Goal: Task Accomplishment & Management: Use online tool/utility

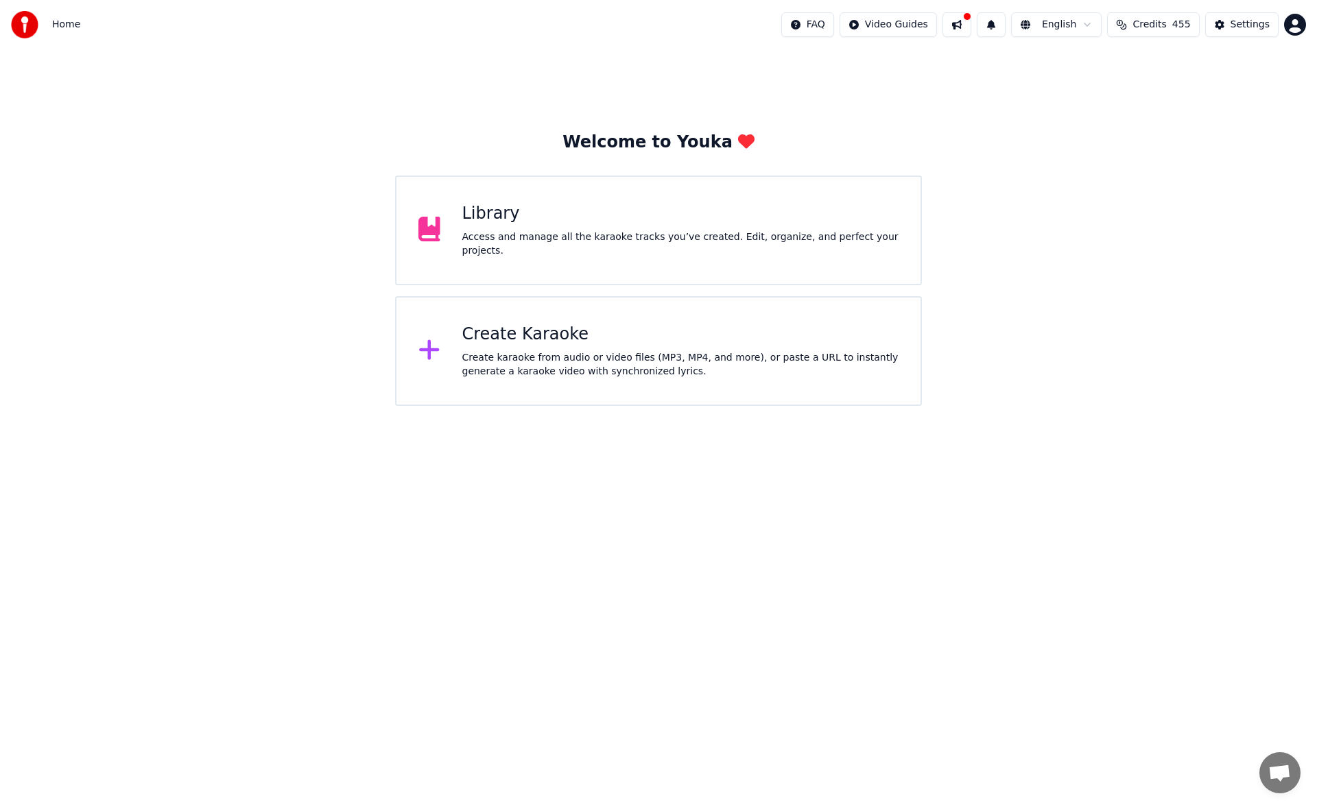
click at [741, 225] on div "Library" at bounding box center [680, 214] width 437 height 22
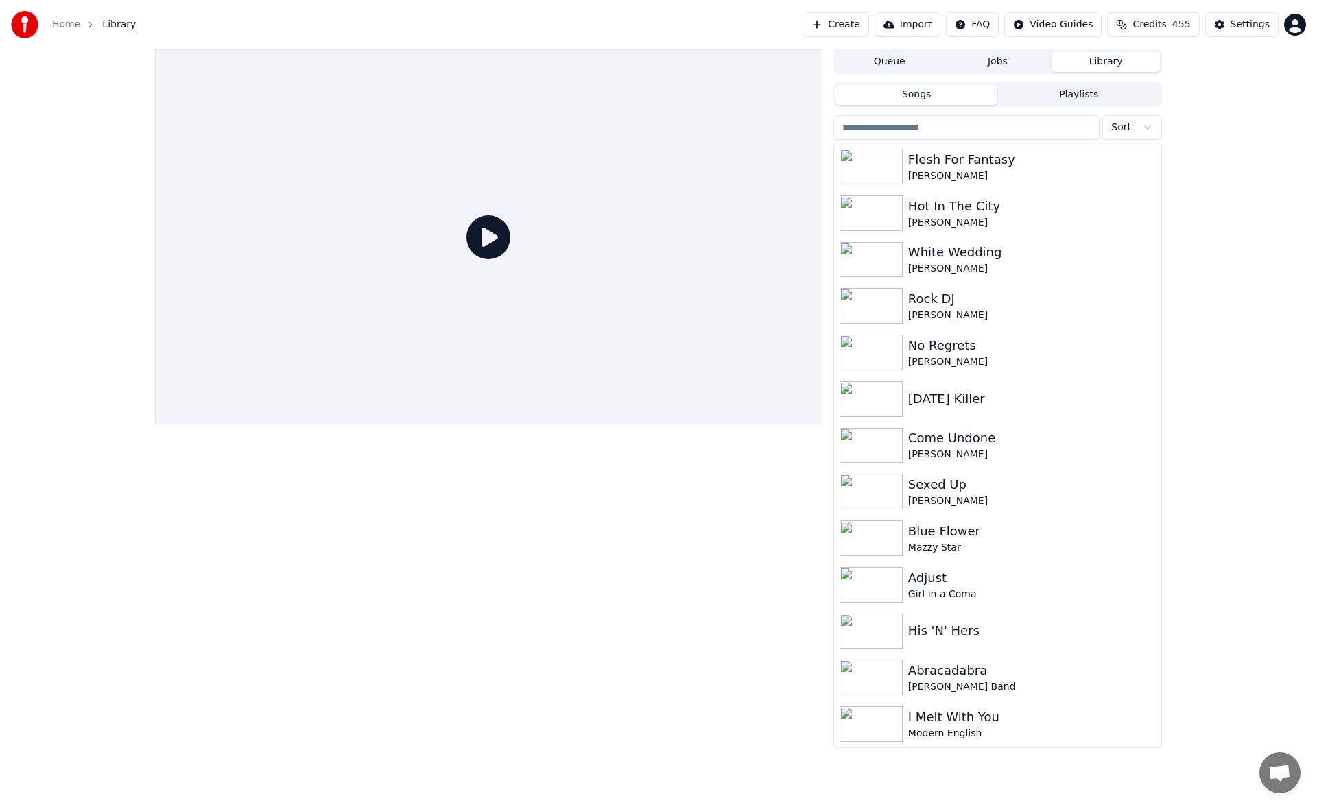
click at [855, 22] on button "Create" at bounding box center [835, 24] width 67 height 25
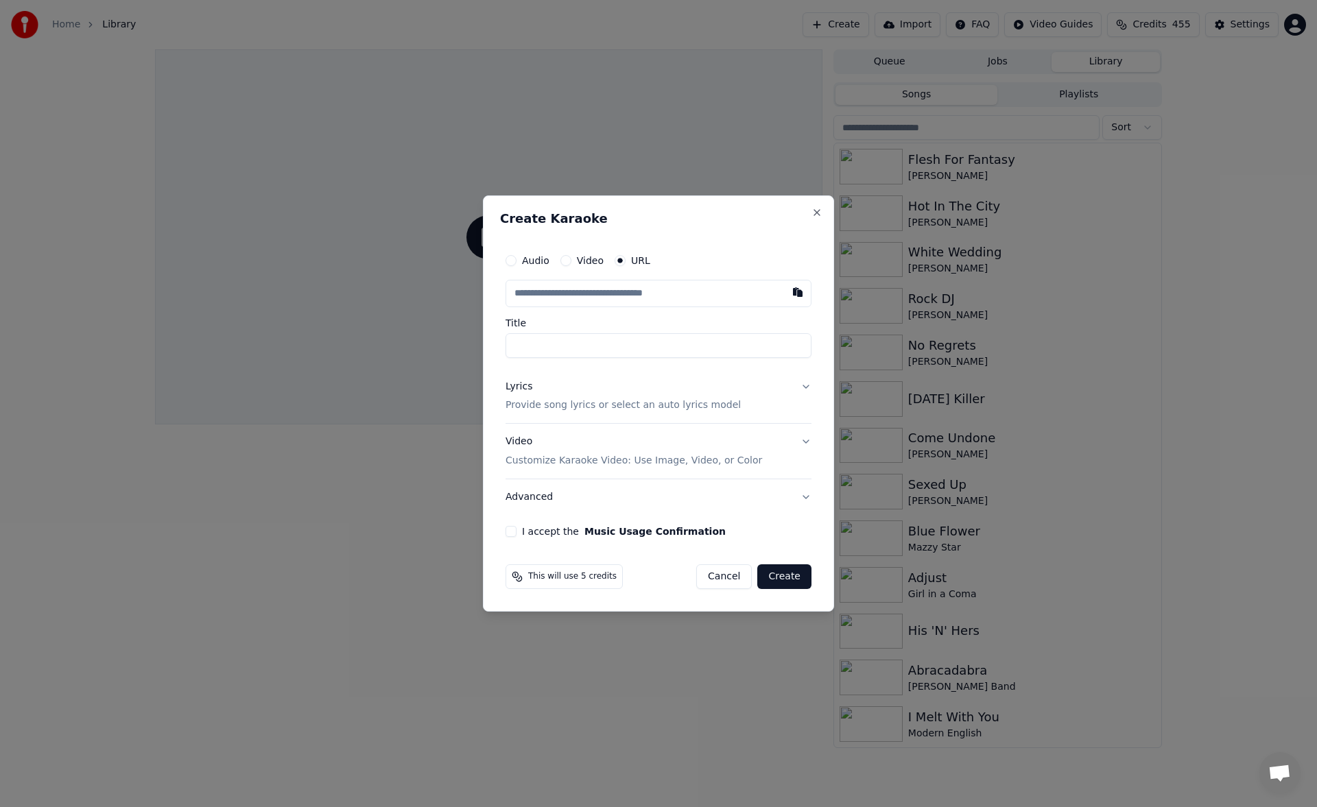
type input "**********"
click at [806, 388] on button "Lyrics Provide song lyrics or select an auto lyrics model" at bounding box center [658, 396] width 306 height 55
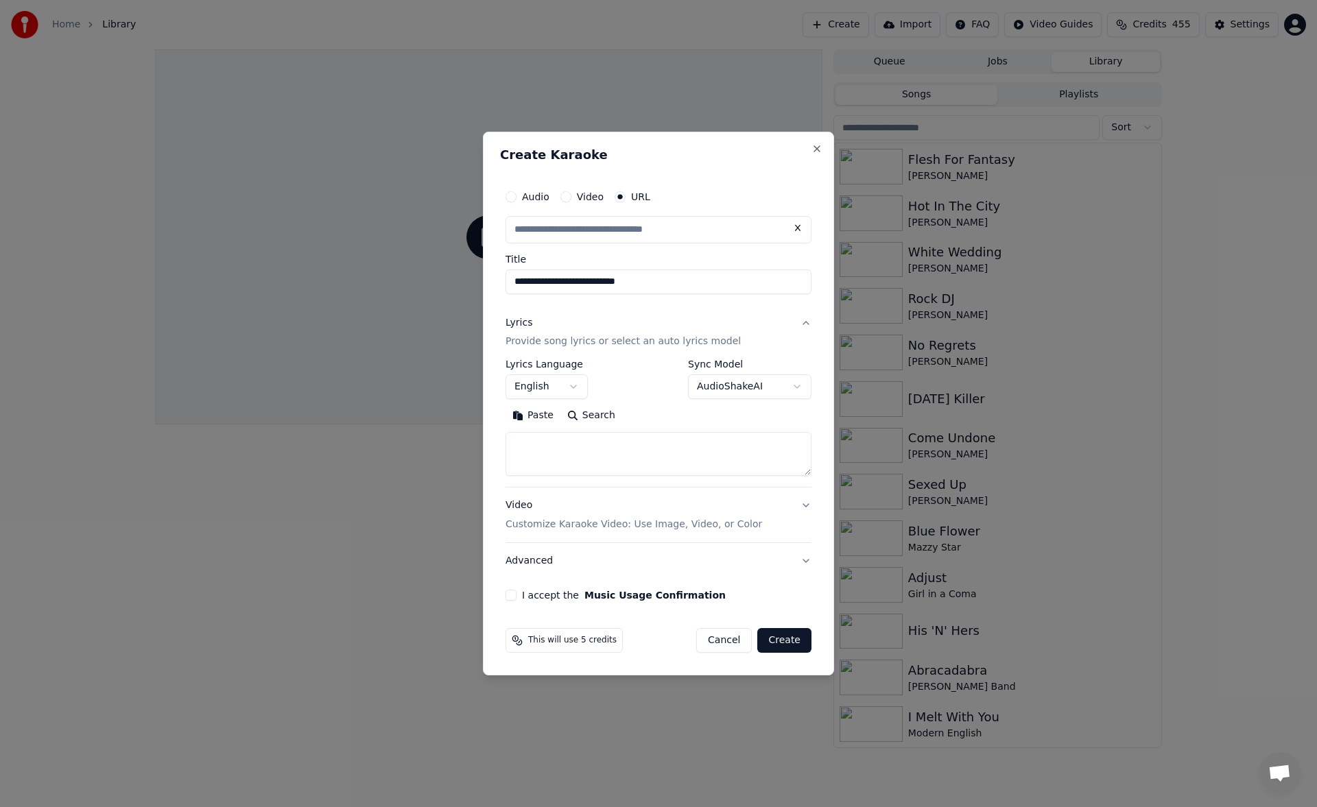
type input "**********"
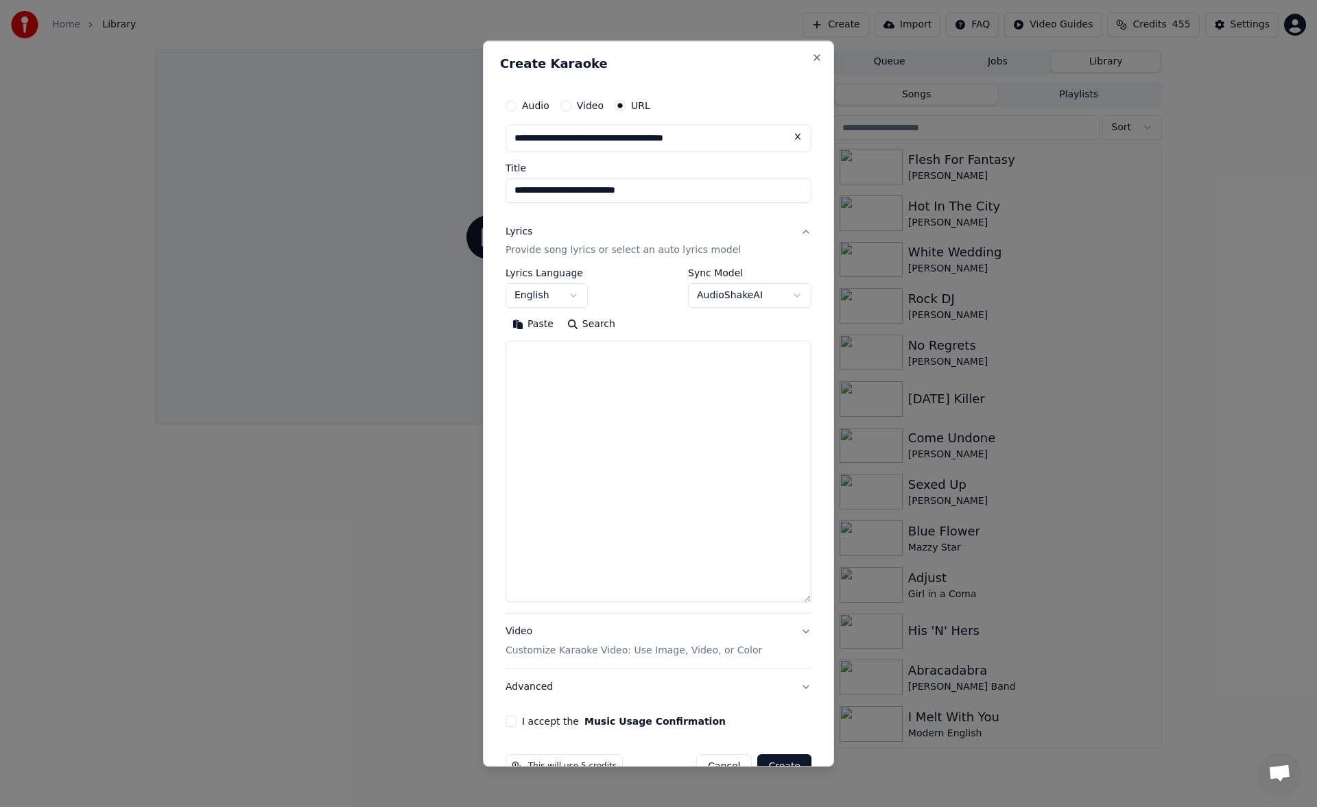
drag, startPoint x: 804, startPoint y: 473, endPoint x: 802, endPoint y: 636, distance: 162.6
click at [802, 636] on div "**********" at bounding box center [658, 409] width 317 height 647
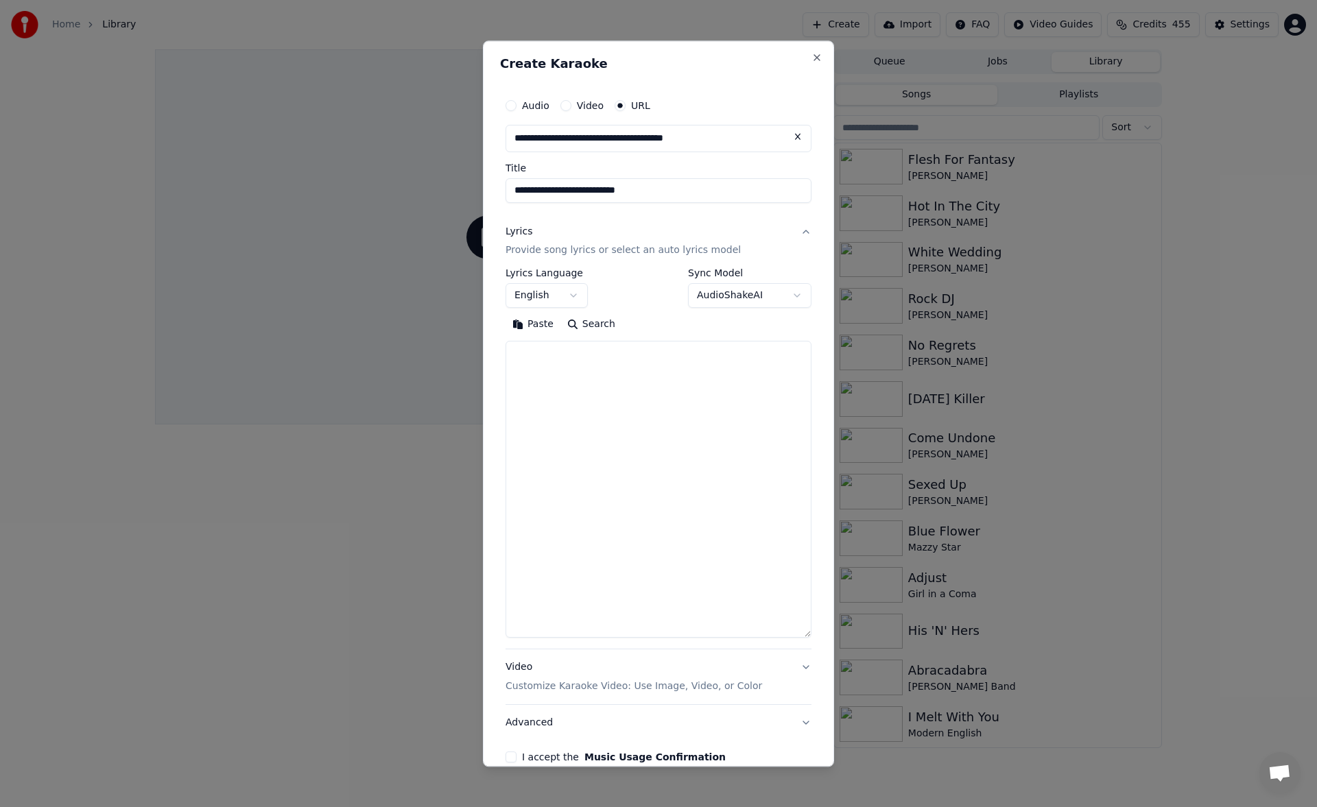
click at [558, 357] on textarea at bounding box center [658, 490] width 306 height 297
paste textarea "**********"
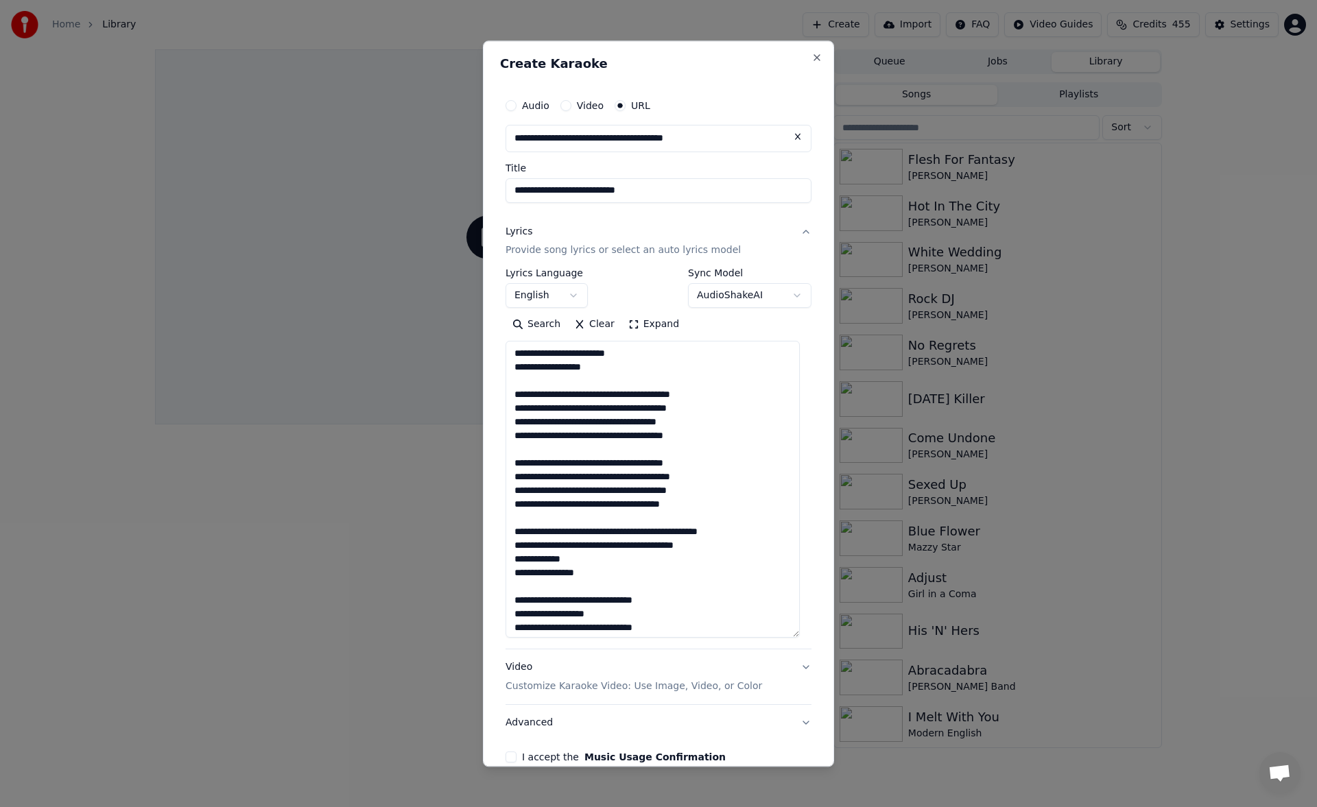
drag, startPoint x: 515, startPoint y: 391, endPoint x: 499, endPoint y: 326, distance: 66.4
click at [499, 326] on div "**********" at bounding box center [658, 403] width 351 height 726
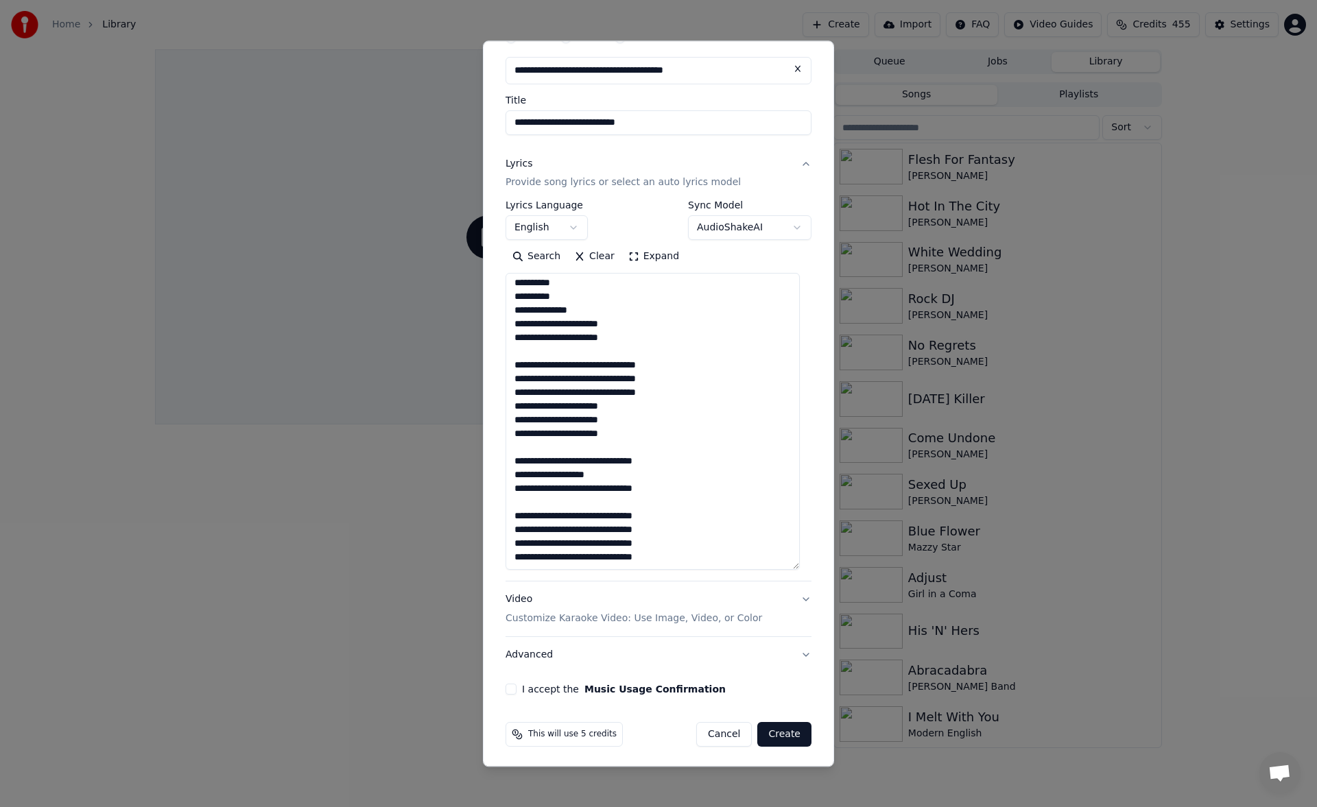
scroll to position [71, 0]
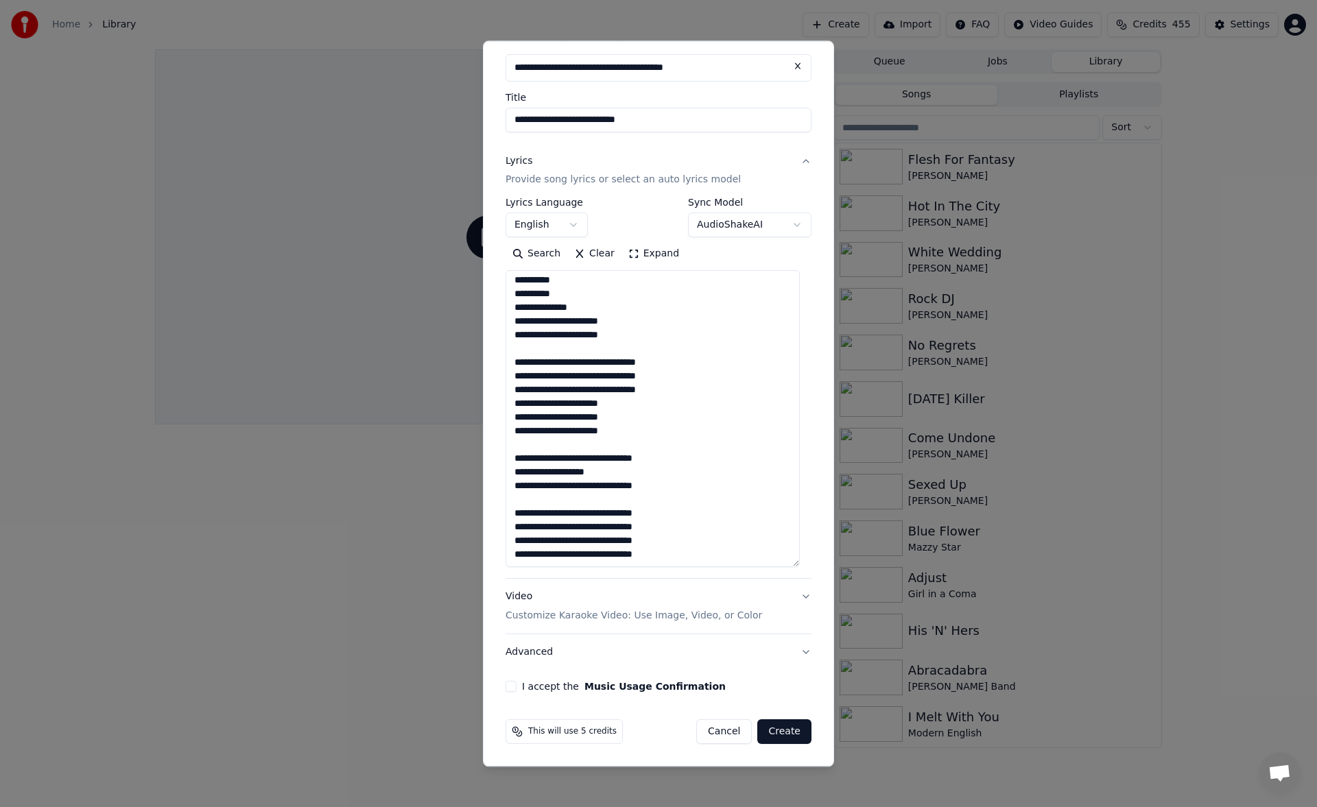
type textarea "**********"
click at [516, 686] on button "I accept the Music Usage Confirmation" at bounding box center [510, 687] width 11 height 11
click at [776, 733] on button "Create" at bounding box center [784, 732] width 54 height 25
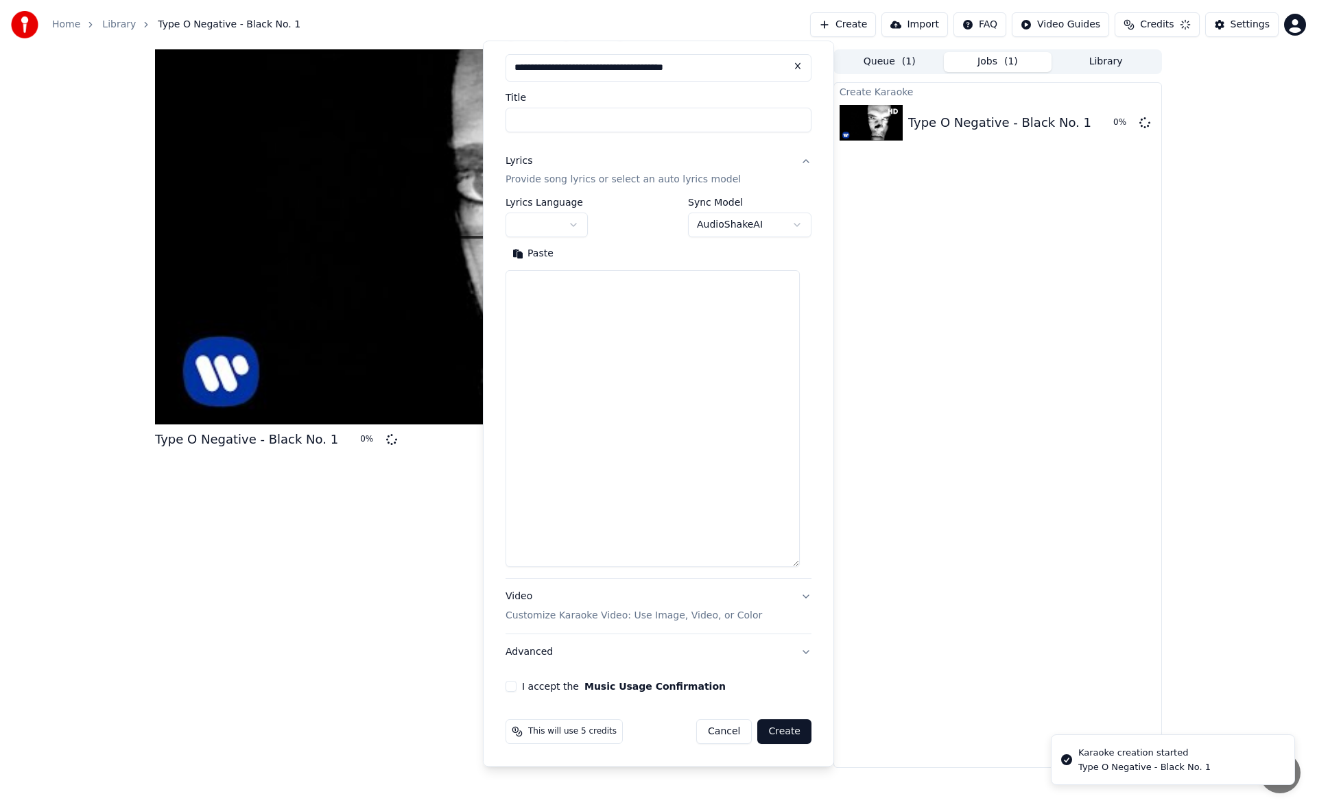
scroll to position [0, 0]
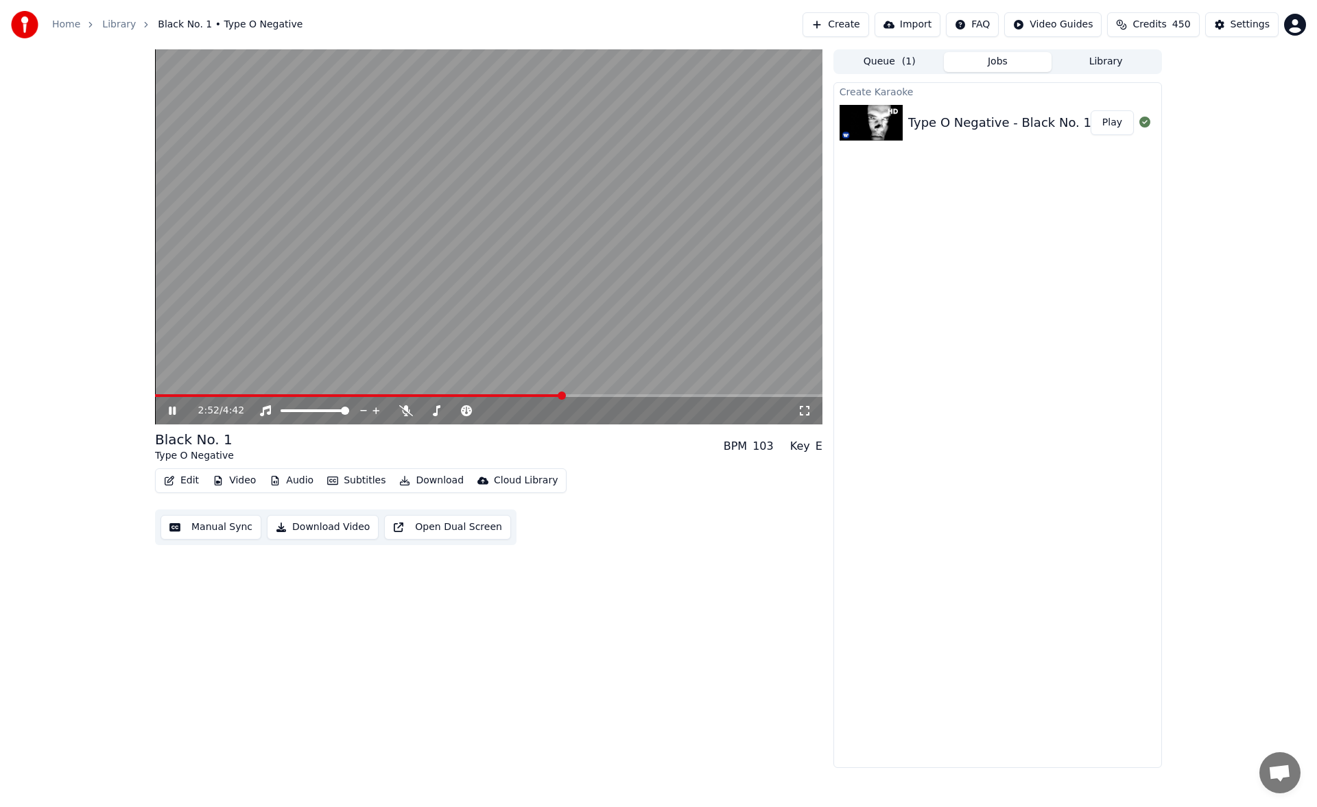
click at [183, 395] on span at bounding box center [359, 395] width 408 height 3
click at [406, 412] on icon at bounding box center [406, 410] width 14 height 11
click at [178, 394] on span at bounding box center [174, 395] width 38 height 3
click at [164, 396] on span at bounding box center [160, 395] width 10 height 3
click at [220, 531] on button "Manual Sync" at bounding box center [210, 527] width 101 height 25
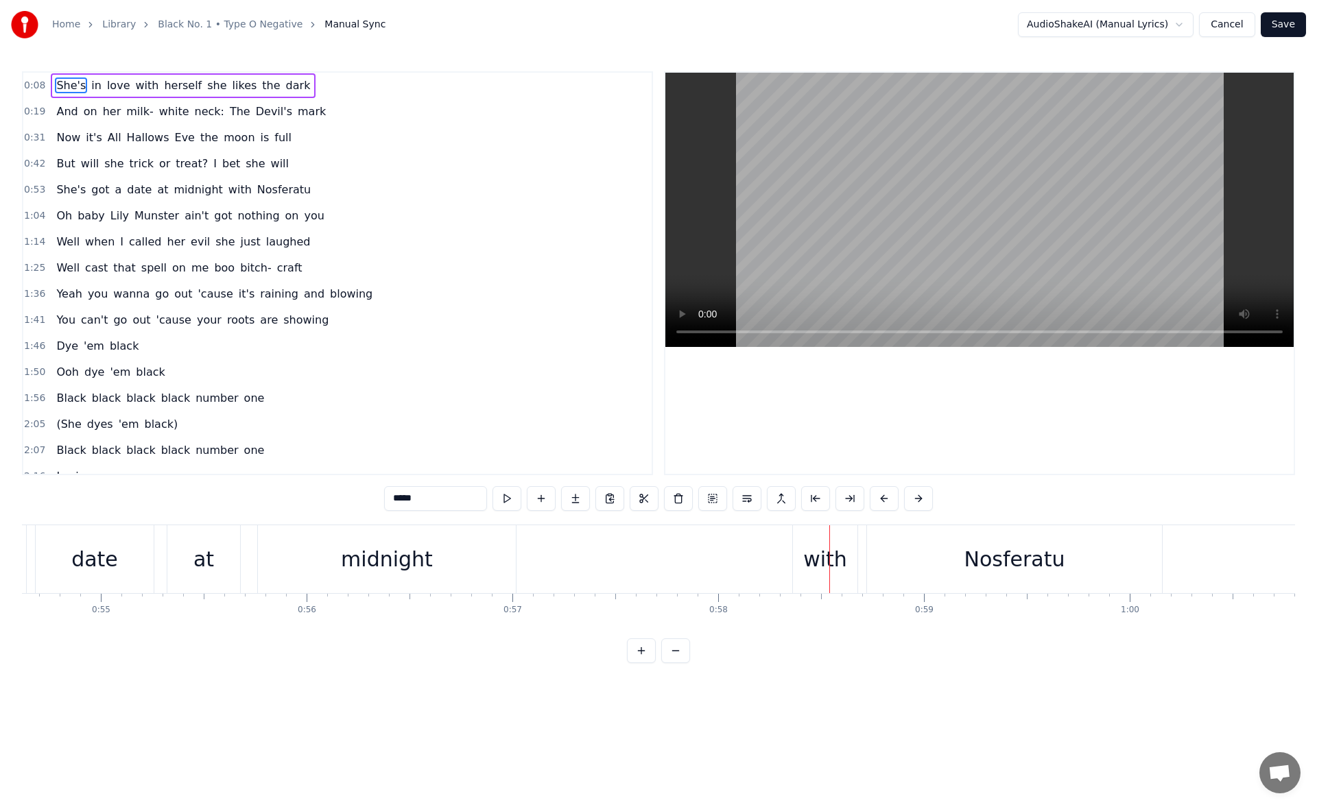
scroll to position [0, 11078]
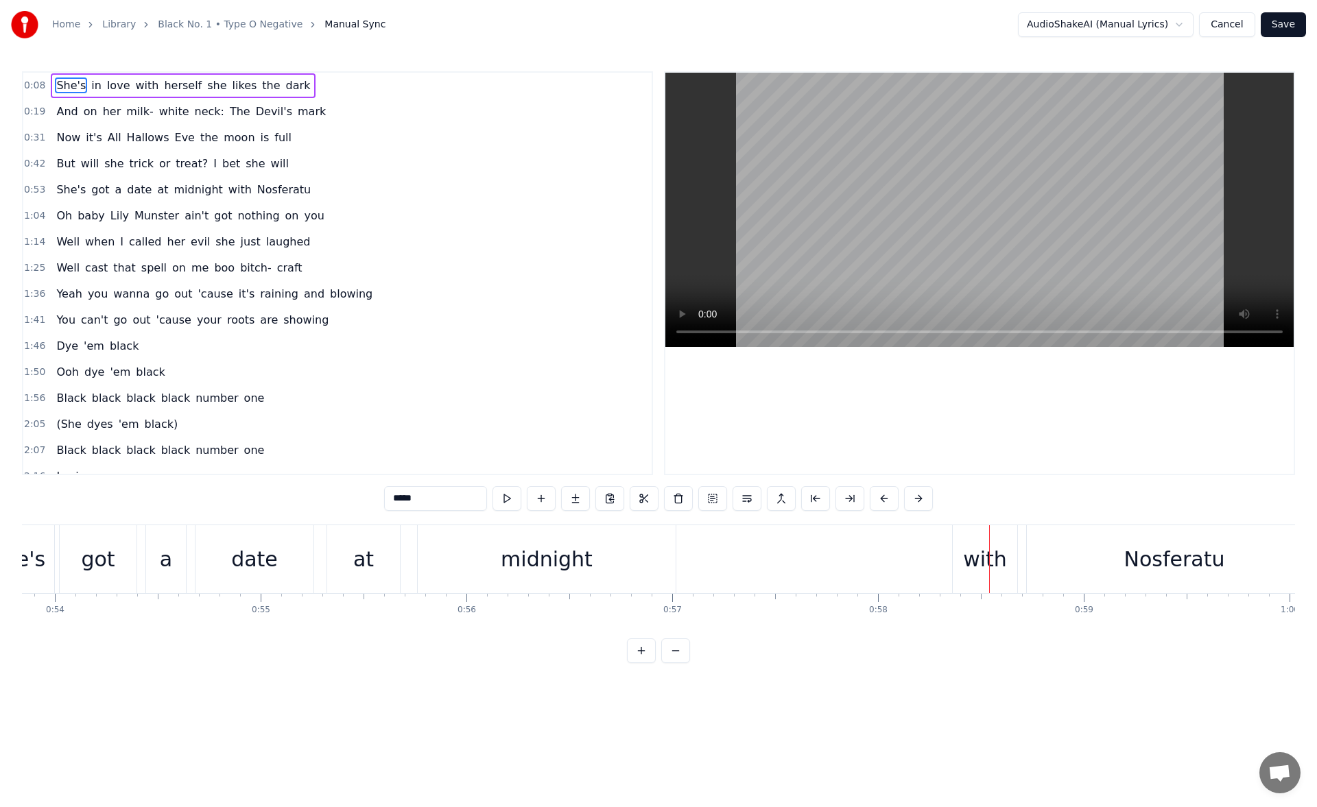
click at [254, 559] on div "date" at bounding box center [254, 559] width 47 height 31
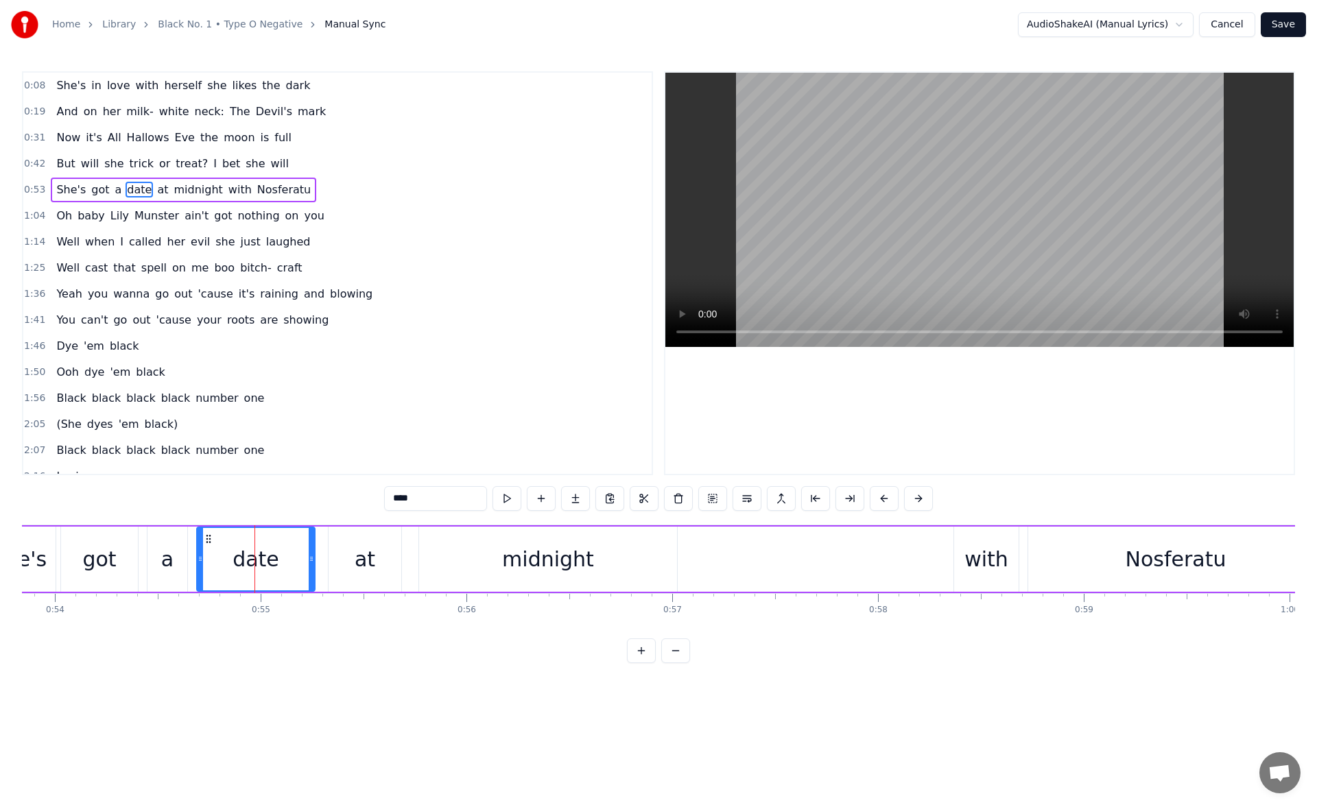
click at [95, 544] on div "got" at bounding box center [99, 559] width 34 height 31
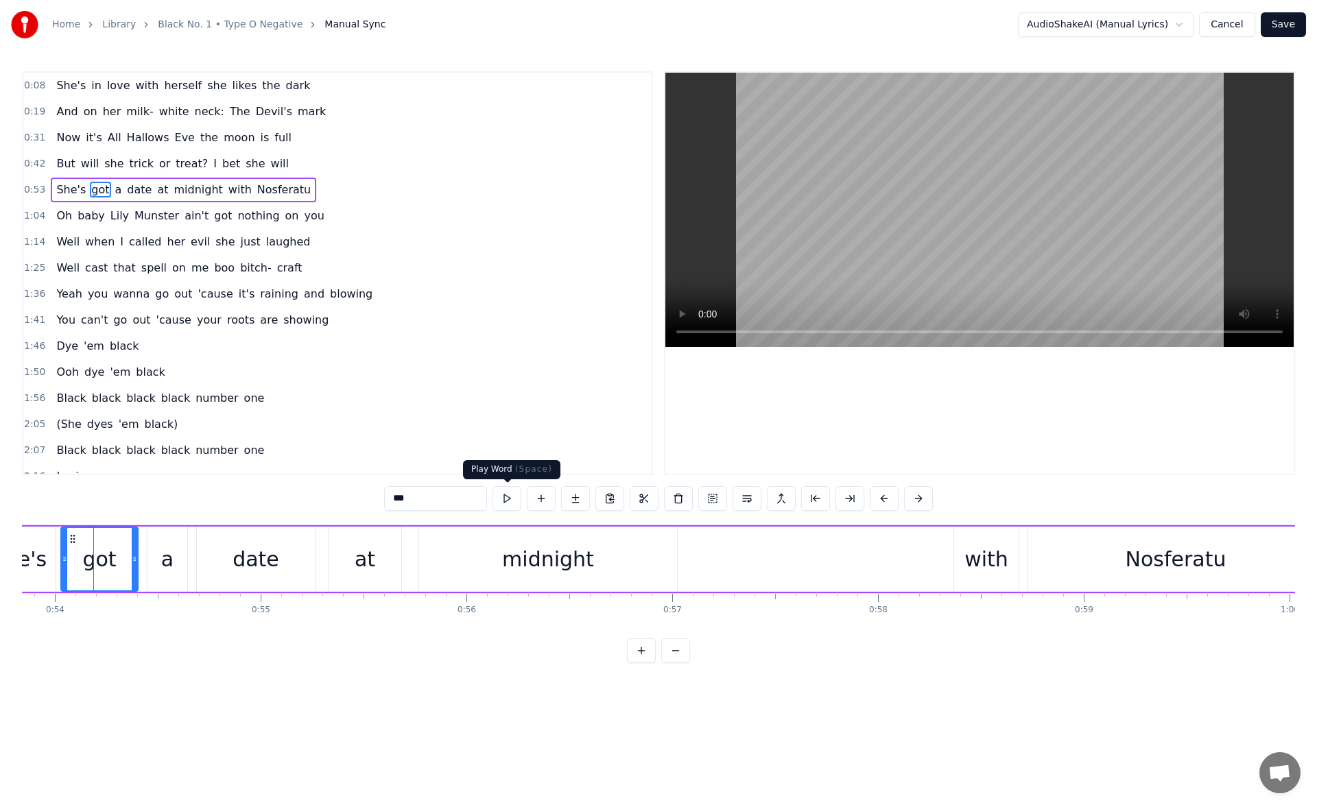
click at [504, 499] on button at bounding box center [506, 498] width 29 height 25
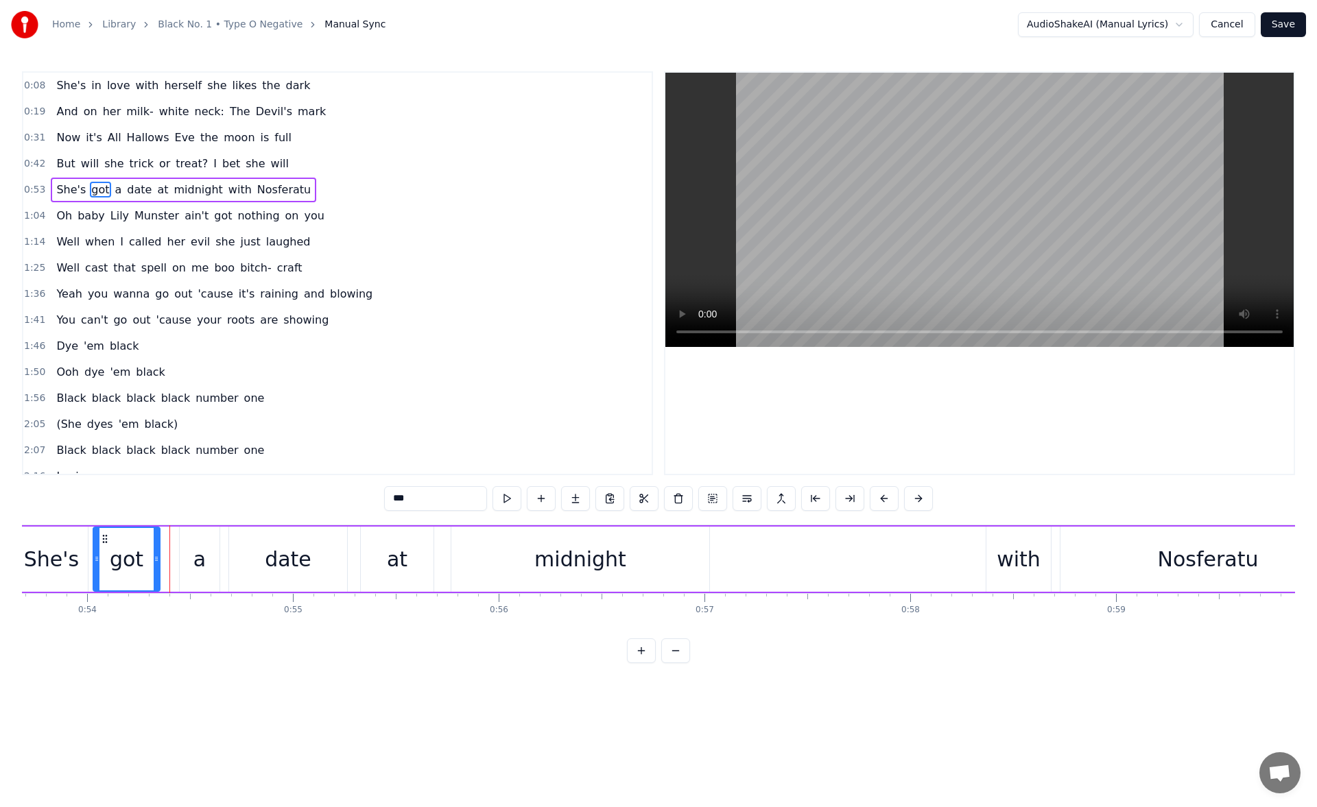
drag, startPoint x: 165, startPoint y: 561, endPoint x: 155, endPoint y: 560, distance: 10.4
click at [155, 560] on icon at bounding box center [156, 558] width 5 height 11
click at [193, 556] on div "a" at bounding box center [200, 559] width 40 height 65
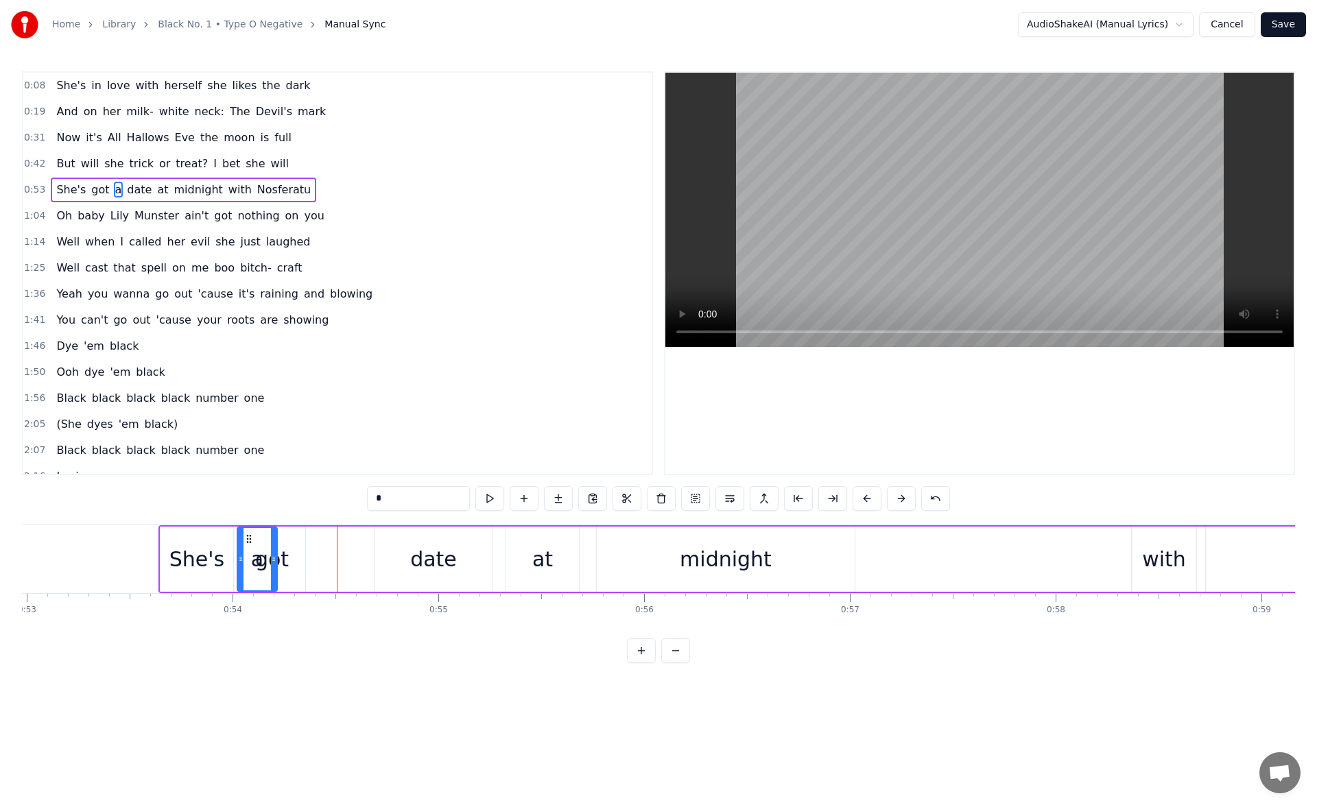
drag, startPoint x: 191, startPoint y: 539, endPoint x: 209, endPoint y: 548, distance: 20.6
click at [243, 539] on icon at bounding box center [248, 539] width 11 height 11
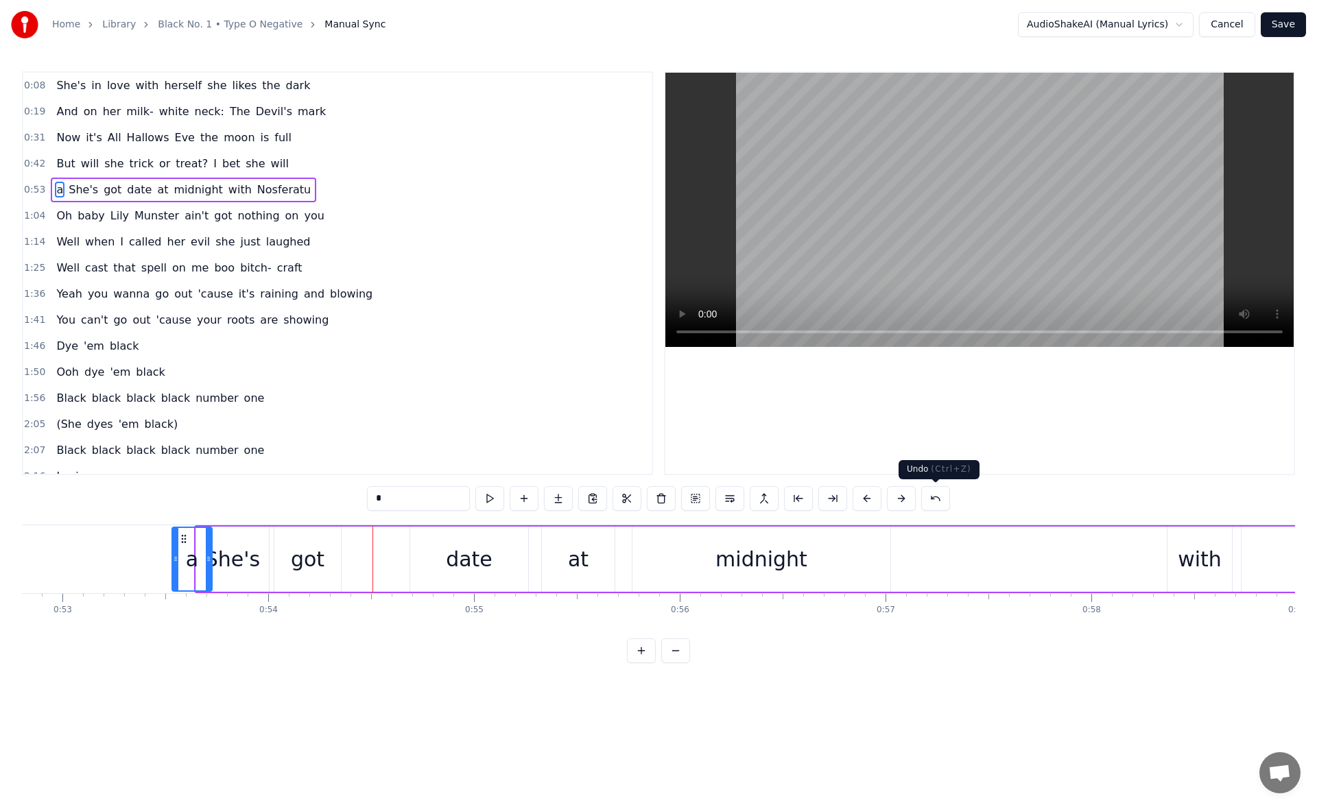
click at [938, 501] on button at bounding box center [935, 498] width 29 height 25
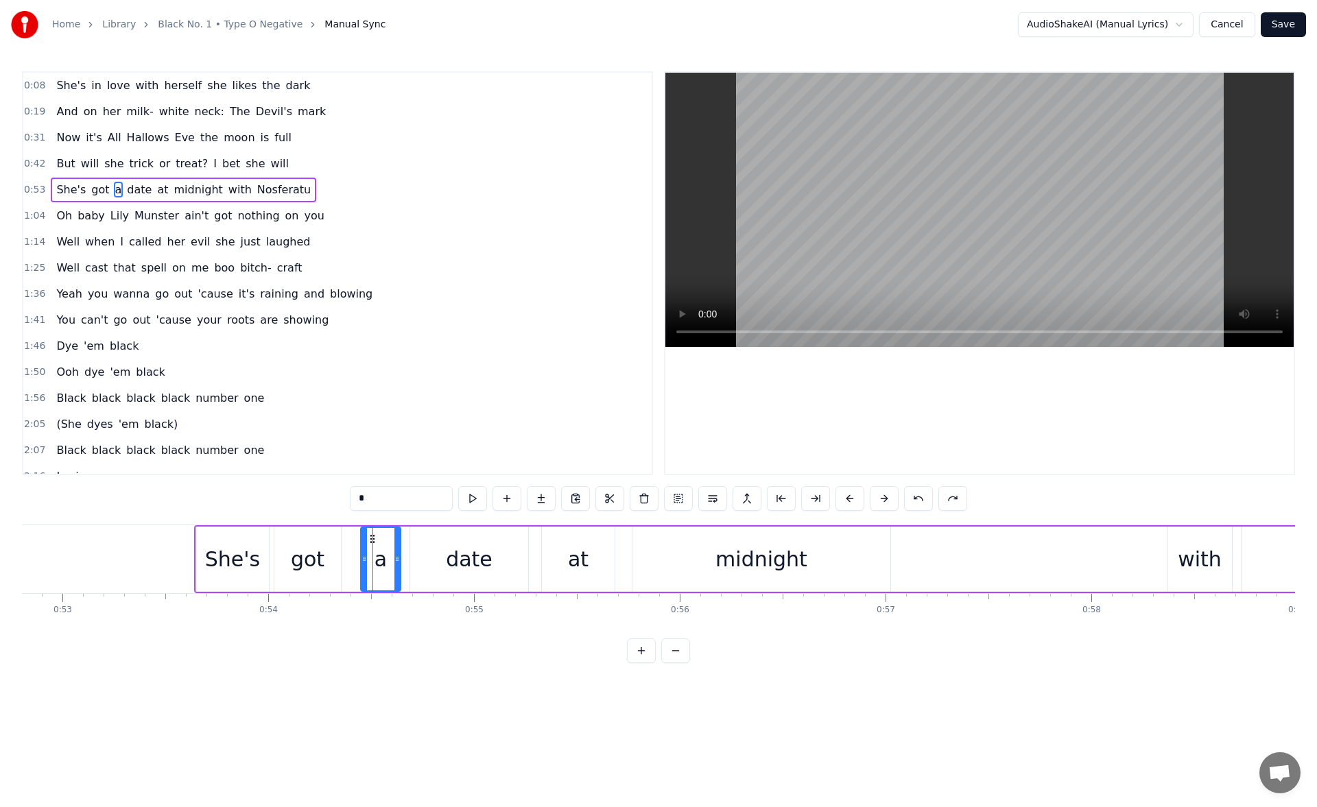
click at [328, 557] on div "got" at bounding box center [307, 559] width 67 height 65
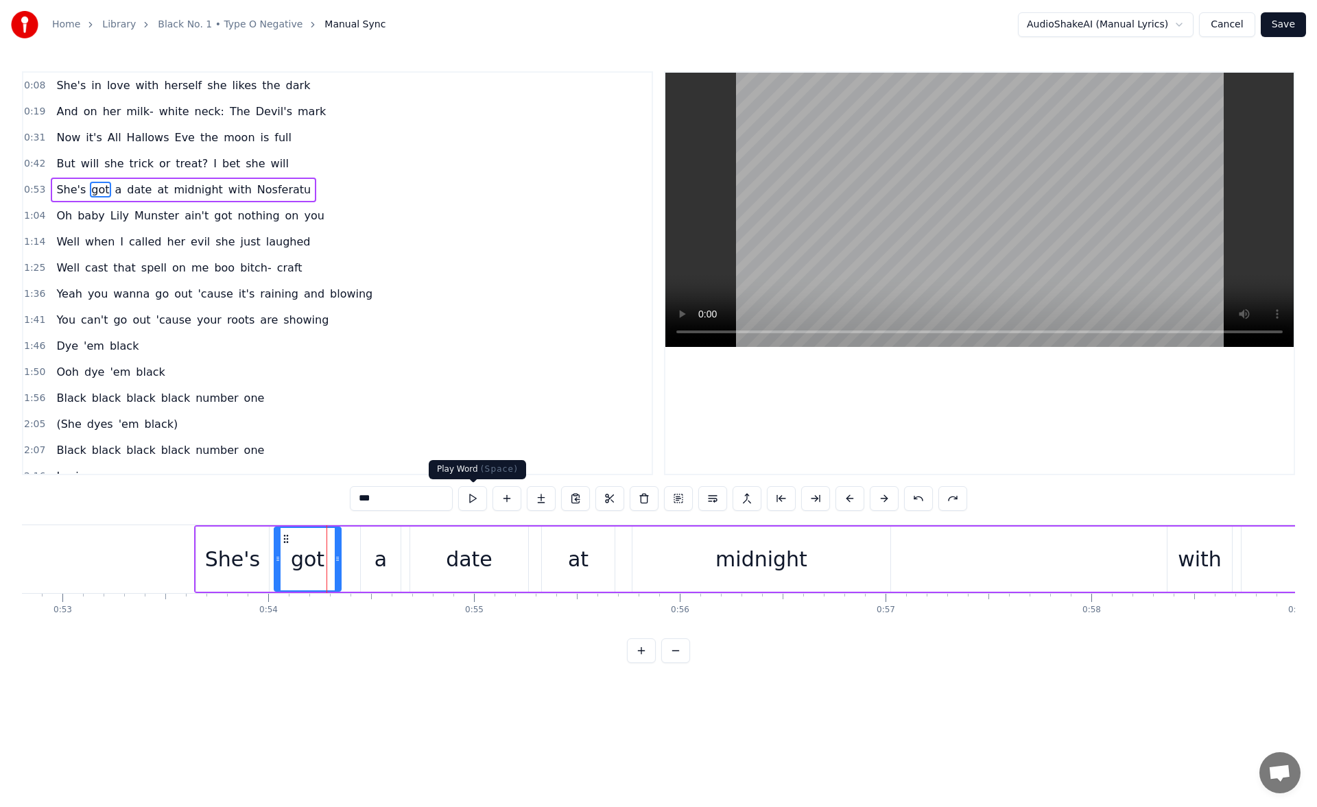
click at [467, 504] on button at bounding box center [472, 498] width 29 height 25
drag, startPoint x: 336, startPoint y: 558, endPoint x: 319, endPoint y: 558, distance: 17.1
click at [319, 558] on icon at bounding box center [320, 558] width 5 height 11
click at [377, 553] on div "a" at bounding box center [380, 559] width 12 height 31
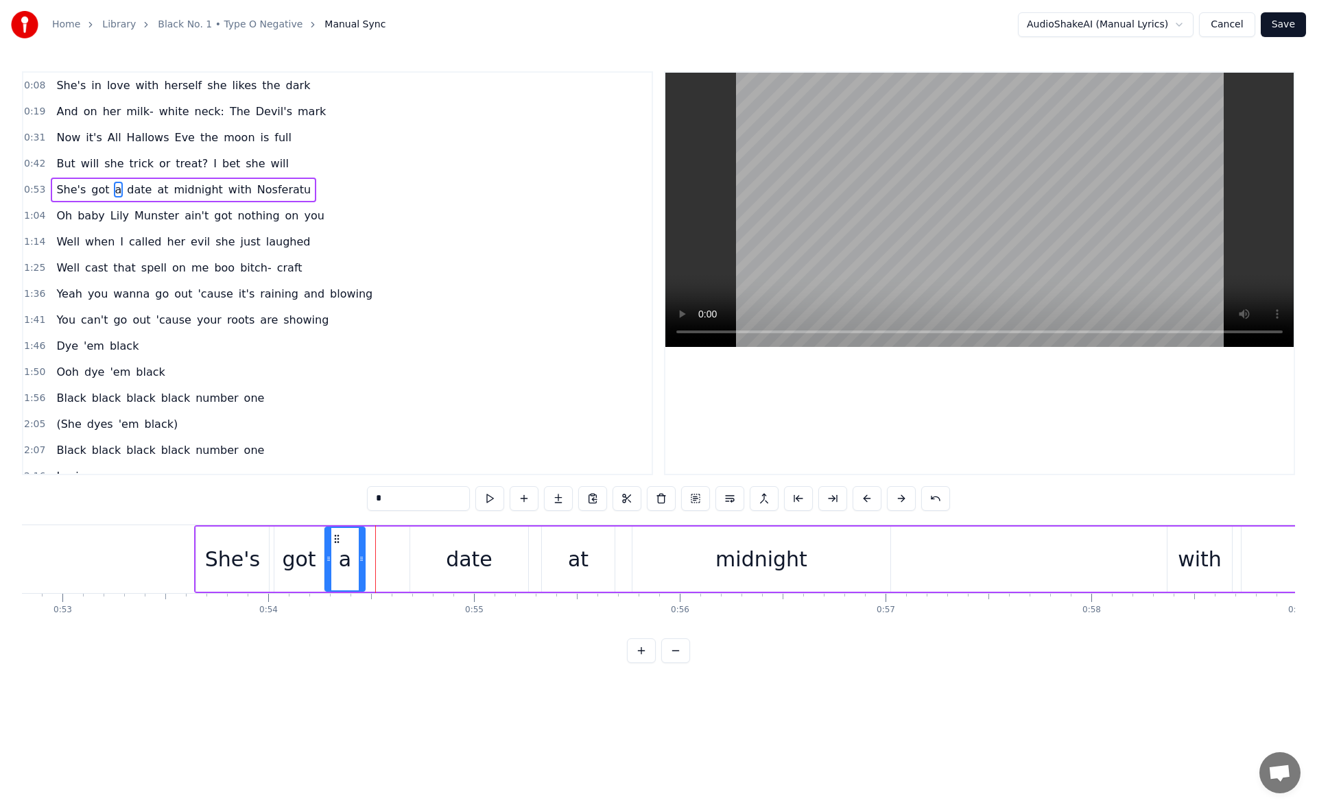
drag, startPoint x: 372, startPoint y: 536, endPoint x: 337, endPoint y: 536, distance: 35.7
click at [337, 536] on icon at bounding box center [336, 539] width 11 height 11
click at [494, 502] on button at bounding box center [489, 498] width 29 height 25
drag, startPoint x: 362, startPoint y: 562, endPoint x: 388, endPoint y: 564, distance: 25.4
click at [381, 564] on icon at bounding box center [377, 558] width 5 height 11
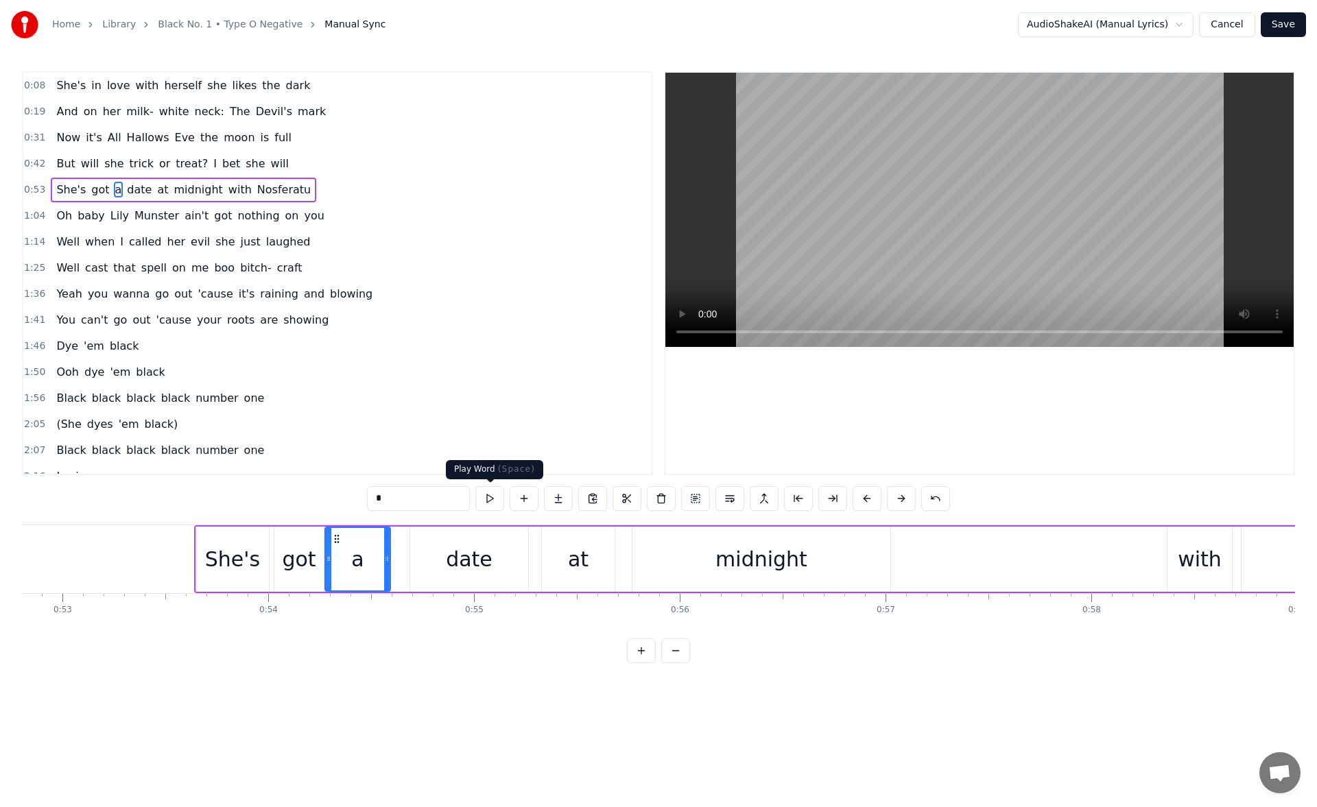
click at [492, 498] on button at bounding box center [489, 498] width 29 height 25
click at [445, 553] on div "date" at bounding box center [469, 559] width 118 height 65
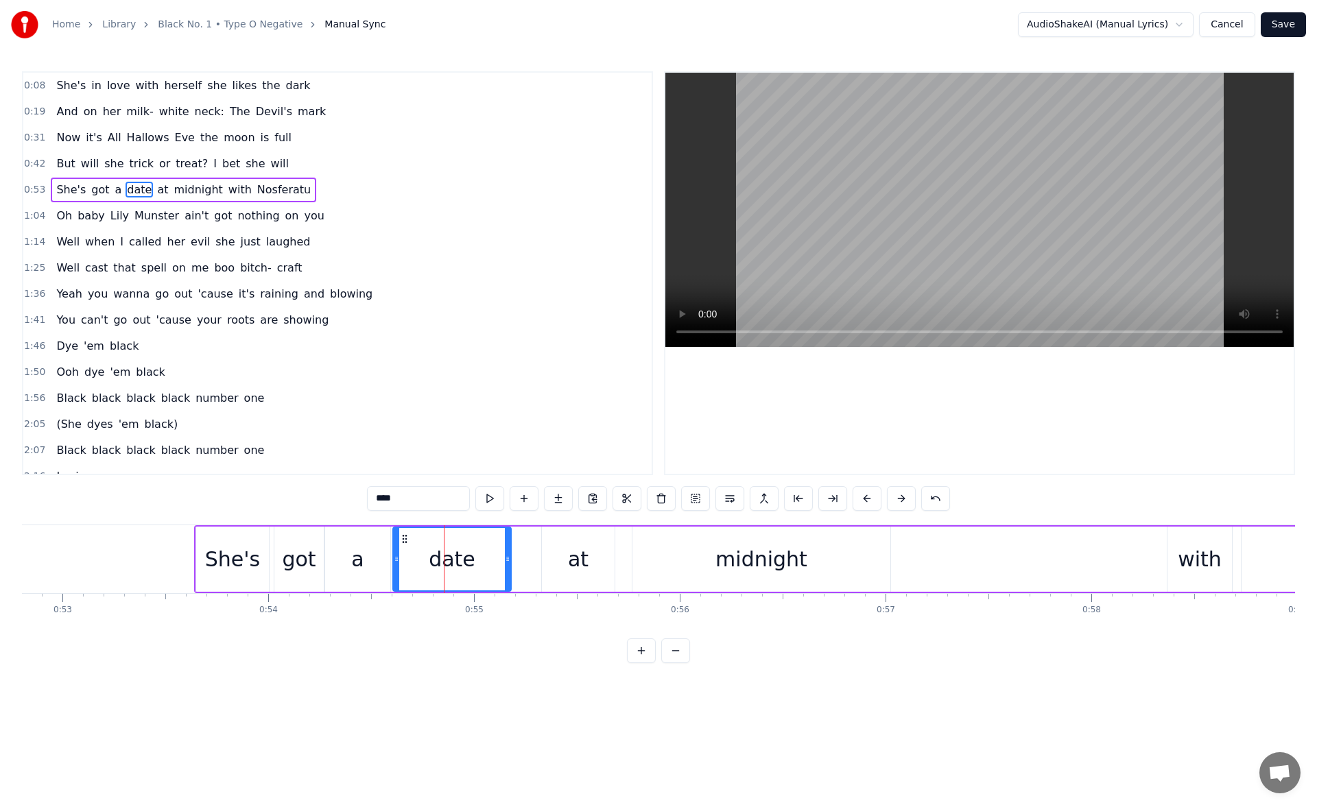
drag, startPoint x: 422, startPoint y: 538, endPoint x: 405, endPoint y: 539, distance: 17.2
click at [405, 539] on icon at bounding box center [404, 539] width 11 height 11
click at [490, 496] on button at bounding box center [489, 498] width 29 height 25
drag, startPoint x: 505, startPoint y: 560, endPoint x: 473, endPoint y: 560, distance: 32.2
click at [473, 560] on icon at bounding box center [475, 558] width 5 height 11
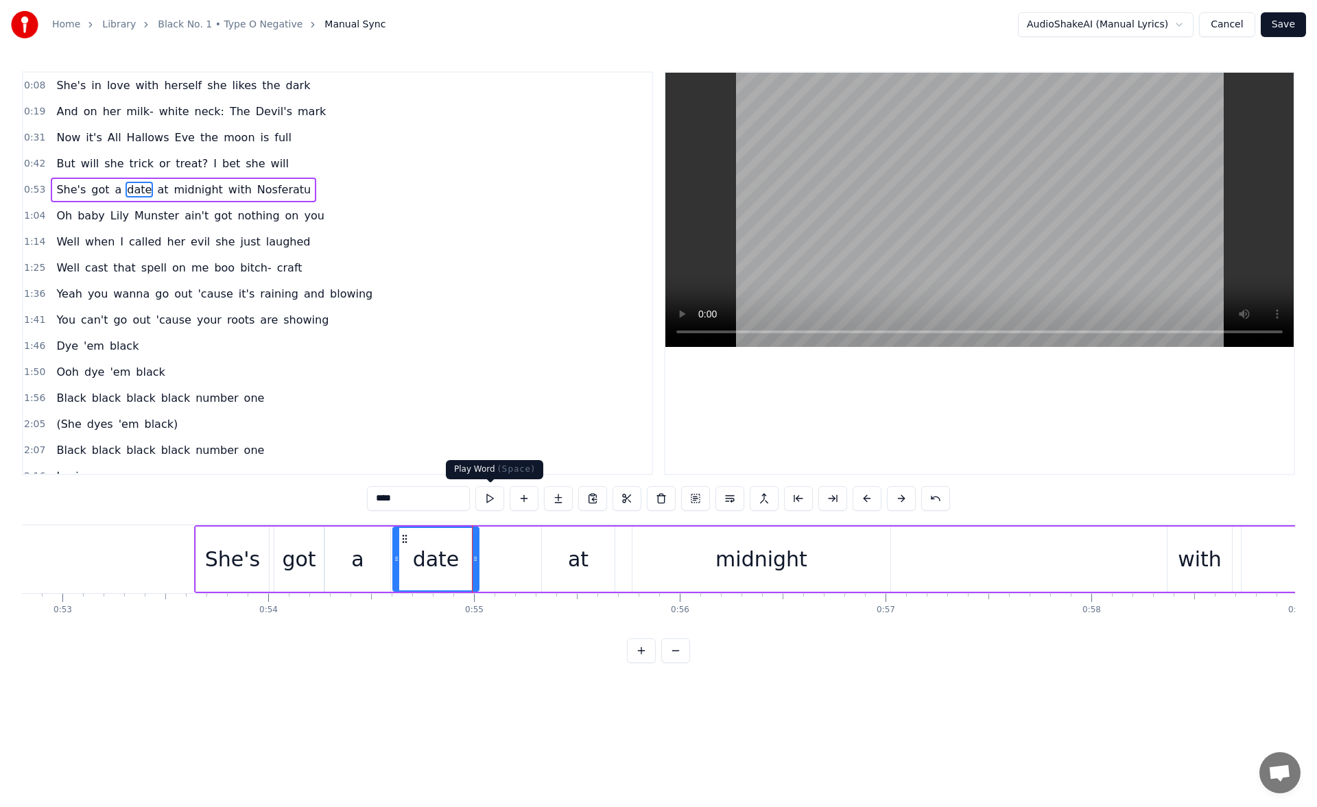
click at [491, 496] on button at bounding box center [489, 498] width 29 height 25
click at [475, 559] on circle at bounding box center [475, 559] width 1 height 1
click at [554, 559] on div "at" at bounding box center [578, 559] width 73 height 65
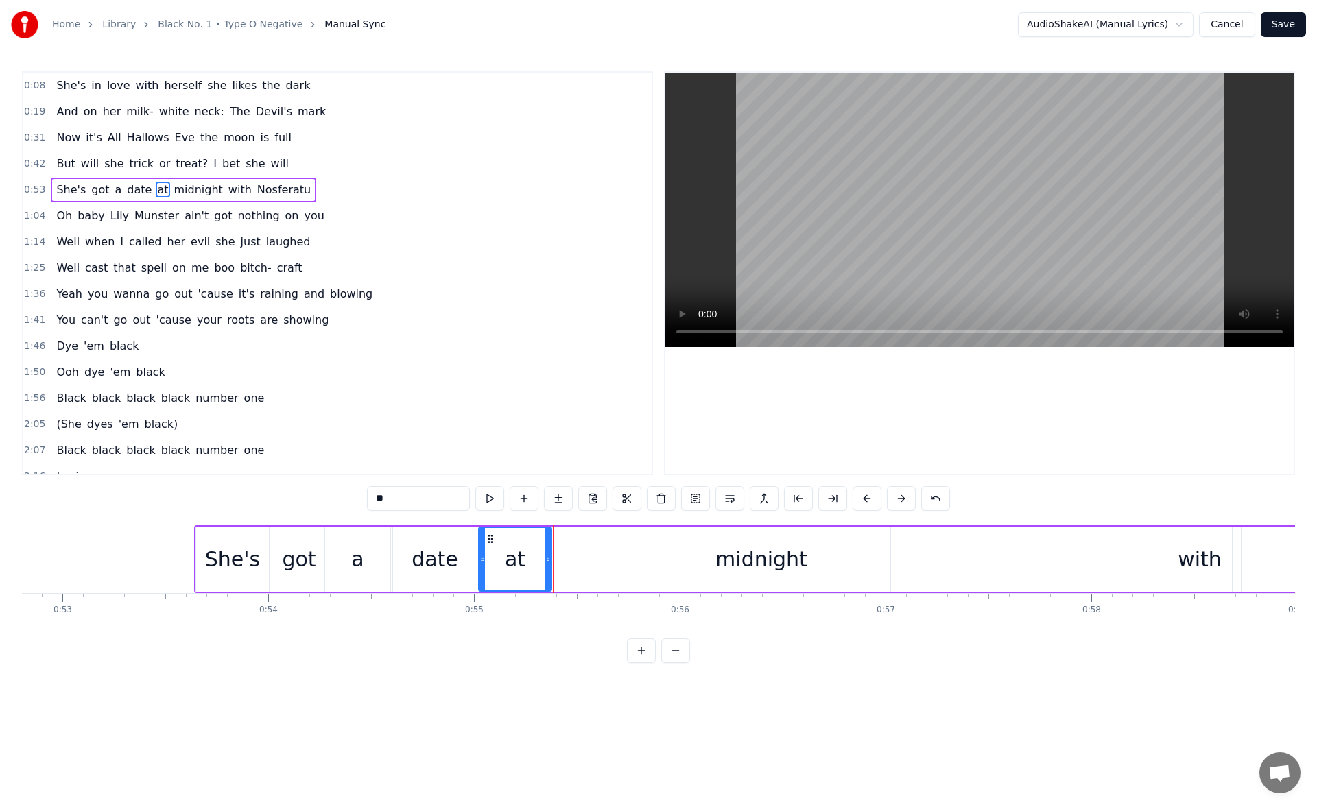
drag, startPoint x: 552, startPoint y: 538, endPoint x: 490, endPoint y: 541, distance: 61.8
click at [490, 541] on icon at bounding box center [490, 539] width 11 height 11
click at [488, 494] on button at bounding box center [489, 498] width 29 height 25
drag, startPoint x: 550, startPoint y: 564, endPoint x: 577, endPoint y: 565, distance: 26.8
click at [577, 565] on div at bounding box center [575, 559] width 5 height 62
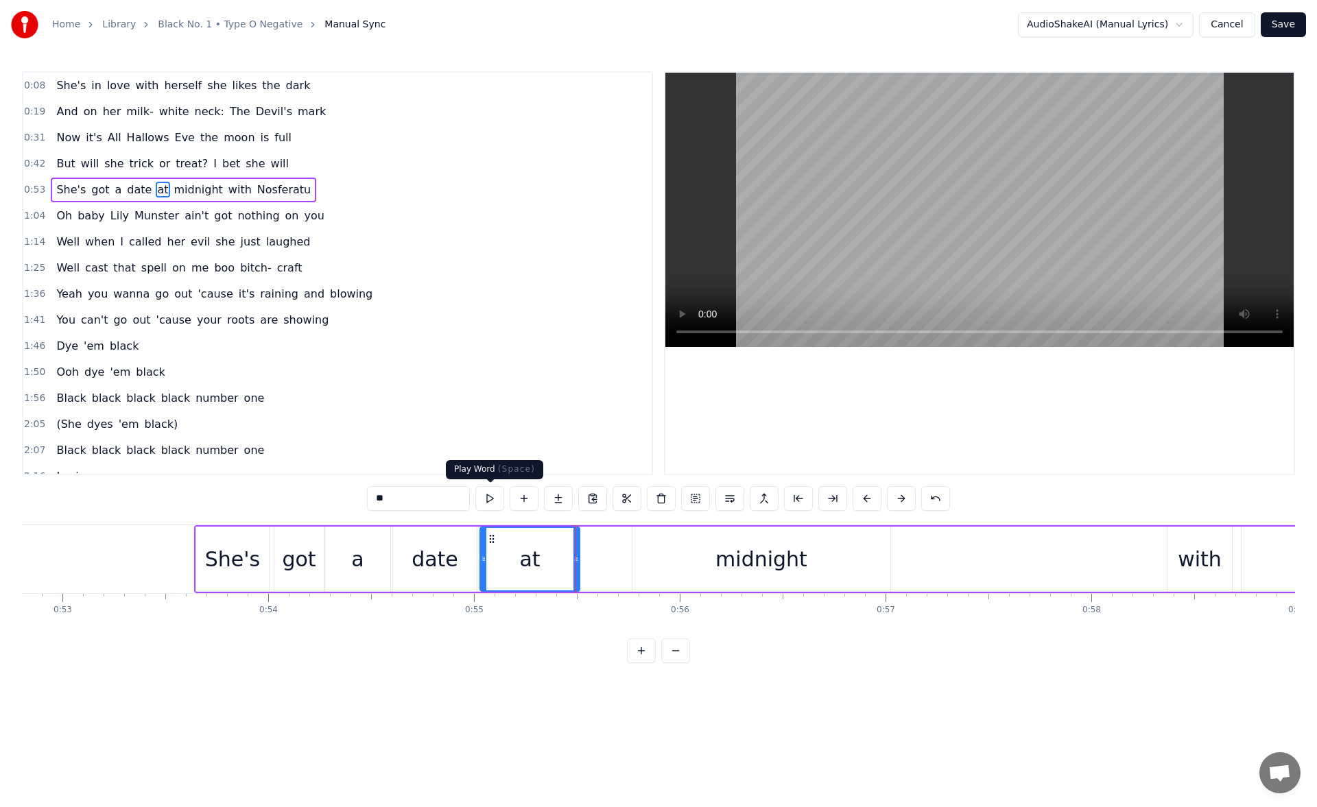
click at [491, 500] on button at bounding box center [489, 498] width 29 height 25
drag, startPoint x: 576, startPoint y: 561, endPoint x: 586, endPoint y: 562, distance: 9.6
click at [579, 562] on icon at bounding box center [575, 558] width 5 height 11
click at [490, 494] on button at bounding box center [489, 498] width 29 height 25
click at [668, 556] on div "midnight" at bounding box center [761, 559] width 258 height 65
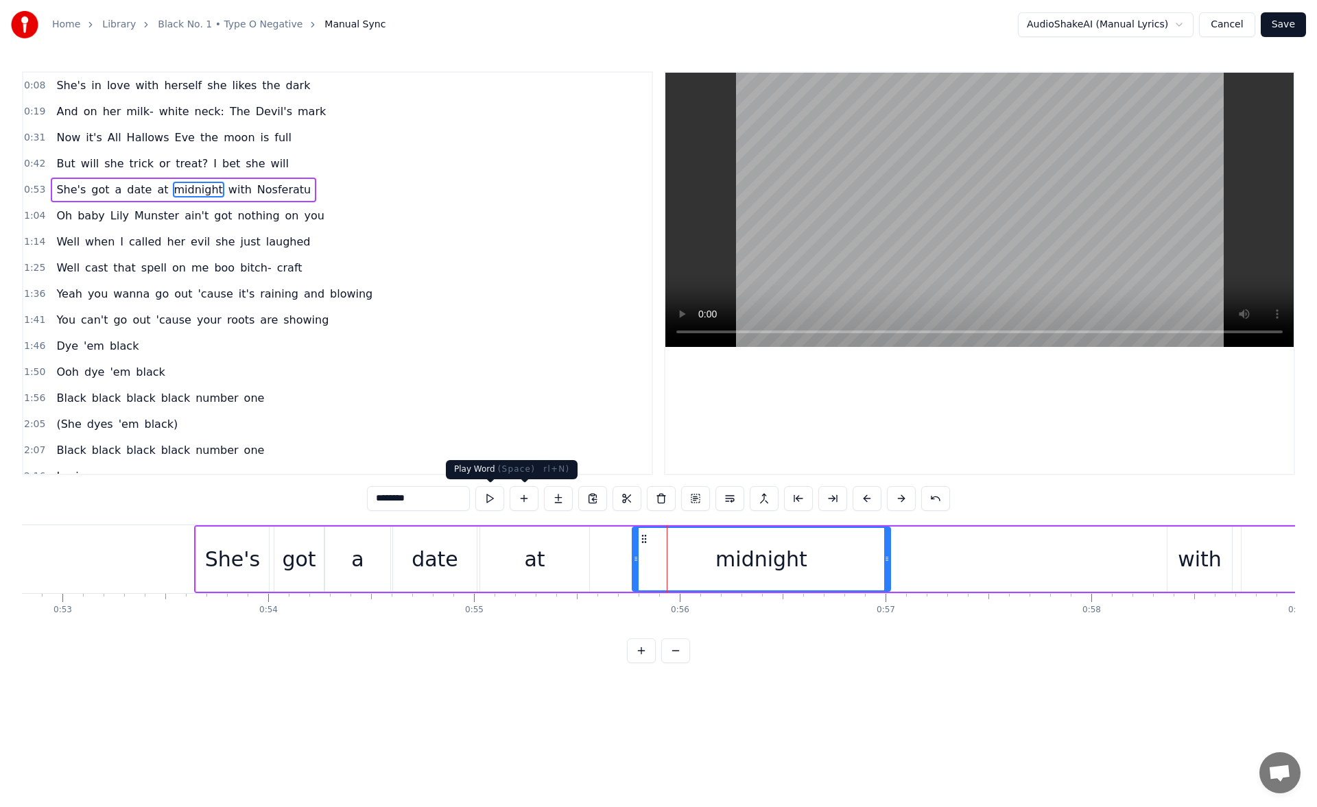
click at [490, 493] on button at bounding box center [489, 498] width 29 height 25
drag, startPoint x: 636, startPoint y: 567, endPoint x: 628, endPoint y: 568, distance: 8.3
click at [628, 568] on div at bounding box center [627, 559] width 5 height 62
click at [484, 501] on button at bounding box center [489, 498] width 29 height 25
drag, startPoint x: 625, startPoint y: 558, endPoint x: 612, endPoint y: 561, distance: 12.6
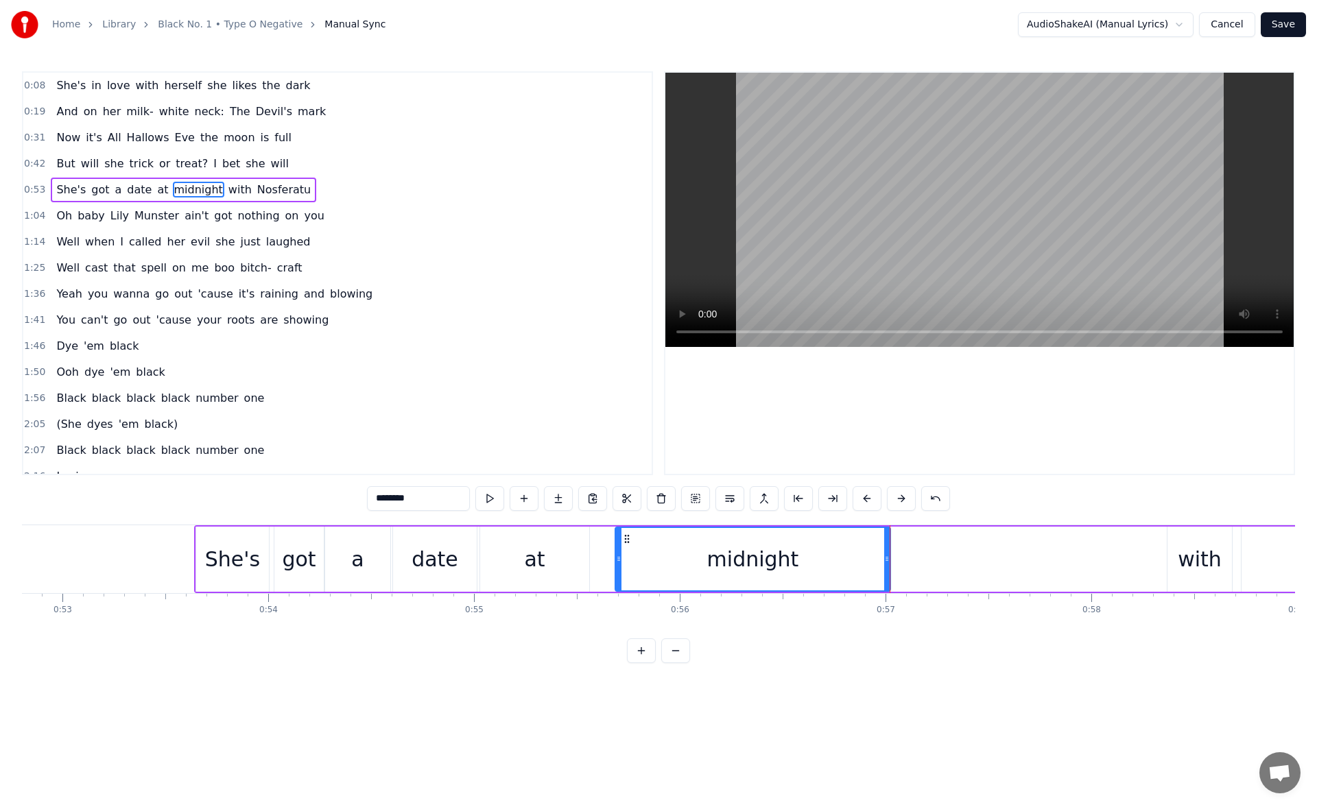
click at [616, 561] on icon at bounding box center [618, 558] width 5 height 11
click at [488, 501] on button at bounding box center [489, 498] width 29 height 25
click at [890, 561] on icon at bounding box center [887, 558] width 5 height 11
click at [224, 556] on div "She's" at bounding box center [232, 559] width 55 height 31
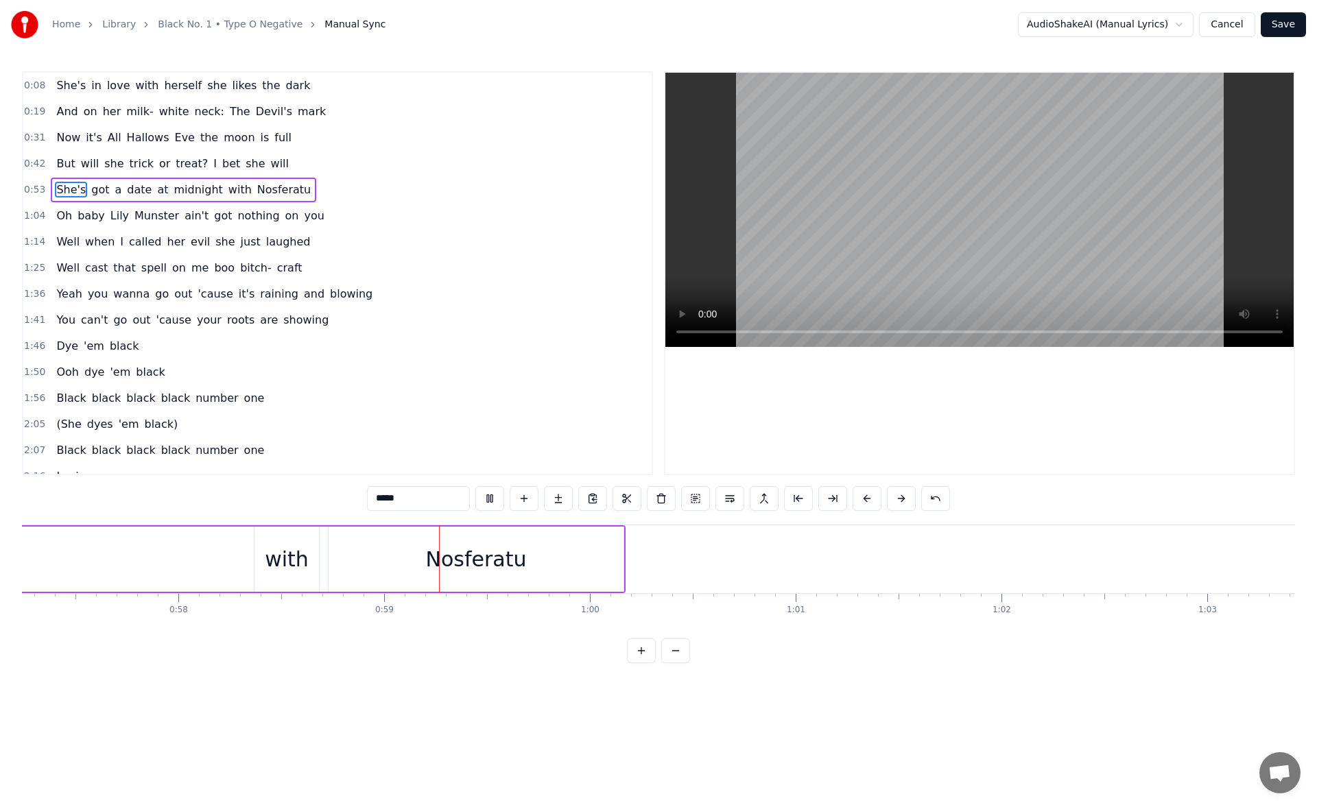
scroll to position [0, 12021]
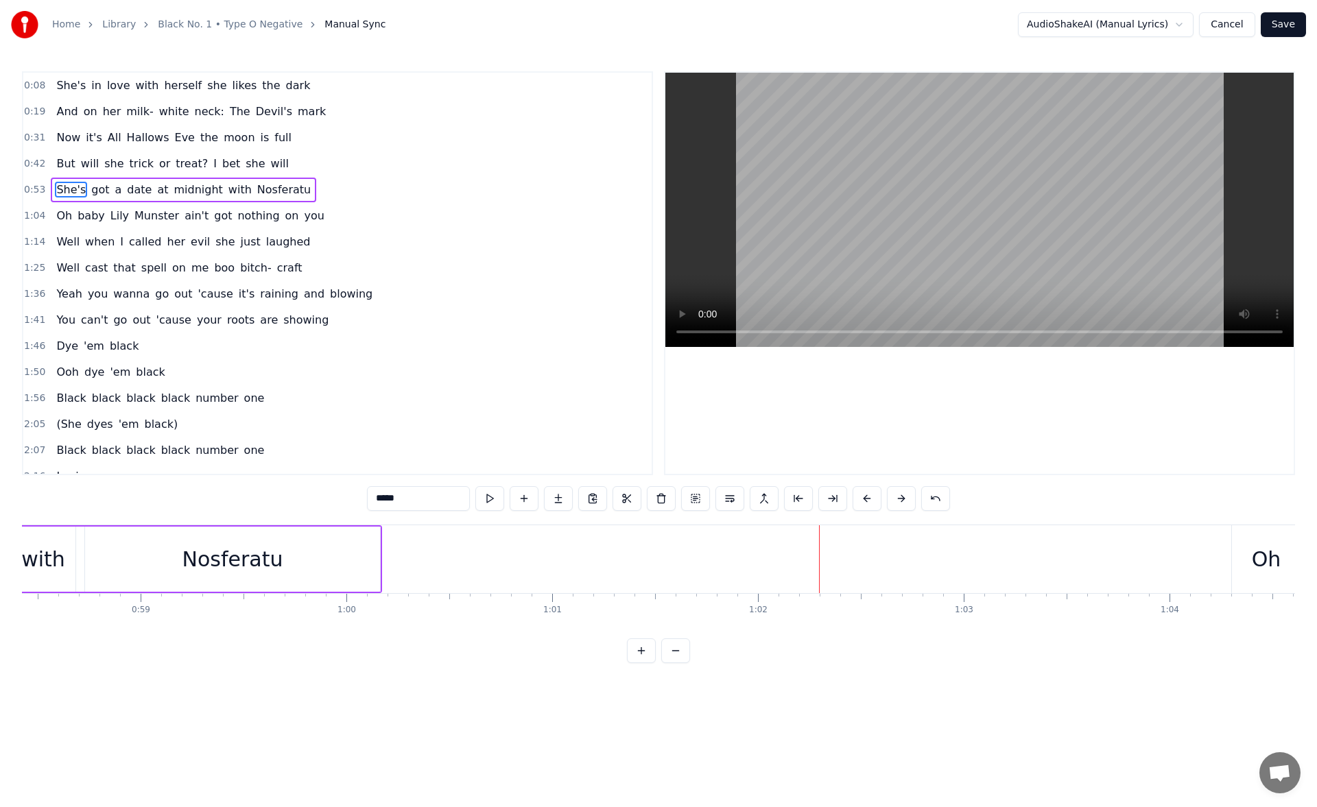
click at [1237, 556] on div "Oh" at bounding box center [1266, 559] width 69 height 68
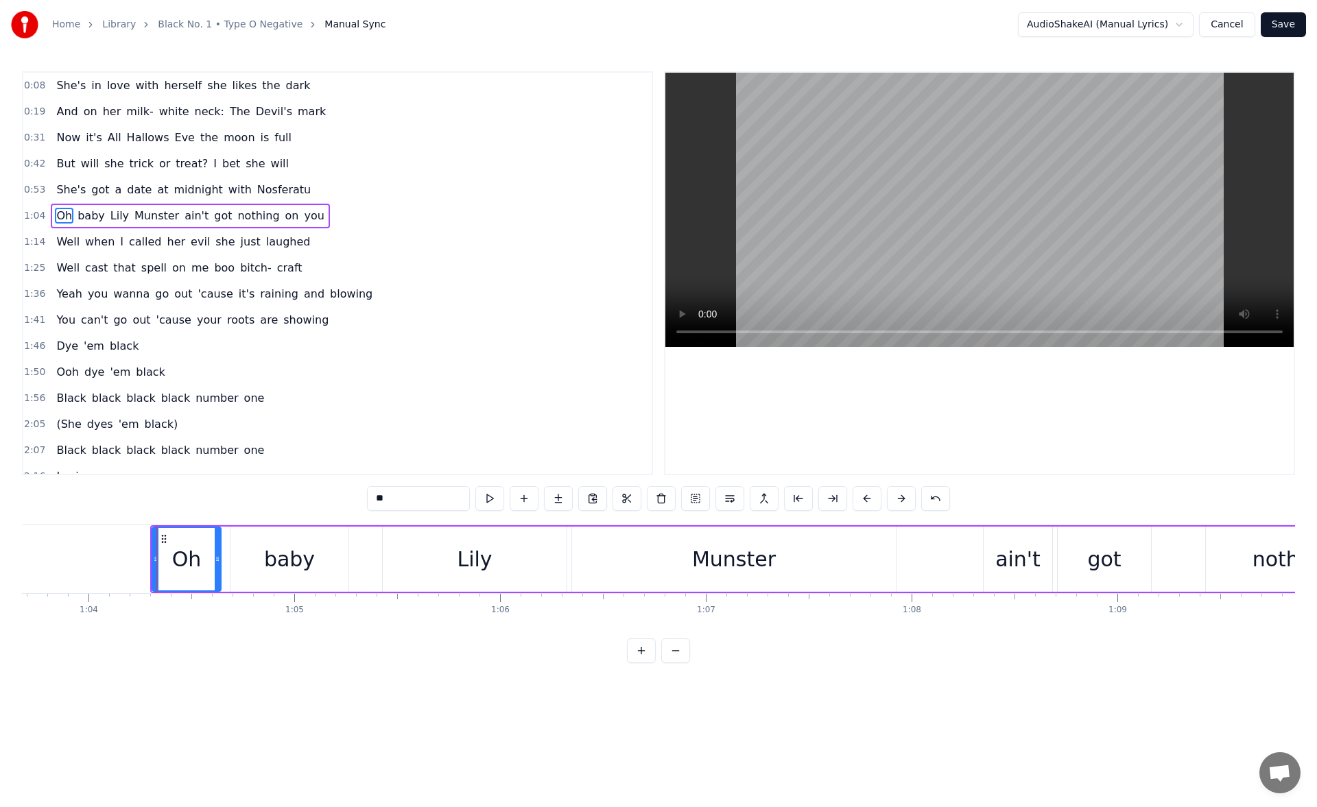
scroll to position [0, 13168]
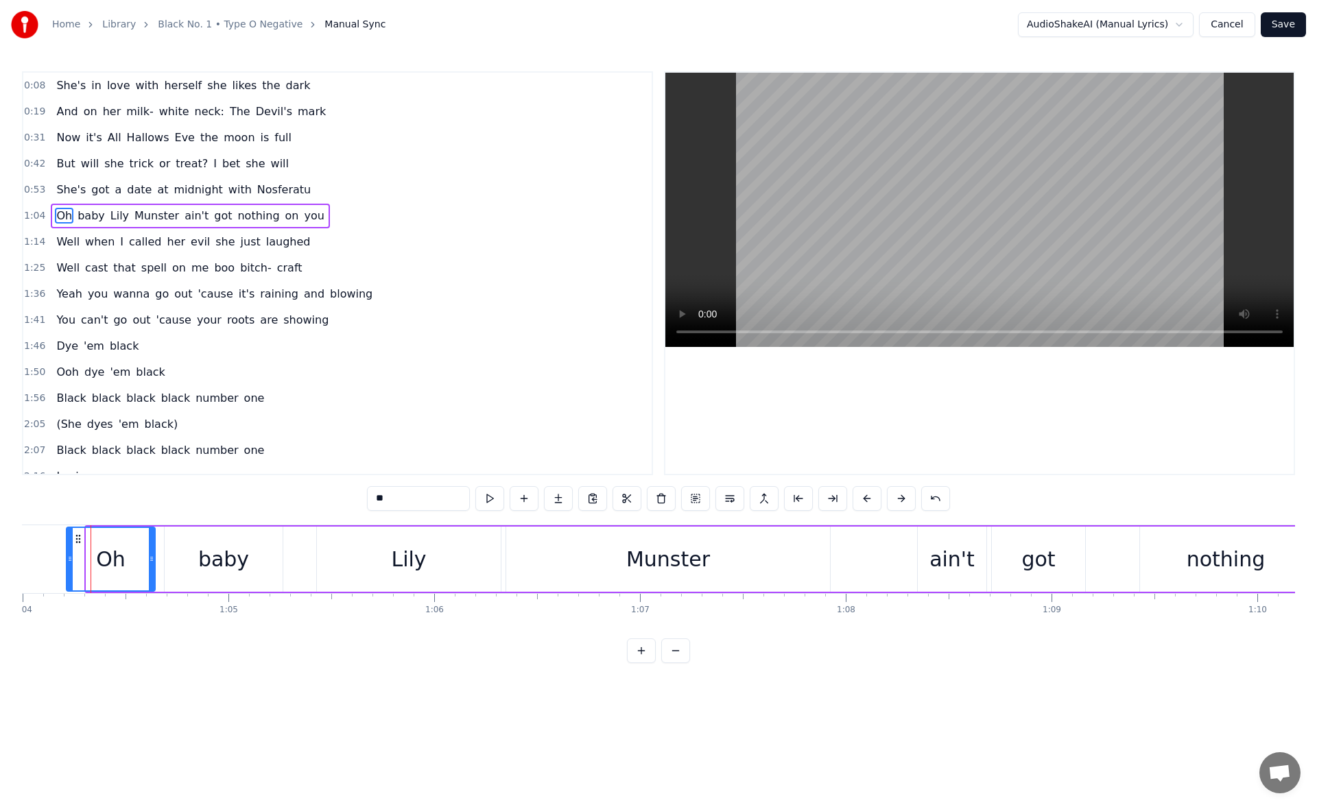
drag, startPoint x: 87, startPoint y: 564, endPoint x: 67, endPoint y: 562, distance: 20.0
click at [67, 562] on icon at bounding box center [69, 558] width 5 height 11
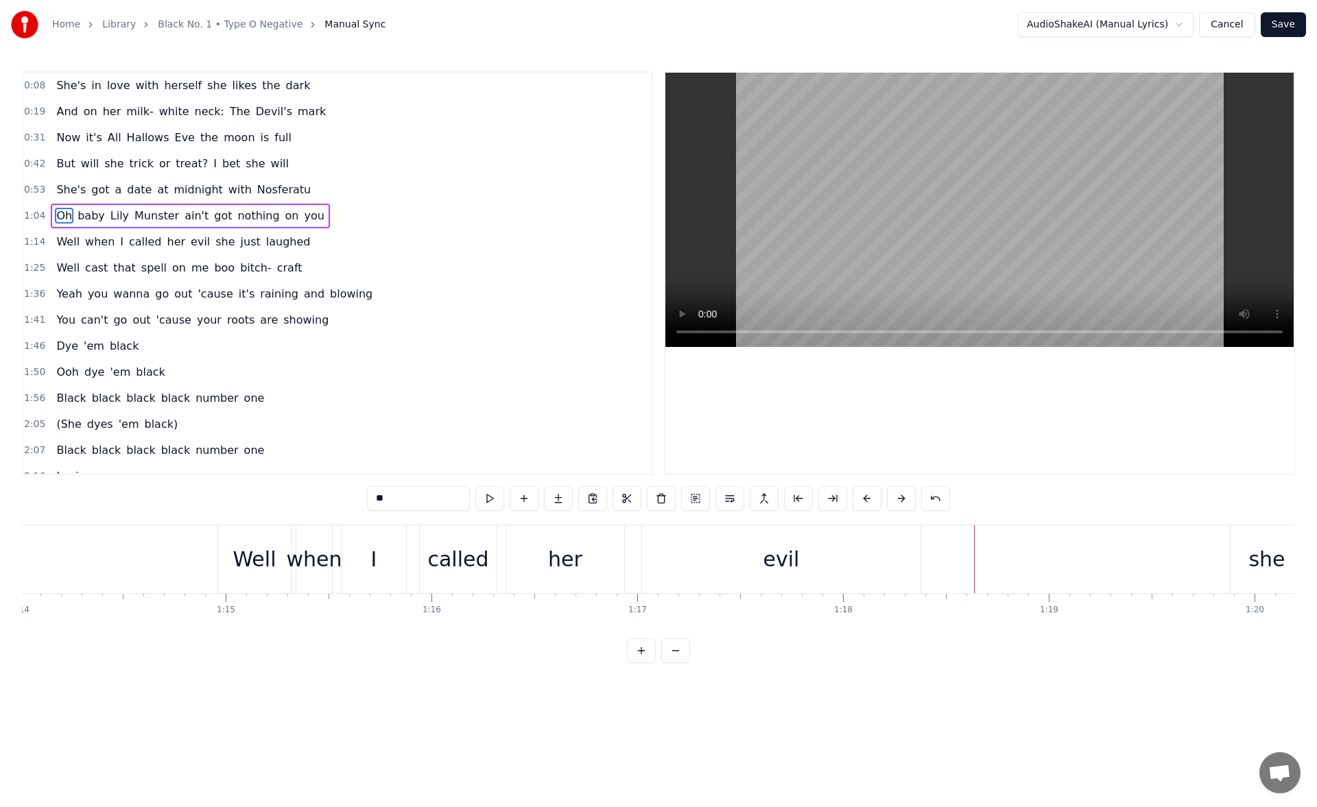
scroll to position [0, 15132]
click at [329, 557] on div "Well" at bounding box center [350, 559] width 73 height 68
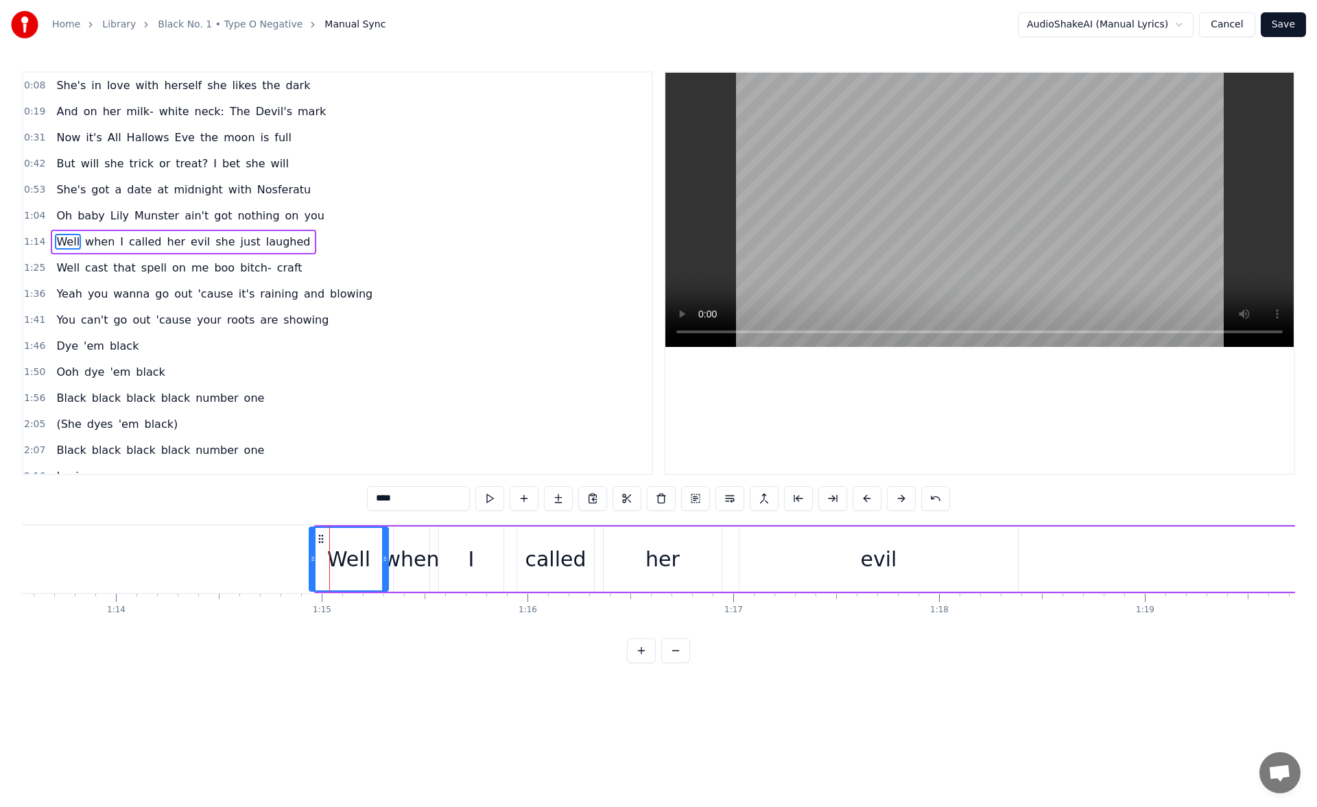
click at [310, 560] on icon at bounding box center [312, 558] width 5 height 11
click at [467, 554] on div "I" at bounding box center [471, 559] width 64 height 65
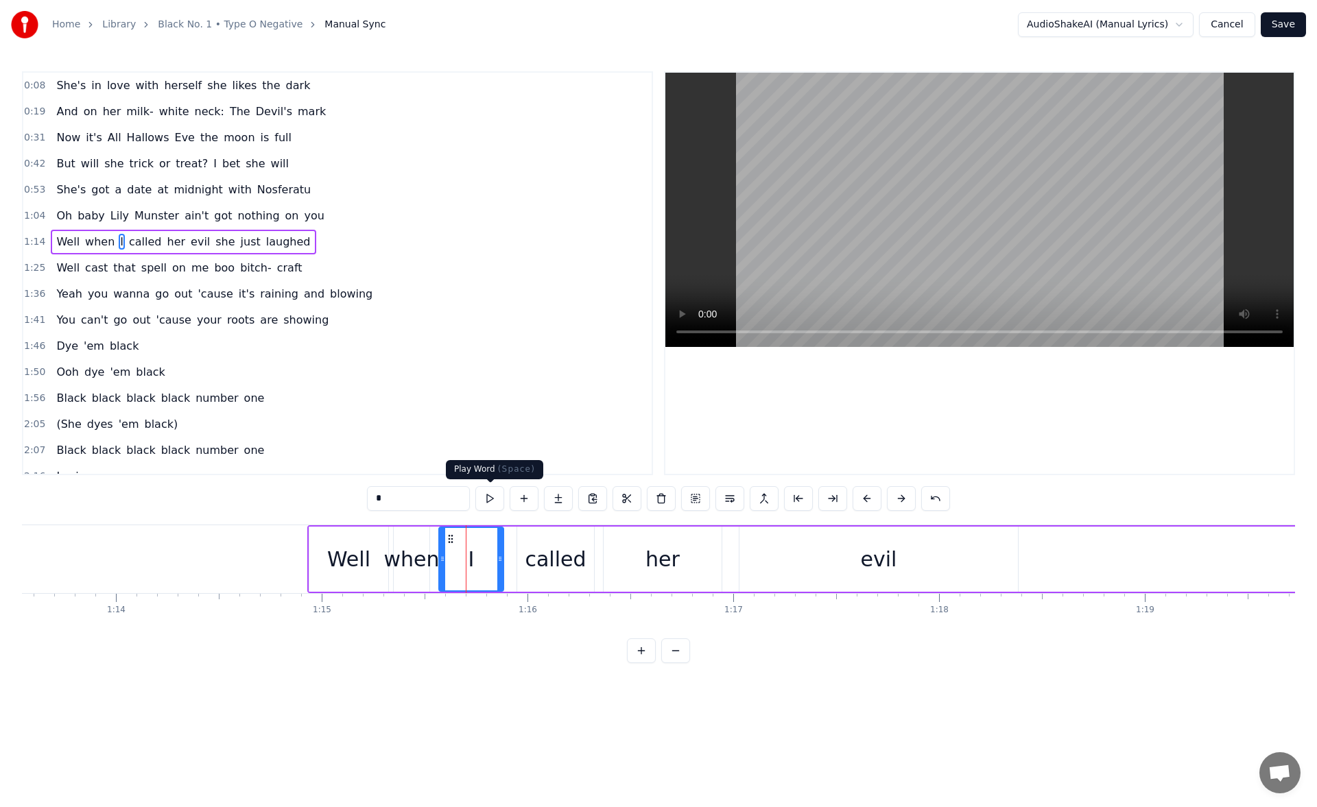
click at [491, 501] on button at bounding box center [489, 498] width 29 height 25
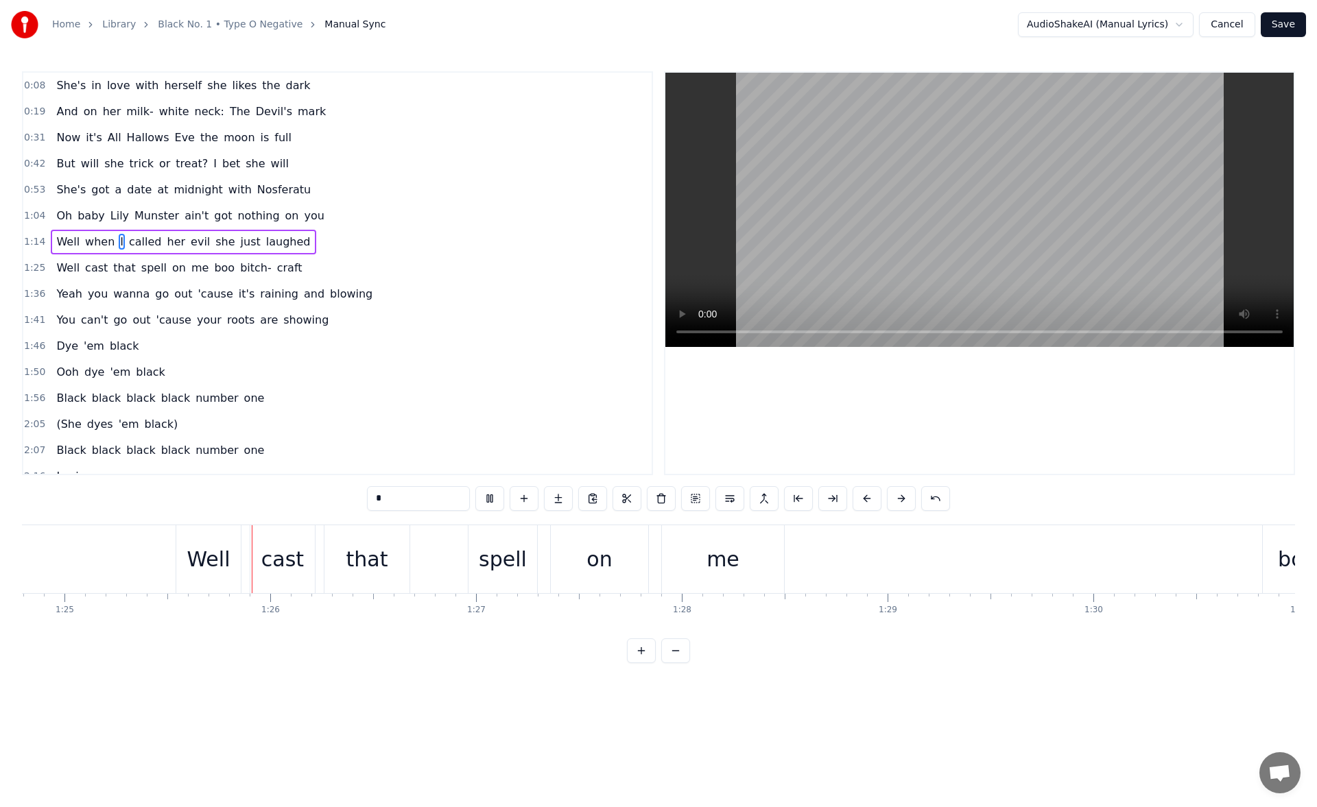
scroll to position [0, 17447]
click at [376, 560] on div "that" at bounding box center [367, 559] width 42 height 31
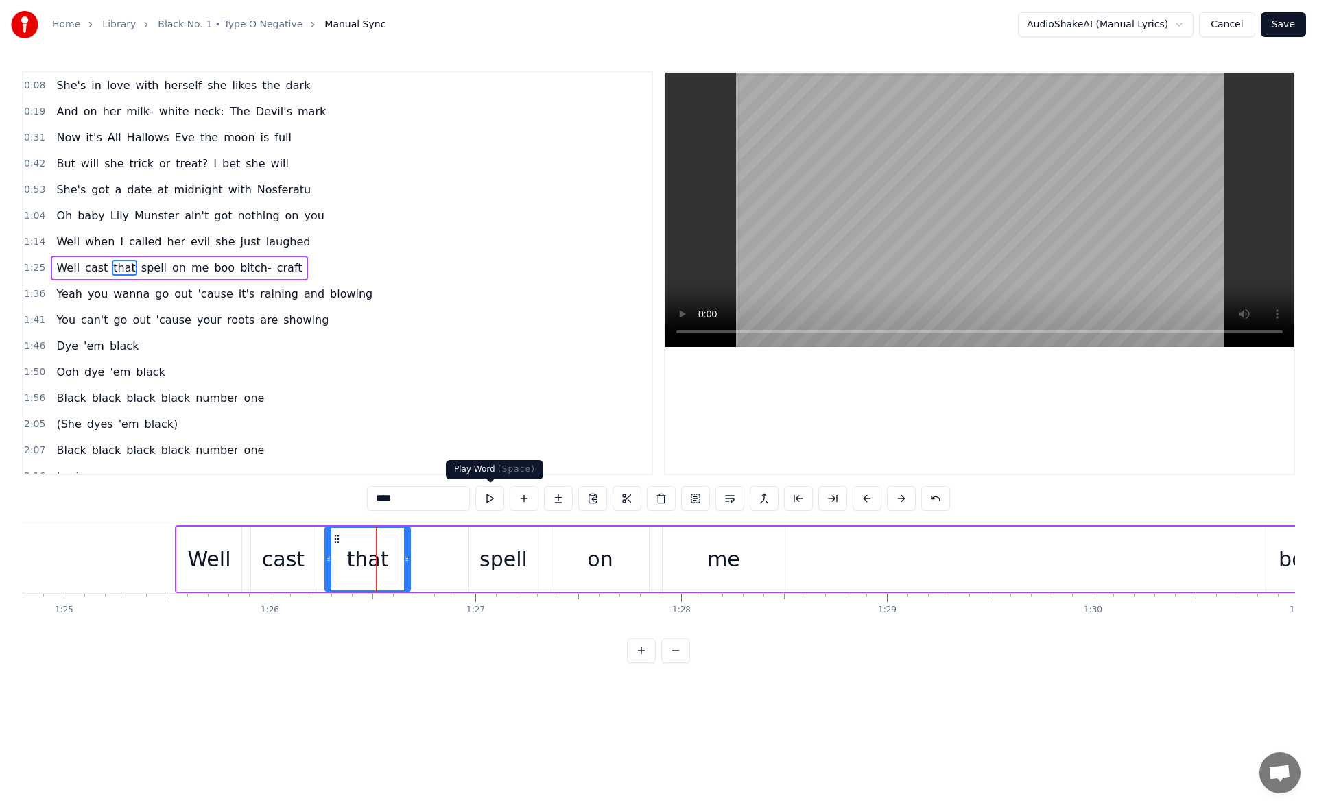
click at [492, 498] on button at bounding box center [489, 498] width 29 height 25
click at [481, 562] on div "spell" at bounding box center [503, 559] width 69 height 65
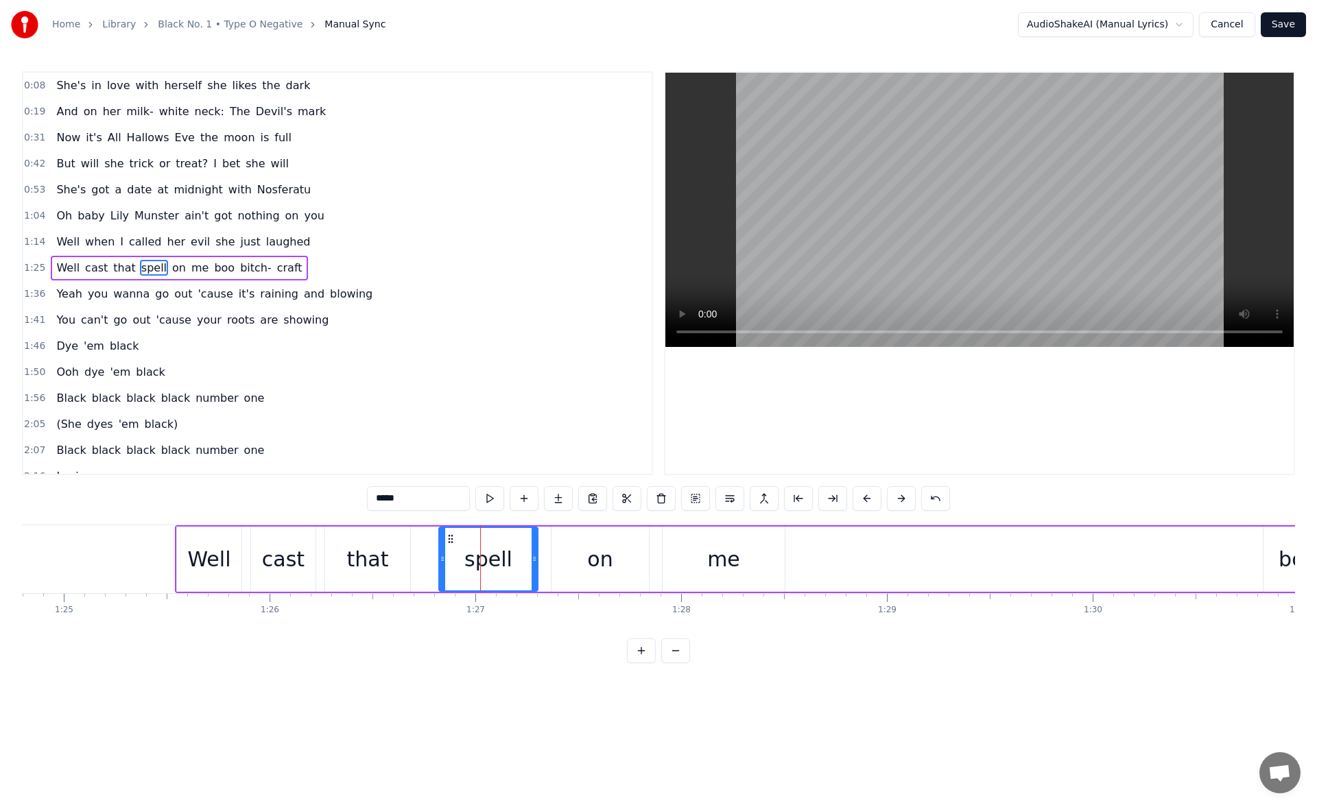
drag, startPoint x: 474, startPoint y: 560, endPoint x: 442, endPoint y: 561, distance: 32.2
click at [442, 561] on icon at bounding box center [442, 558] width 5 height 11
click at [494, 490] on button at bounding box center [489, 498] width 29 height 25
click at [438, 563] on icon at bounding box center [440, 558] width 5 height 11
click at [218, 562] on div "Well" at bounding box center [208, 559] width 43 height 31
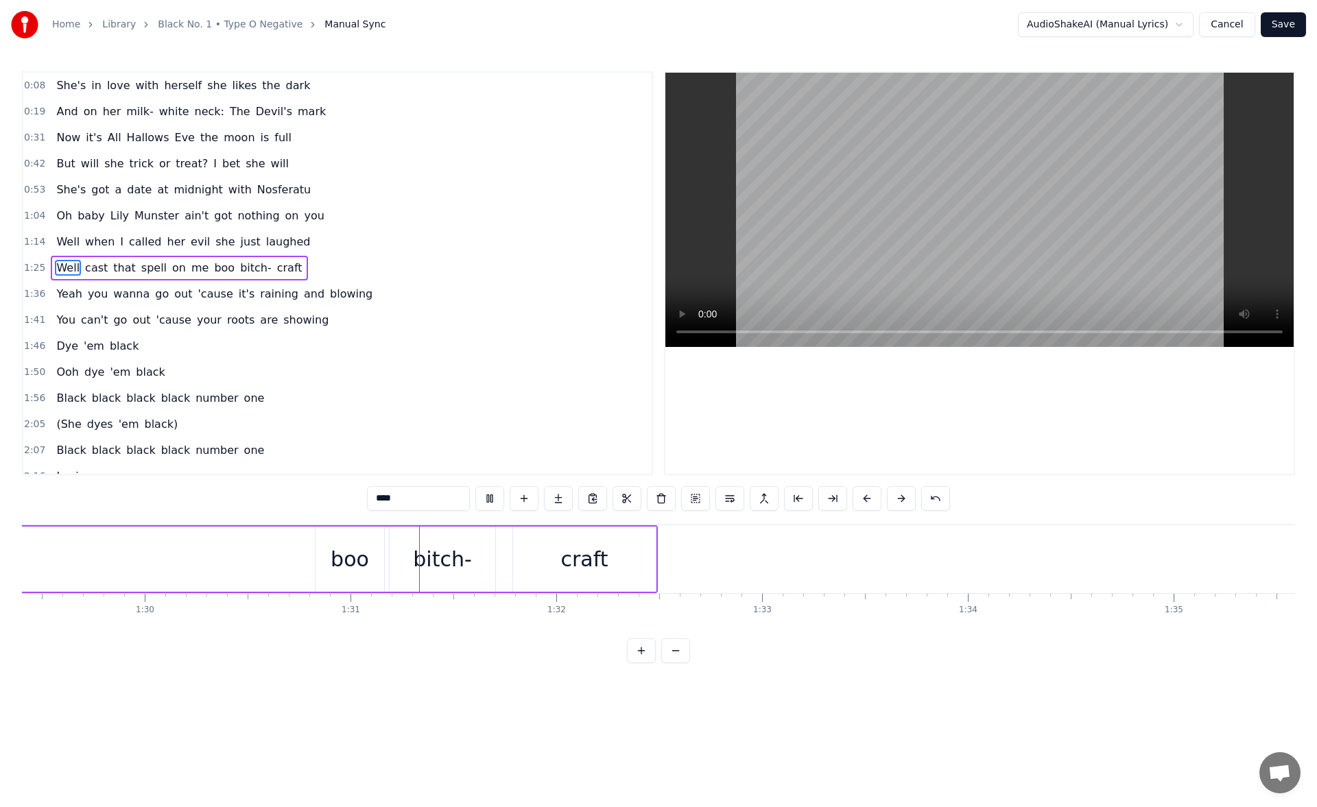
scroll to position [0, 18599]
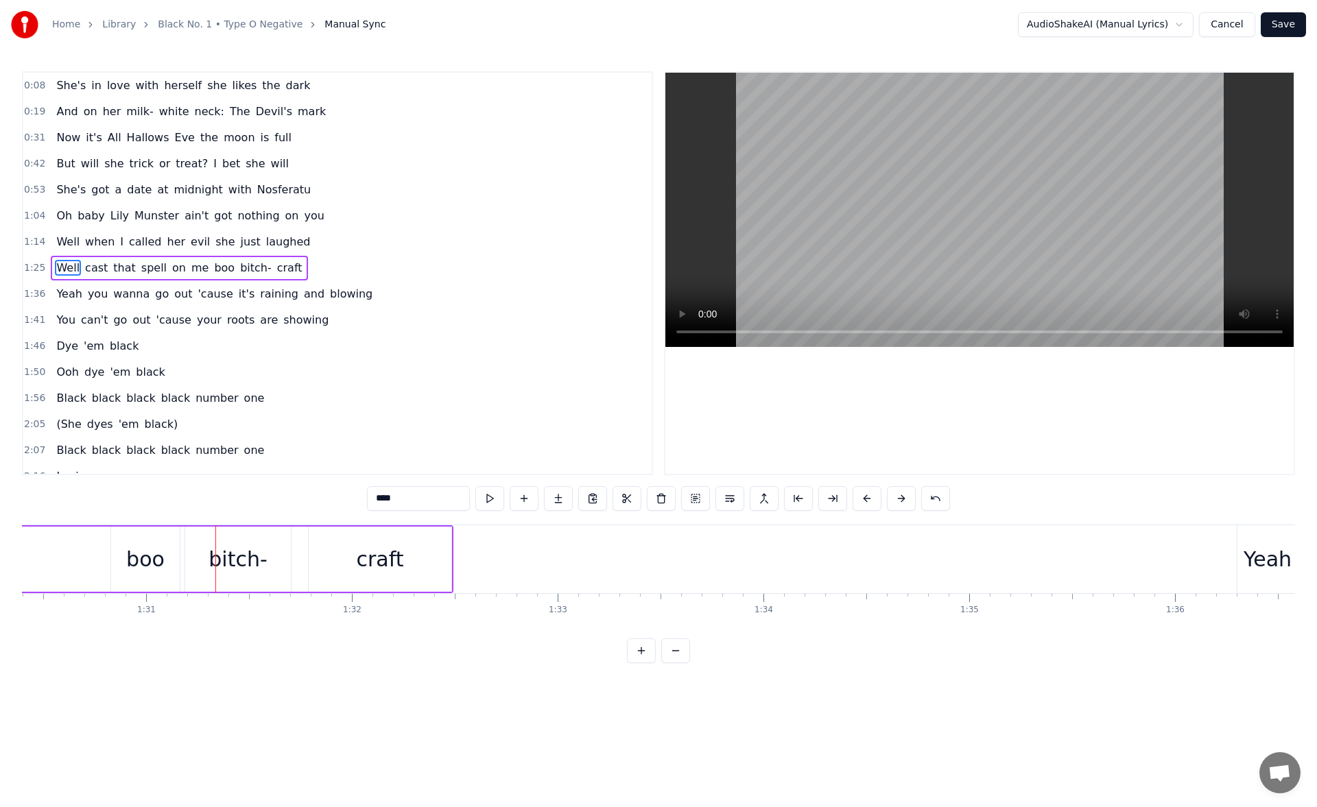
click at [135, 540] on div "boo" at bounding box center [145, 559] width 69 height 65
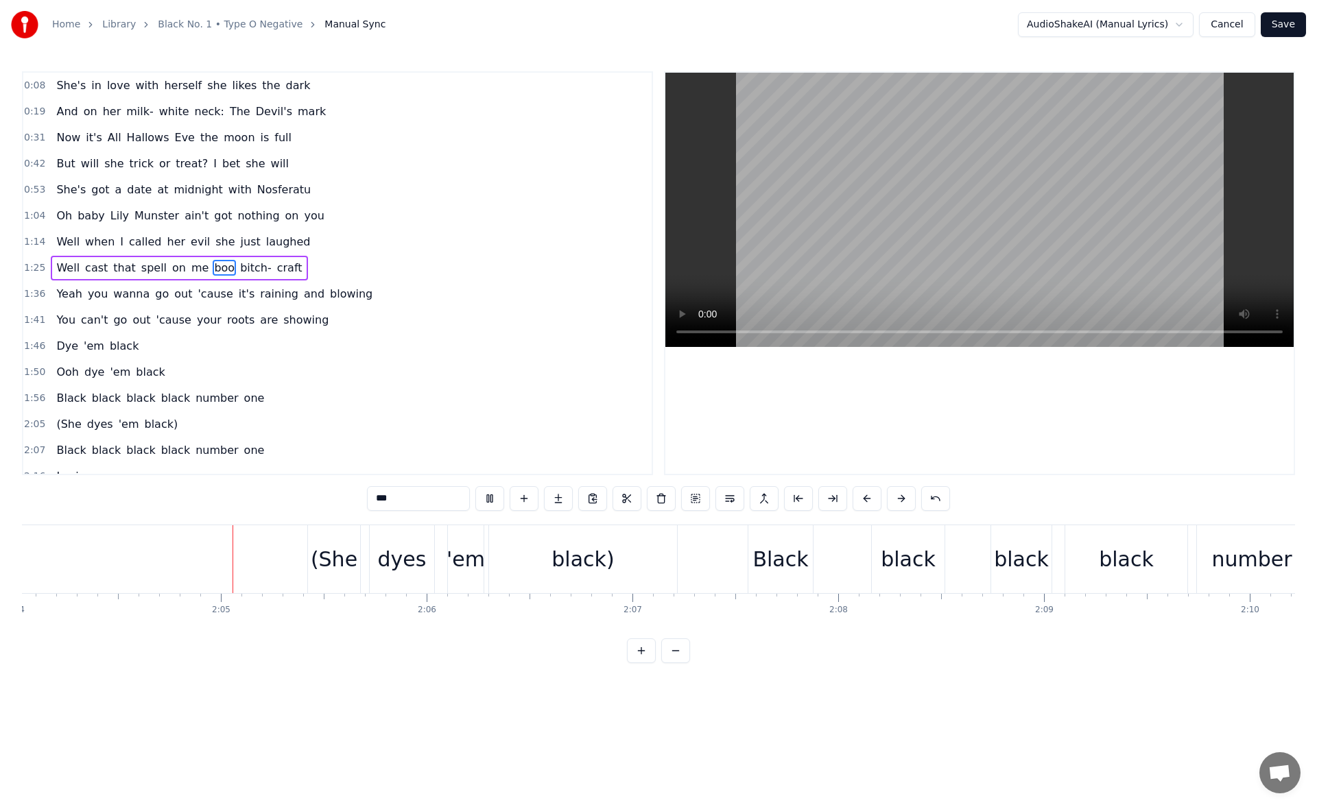
scroll to position [0, 25522]
click at [462, 554] on div "'em" at bounding box center [464, 559] width 38 height 31
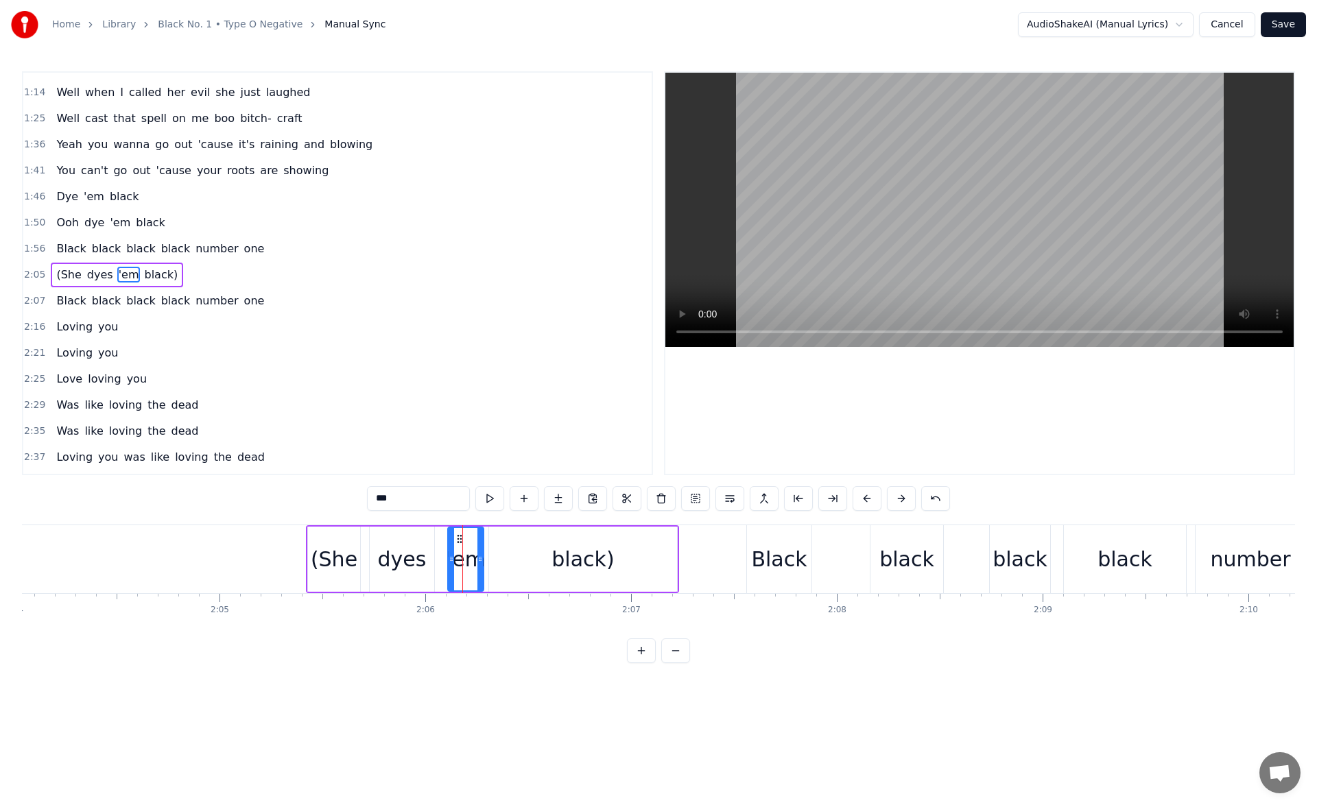
scroll to position [151, 0]
click at [490, 497] on button at bounding box center [489, 498] width 29 height 25
click at [533, 569] on div "black)" at bounding box center [583, 559] width 188 height 65
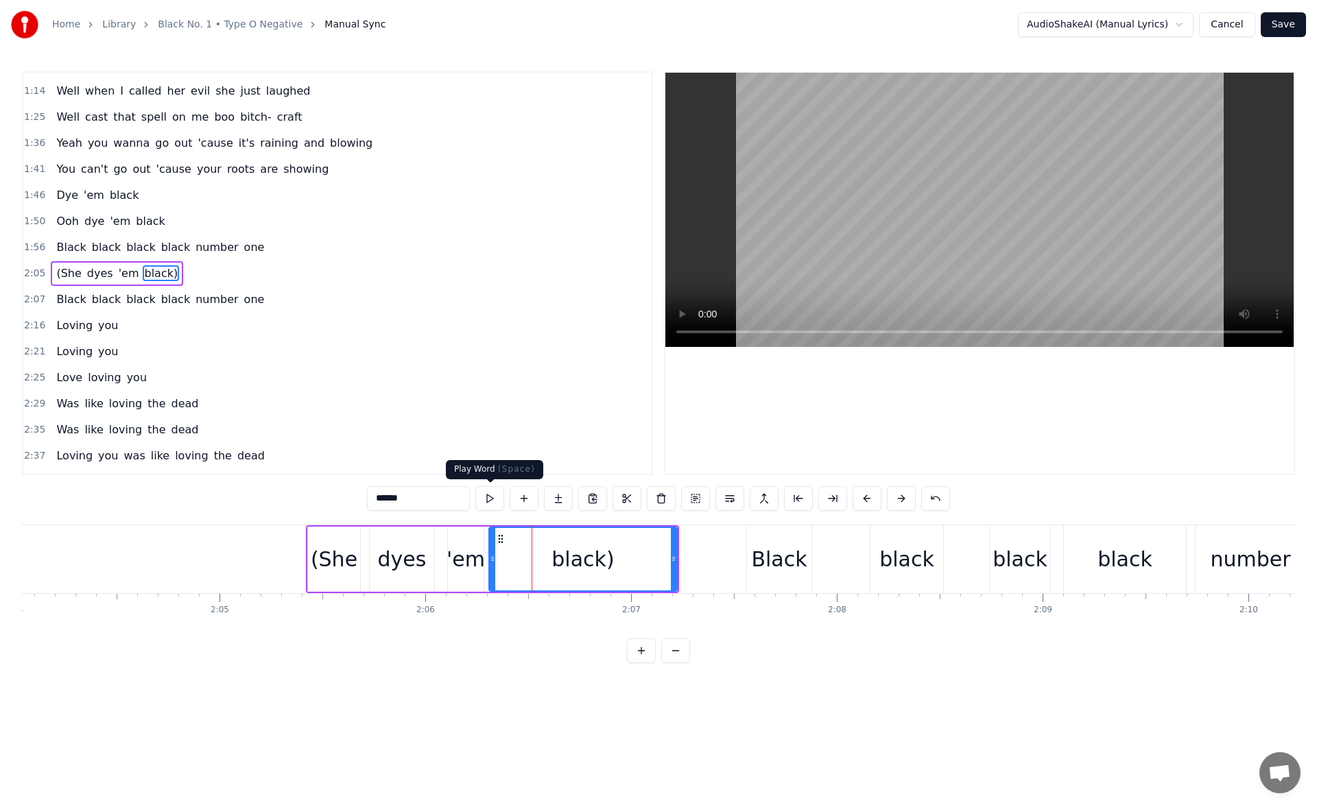
click at [490, 501] on button at bounding box center [489, 498] width 29 height 25
click at [470, 551] on div "'em" at bounding box center [465, 559] width 38 height 31
click at [492, 497] on button at bounding box center [489, 498] width 29 height 25
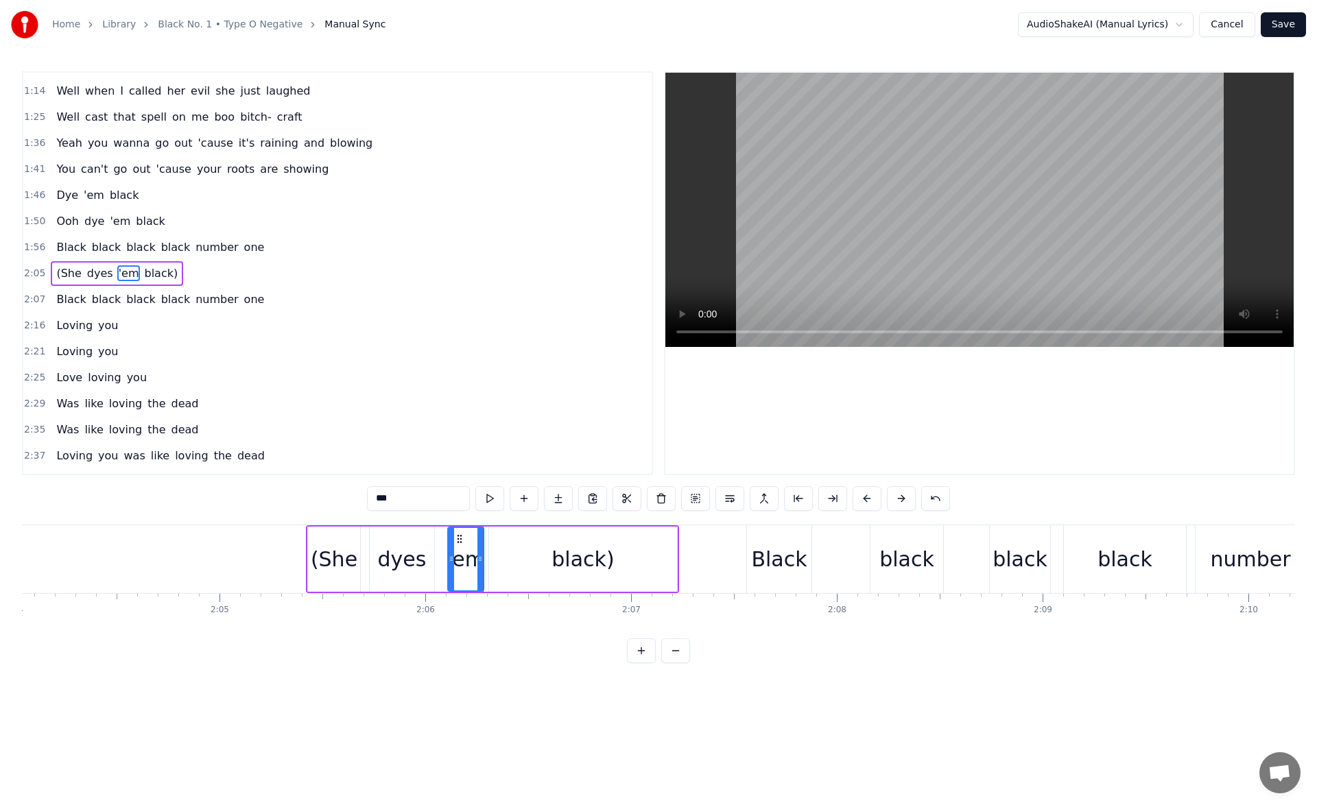
click at [1237, 547] on div "number" at bounding box center [1250, 559] width 80 height 31
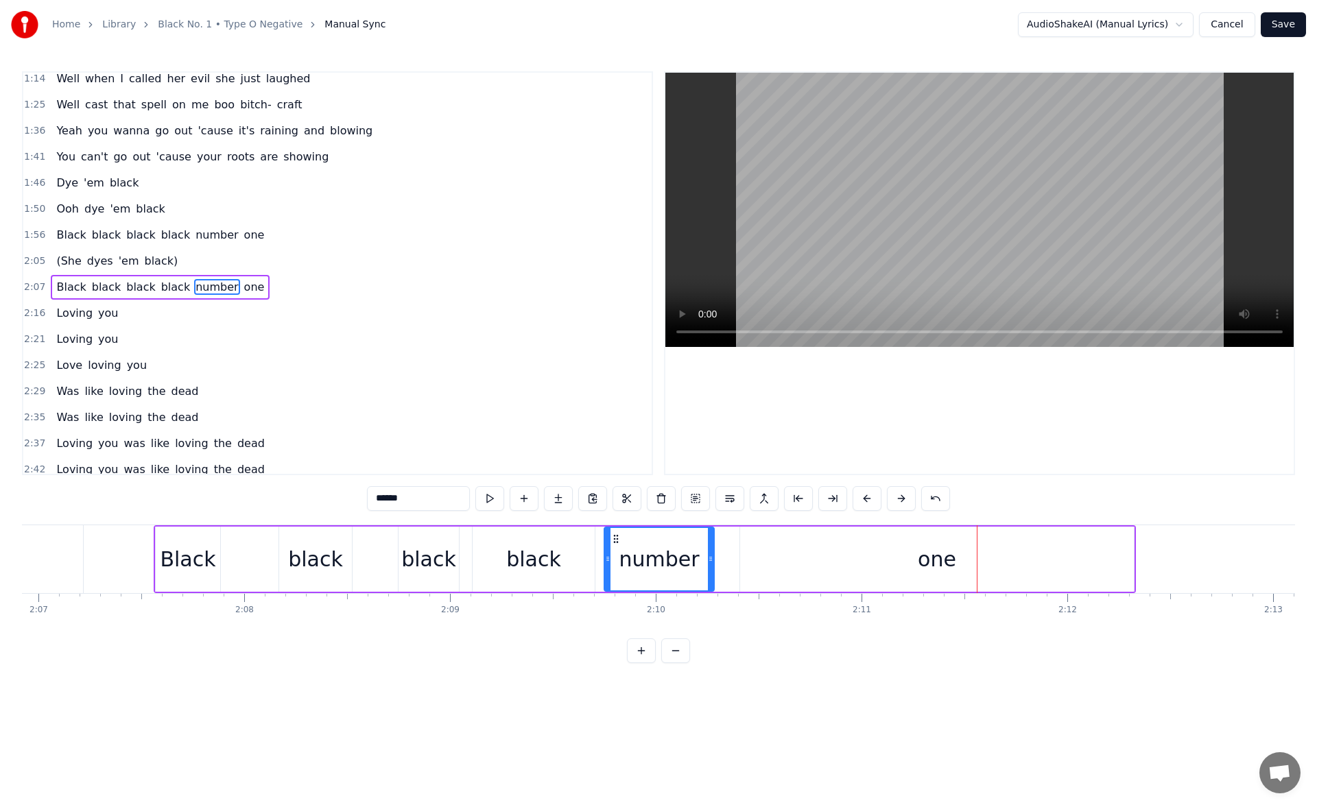
scroll to position [0, 25891]
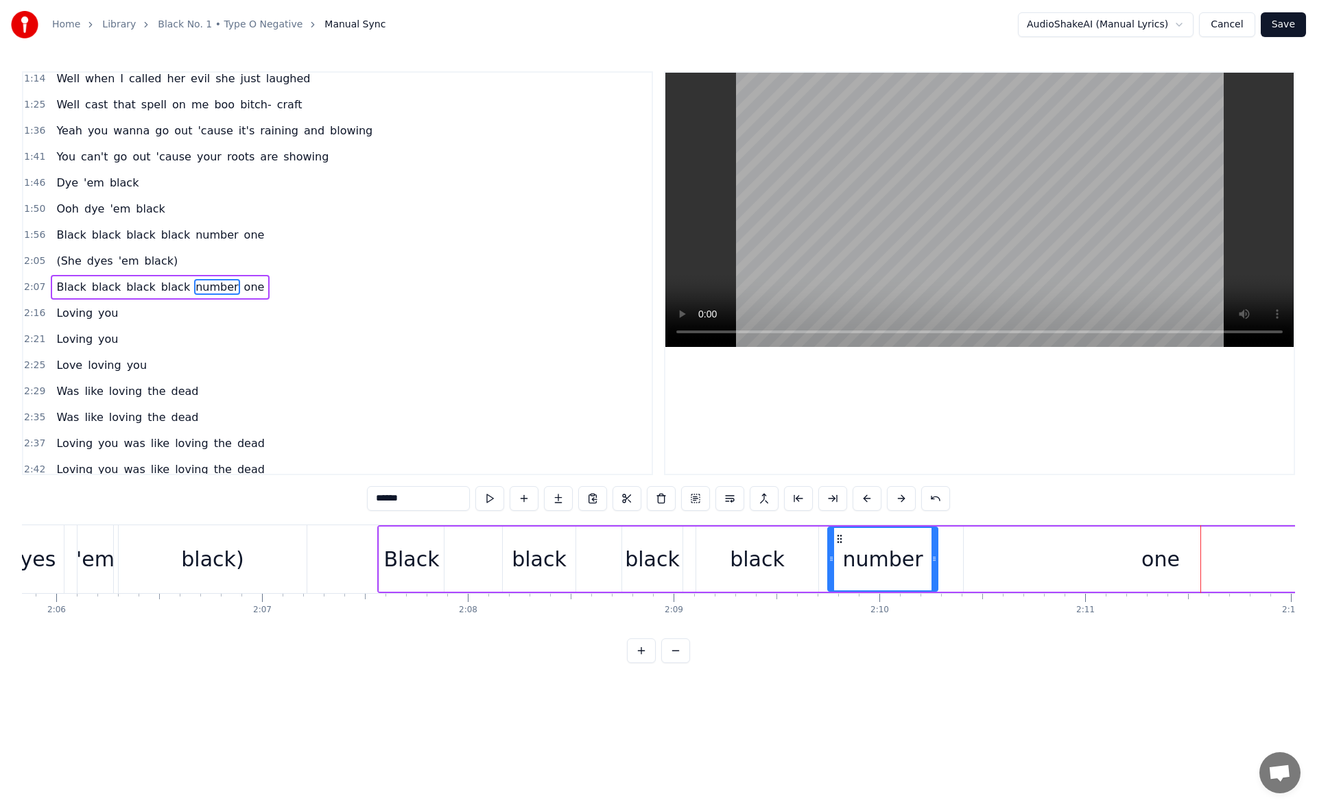
click at [42, 550] on div "dyes" at bounding box center [32, 559] width 49 height 31
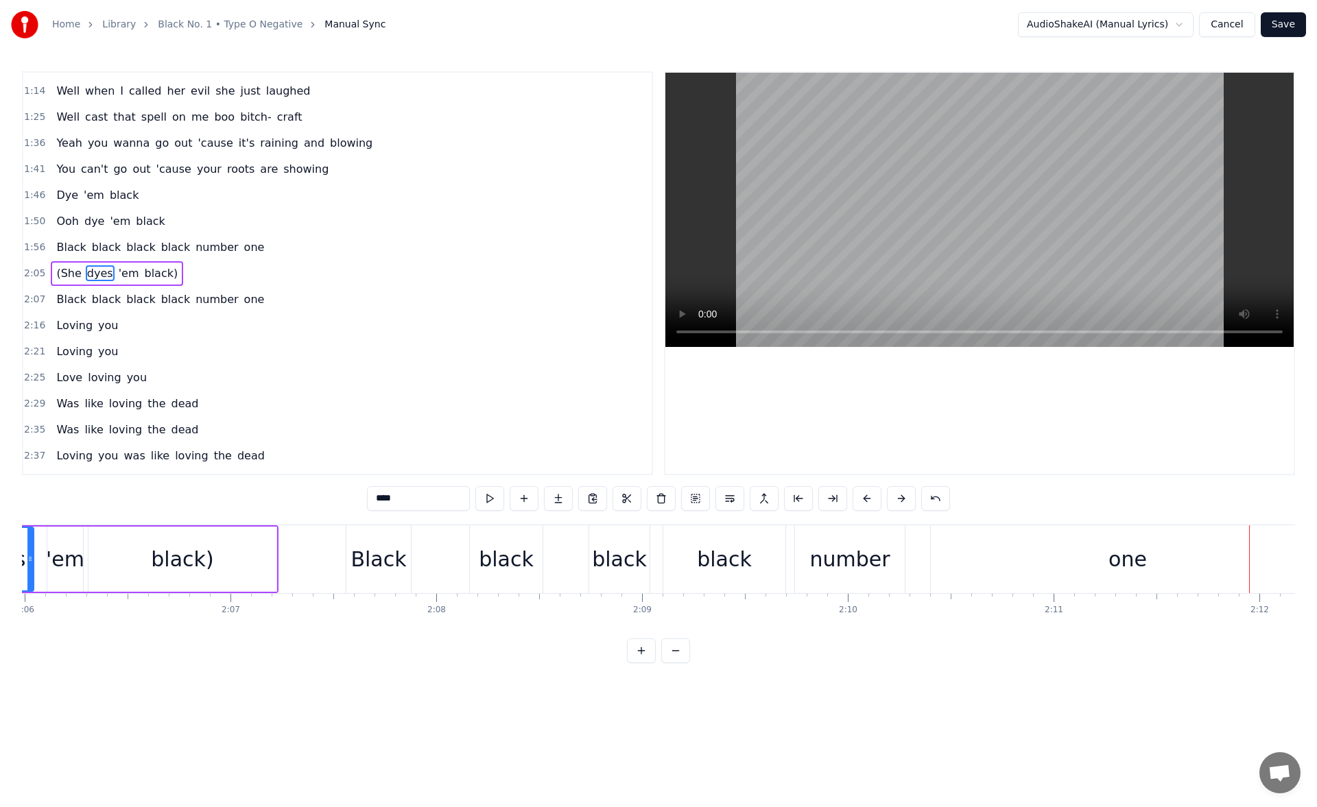
scroll to position [0, 25732]
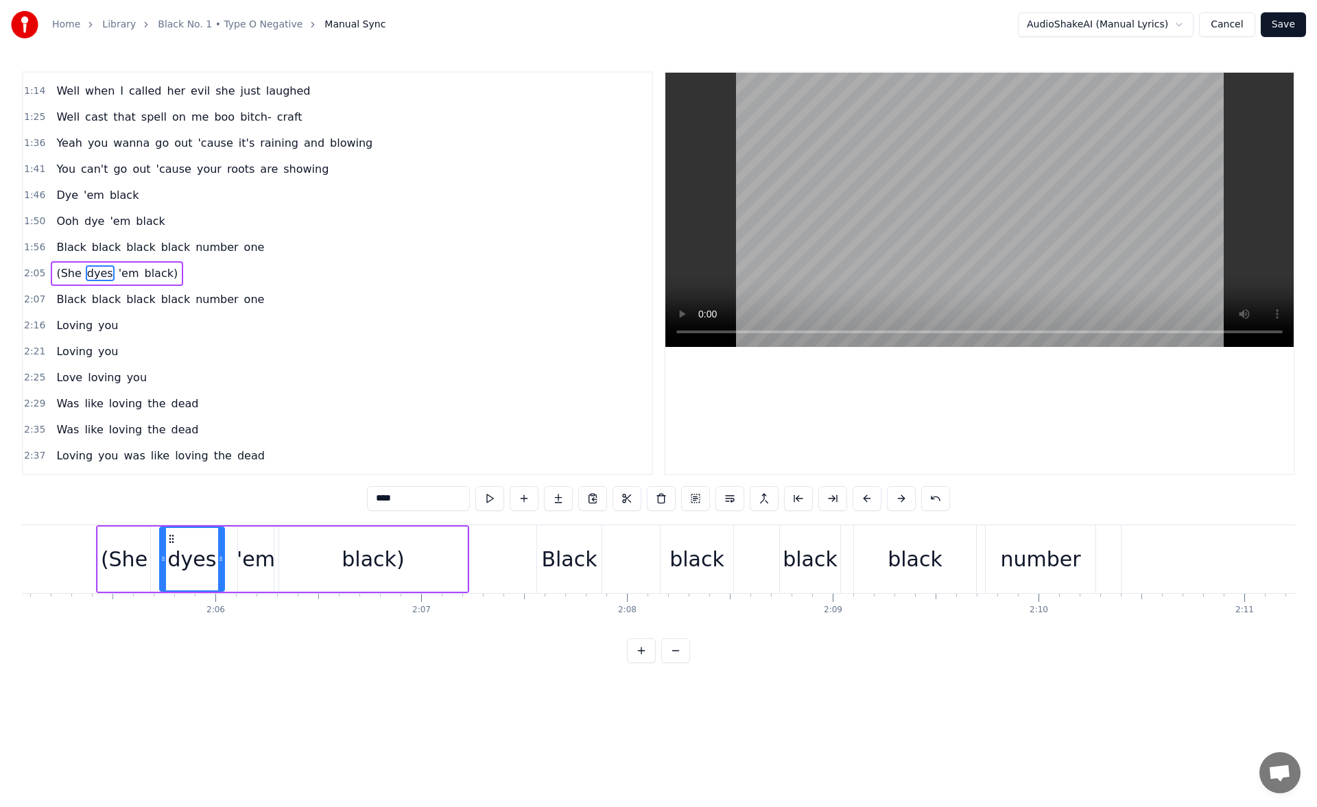
click at [375, 564] on div "black)" at bounding box center [373, 559] width 62 height 31
type input "******"
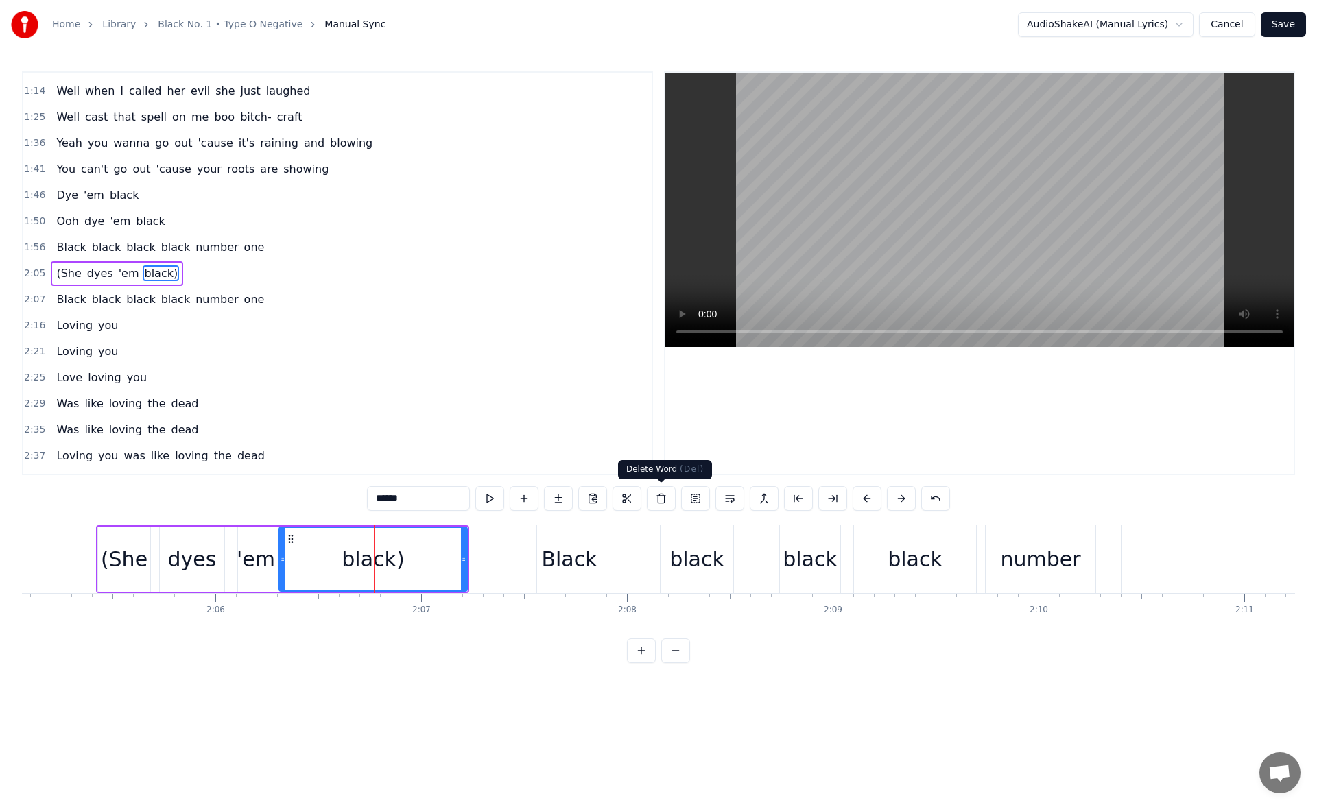
click at [660, 497] on button at bounding box center [661, 498] width 29 height 25
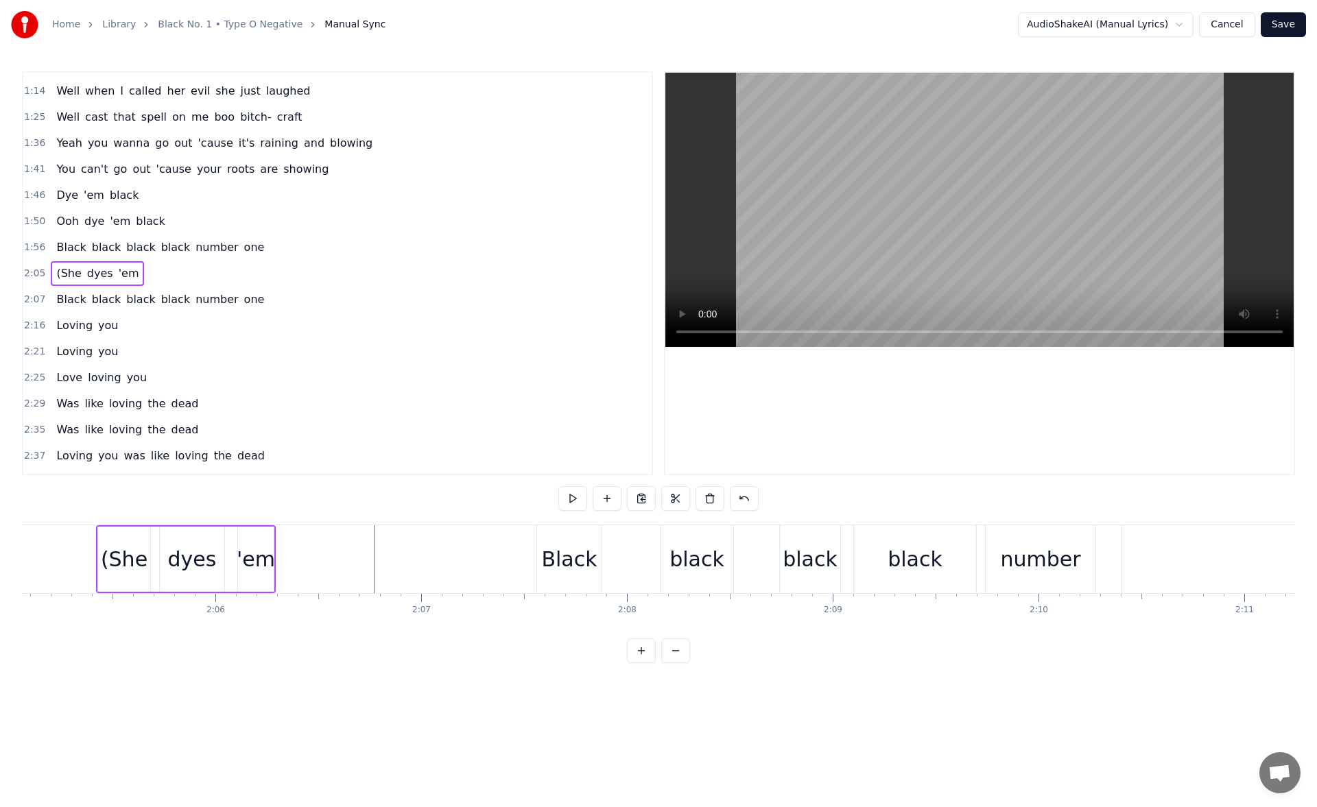
click at [264, 551] on div "'em" at bounding box center [256, 559] width 38 height 31
click at [410, 499] on input "***" at bounding box center [418, 498] width 103 height 25
click at [559, 543] on div "Black" at bounding box center [569, 559] width 64 height 68
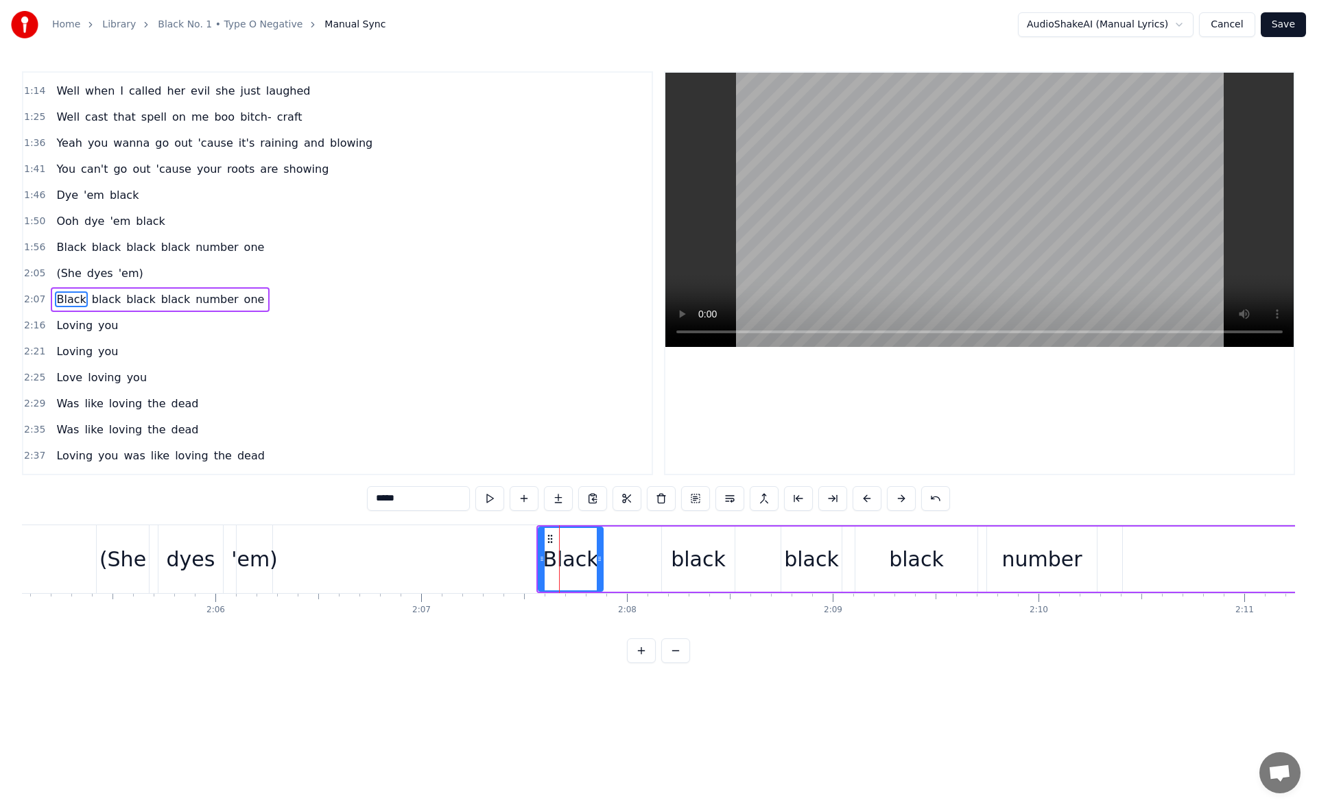
scroll to position [177, 0]
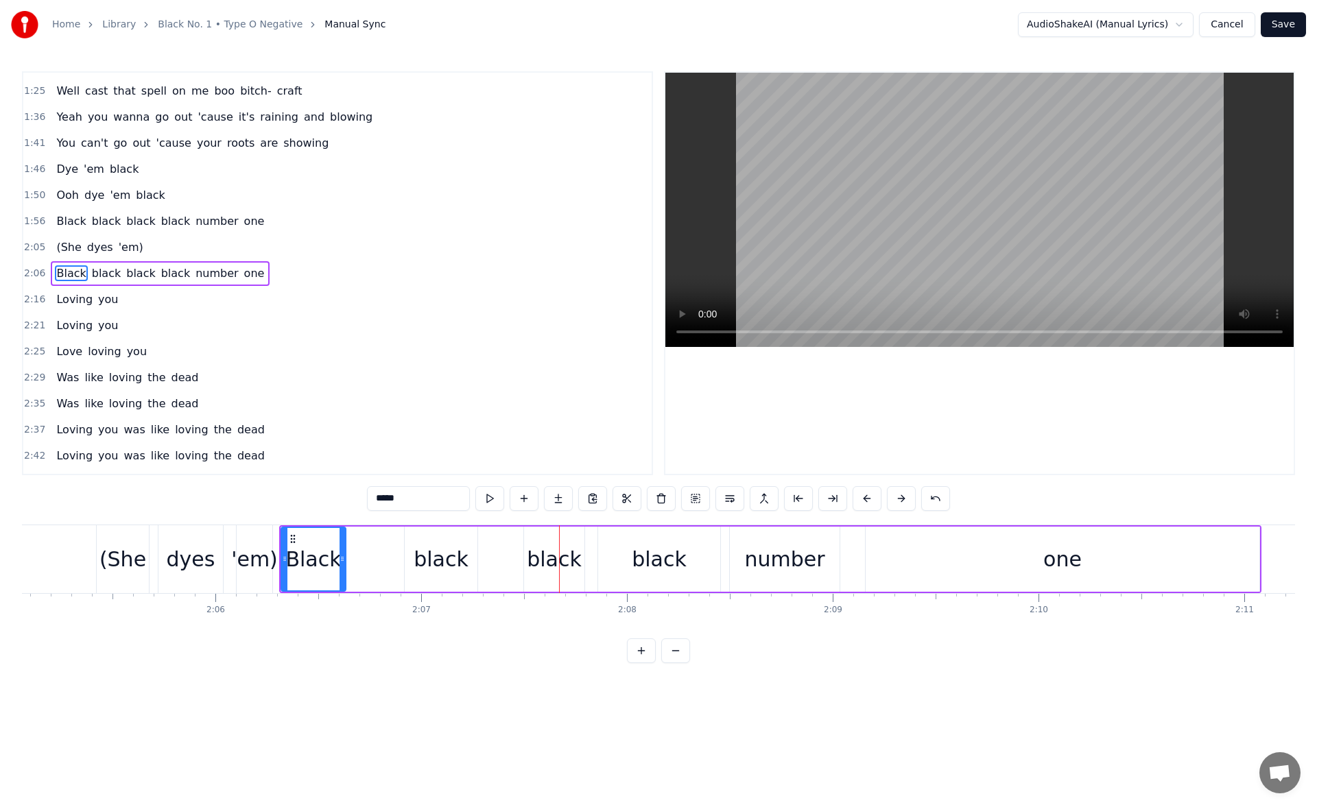
click at [302, 545] on div "Black" at bounding box center [313, 559] width 56 height 31
click at [276, 560] on icon at bounding box center [278, 558] width 5 height 11
click at [492, 499] on button at bounding box center [489, 498] width 29 height 25
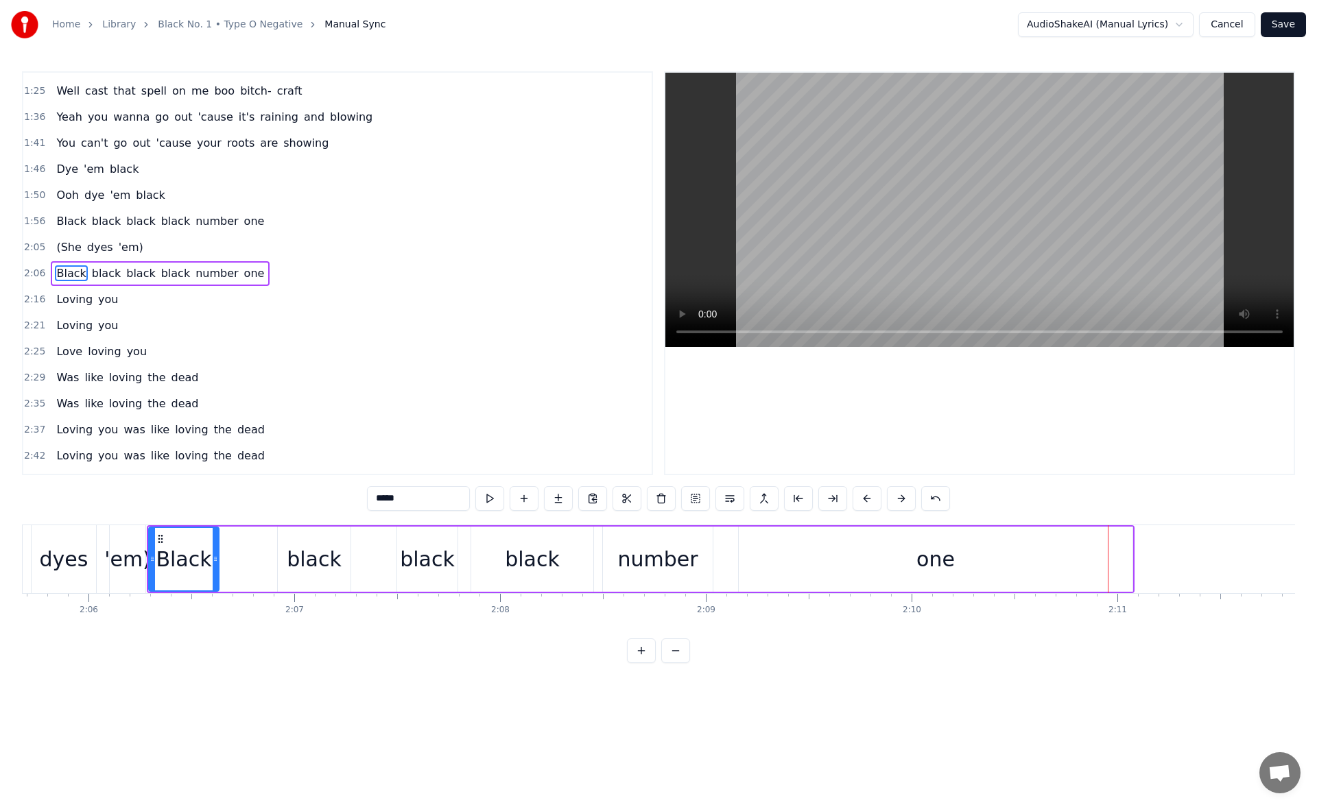
scroll to position [0, 25827]
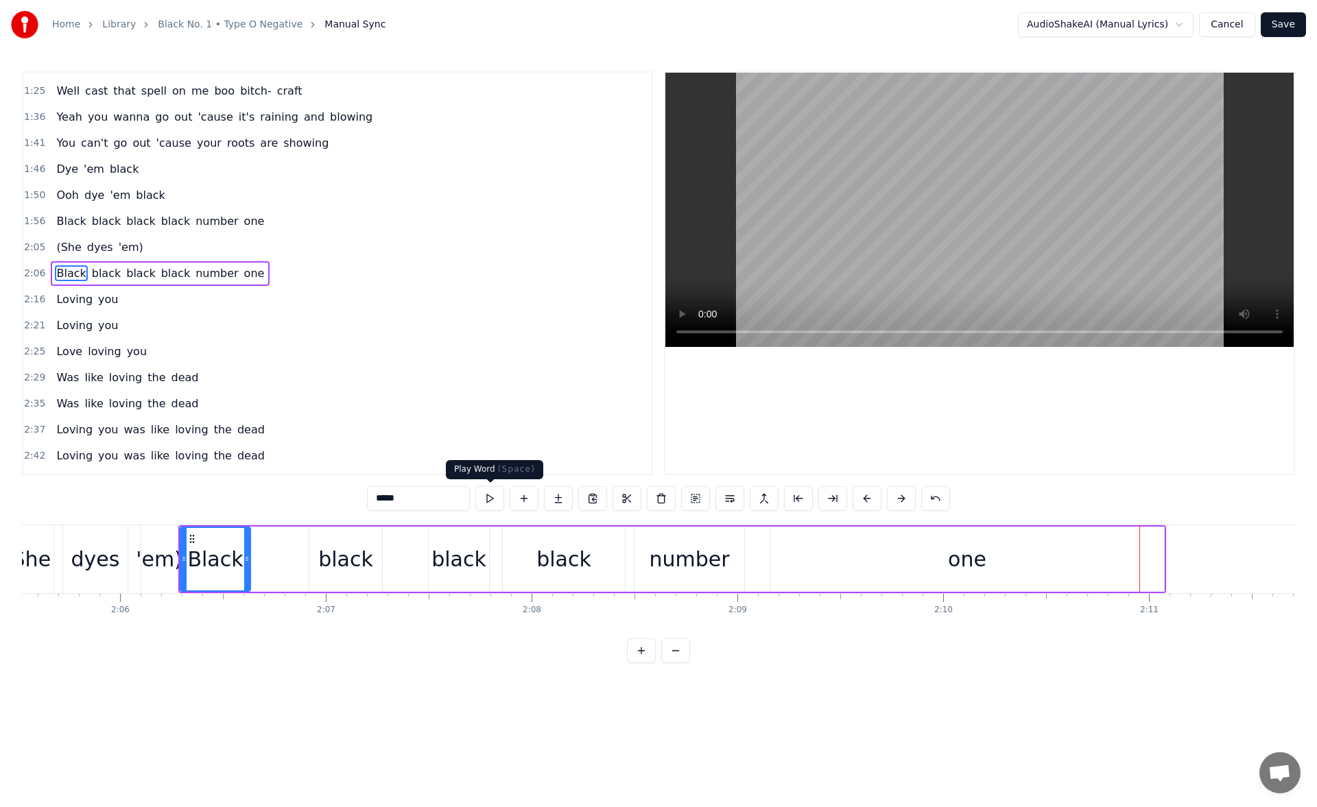
click at [490, 494] on button at bounding box center [489, 498] width 29 height 25
drag, startPoint x: 248, startPoint y: 561, endPoint x: 290, endPoint y: 562, distance: 42.5
click at [271, 562] on icon at bounding box center [267, 558] width 5 height 11
click at [486, 494] on button at bounding box center [489, 498] width 29 height 25
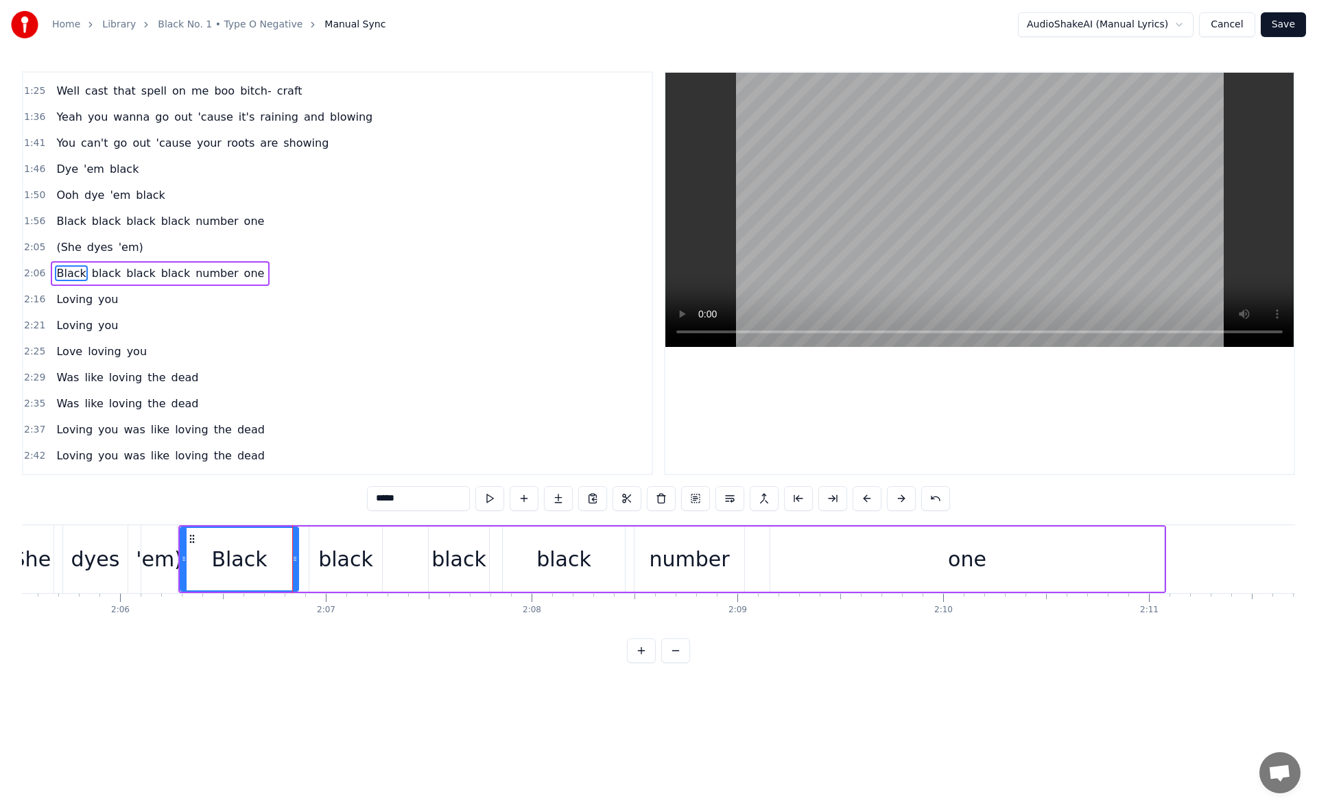
drag, startPoint x: 290, startPoint y: 561, endPoint x: 300, endPoint y: 561, distance: 9.6
click at [298, 561] on icon at bounding box center [294, 558] width 5 height 11
click at [481, 499] on button at bounding box center [489, 498] width 29 height 25
click at [334, 543] on div "black" at bounding box center [345, 559] width 73 height 65
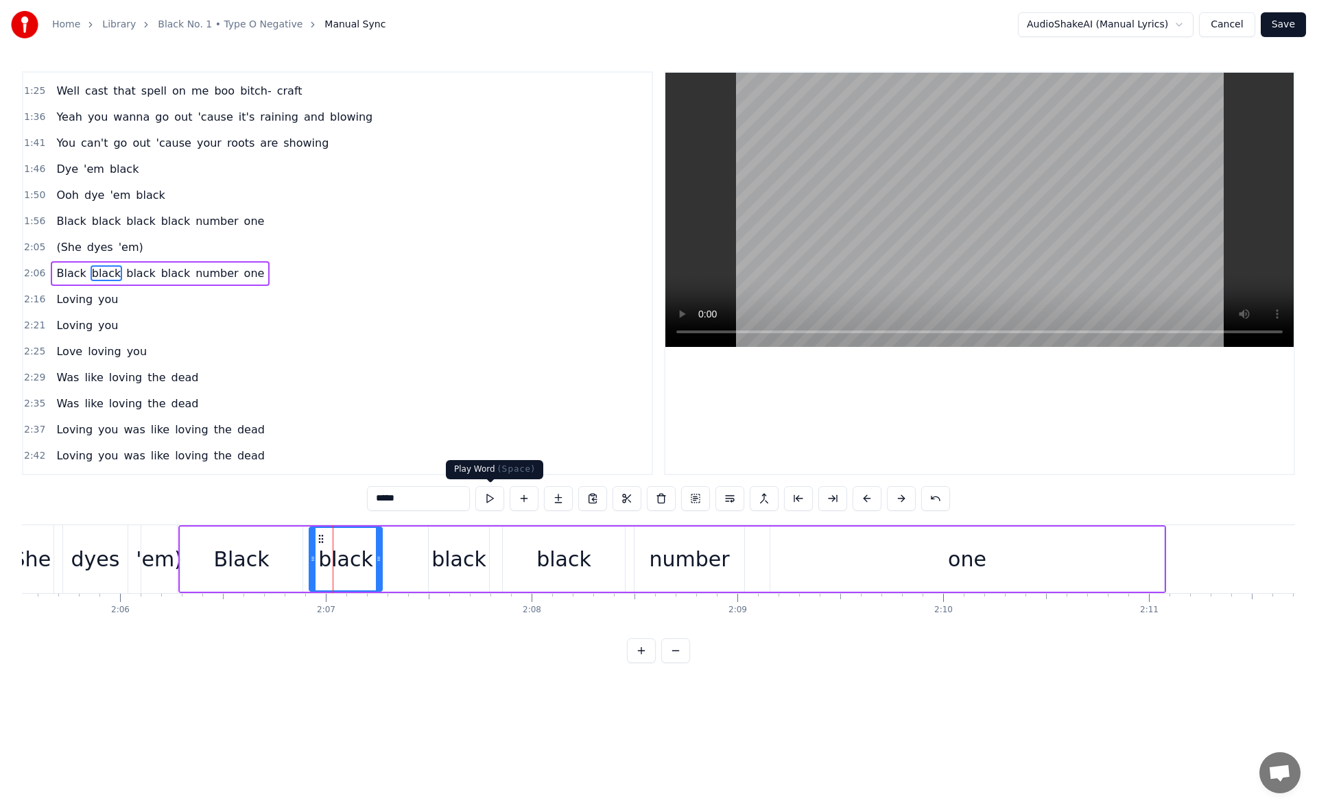
click at [494, 499] on button at bounding box center [489, 498] width 29 height 25
click at [472, 544] on div "black" at bounding box center [458, 559] width 55 height 31
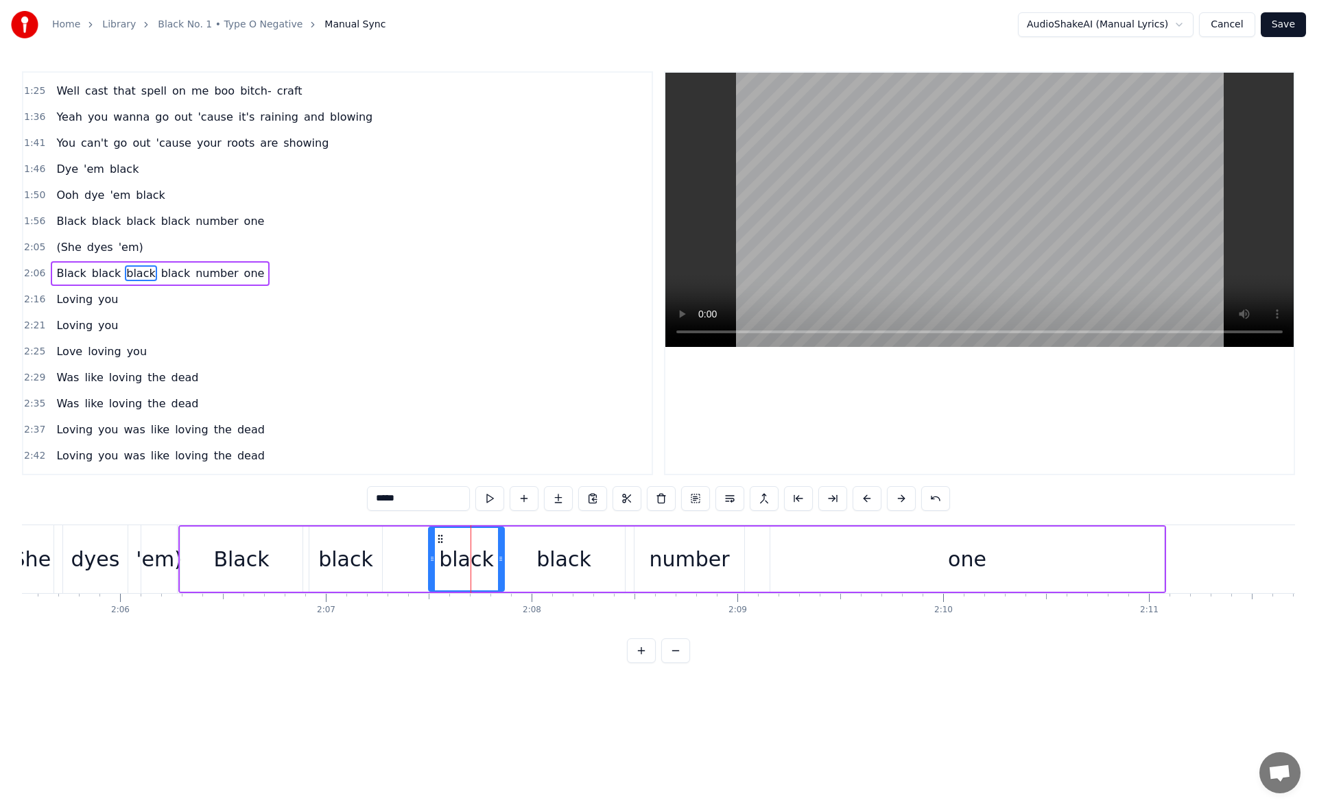
drag, startPoint x: 484, startPoint y: 559, endPoint x: 499, endPoint y: 558, distance: 15.2
click at [499, 558] on icon at bounding box center [500, 558] width 5 height 11
click at [491, 501] on button at bounding box center [489, 498] width 29 height 25
click at [503, 565] on div at bounding box center [500, 559] width 5 height 62
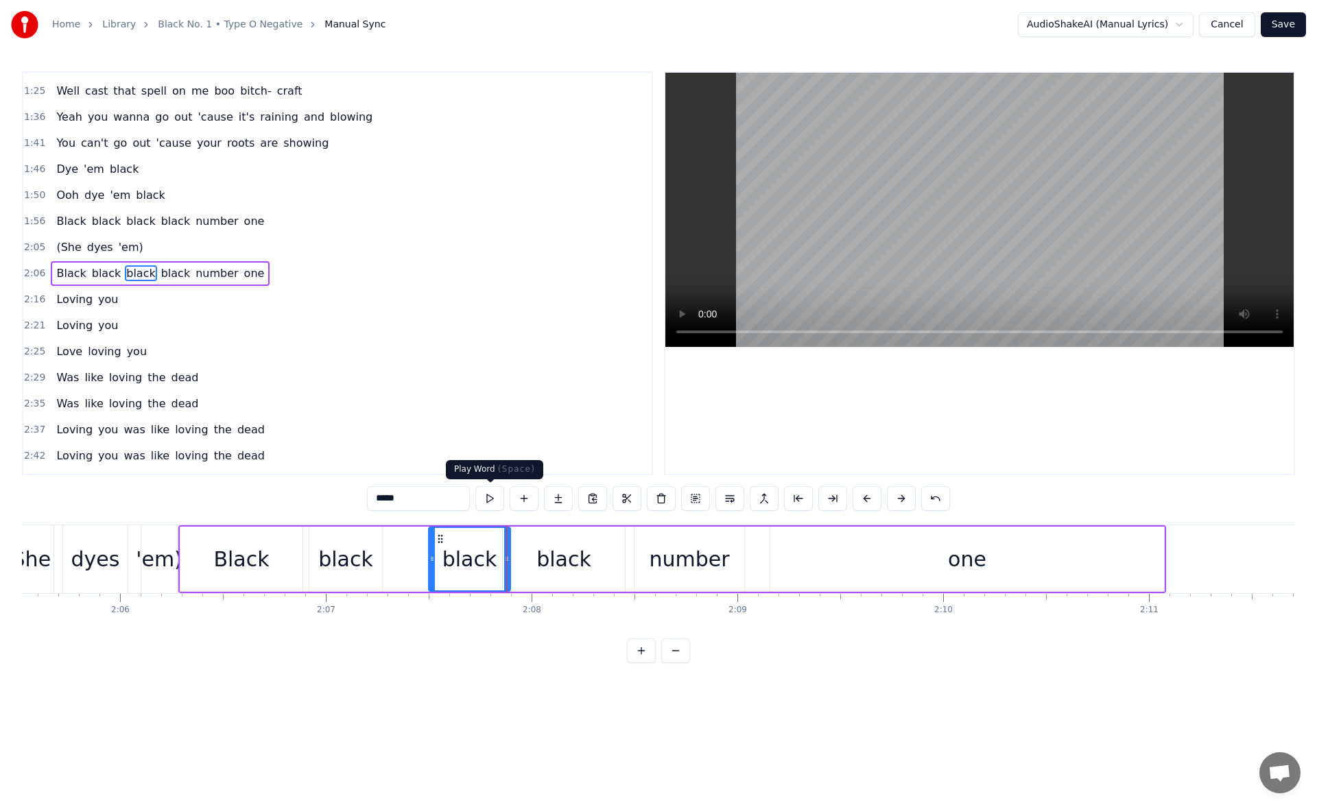
click at [491, 500] on button at bounding box center [489, 498] width 29 height 25
click at [560, 552] on div "black" at bounding box center [563, 559] width 55 height 31
click at [492, 501] on button at bounding box center [489, 498] width 29 height 25
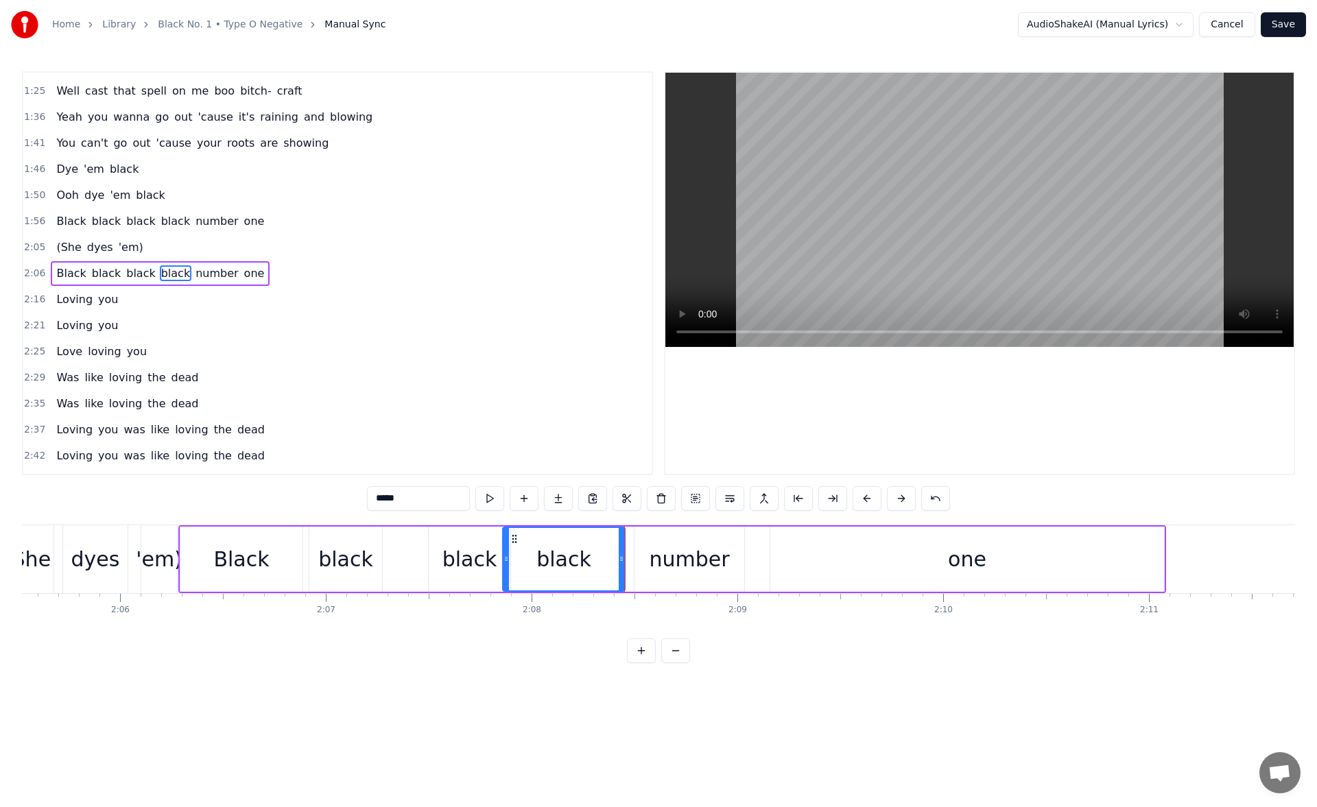
click at [492, 501] on button at bounding box center [489, 498] width 29 height 25
click at [514, 562] on div "black" at bounding box center [563, 559] width 121 height 62
drag, startPoint x: 506, startPoint y: 560, endPoint x: 560, endPoint y: 562, distance: 54.2
click at [560, 562] on icon at bounding box center [560, 558] width 5 height 11
click at [488, 499] on button at bounding box center [489, 498] width 29 height 25
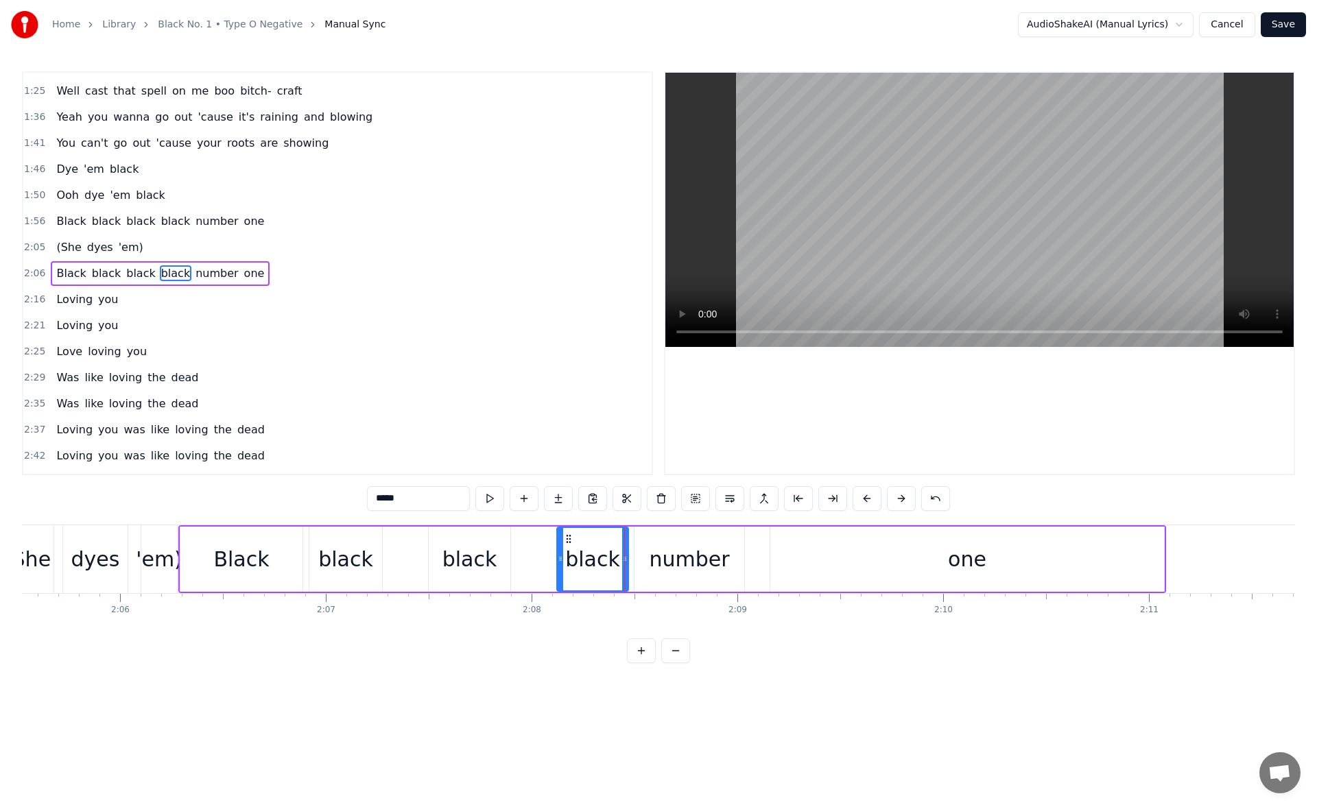
click at [626, 563] on icon at bounding box center [624, 558] width 5 height 11
click at [487, 496] on button at bounding box center [489, 498] width 29 height 25
click at [665, 556] on div "number" at bounding box center [689, 559] width 80 height 31
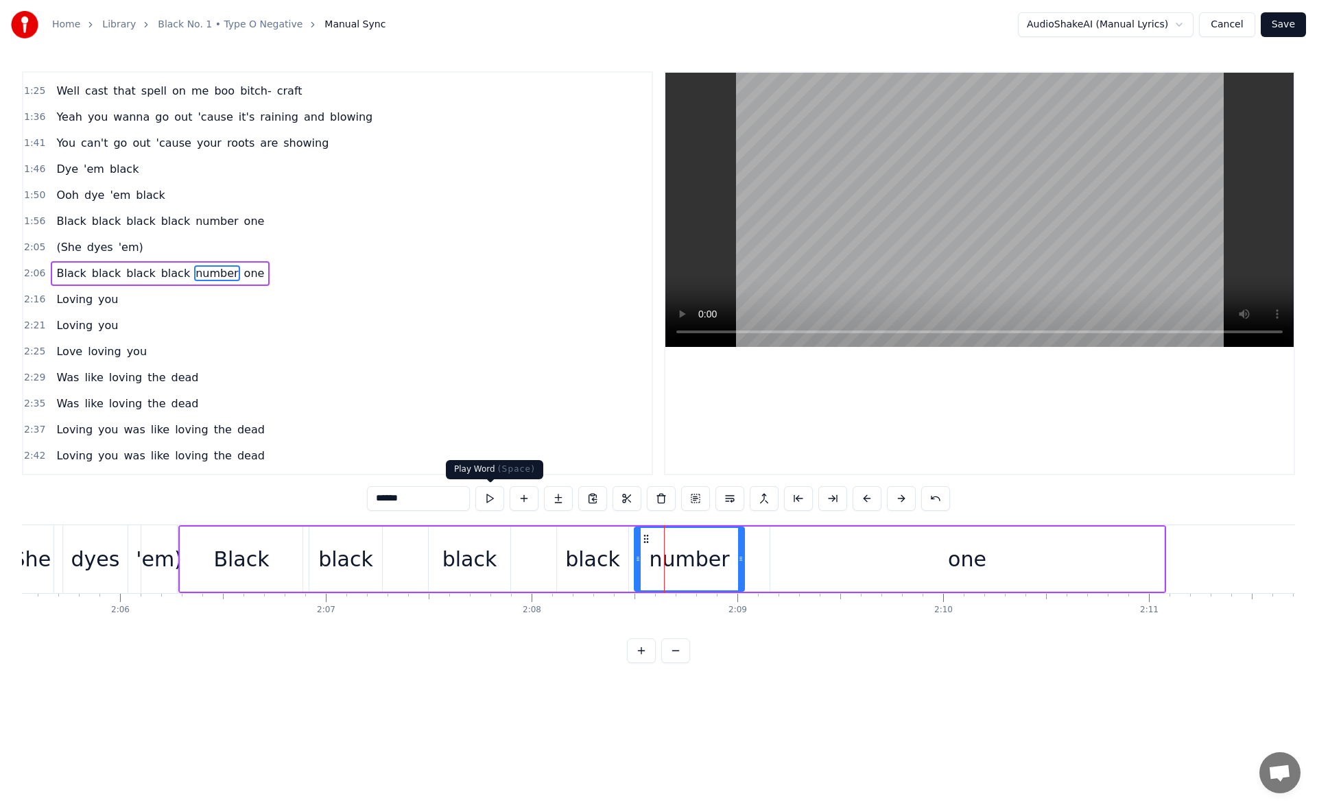
click at [490, 501] on button at bounding box center [489, 498] width 29 height 25
drag, startPoint x: 635, startPoint y: 562, endPoint x: 654, endPoint y: 562, distance: 19.2
click at [653, 562] on icon at bounding box center [649, 558] width 5 height 11
click at [604, 555] on div "black" at bounding box center [592, 559] width 55 height 31
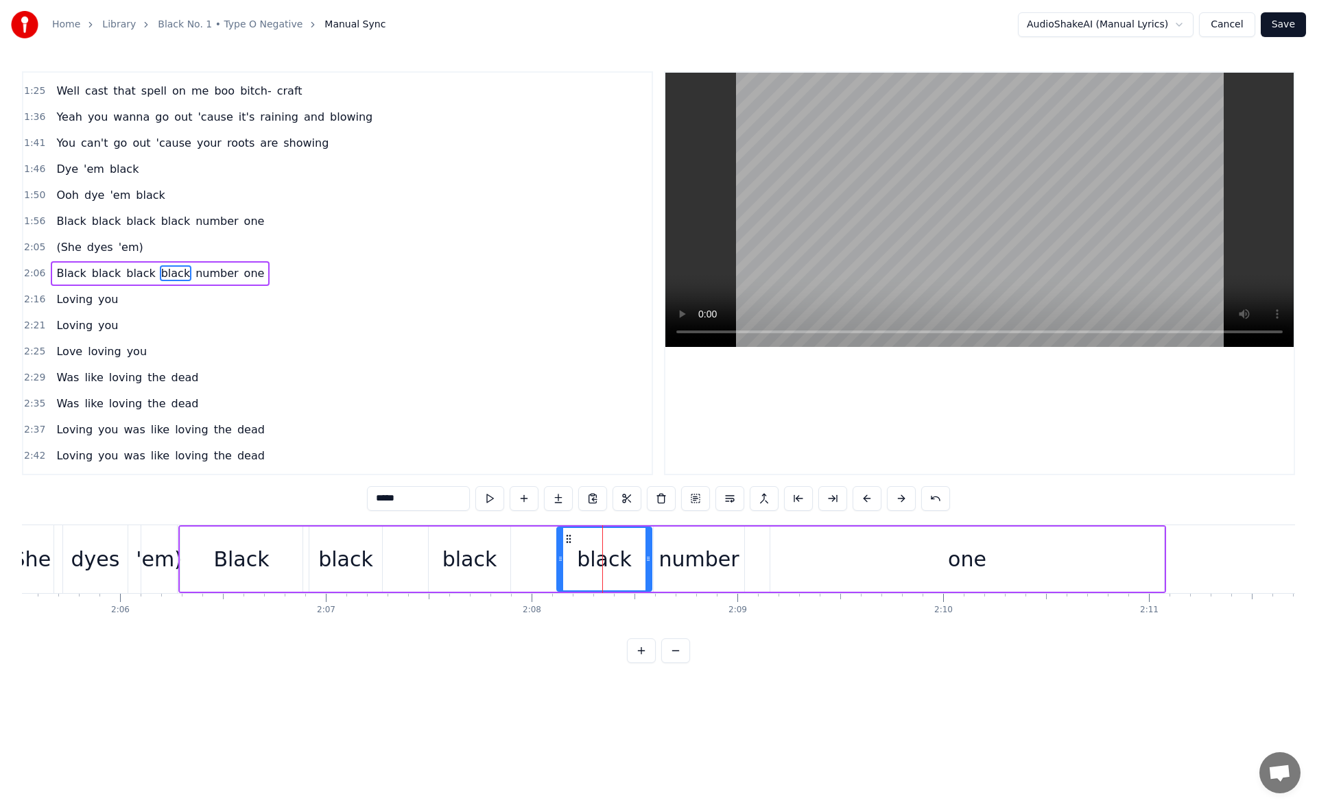
drag, startPoint x: 624, startPoint y: 561, endPoint x: 648, endPoint y: 562, distance: 24.0
click at [648, 562] on icon at bounding box center [647, 558] width 5 height 11
click at [681, 550] on div "number" at bounding box center [698, 559] width 80 height 31
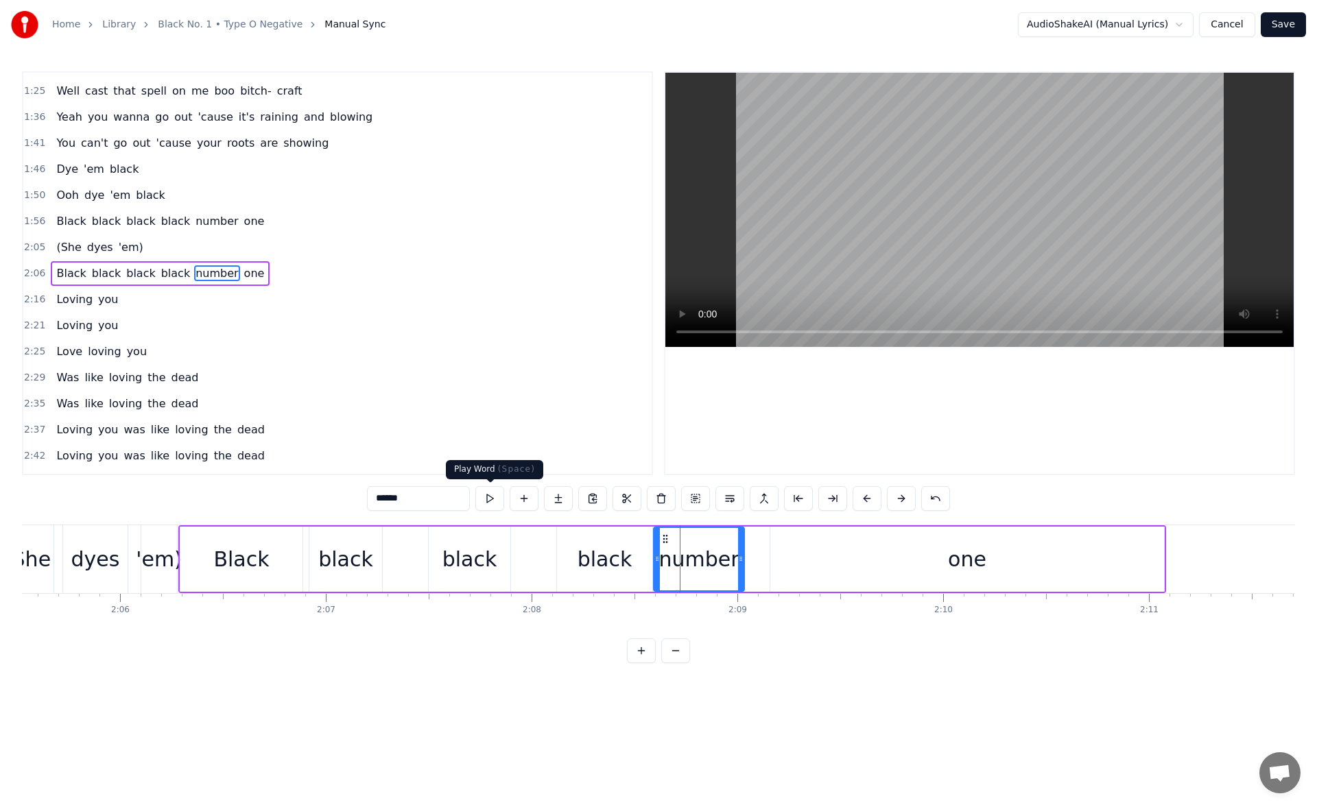
click at [489, 500] on button at bounding box center [489, 498] width 29 height 25
click at [804, 550] on div "one" at bounding box center [967, 559] width 394 height 65
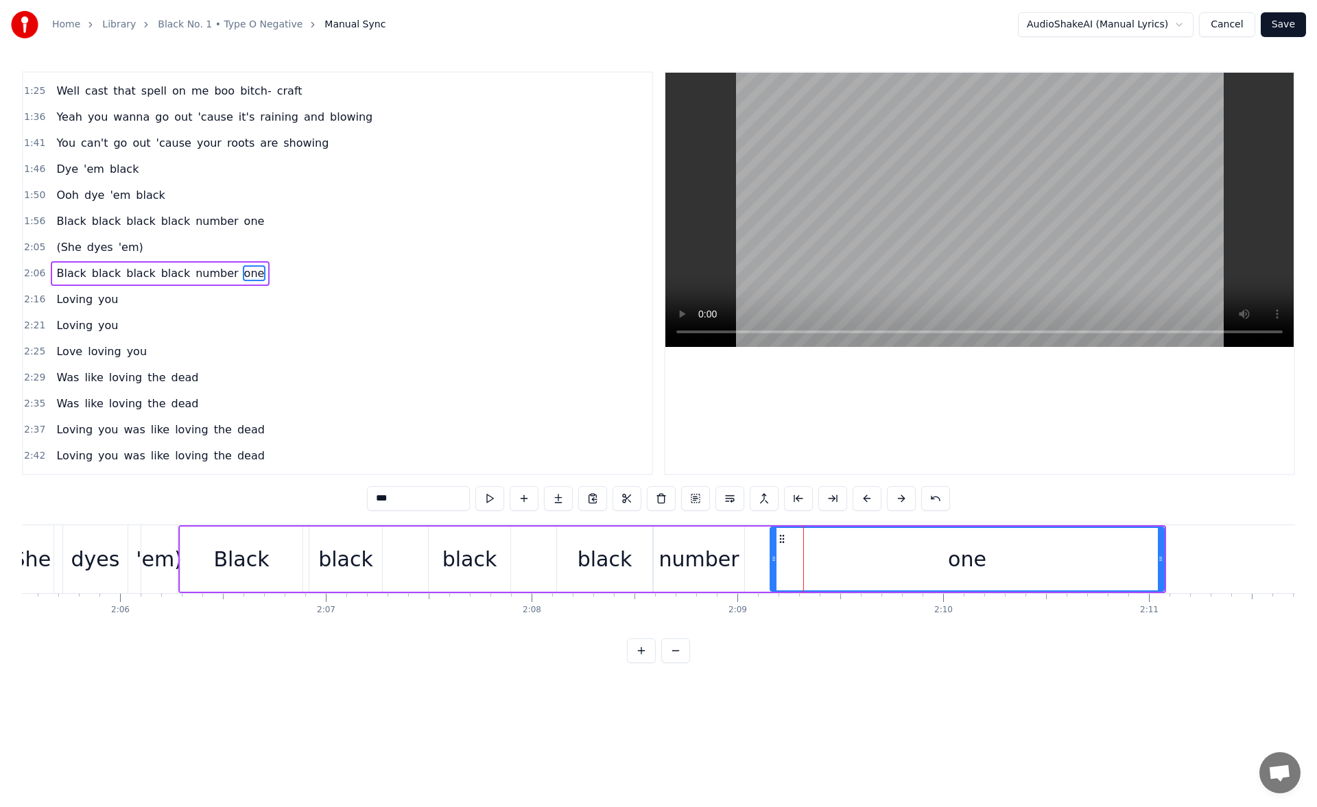
click at [773, 559] on div "one" at bounding box center [967, 559] width 392 height 62
drag, startPoint x: 773, startPoint y: 561, endPoint x: 760, endPoint y: 563, distance: 13.2
click at [760, 563] on icon at bounding box center [760, 558] width 5 height 11
drag, startPoint x: 1160, startPoint y: 560, endPoint x: 1277, endPoint y: 547, distance: 118.0
click at [1256, 547] on div at bounding box center [1252, 559] width 5 height 62
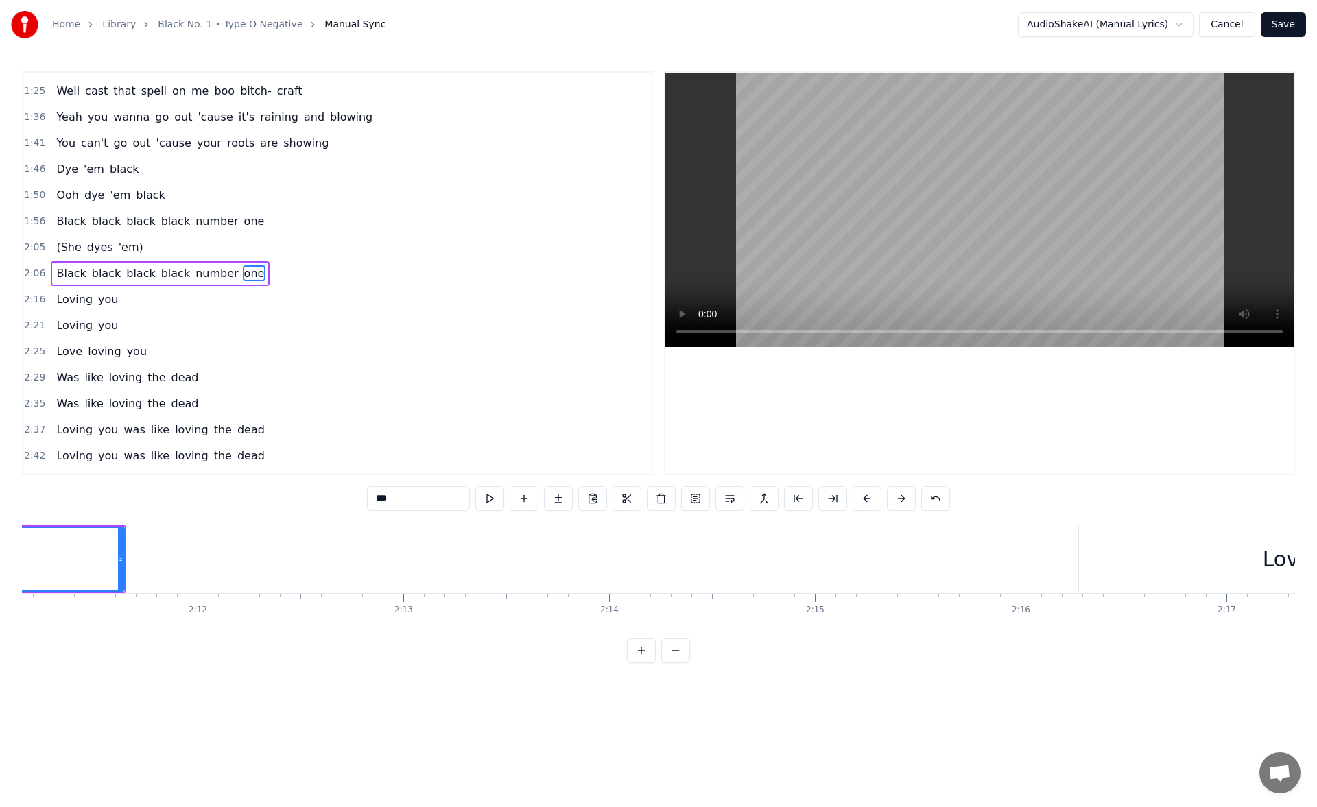
scroll to position [0, 27012]
click at [482, 500] on button at bounding box center [489, 498] width 29 height 25
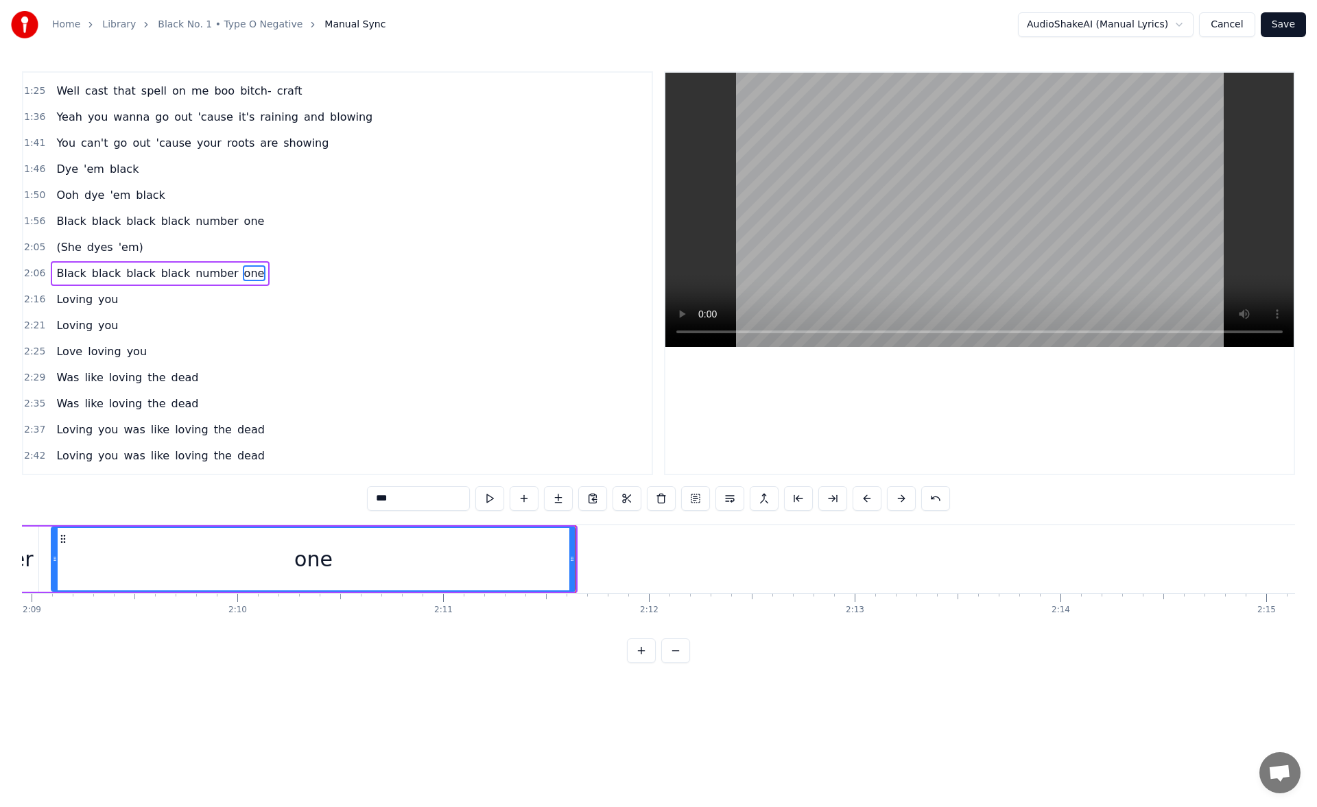
scroll to position [0, 26497]
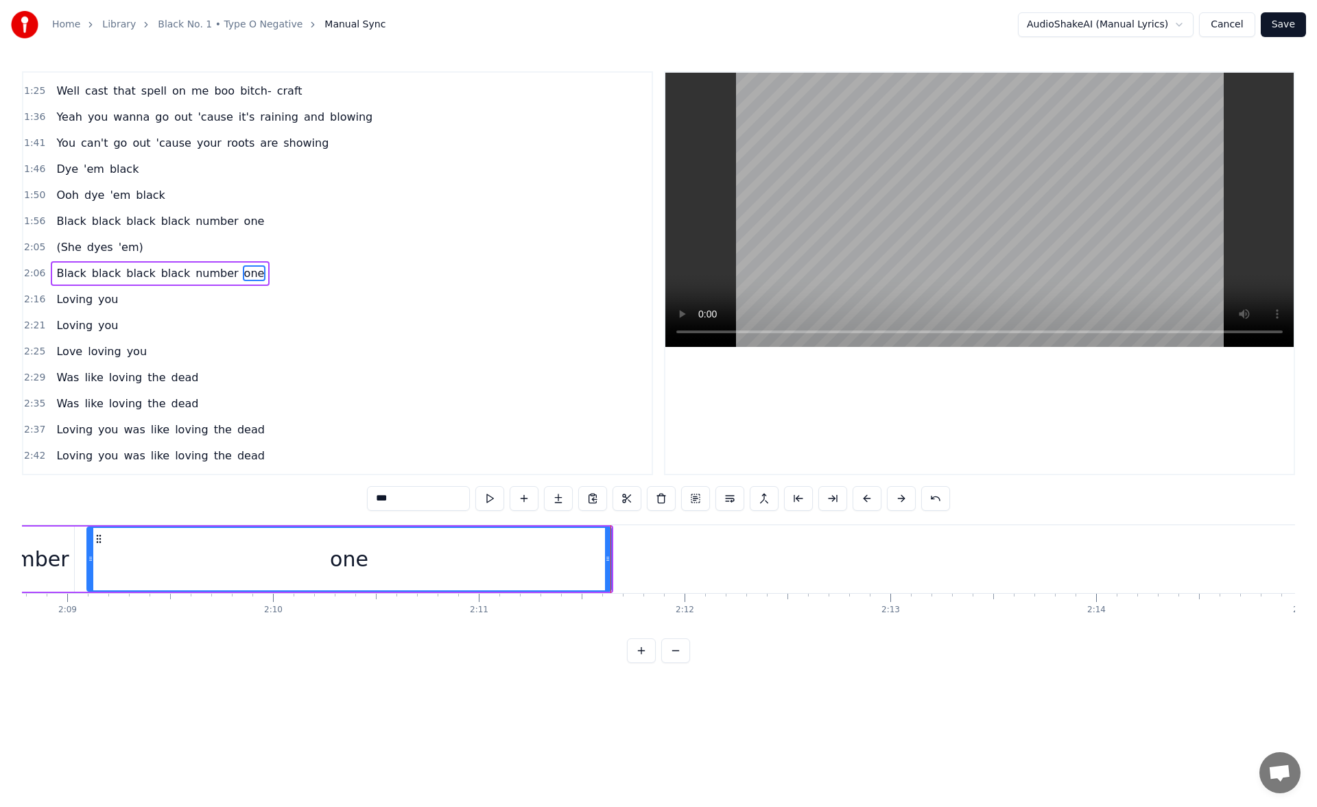
click at [51, 561] on div "number" at bounding box center [28, 559] width 80 height 31
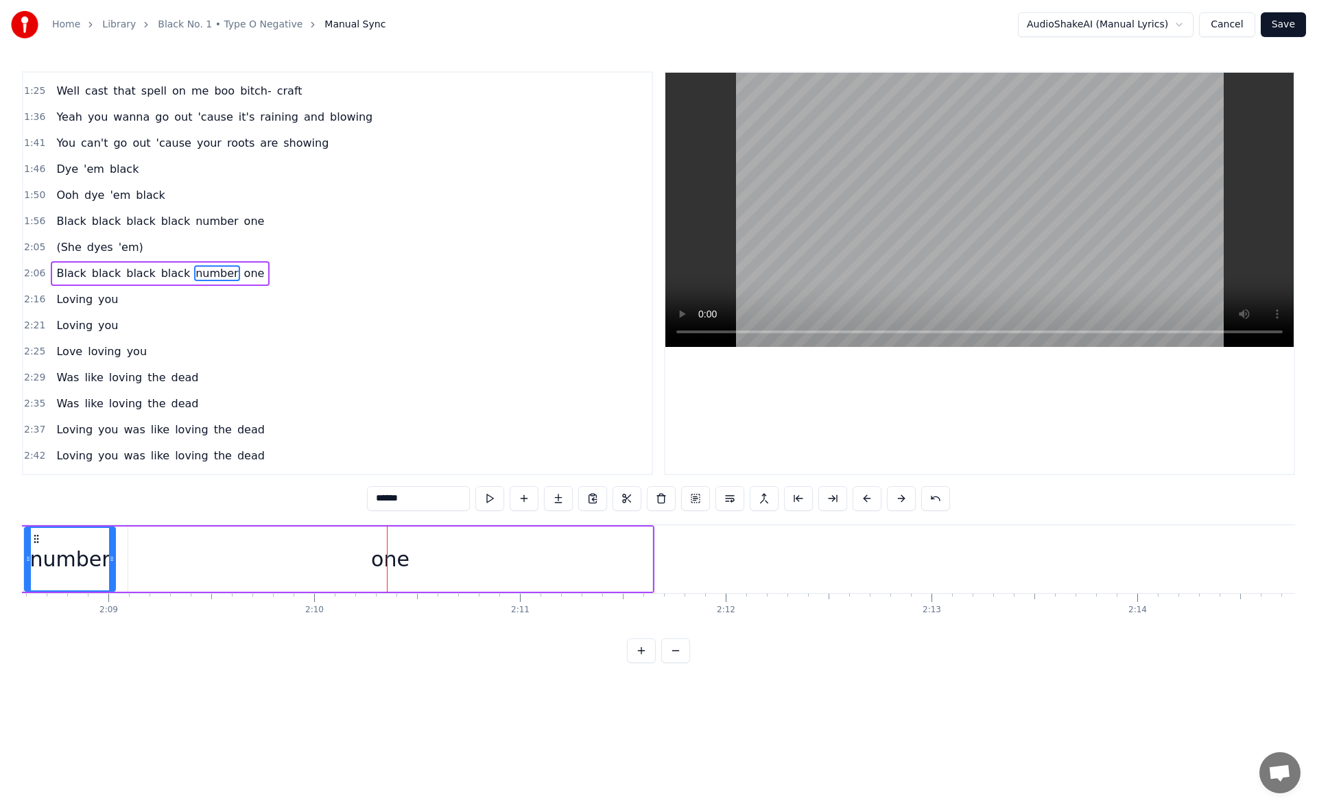
scroll to position [0, 26306]
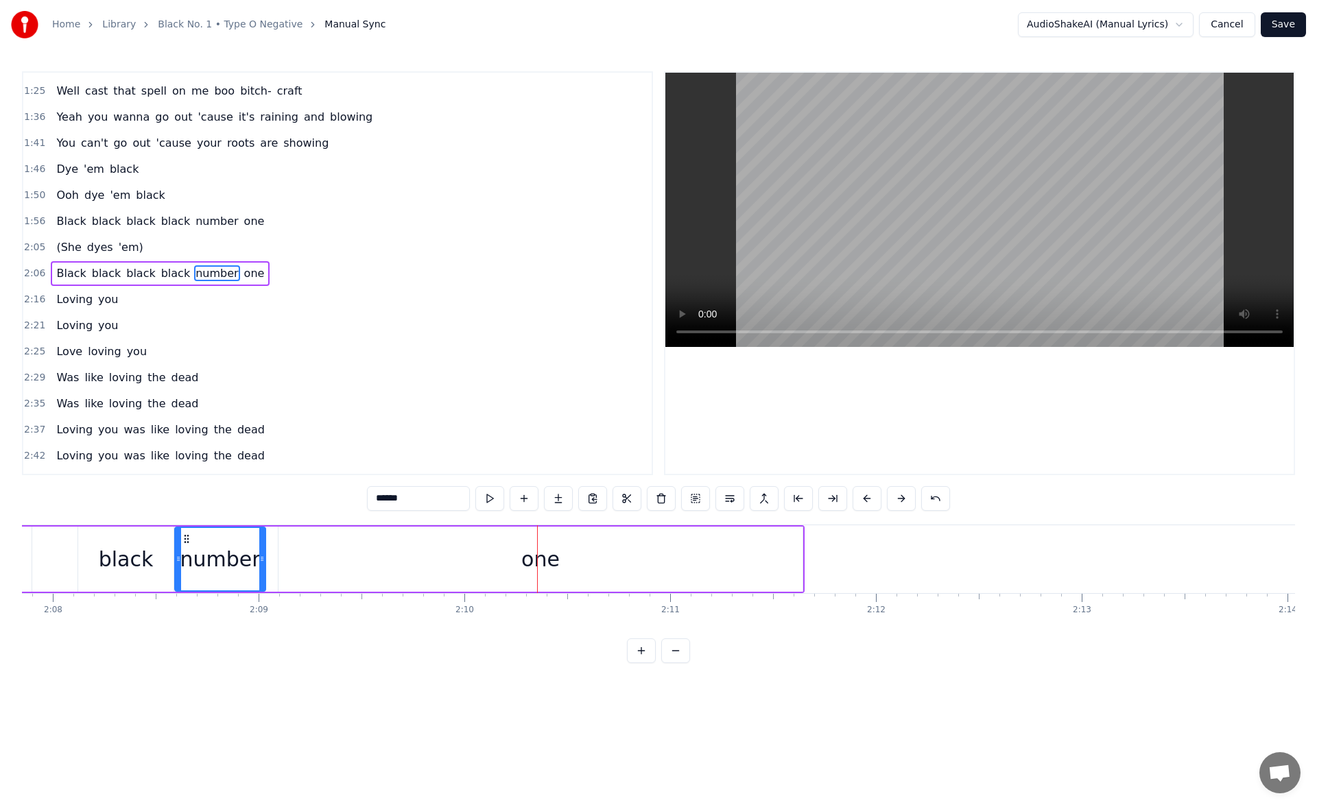
click at [232, 556] on div "number" at bounding box center [220, 559] width 80 height 31
click at [491, 503] on button at bounding box center [489, 498] width 29 height 25
click at [319, 561] on div "one" at bounding box center [540, 559] width 524 height 65
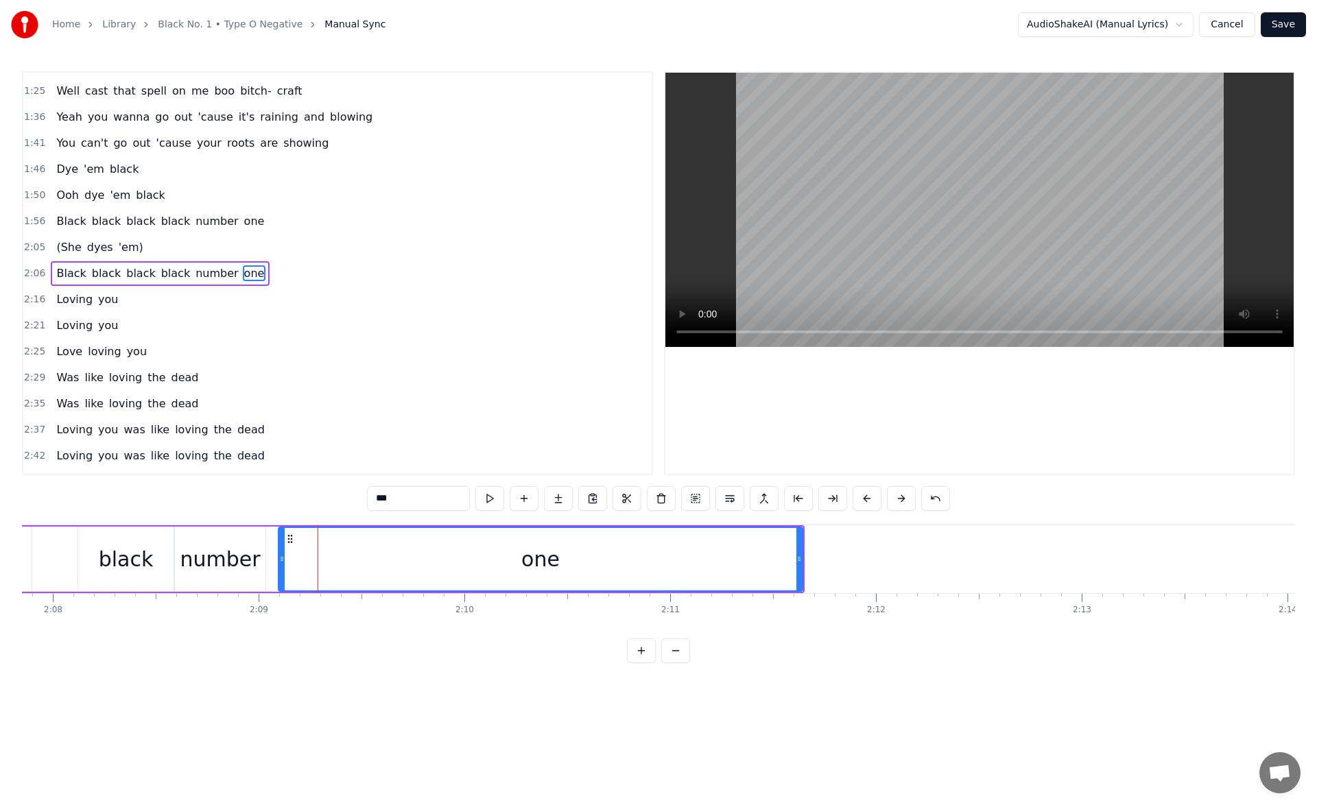
drag, startPoint x: 283, startPoint y: 563, endPoint x: 354, endPoint y: 556, distance: 71.7
click at [285, 556] on icon at bounding box center [281, 558] width 5 height 11
click at [239, 545] on div "number" at bounding box center [220, 559] width 80 height 31
type input "******"
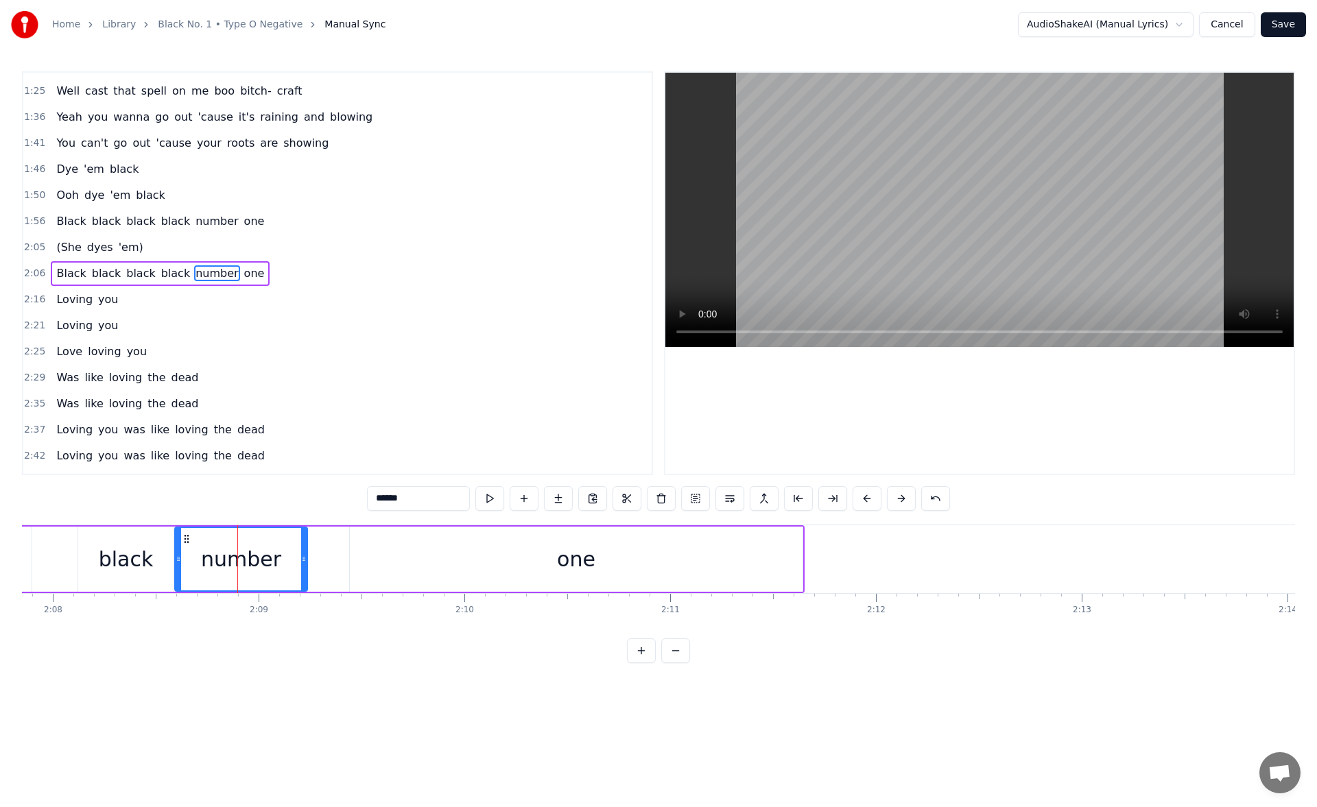
drag, startPoint x: 264, startPoint y: 556, endPoint x: 323, endPoint y: 558, distance: 59.0
click at [307, 558] on icon at bounding box center [303, 558] width 5 height 11
click at [492, 497] on button at bounding box center [489, 498] width 29 height 25
drag, startPoint x: 317, startPoint y: 560, endPoint x: 339, endPoint y: 560, distance: 22.6
click at [339, 560] on div "Black black black black number one" at bounding box center [252, 559] width 1105 height 68
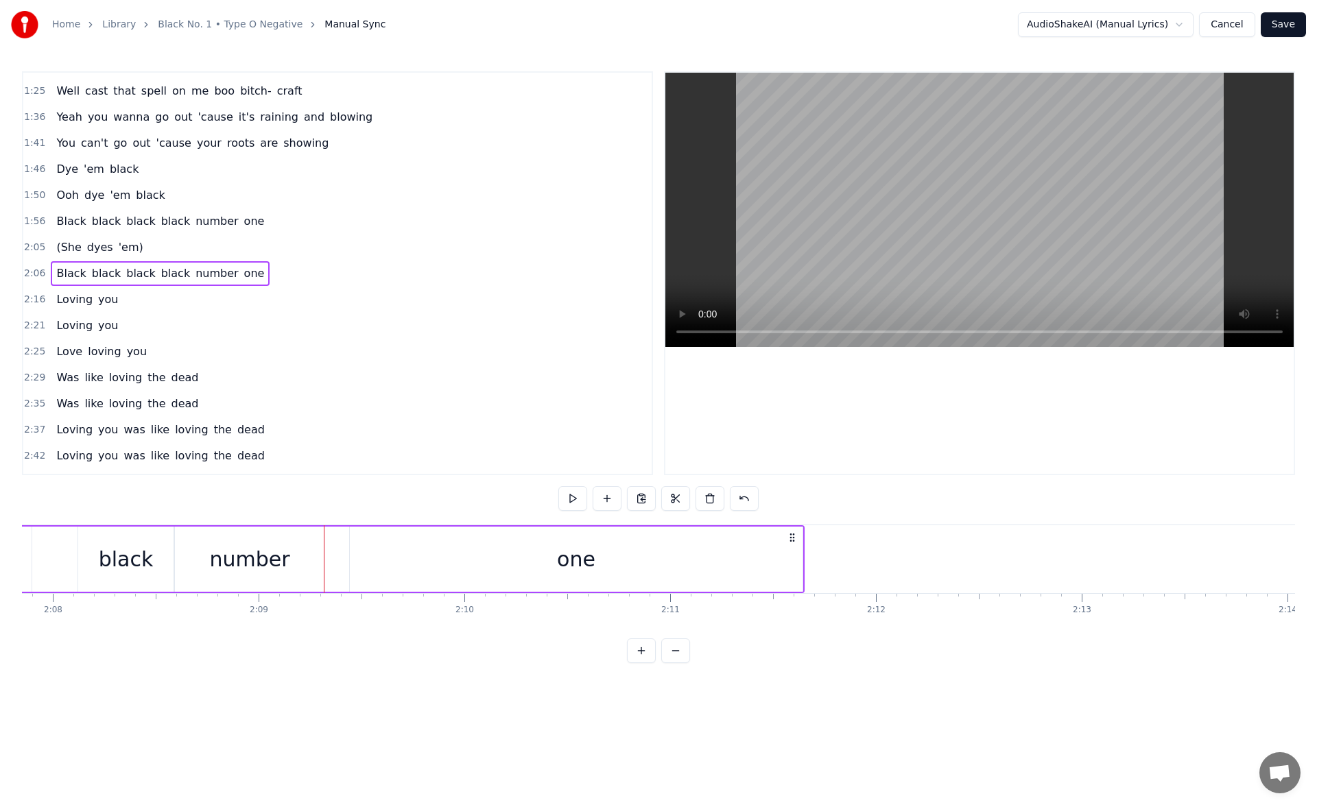
click at [303, 564] on div "number" at bounding box center [250, 559] width 150 height 65
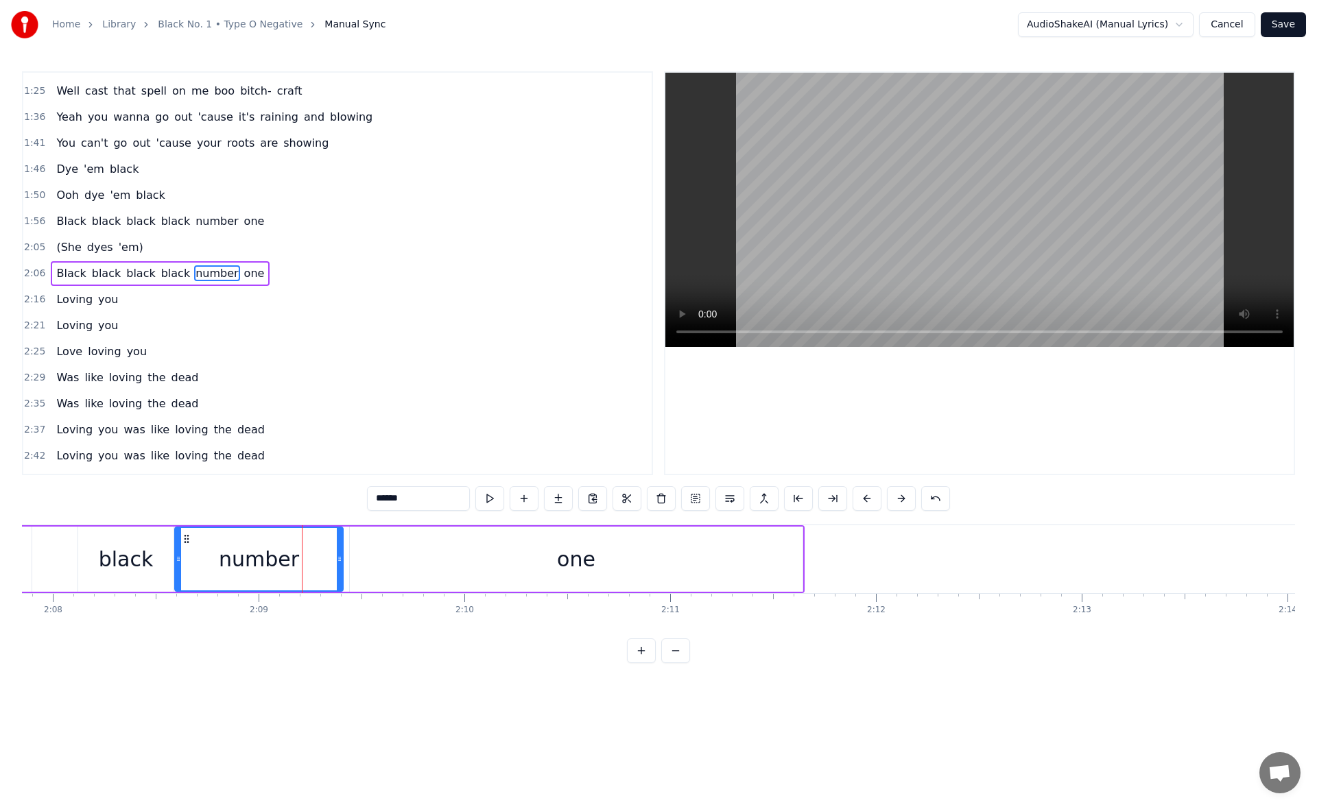
drag, startPoint x: 320, startPoint y: 564, endPoint x: 339, endPoint y: 567, distance: 18.7
click at [339, 567] on div at bounding box center [339, 559] width 5 height 62
click at [489, 498] on button at bounding box center [489, 498] width 29 height 25
click at [428, 560] on div "one" at bounding box center [576, 559] width 453 height 65
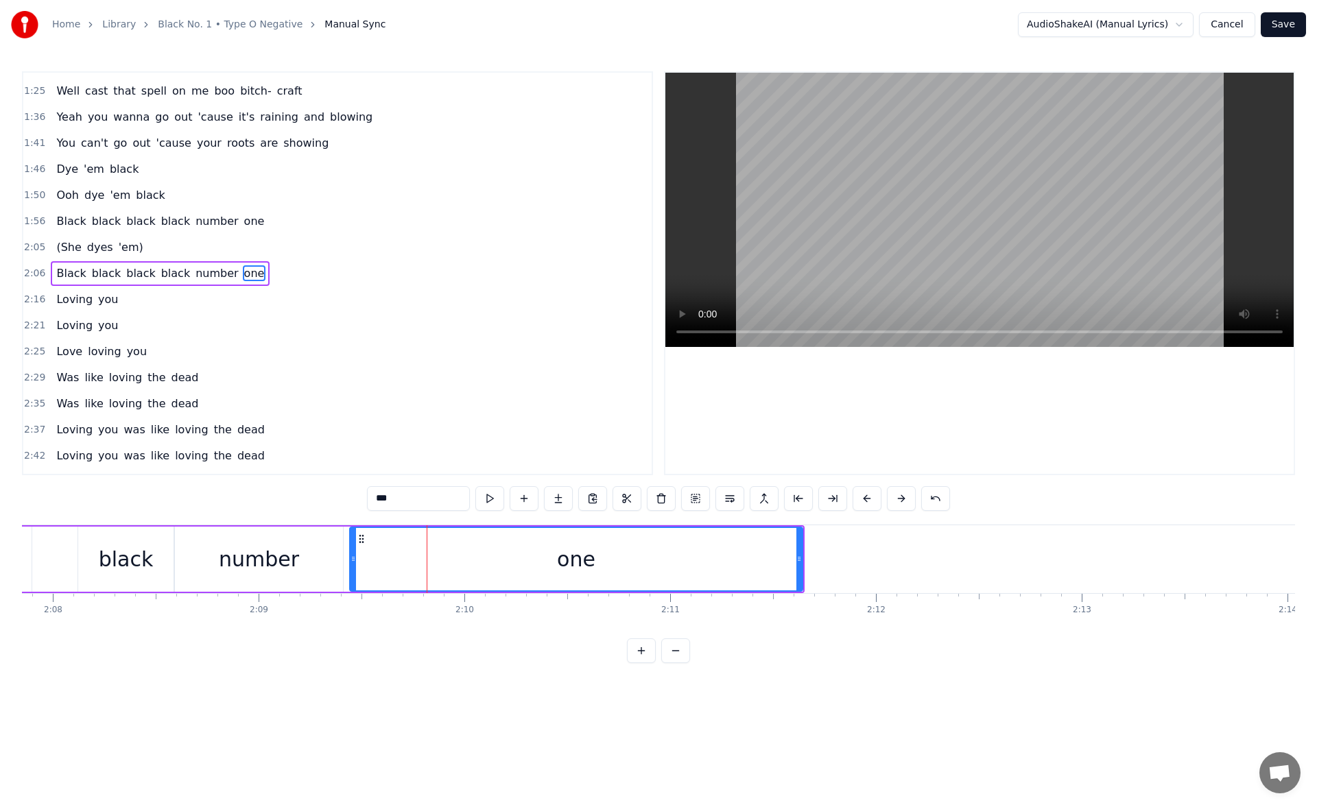
drag, startPoint x: 353, startPoint y: 559, endPoint x: 436, endPoint y: 550, distance: 83.5
click at [356, 550] on div at bounding box center [352, 559] width 5 height 62
click at [329, 550] on div "number" at bounding box center [259, 559] width 168 height 65
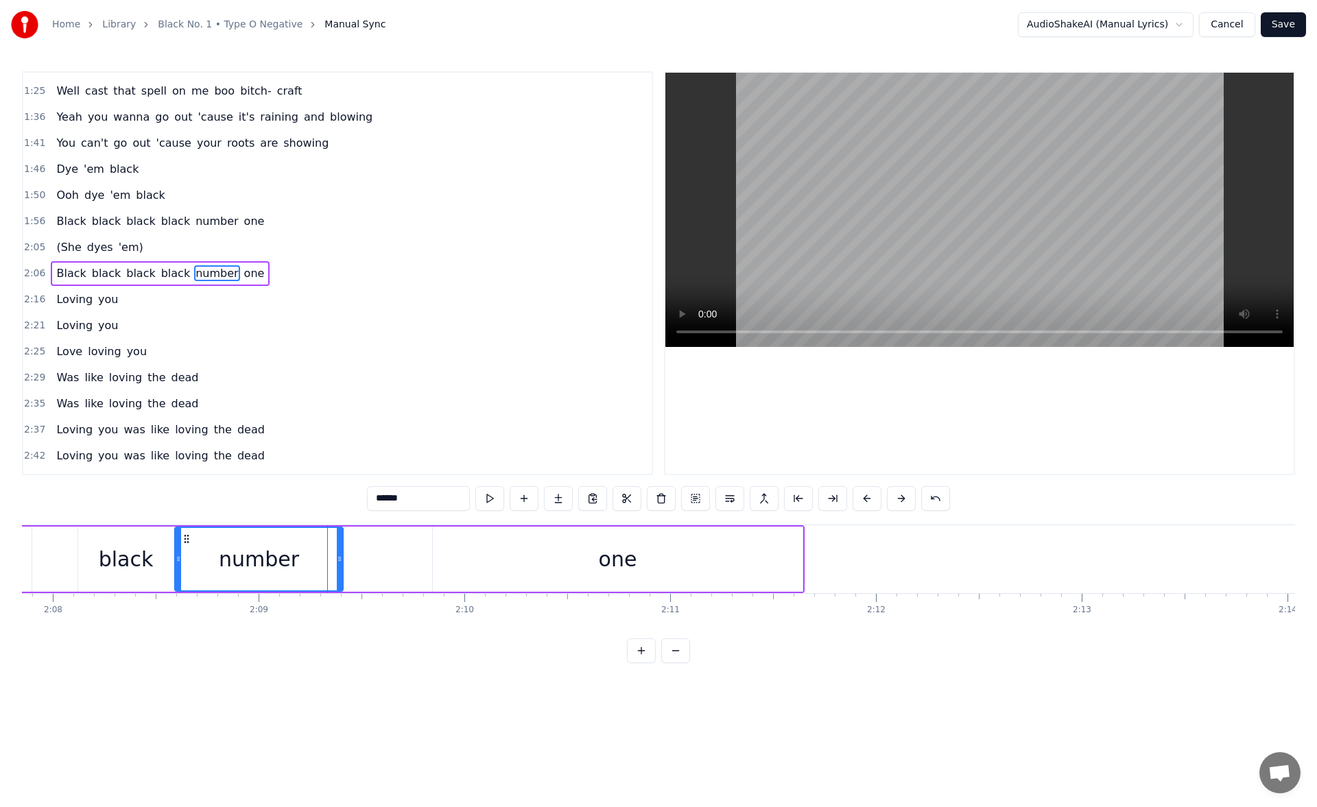
drag, startPoint x: 339, startPoint y: 556, endPoint x: 418, endPoint y: 555, distance: 78.2
click at [342, 555] on icon at bounding box center [339, 558] width 5 height 11
click at [489, 493] on button at bounding box center [489, 498] width 29 height 25
click at [420, 560] on icon at bounding box center [417, 558] width 5 height 11
click at [460, 560] on div "one" at bounding box center [618, 559] width 370 height 65
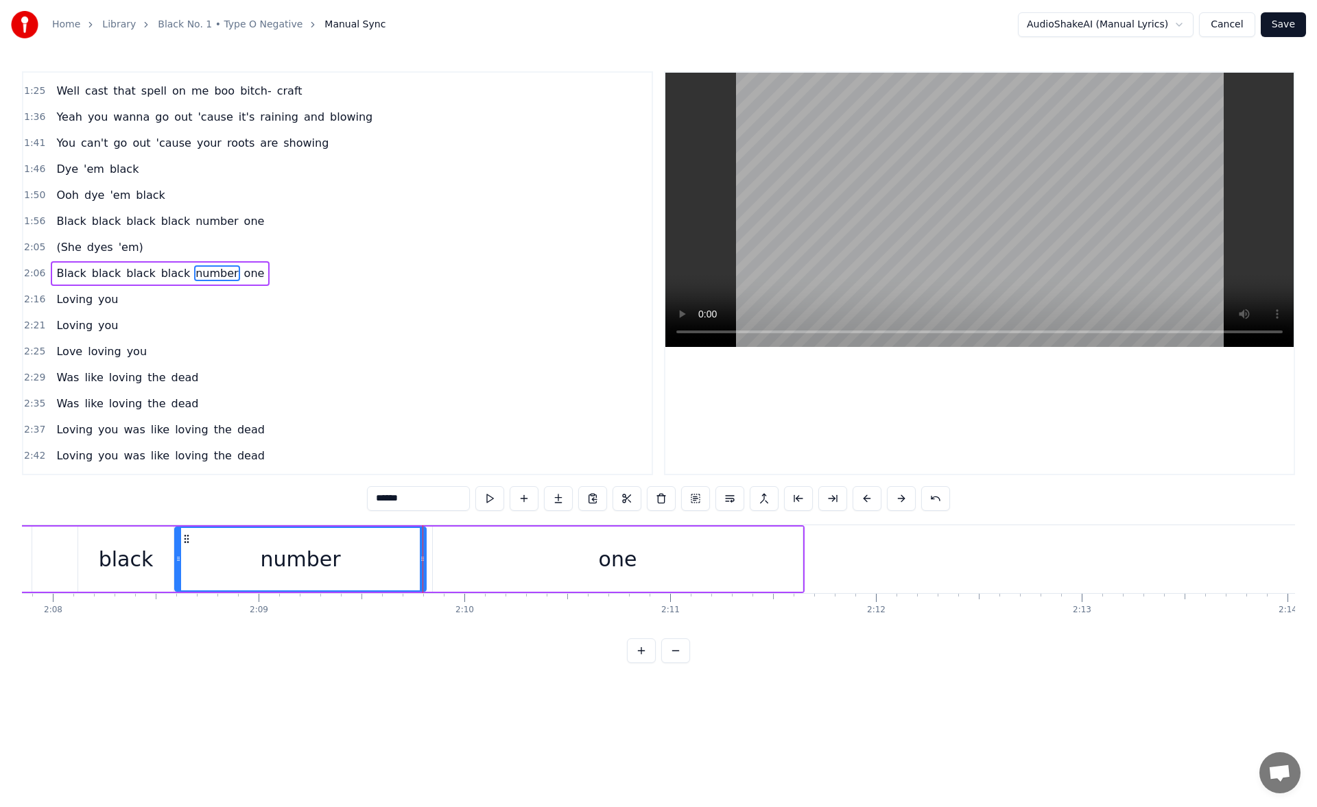
type input "***"
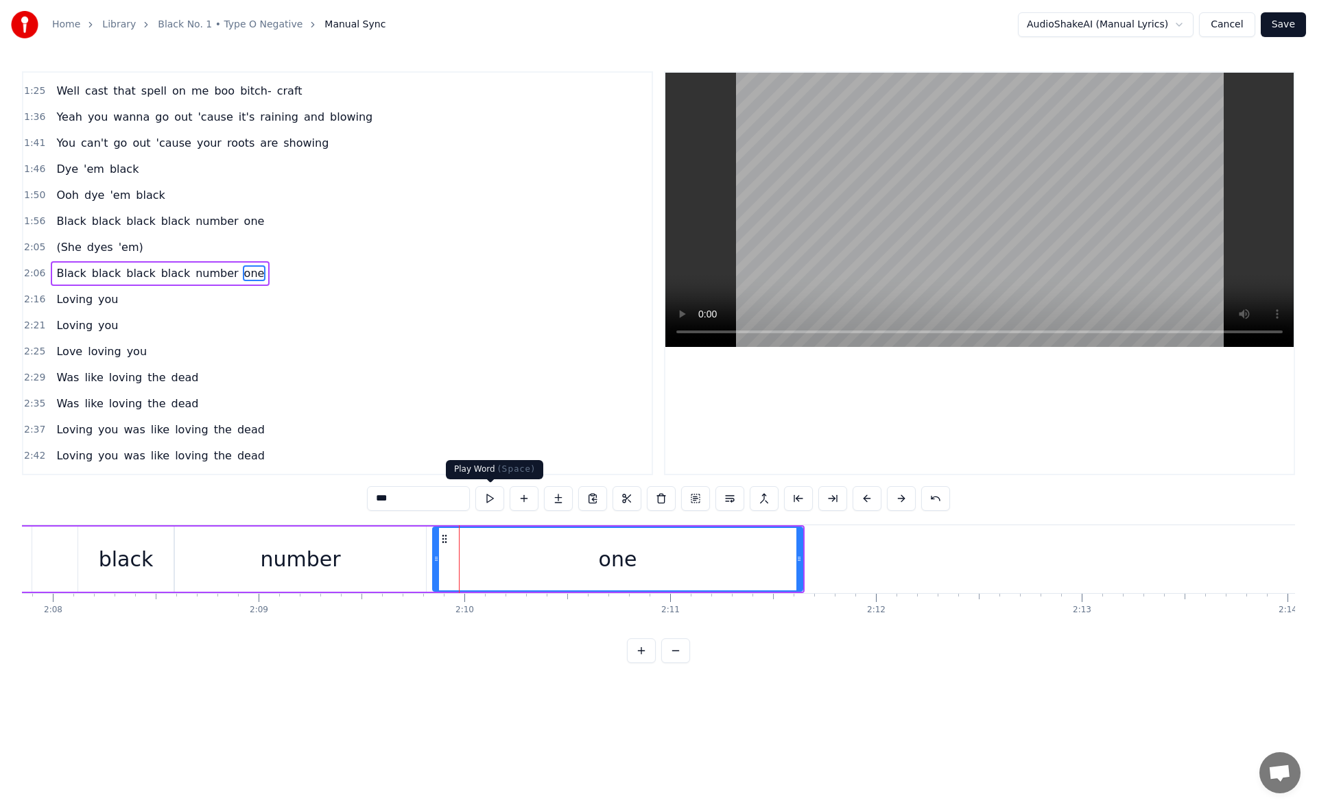
click at [494, 494] on button at bounding box center [489, 498] width 29 height 25
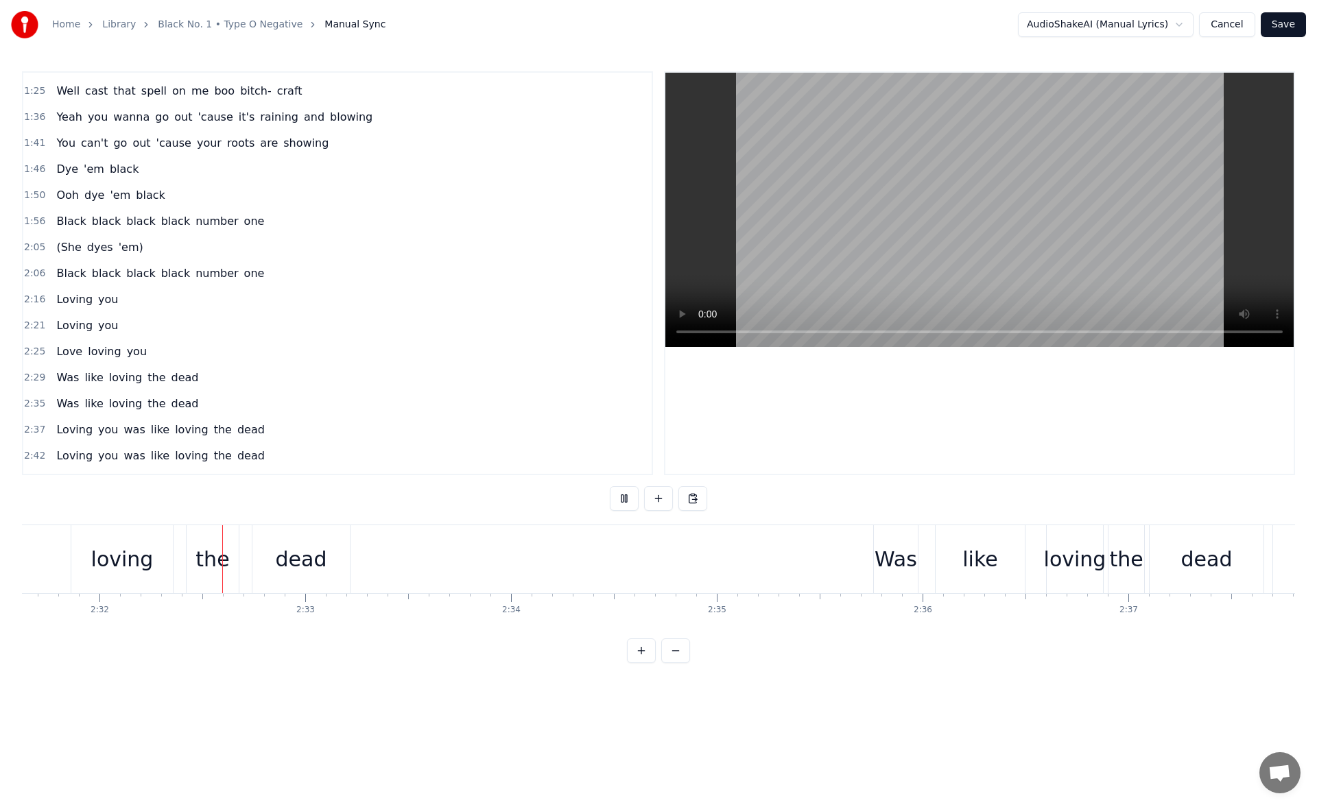
scroll to position [0, 31199]
click at [324, 551] on div "dead" at bounding box center [299, 559] width 97 height 68
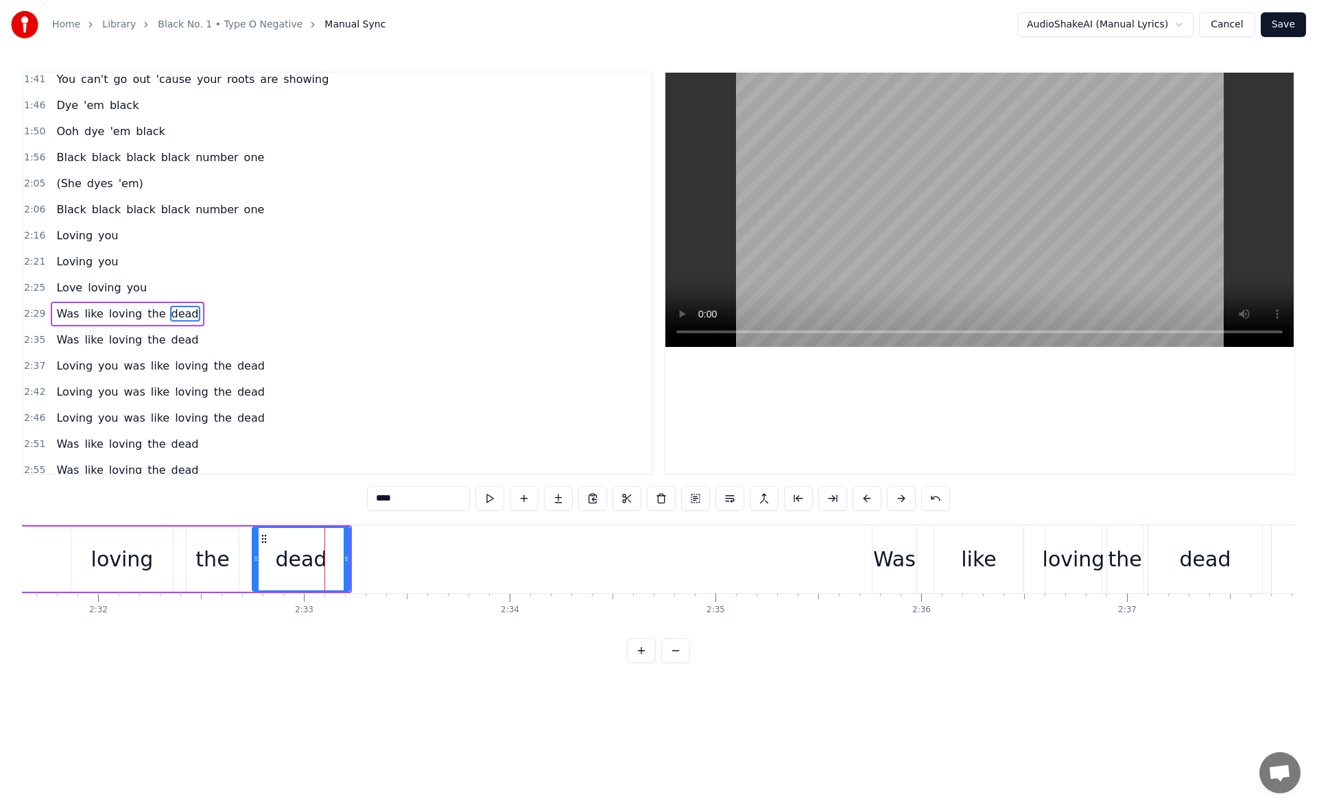
scroll to position [281, 0]
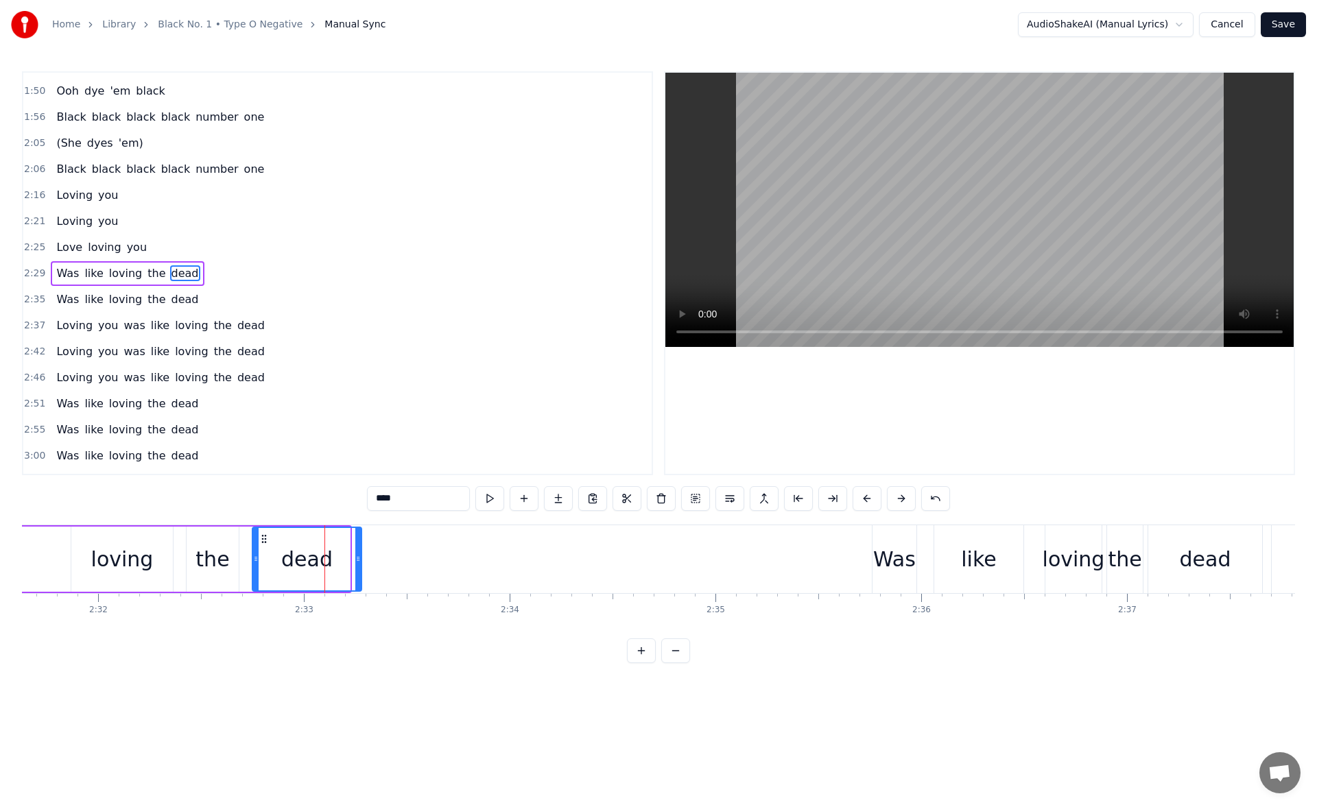
drag, startPoint x: 346, startPoint y: 557, endPoint x: 394, endPoint y: 558, distance: 48.7
click at [361, 558] on icon at bounding box center [357, 558] width 5 height 11
click at [494, 493] on button at bounding box center [489, 498] width 29 height 25
drag, startPoint x: 395, startPoint y: 561, endPoint x: 441, endPoint y: 560, distance: 46.0
click at [398, 560] on icon at bounding box center [394, 558] width 5 height 11
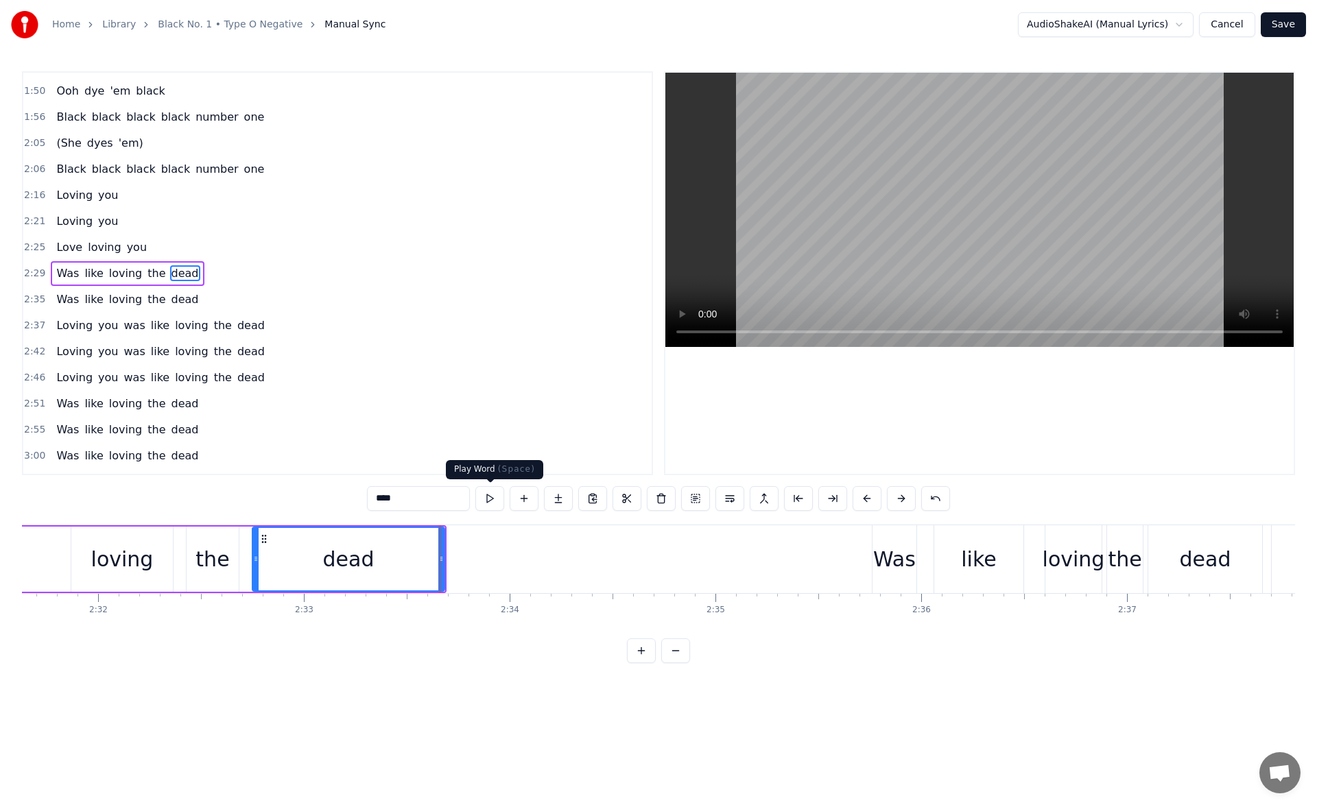
click at [488, 501] on button at bounding box center [489, 498] width 29 height 25
click at [883, 548] on div "Was" at bounding box center [894, 559] width 43 height 31
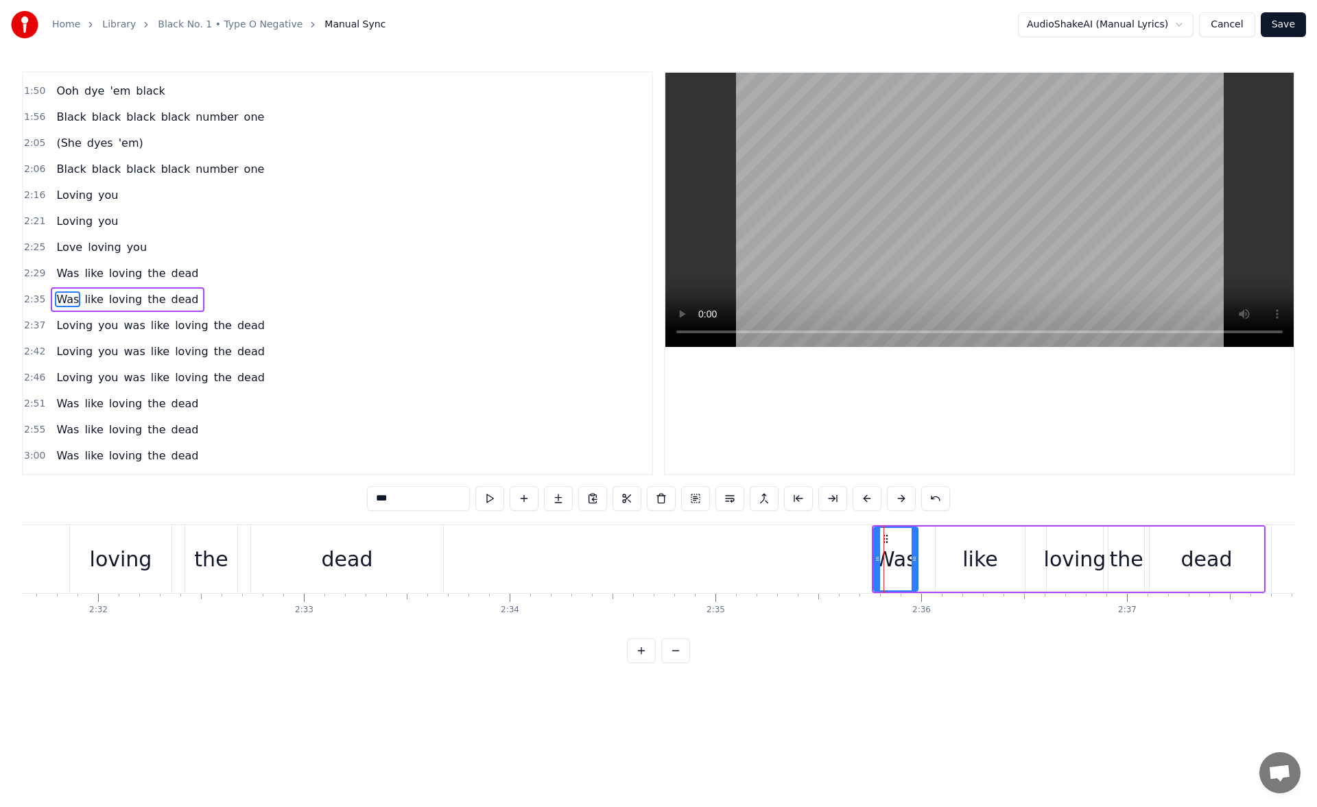
scroll to position [307, 0]
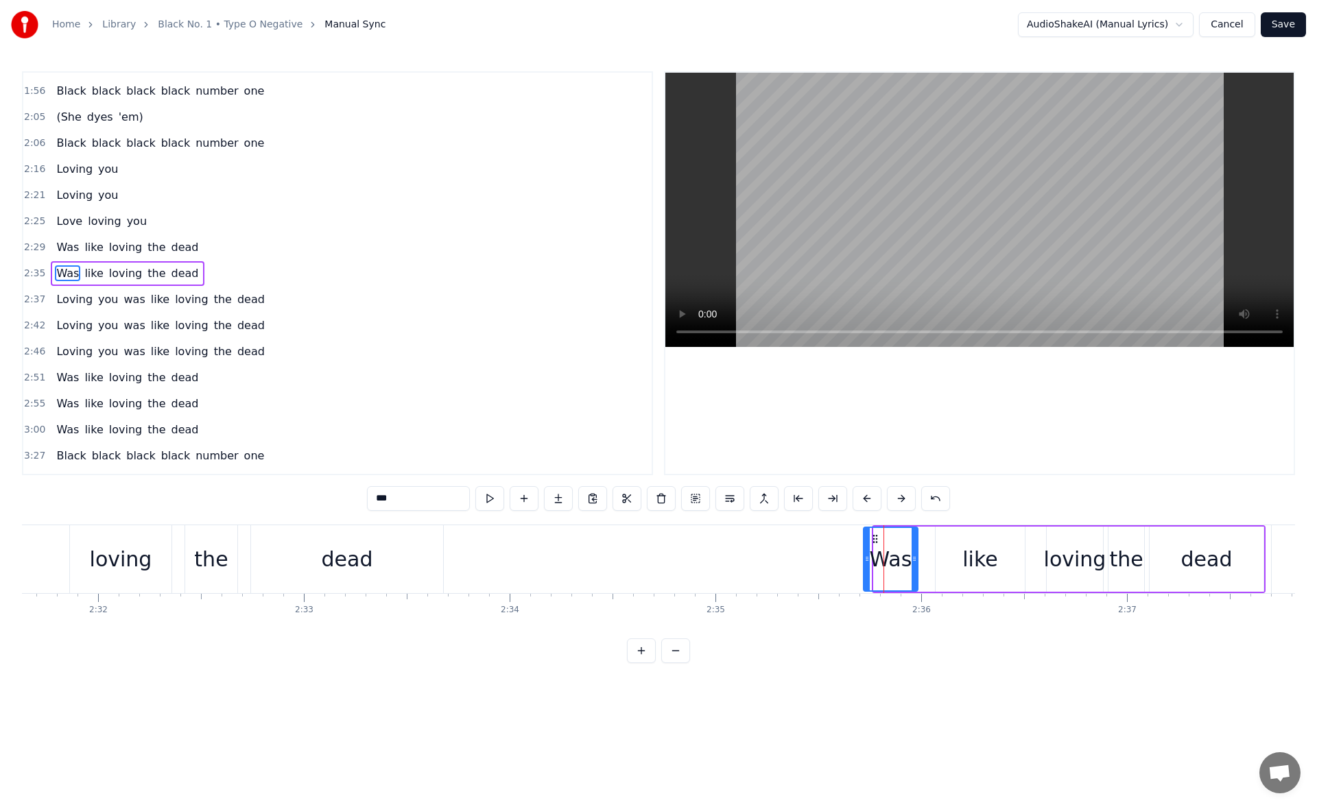
drag, startPoint x: 874, startPoint y: 560, endPoint x: 861, endPoint y: 562, distance: 13.2
click at [864, 562] on icon at bounding box center [866, 558] width 5 height 11
click at [864, 561] on icon at bounding box center [863, 558] width 5 height 11
drag, startPoint x: 861, startPoint y: 558, endPoint x: 849, endPoint y: 557, distance: 12.4
click at [849, 557] on icon at bounding box center [851, 558] width 5 height 11
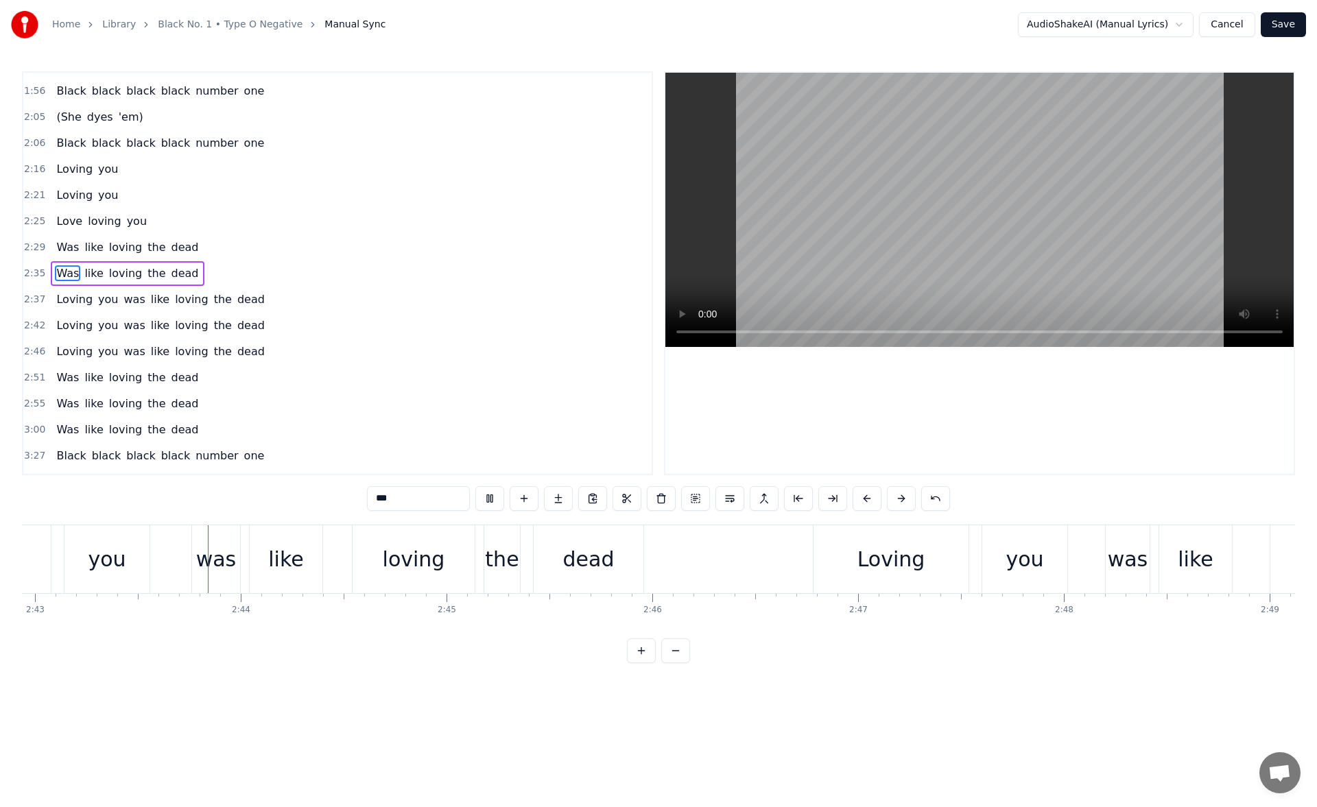
scroll to position [0, 33526]
click at [822, 545] on div "Loving" at bounding box center [889, 559] width 155 height 68
type input "******"
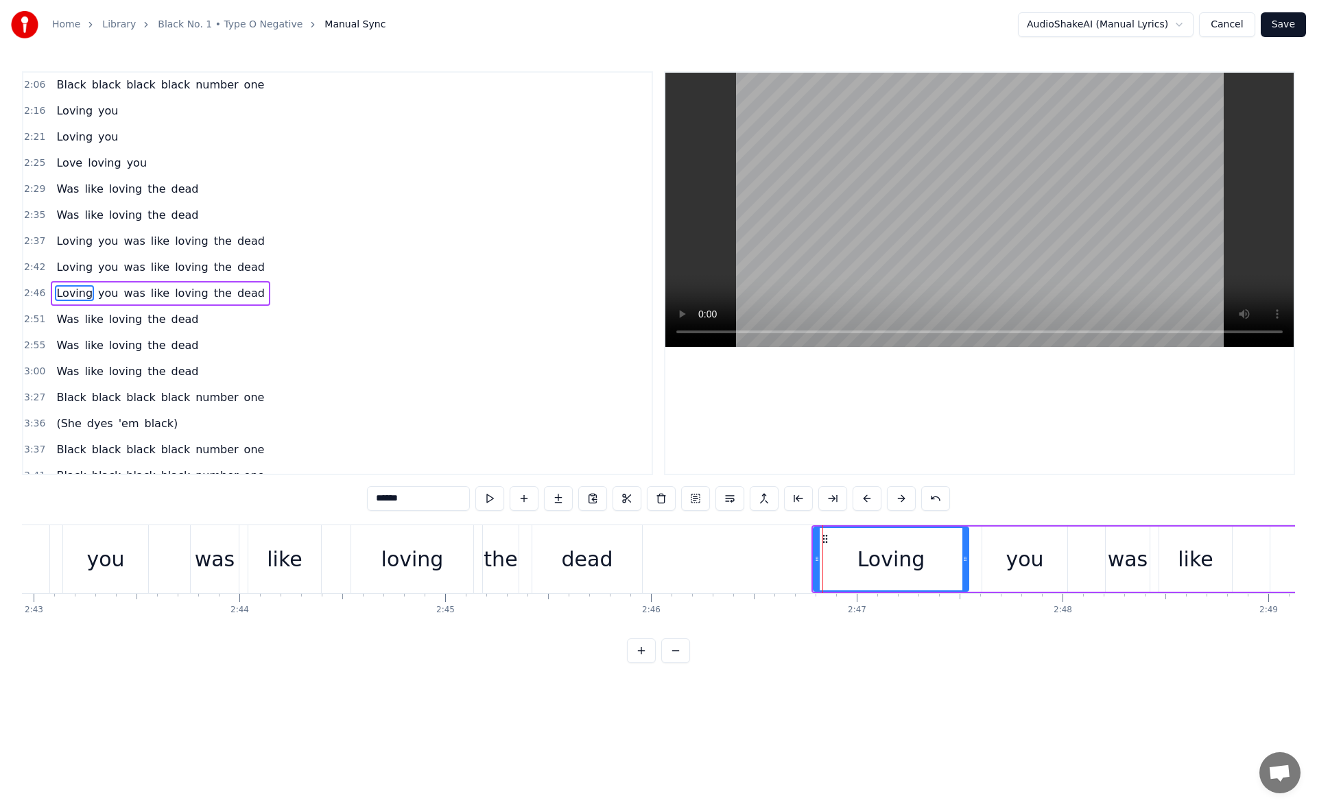
scroll to position [385, 0]
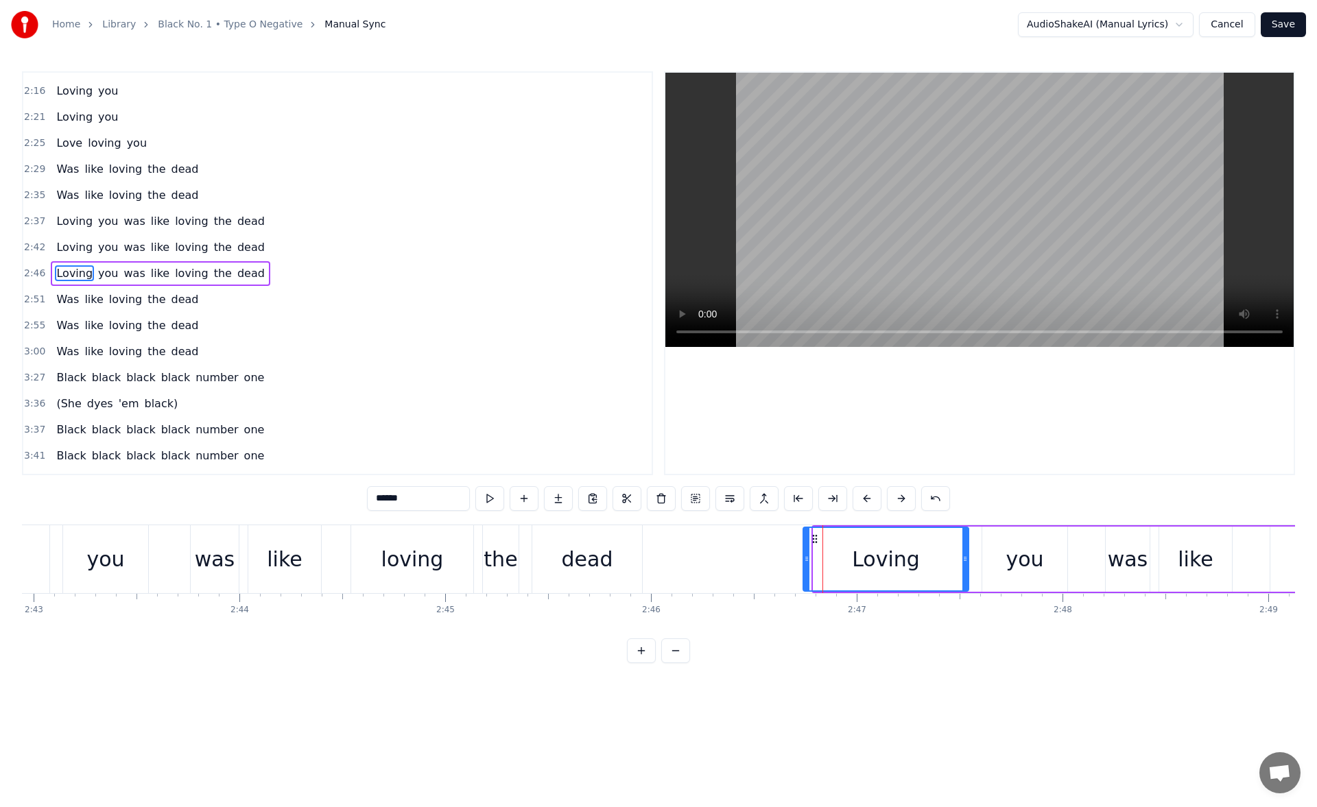
drag, startPoint x: 818, startPoint y: 558, endPoint x: 808, endPoint y: 557, distance: 10.4
click at [808, 557] on icon at bounding box center [806, 558] width 5 height 11
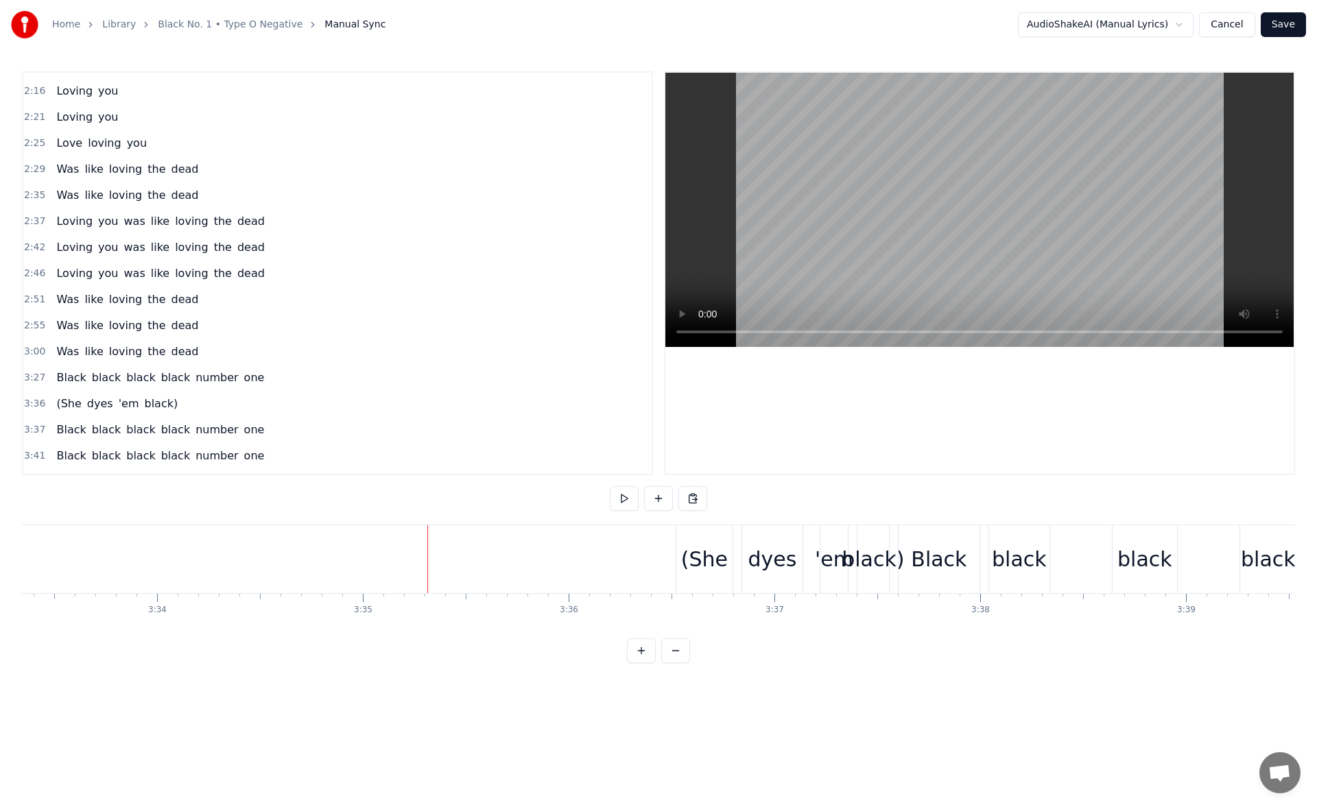
scroll to position [0, 43960]
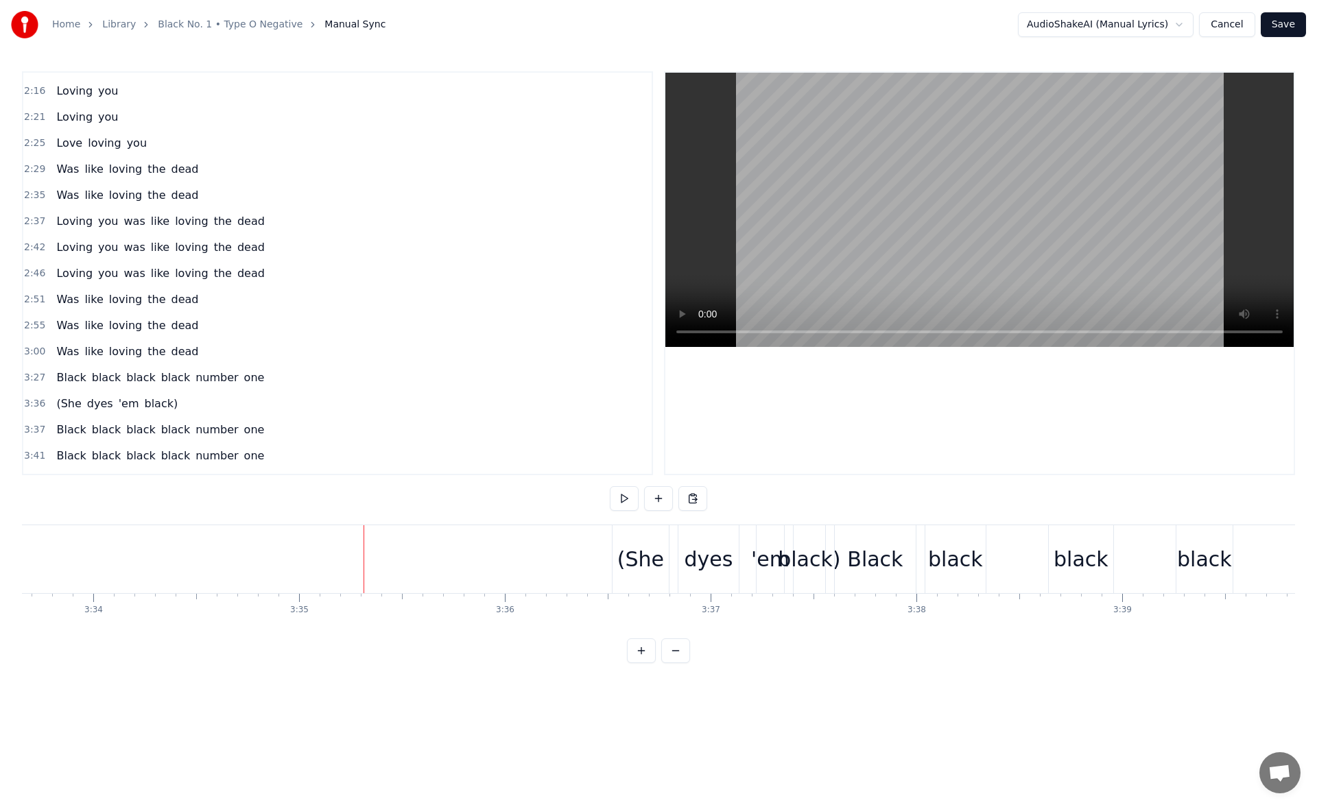
click at [149, 406] on span "black)" at bounding box center [161, 404] width 36 height 16
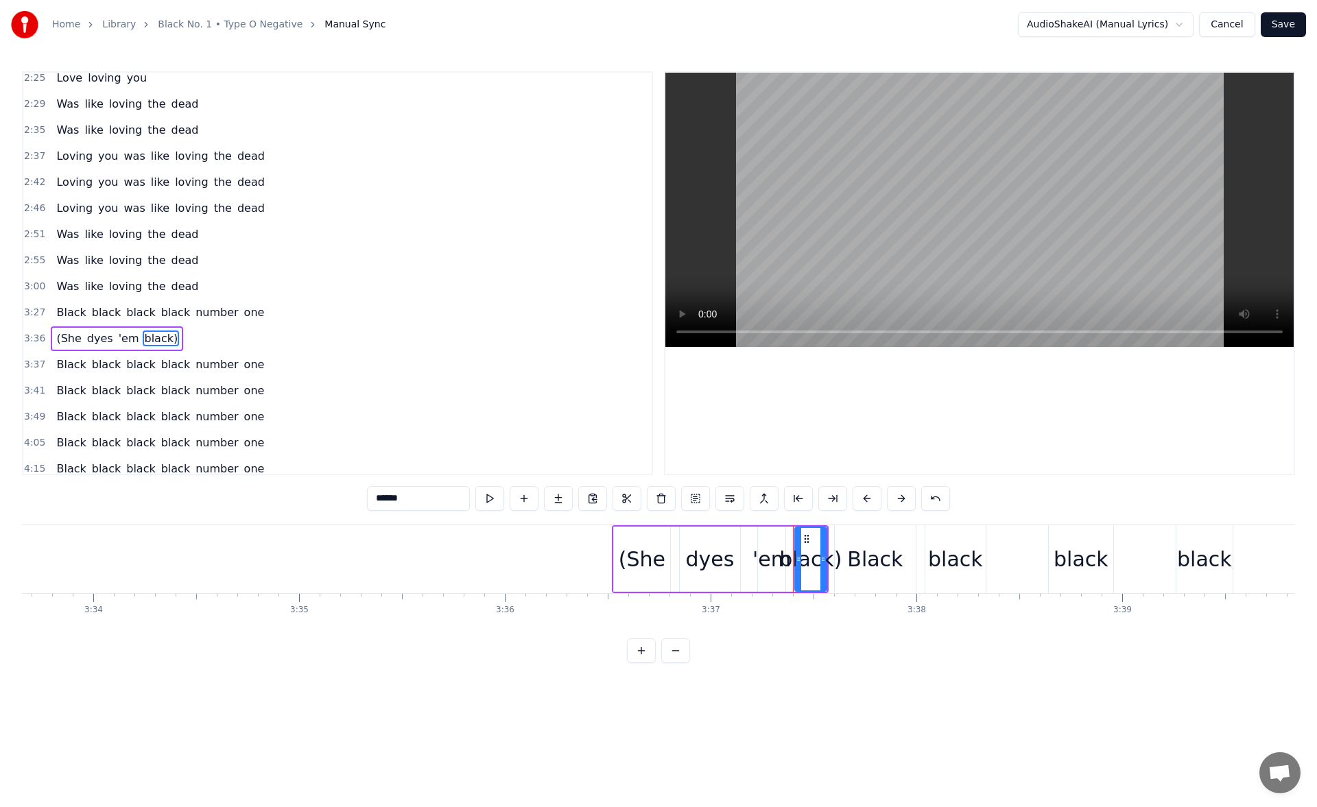
scroll to position [459, 0]
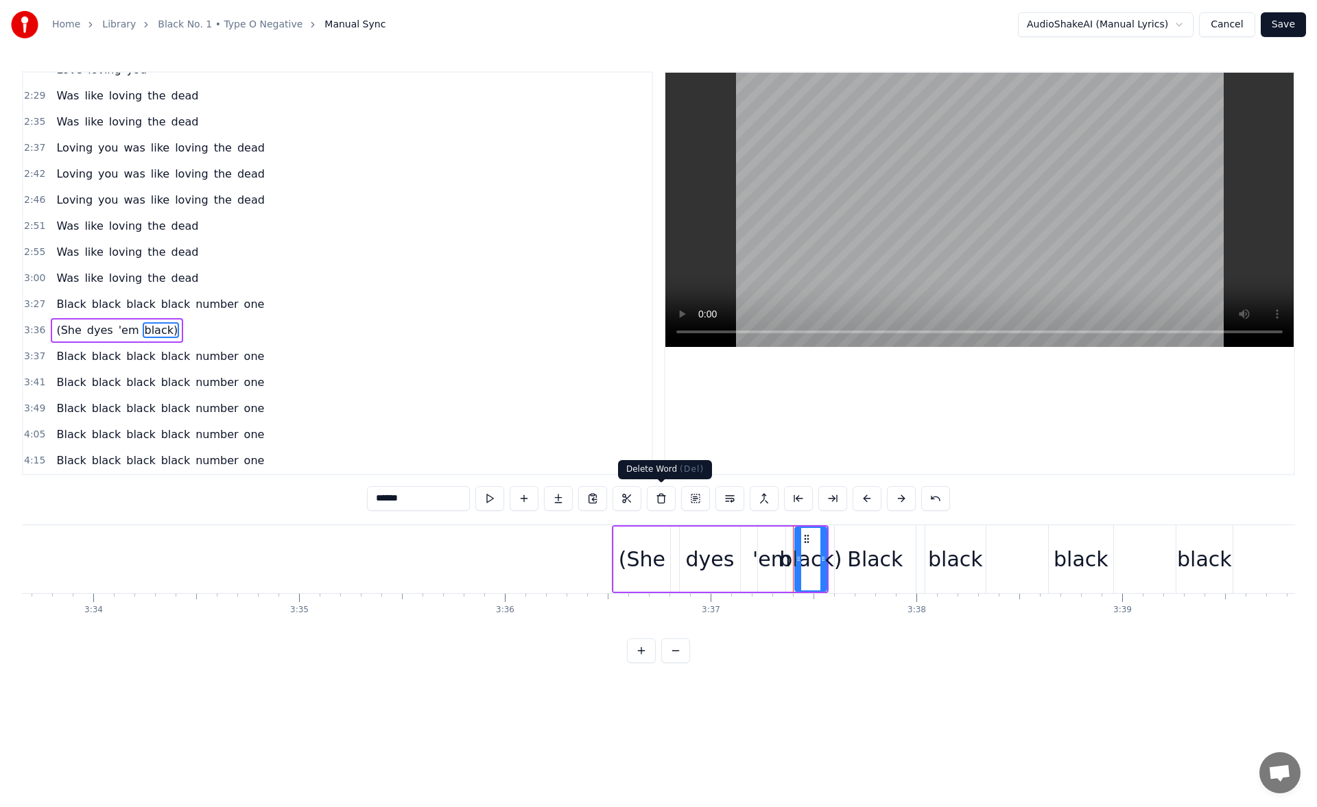
click at [659, 492] on button at bounding box center [661, 498] width 29 height 25
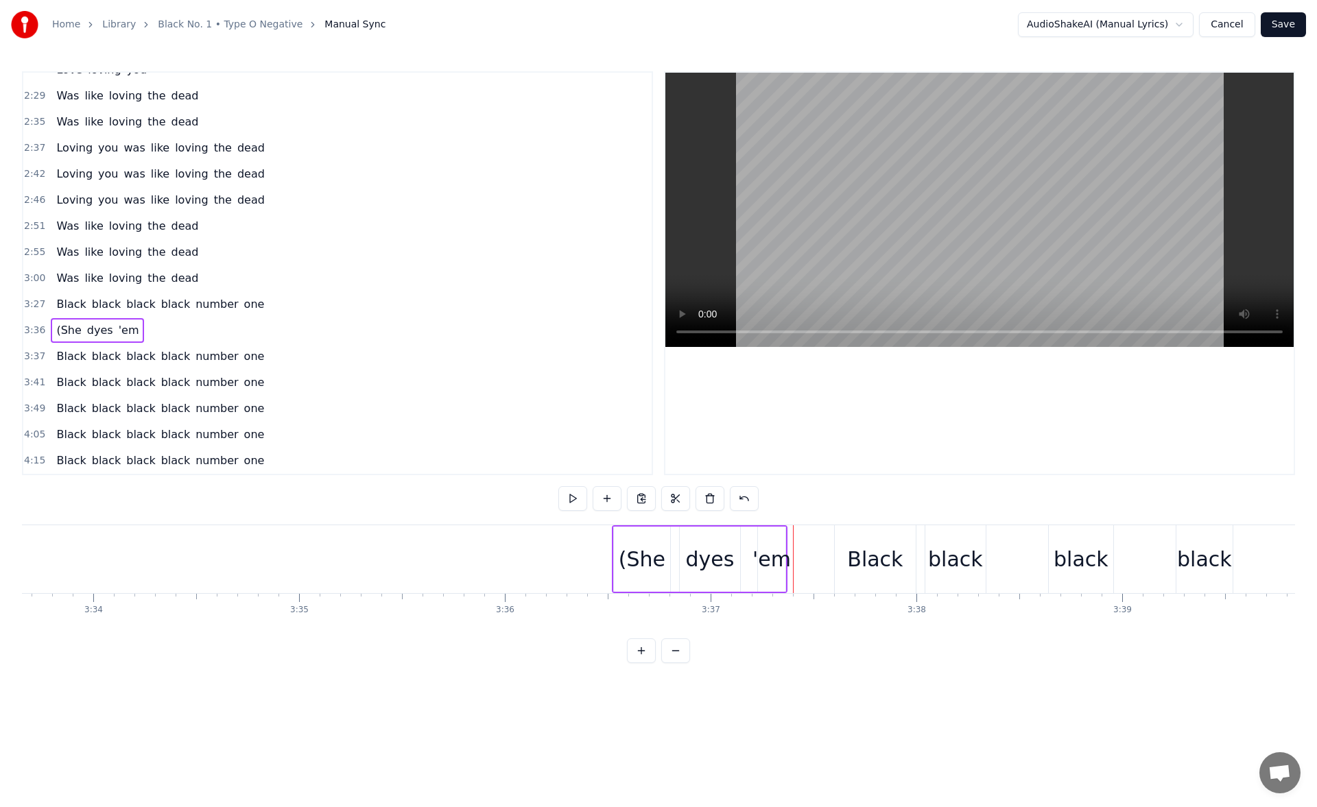
click at [120, 328] on span "'em" at bounding box center [128, 330] width 23 height 16
click at [422, 501] on input "***" at bounding box center [418, 498] width 103 height 25
click at [489, 499] on button at bounding box center [489, 498] width 29 height 25
click at [846, 544] on div "Black" at bounding box center [875, 559] width 81 height 68
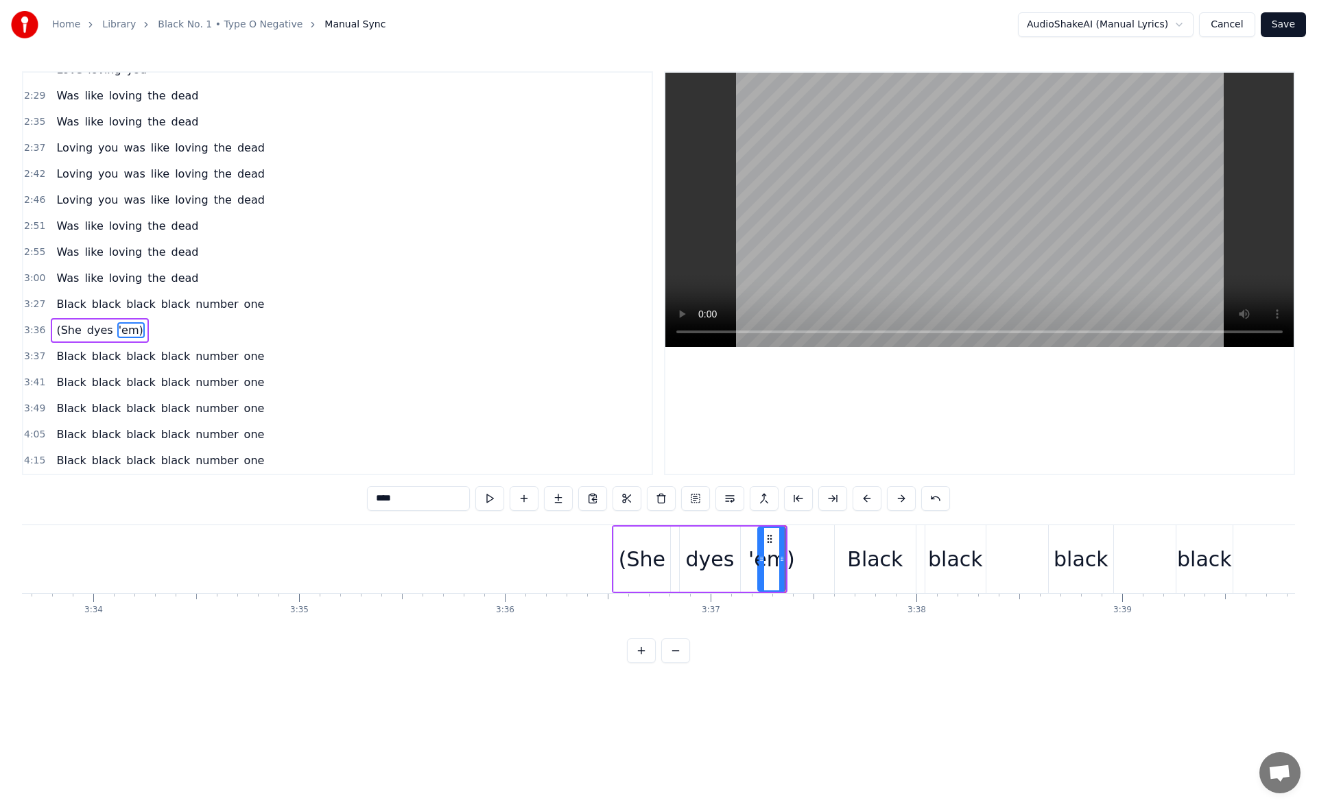
type input "*****"
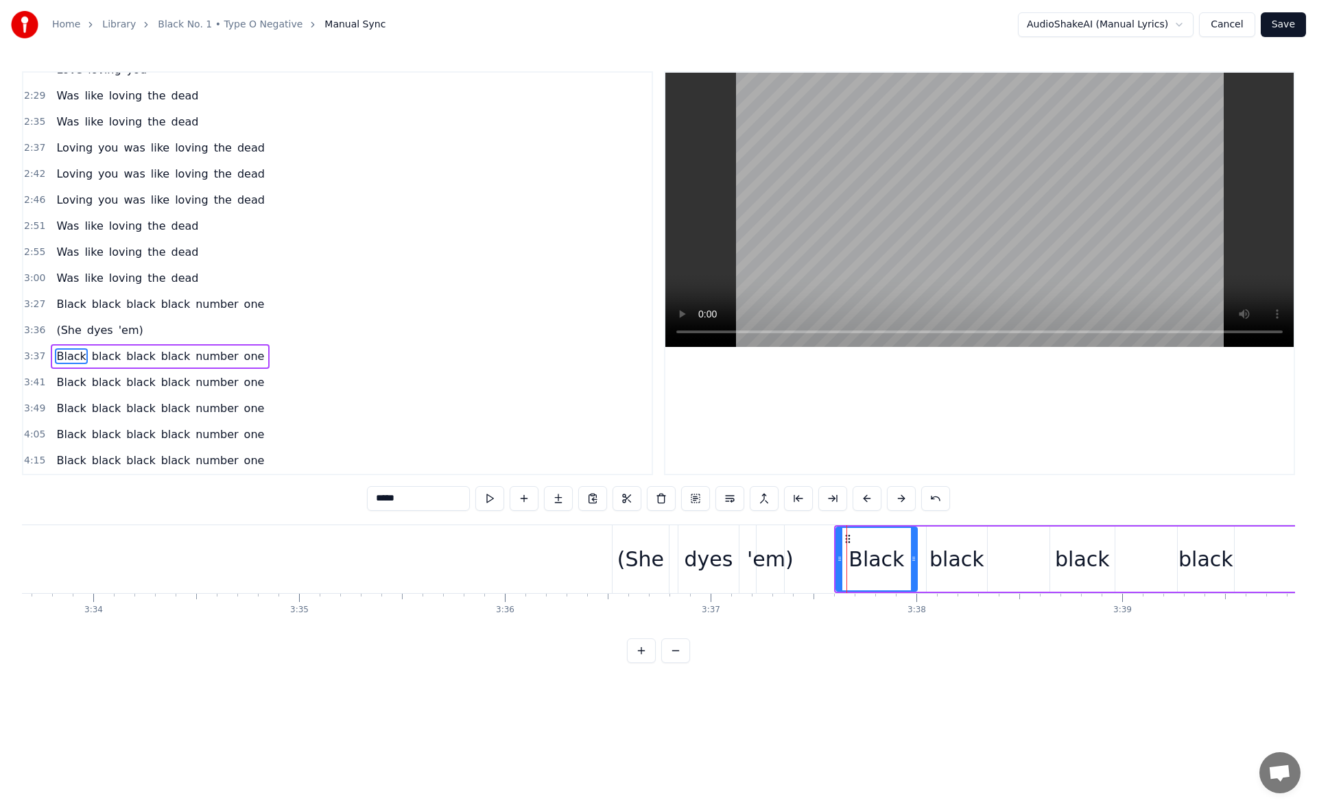
click at [920, 538] on div "Black black black black number one" at bounding box center [1230, 559] width 793 height 68
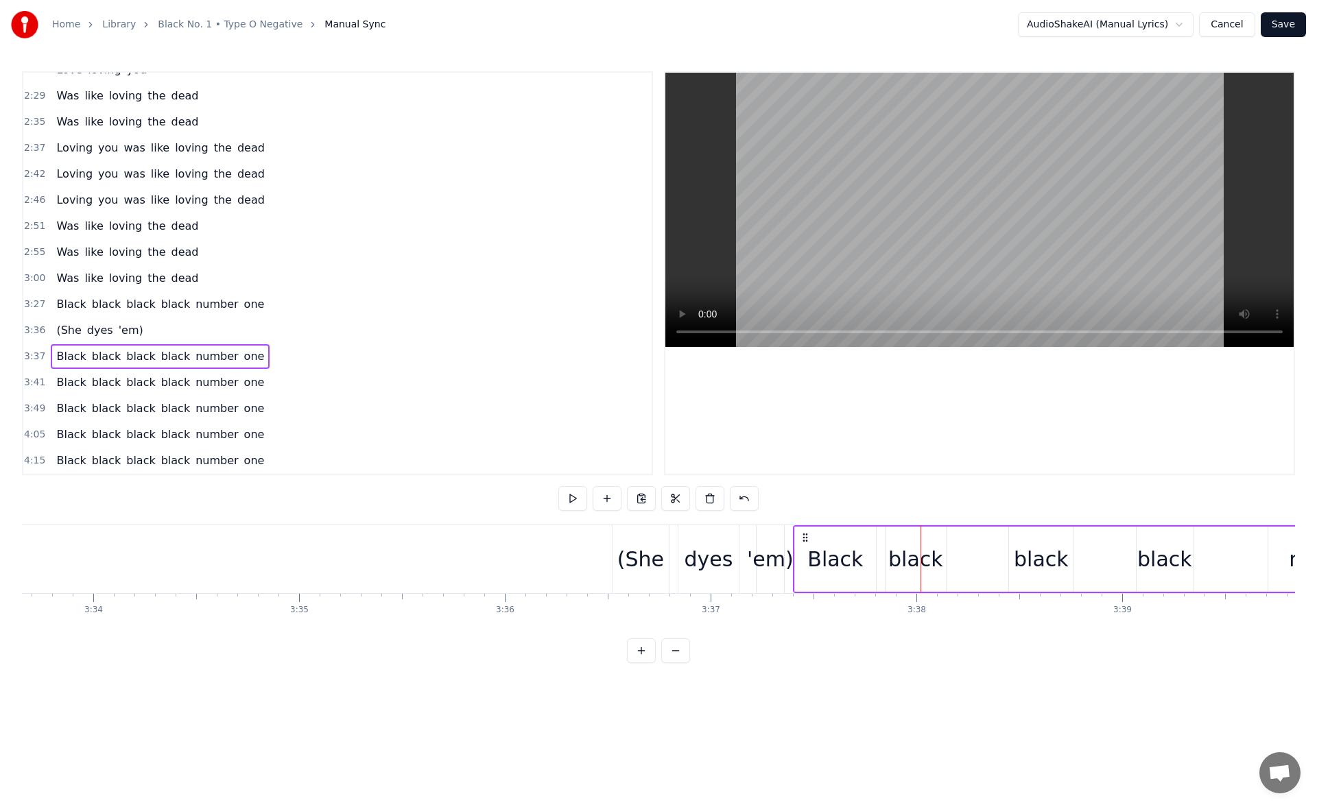
click at [836, 555] on div "Black" at bounding box center [835, 559] width 56 height 31
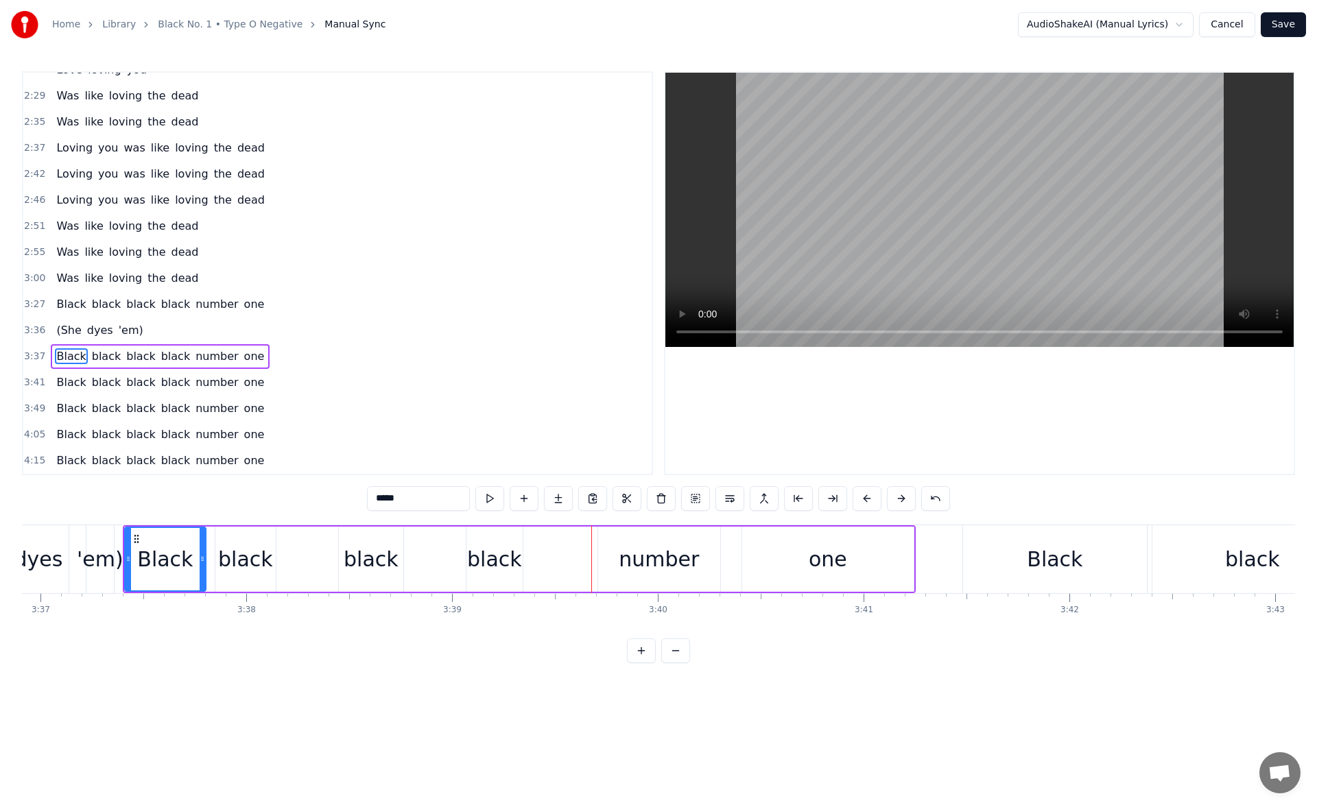
scroll to position [0, 44567]
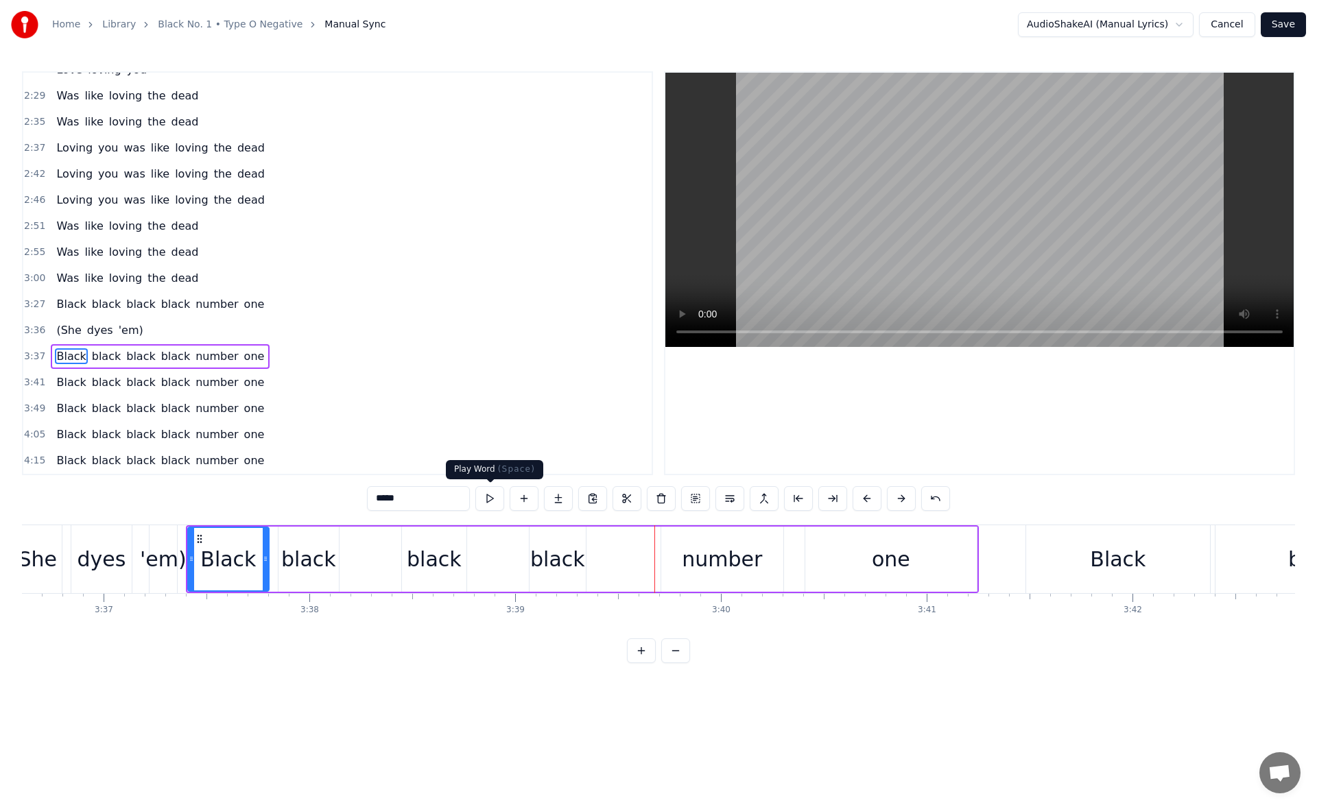
click at [491, 494] on button at bounding box center [489, 498] width 29 height 25
click at [302, 548] on div "black" at bounding box center [308, 559] width 55 height 31
click at [483, 496] on button at bounding box center [489, 498] width 29 height 25
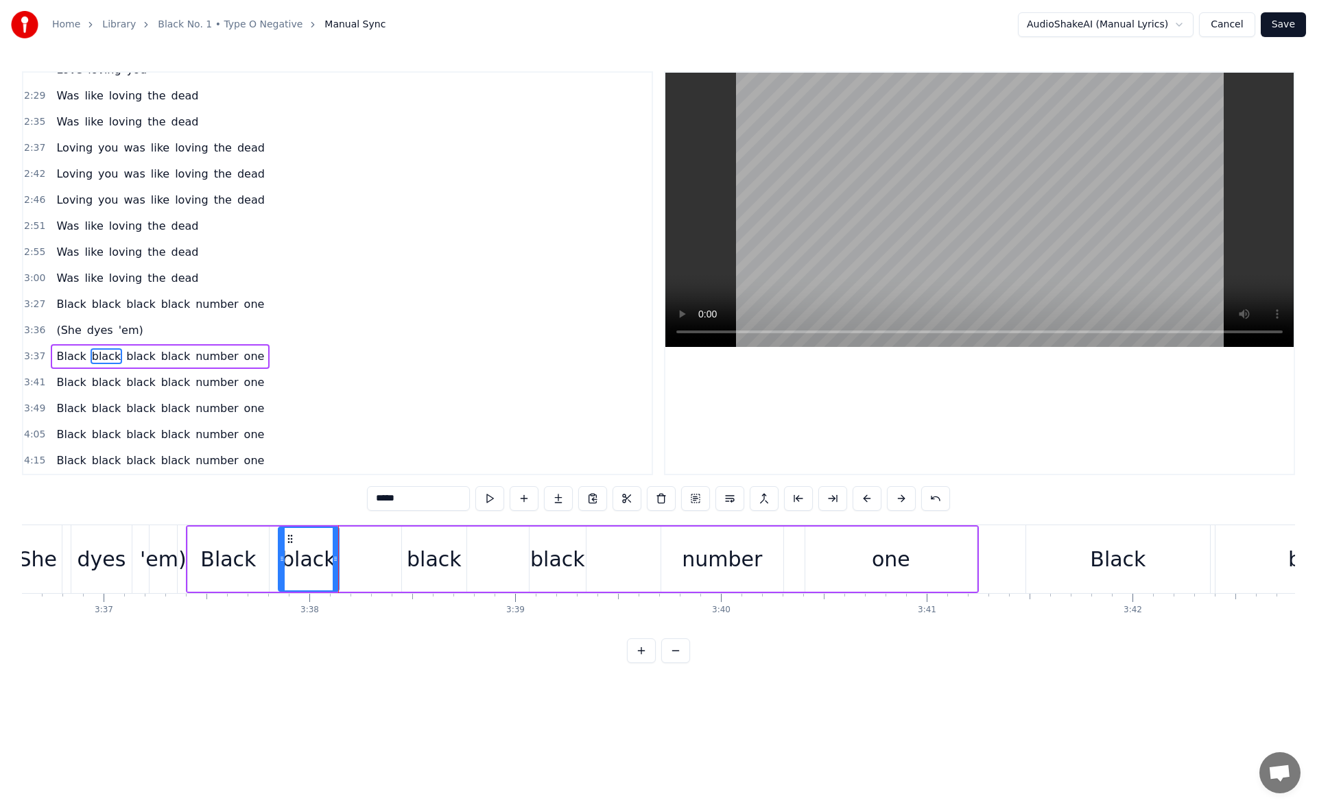
click at [483, 496] on button at bounding box center [489, 498] width 29 height 25
drag, startPoint x: 287, startPoint y: 540, endPoint x: 327, endPoint y: 543, distance: 40.6
click at [327, 543] on icon at bounding box center [330, 539] width 11 height 11
click at [259, 536] on div "Black" at bounding box center [228, 559] width 81 height 65
drag, startPoint x: 267, startPoint y: 562, endPoint x: 306, endPoint y: 564, distance: 39.2
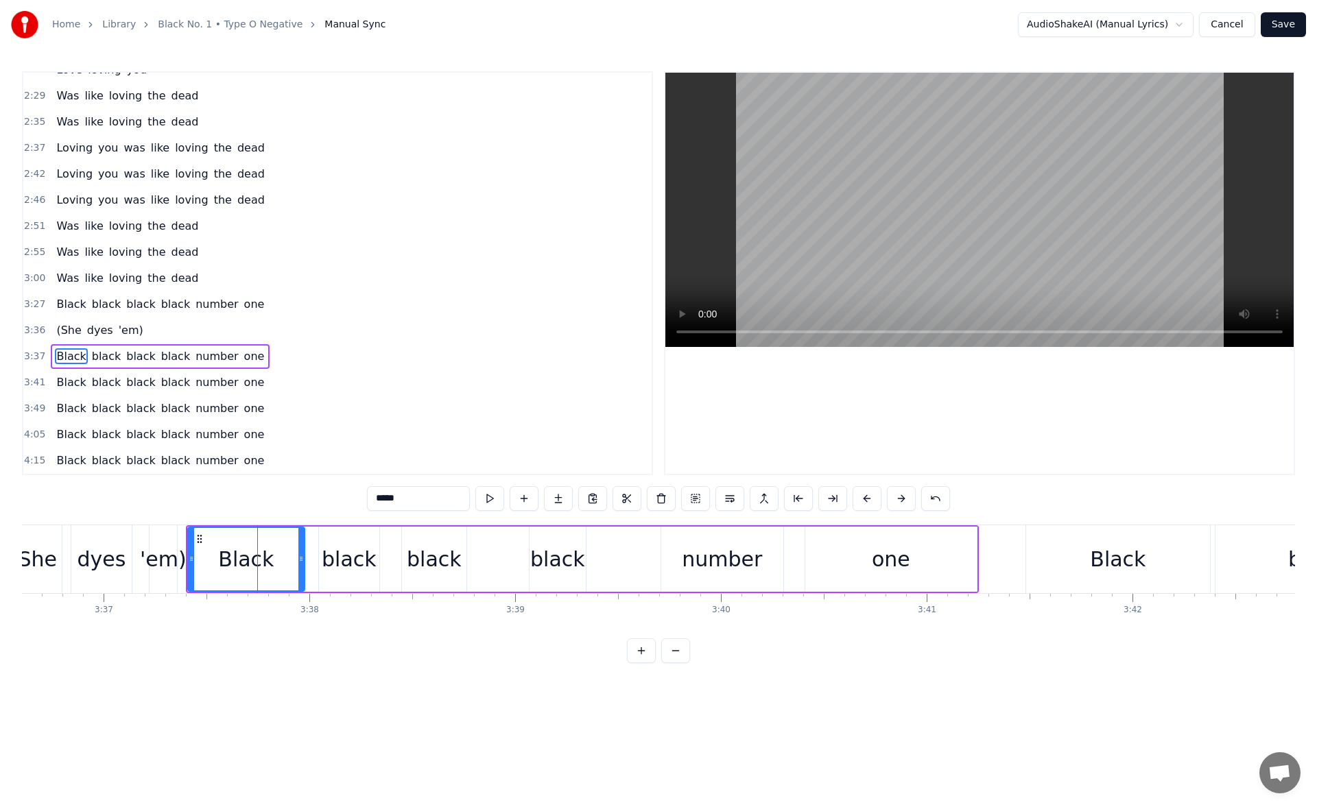
click at [304, 564] on div at bounding box center [300, 559] width 5 height 62
click at [494, 497] on button at bounding box center [489, 498] width 29 height 25
click at [367, 549] on div "black" at bounding box center [349, 559] width 55 height 31
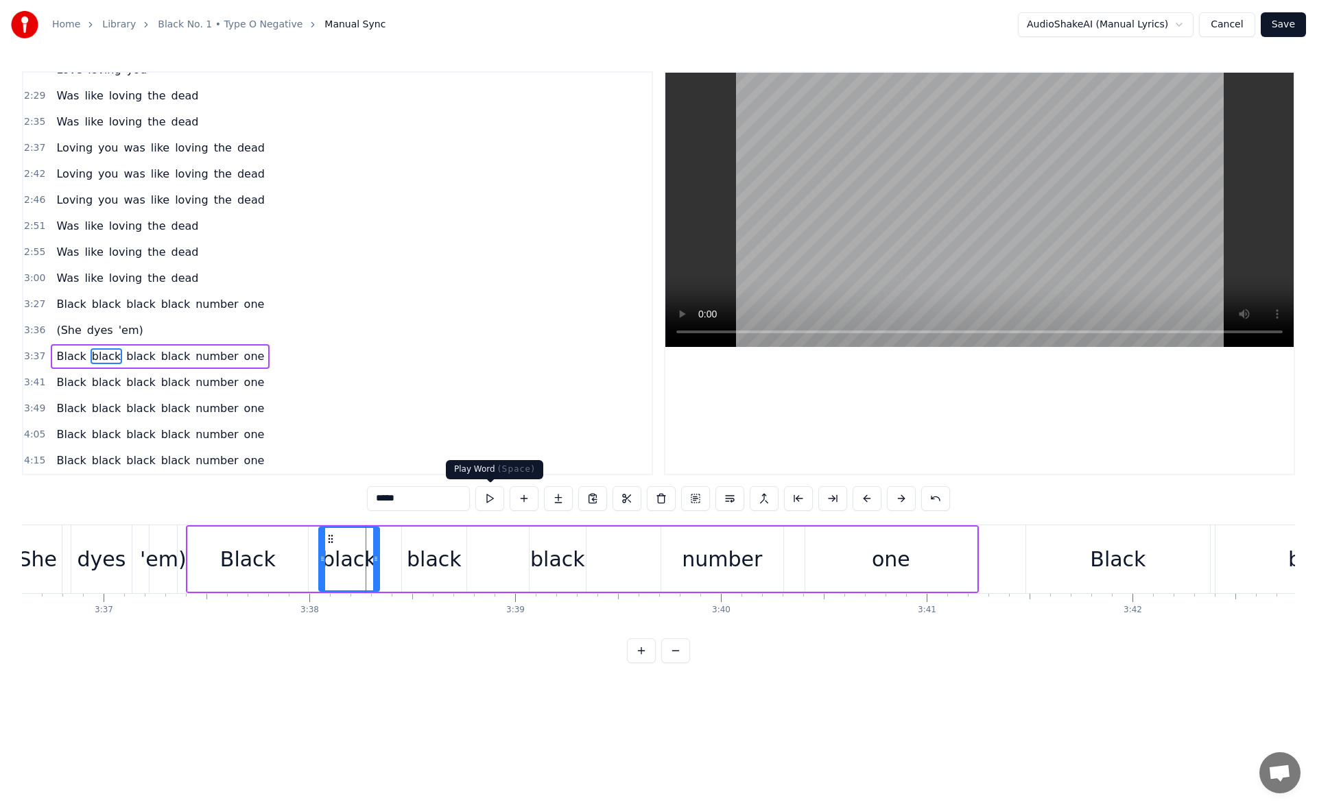
click at [486, 493] on button at bounding box center [489, 498] width 29 height 25
drag, startPoint x: 376, startPoint y: 561, endPoint x: 393, endPoint y: 560, distance: 17.2
click at [392, 560] on icon at bounding box center [389, 558] width 5 height 11
click at [494, 501] on button at bounding box center [489, 498] width 29 height 25
click at [439, 547] on div "black" at bounding box center [434, 559] width 55 height 31
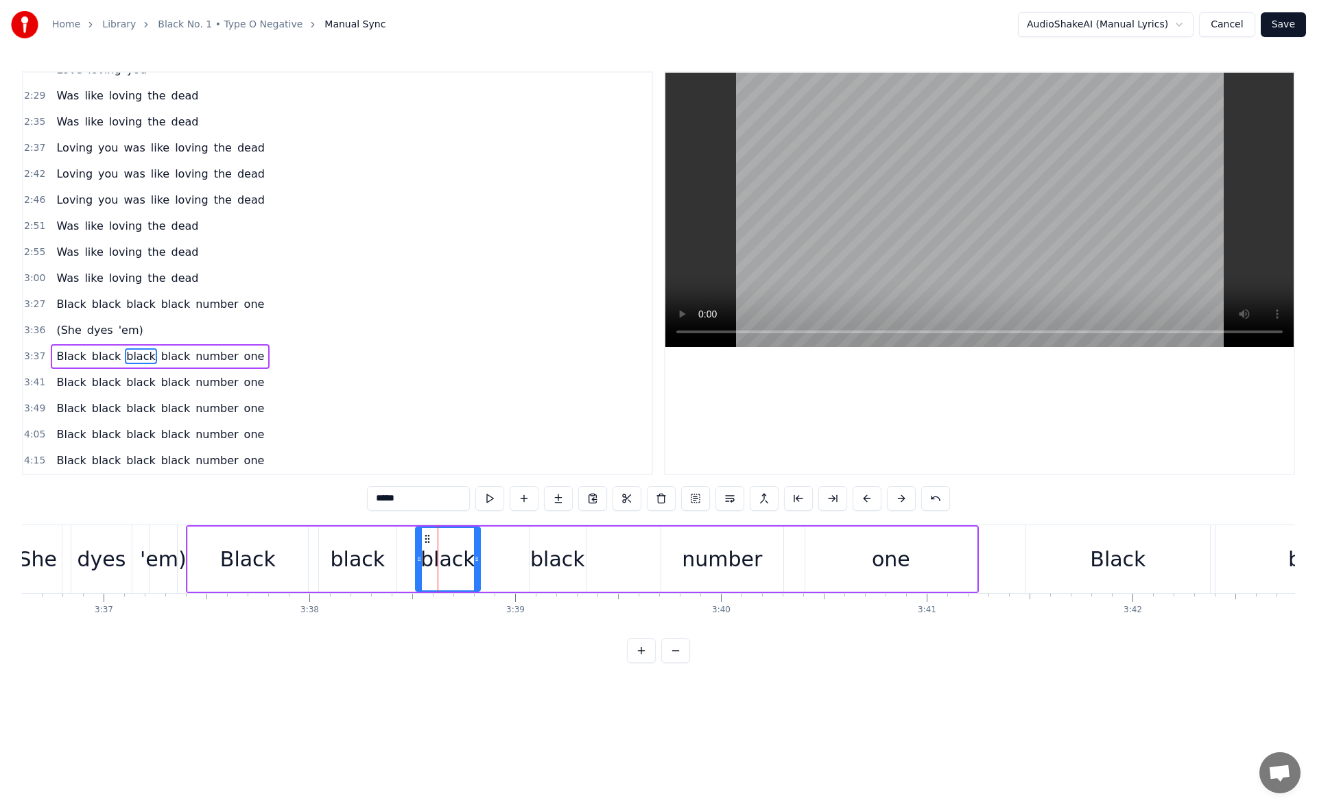
drag, startPoint x: 414, startPoint y: 538, endPoint x: 428, endPoint y: 541, distance: 14.7
click at [428, 541] on icon at bounding box center [427, 539] width 11 height 11
click at [497, 504] on button at bounding box center [489, 498] width 29 height 25
drag, startPoint x: 429, startPoint y: 539, endPoint x: 444, endPoint y: 540, distance: 15.8
click at [444, 540] on icon at bounding box center [443, 539] width 11 height 11
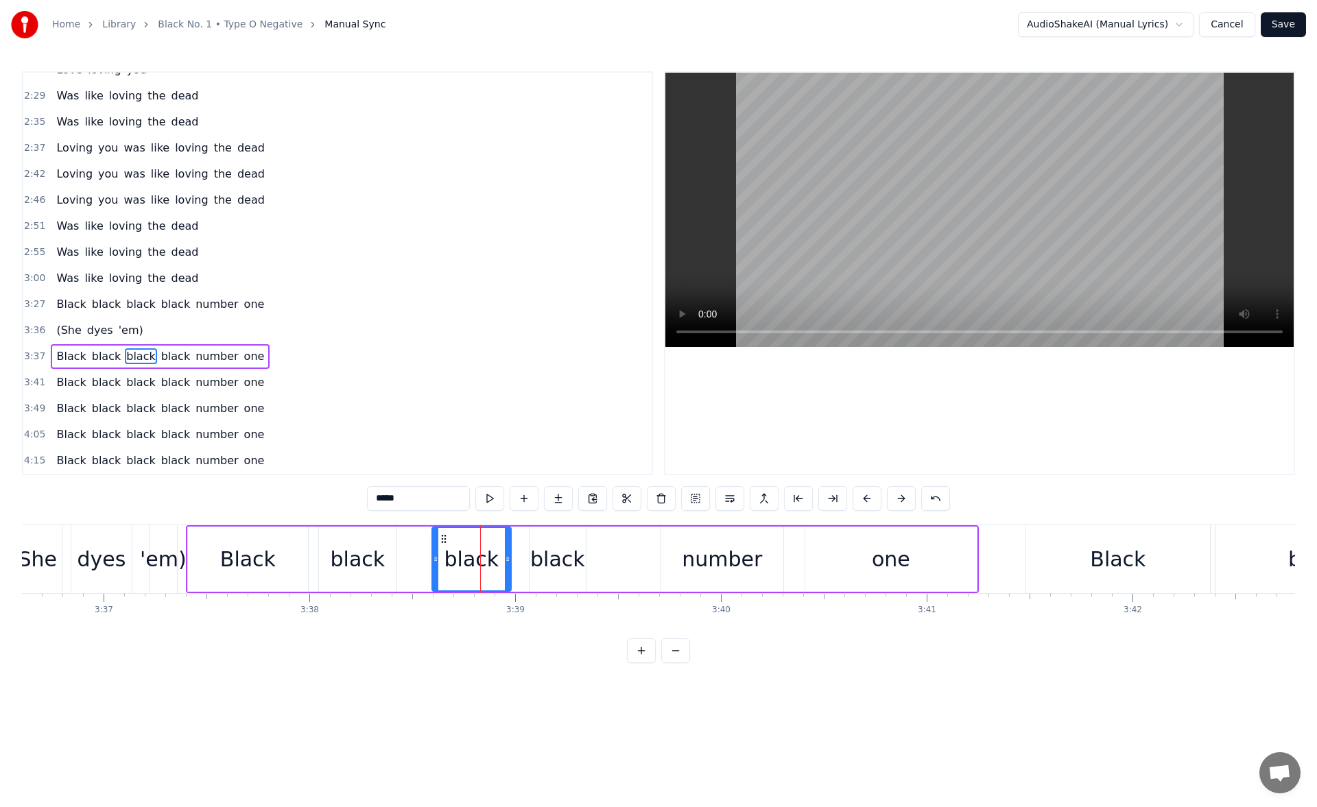
drag, startPoint x: 492, startPoint y: 559, endPoint x: 507, endPoint y: 559, distance: 14.4
click at [507, 559] on circle at bounding box center [507, 559] width 1 height 1
click at [491, 502] on button at bounding box center [489, 498] width 29 height 25
click at [511, 559] on circle at bounding box center [510, 559] width 1 height 1
click at [490, 501] on button at bounding box center [489, 498] width 29 height 25
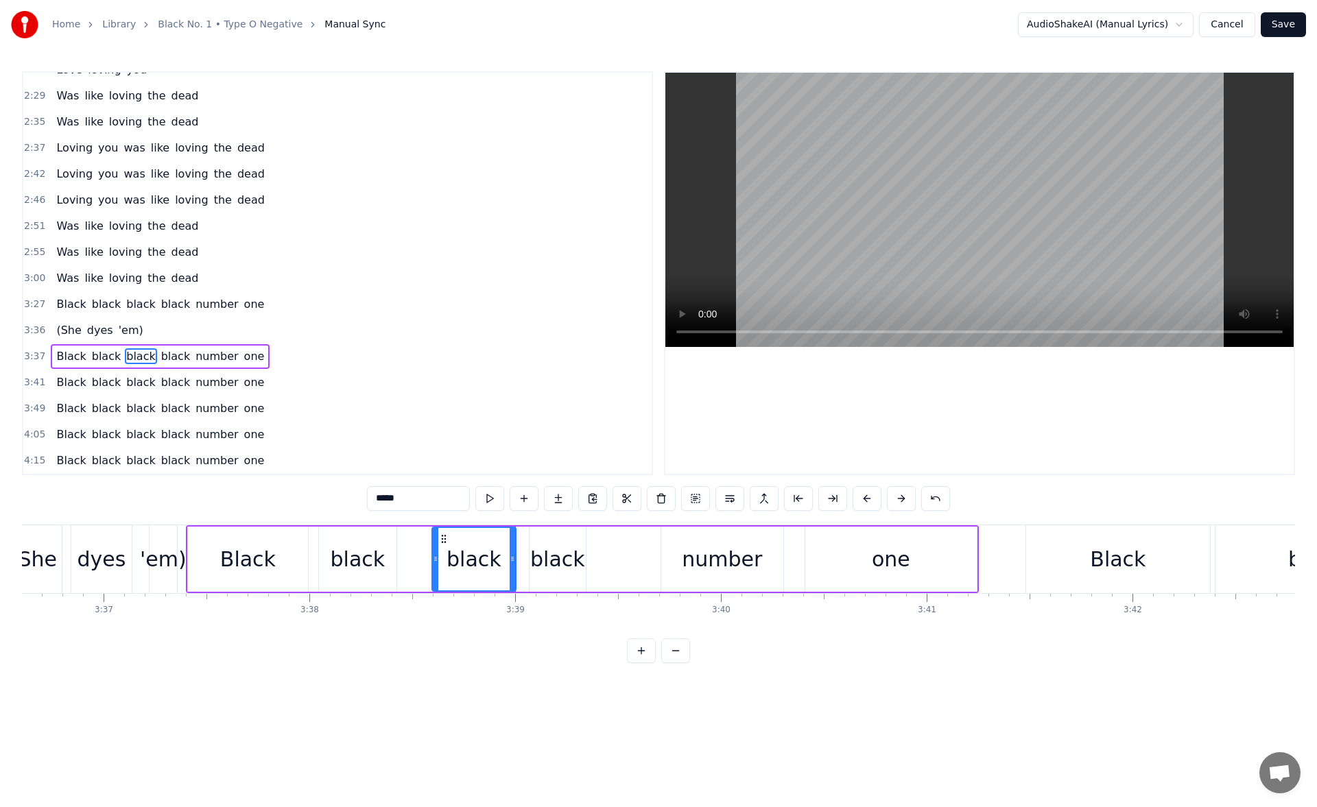
click at [547, 553] on div "black" at bounding box center [557, 559] width 55 height 31
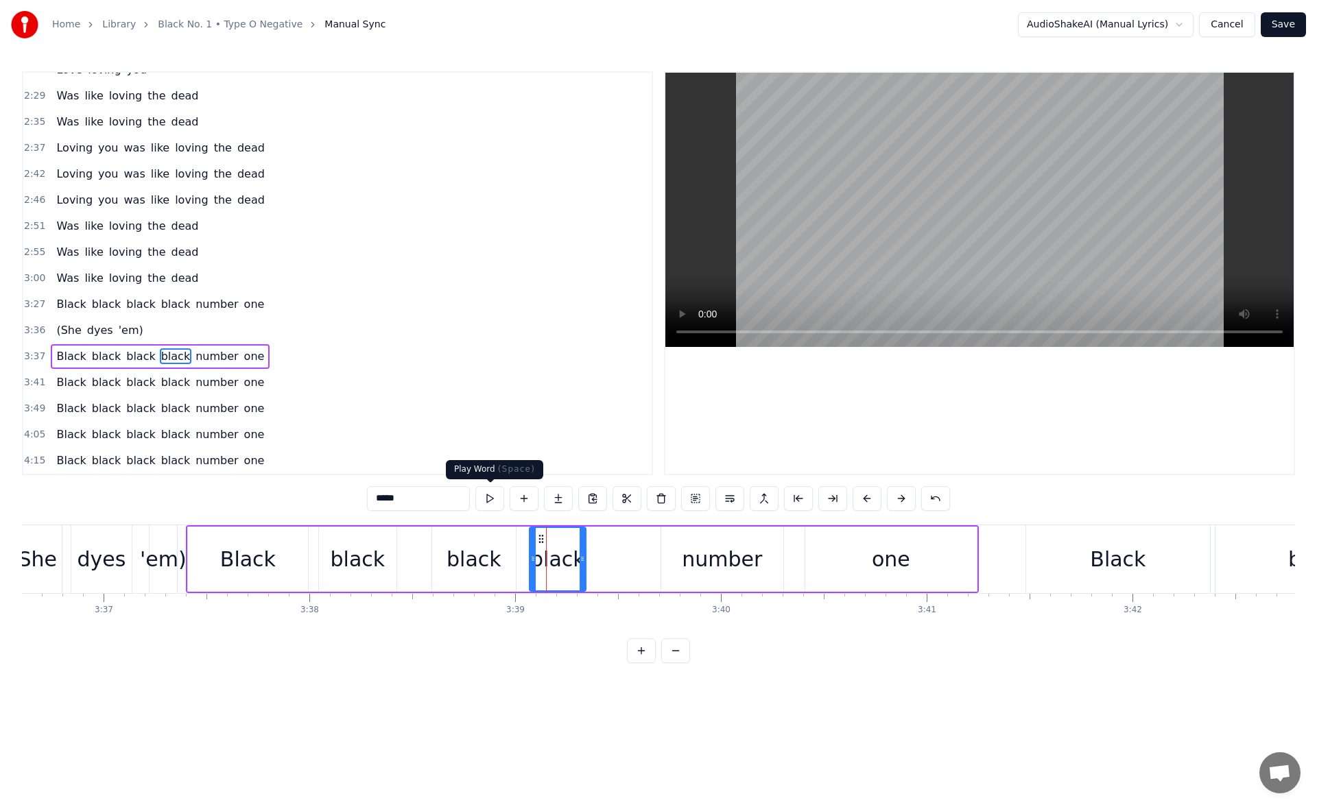
click at [493, 503] on button at bounding box center [489, 498] width 29 height 25
drag, startPoint x: 541, startPoint y: 541, endPoint x: 573, endPoint y: 545, distance: 32.5
click at [573, 545] on div "black" at bounding box center [590, 559] width 55 height 62
click at [496, 499] on button at bounding box center [489, 498] width 29 height 25
drag, startPoint x: 616, startPoint y: 561, endPoint x: 640, endPoint y: 564, distance: 24.2
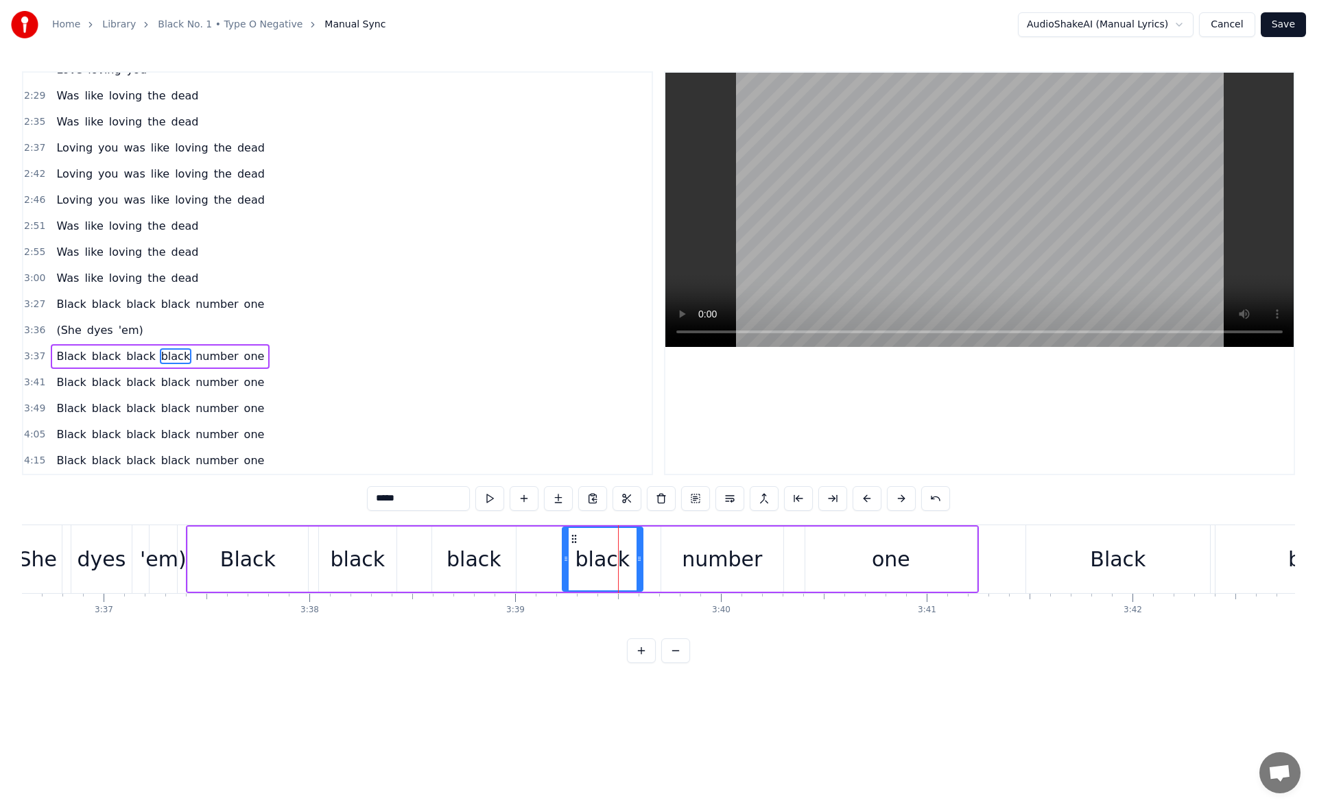
click at [640, 564] on div at bounding box center [638, 559] width 5 height 62
click at [487, 494] on button at bounding box center [489, 498] width 29 height 25
click at [492, 553] on div "black" at bounding box center [473, 559] width 55 height 31
drag, startPoint x: 513, startPoint y: 561, endPoint x: 521, endPoint y: 562, distance: 7.6
click at [515, 562] on icon at bounding box center [512, 558] width 5 height 11
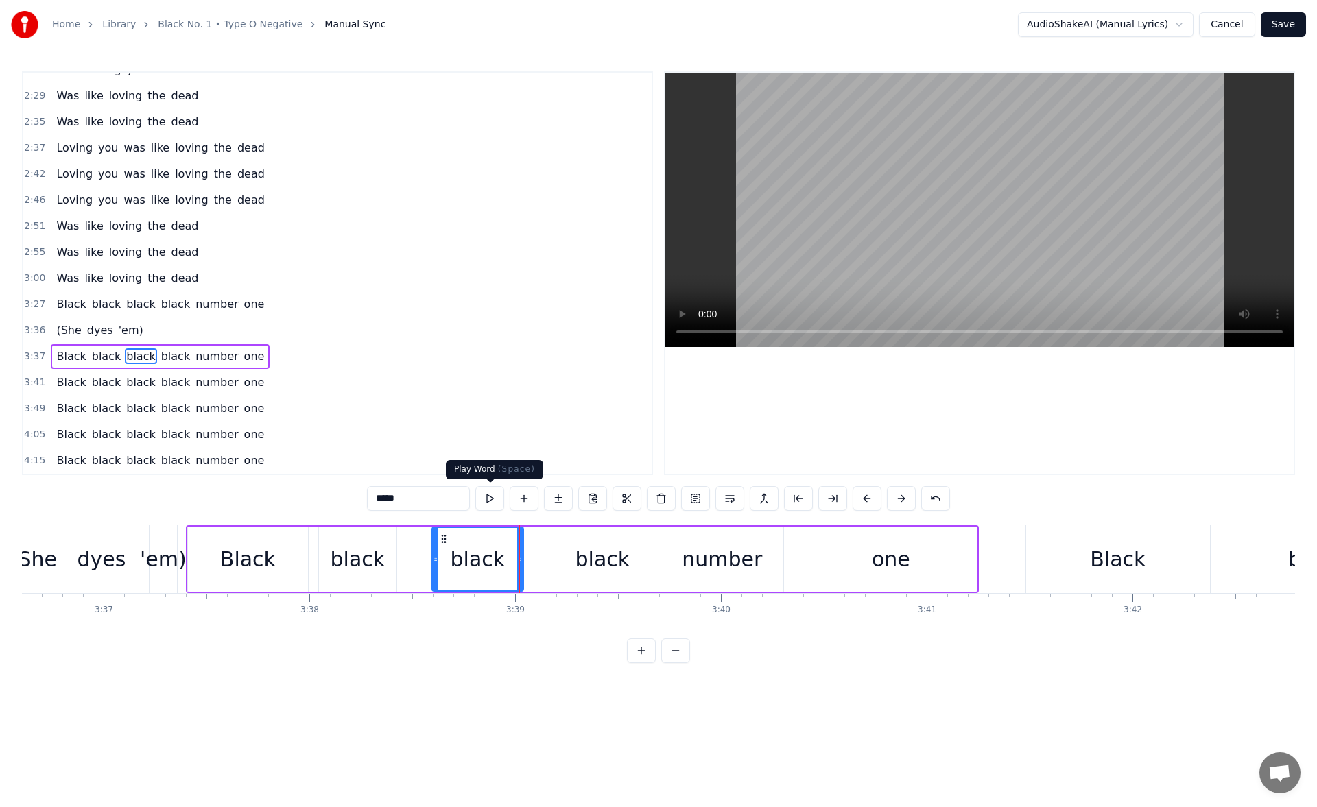
click at [493, 498] on button at bounding box center [489, 498] width 29 height 25
click at [595, 559] on div "black" at bounding box center [602, 559] width 55 height 31
click at [493, 497] on button at bounding box center [489, 498] width 29 height 25
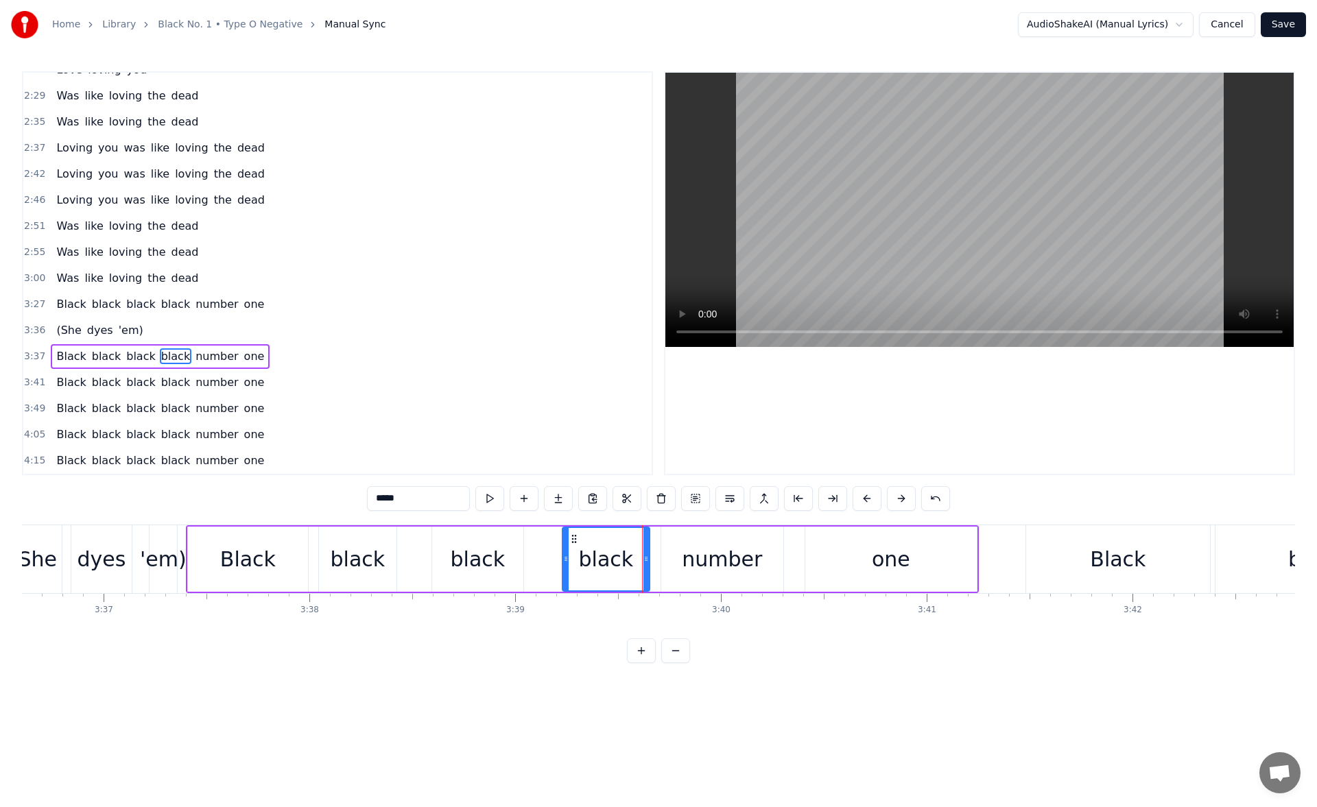
drag, startPoint x: 639, startPoint y: 559, endPoint x: 647, endPoint y: 559, distance: 8.2
click at [646, 559] on circle at bounding box center [645, 559] width 1 height 1
click at [492, 496] on button at bounding box center [489, 498] width 29 height 25
click at [698, 562] on div "number" at bounding box center [722, 559] width 80 height 31
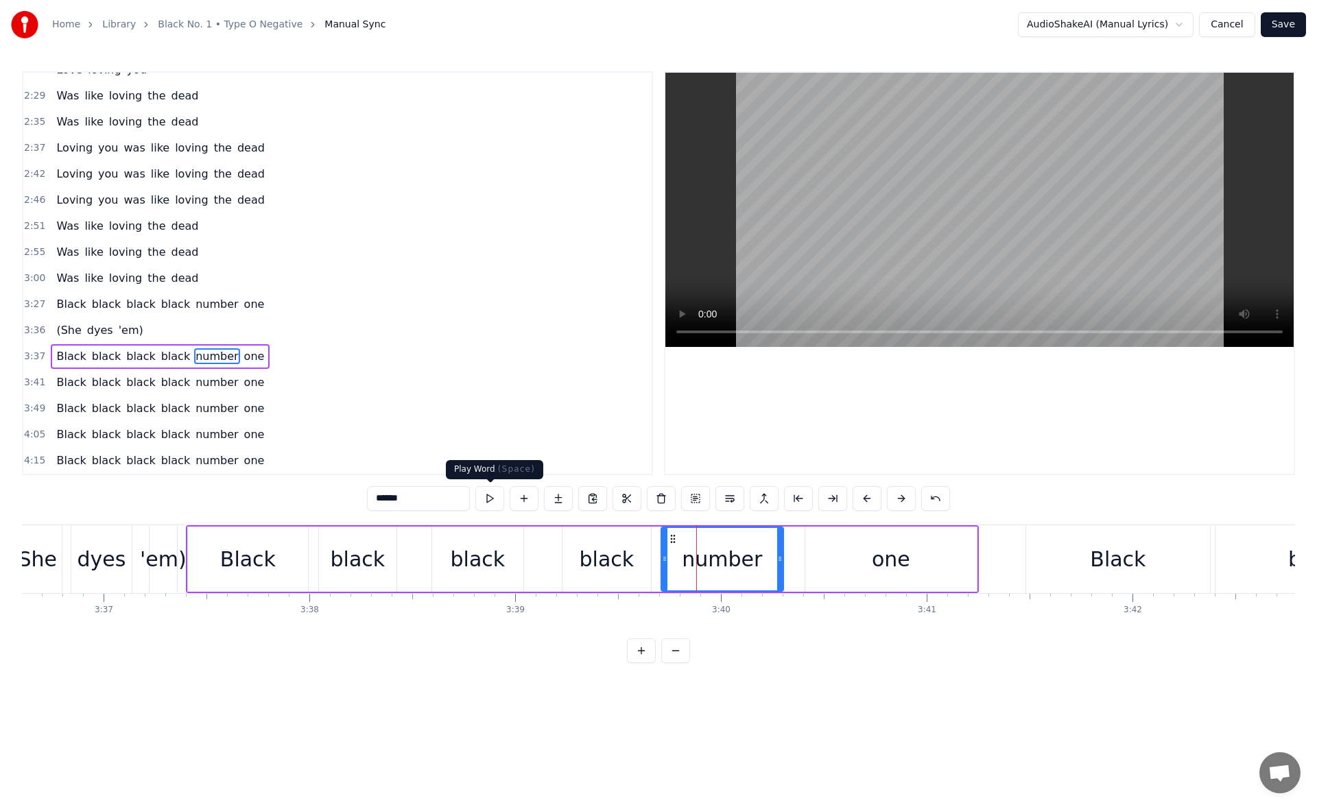
click at [494, 498] on button at bounding box center [489, 498] width 29 height 25
drag, startPoint x: 663, startPoint y: 560, endPoint x: 693, endPoint y: 560, distance: 30.2
click at [693, 560] on icon at bounding box center [693, 558] width 5 height 11
click at [478, 497] on button at bounding box center [489, 498] width 29 height 25
drag, startPoint x: 779, startPoint y: 560, endPoint x: 792, endPoint y: 560, distance: 13.0
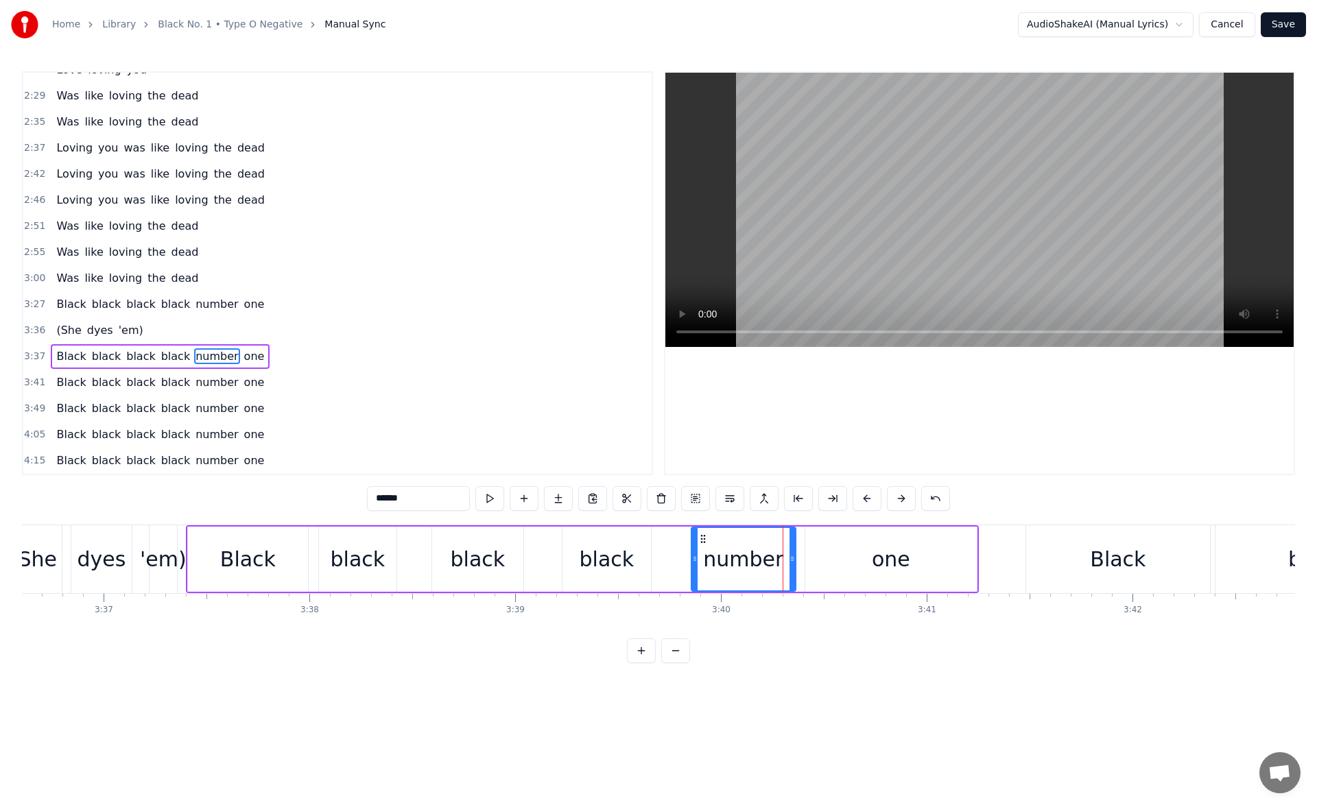
click at [792, 560] on icon at bounding box center [791, 558] width 5 height 11
click at [494, 499] on button at bounding box center [489, 498] width 29 height 25
click at [861, 564] on div "one" at bounding box center [890, 559] width 171 height 65
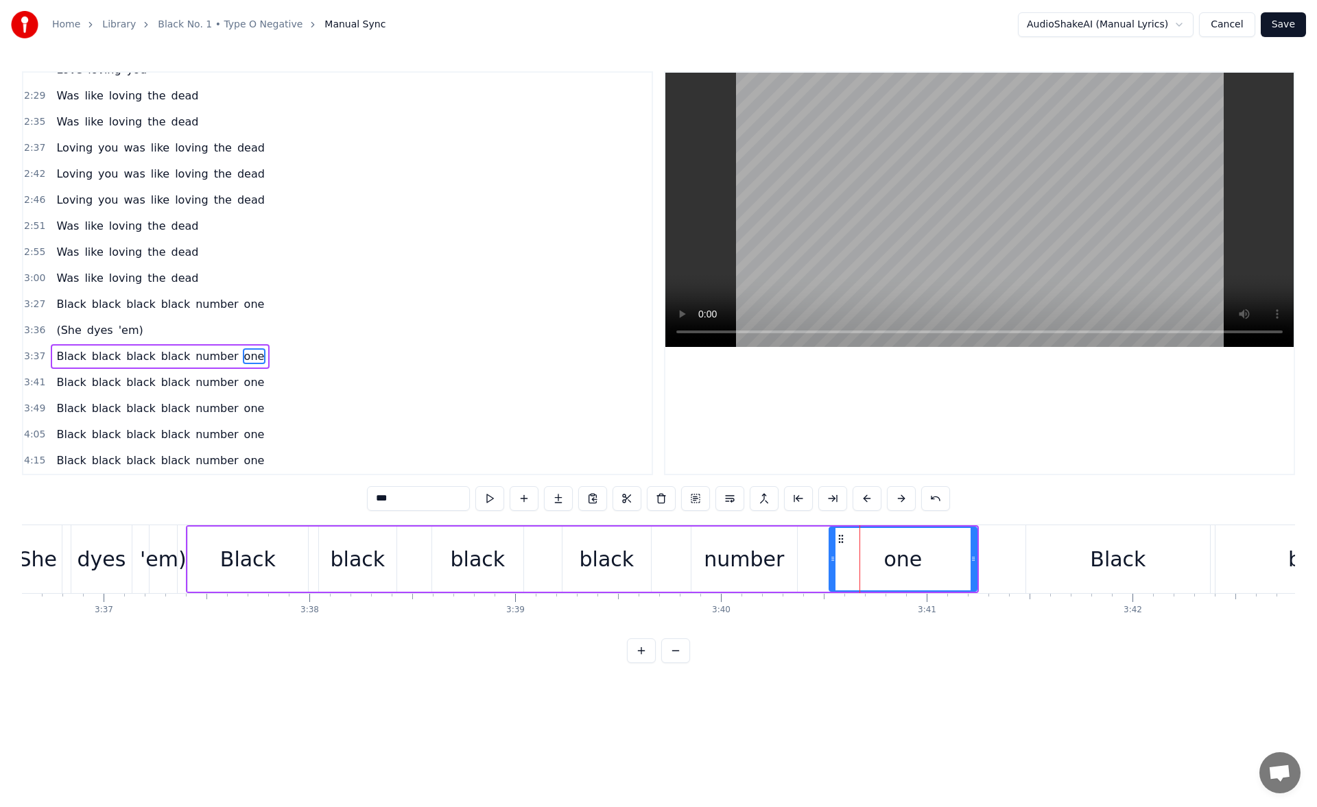
drag, startPoint x: 809, startPoint y: 564, endPoint x: 842, endPoint y: 567, distance: 33.7
click at [835, 567] on div at bounding box center [832, 559] width 5 height 62
click at [772, 560] on div "number" at bounding box center [744, 559] width 80 height 31
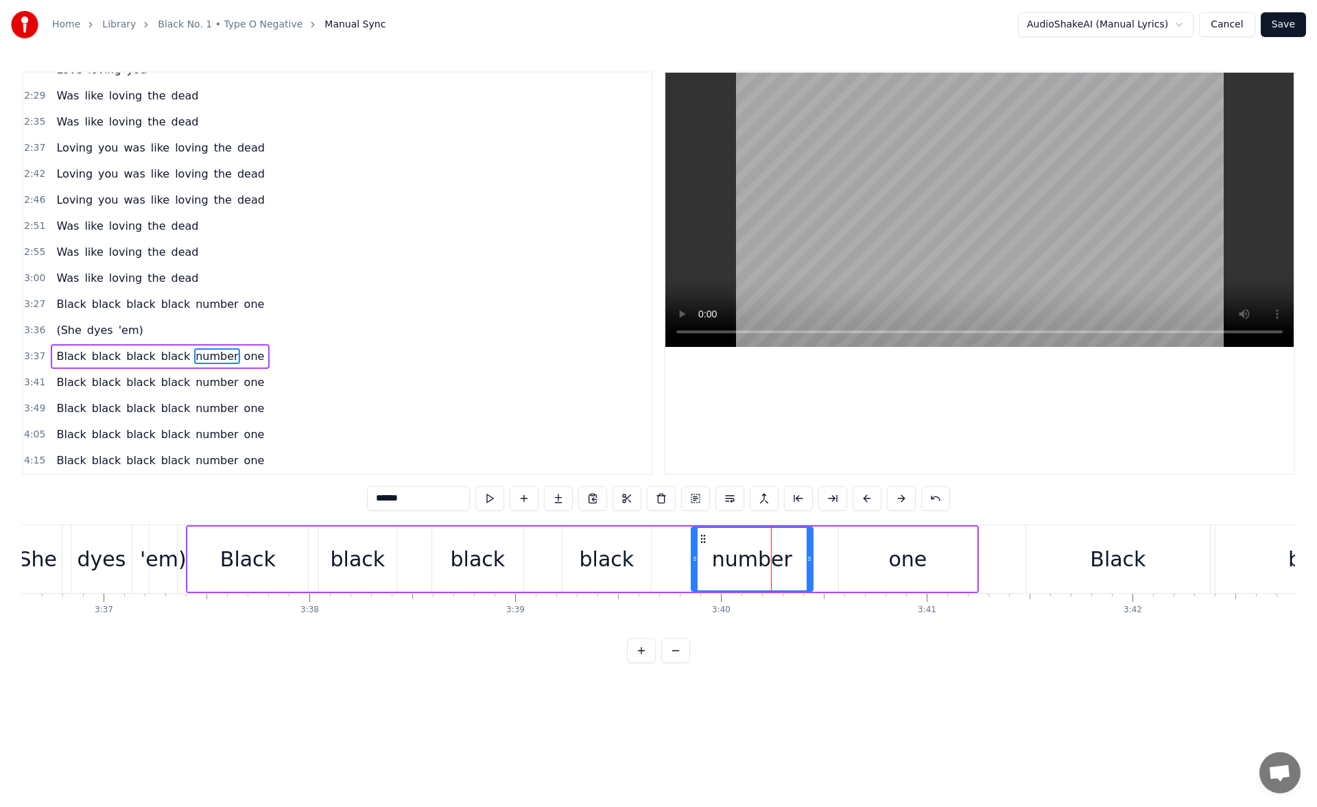
drag, startPoint x: 791, startPoint y: 558, endPoint x: 807, endPoint y: 560, distance: 15.9
click at [807, 560] on icon at bounding box center [809, 558] width 5 height 11
click at [486, 494] on button at bounding box center [489, 498] width 29 height 25
drag, startPoint x: 809, startPoint y: 562, endPoint x: 829, endPoint y: 562, distance: 20.6
click at [829, 562] on icon at bounding box center [829, 558] width 5 height 11
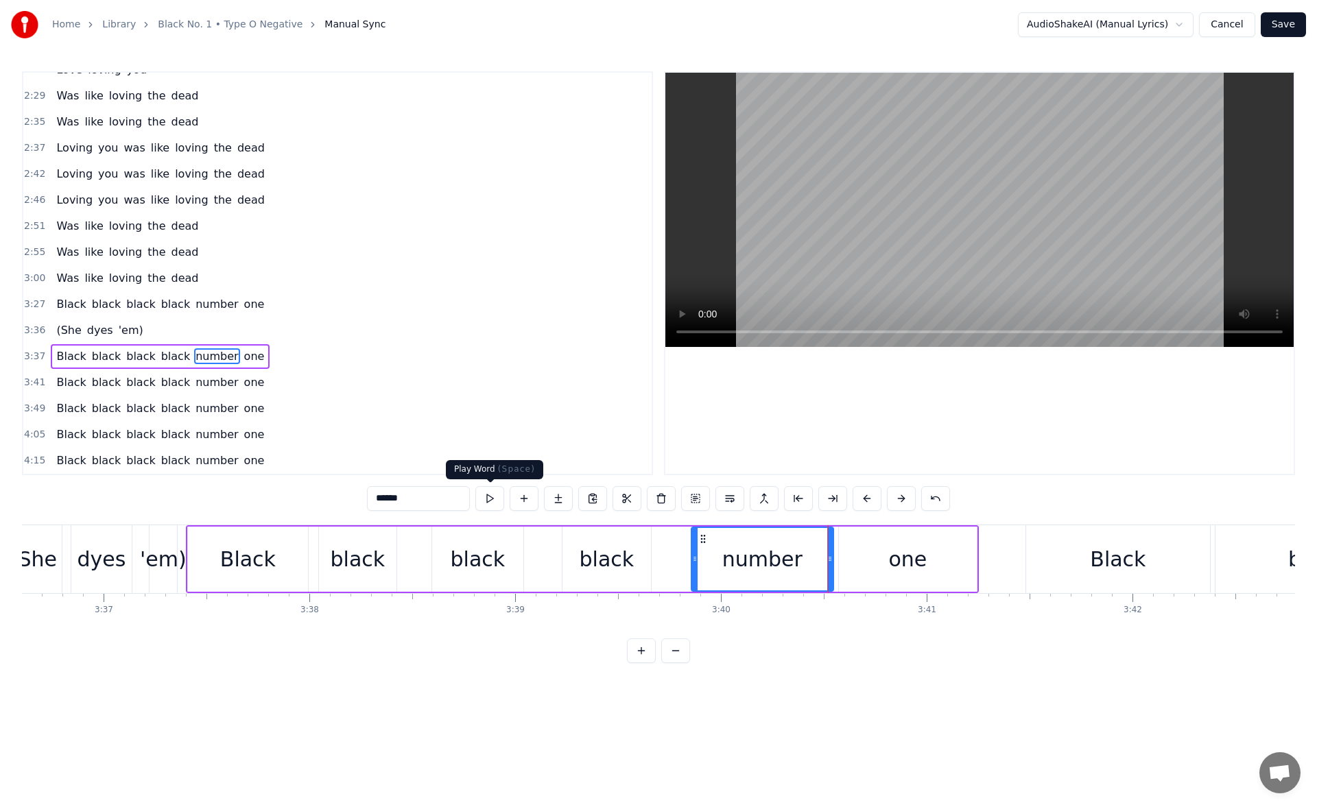
click at [490, 500] on button at bounding box center [489, 498] width 29 height 25
click at [872, 538] on div "one" at bounding box center [908, 559] width 138 height 65
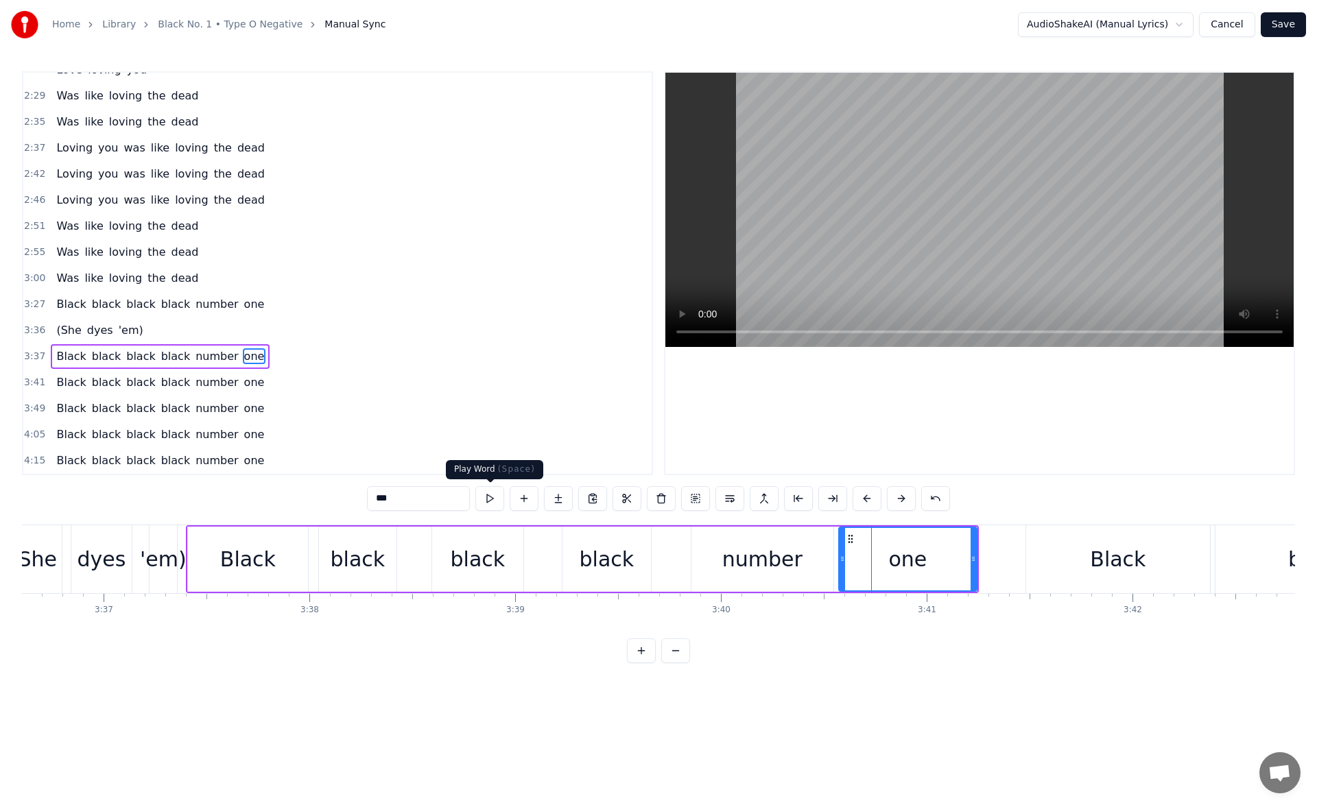
click at [491, 494] on button at bounding box center [489, 498] width 29 height 25
drag, startPoint x: 844, startPoint y: 560, endPoint x: 874, endPoint y: 562, distance: 29.6
click at [874, 562] on icon at bounding box center [871, 558] width 5 height 11
click at [490, 494] on button at bounding box center [489, 498] width 29 height 25
click at [805, 563] on div "number" at bounding box center [762, 559] width 142 height 65
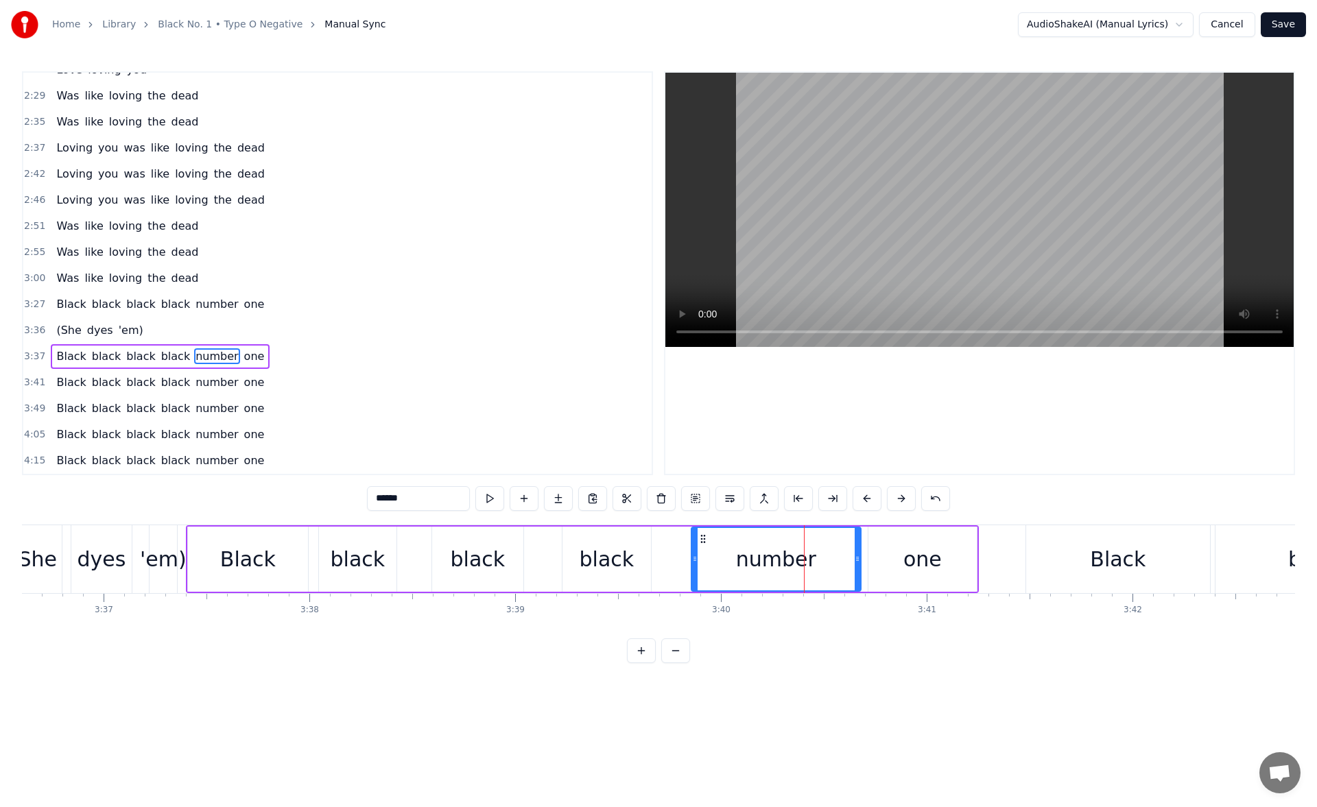
drag, startPoint x: 831, startPoint y: 559, endPoint x: 859, endPoint y: 560, distance: 27.4
click at [859, 560] on icon at bounding box center [857, 558] width 5 height 11
click at [896, 553] on div "one" at bounding box center [922, 559] width 108 height 65
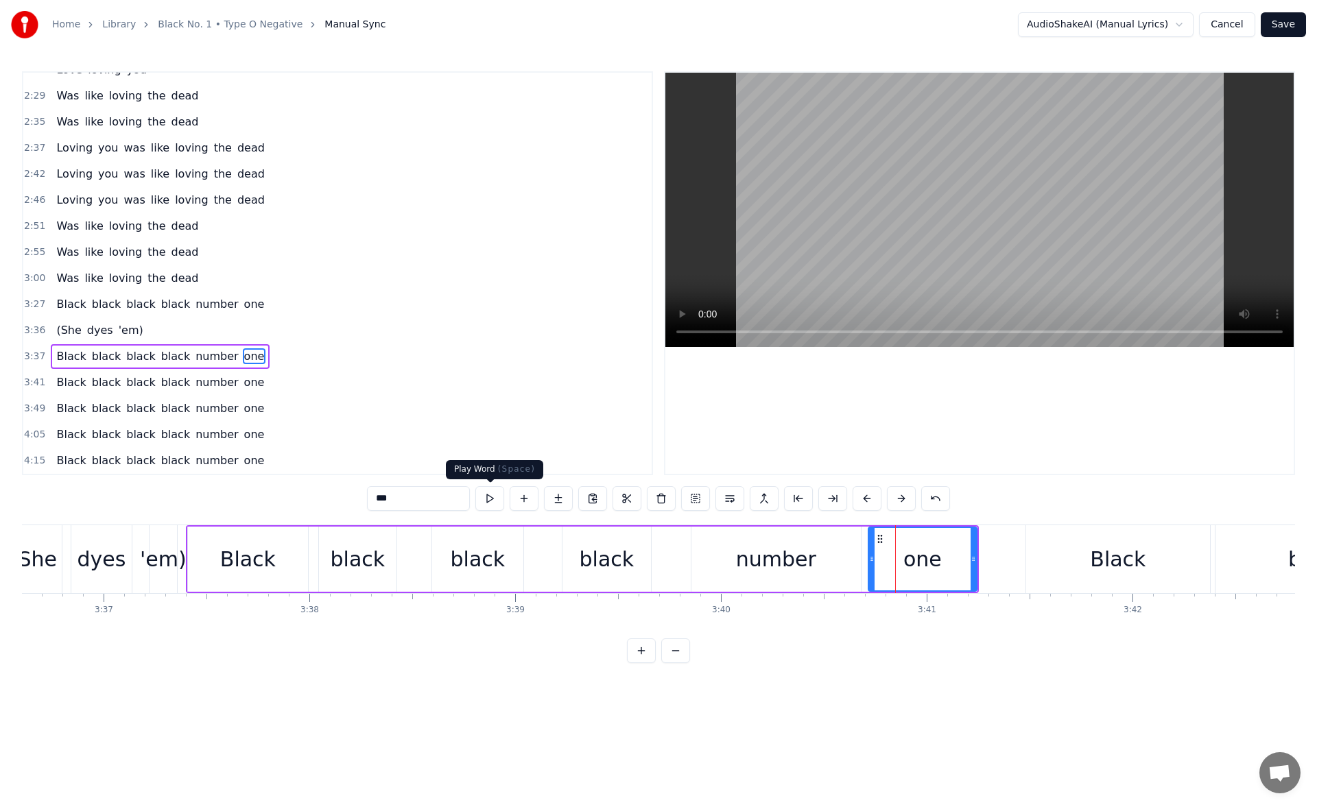
click at [488, 494] on button at bounding box center [489, 498] width 29 height 25
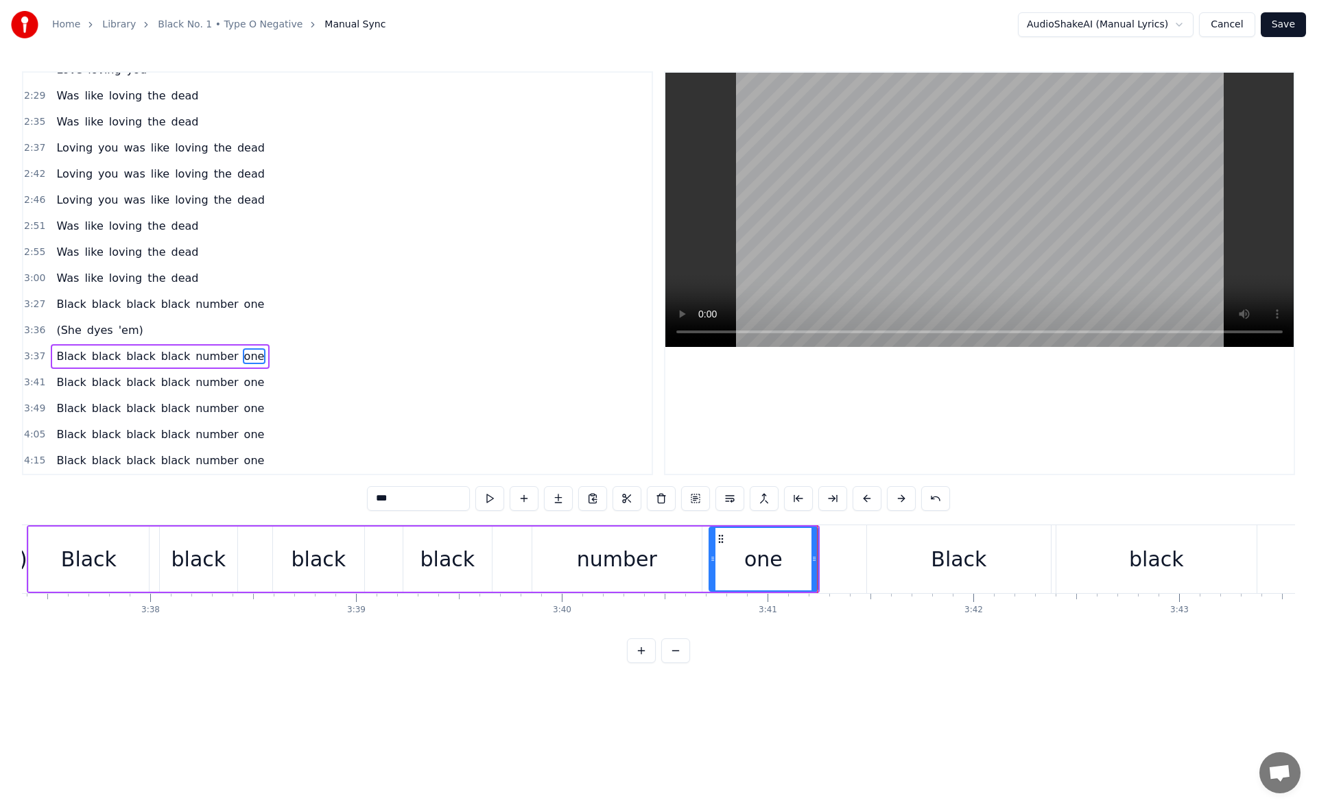
scroll to position [0, 44790]
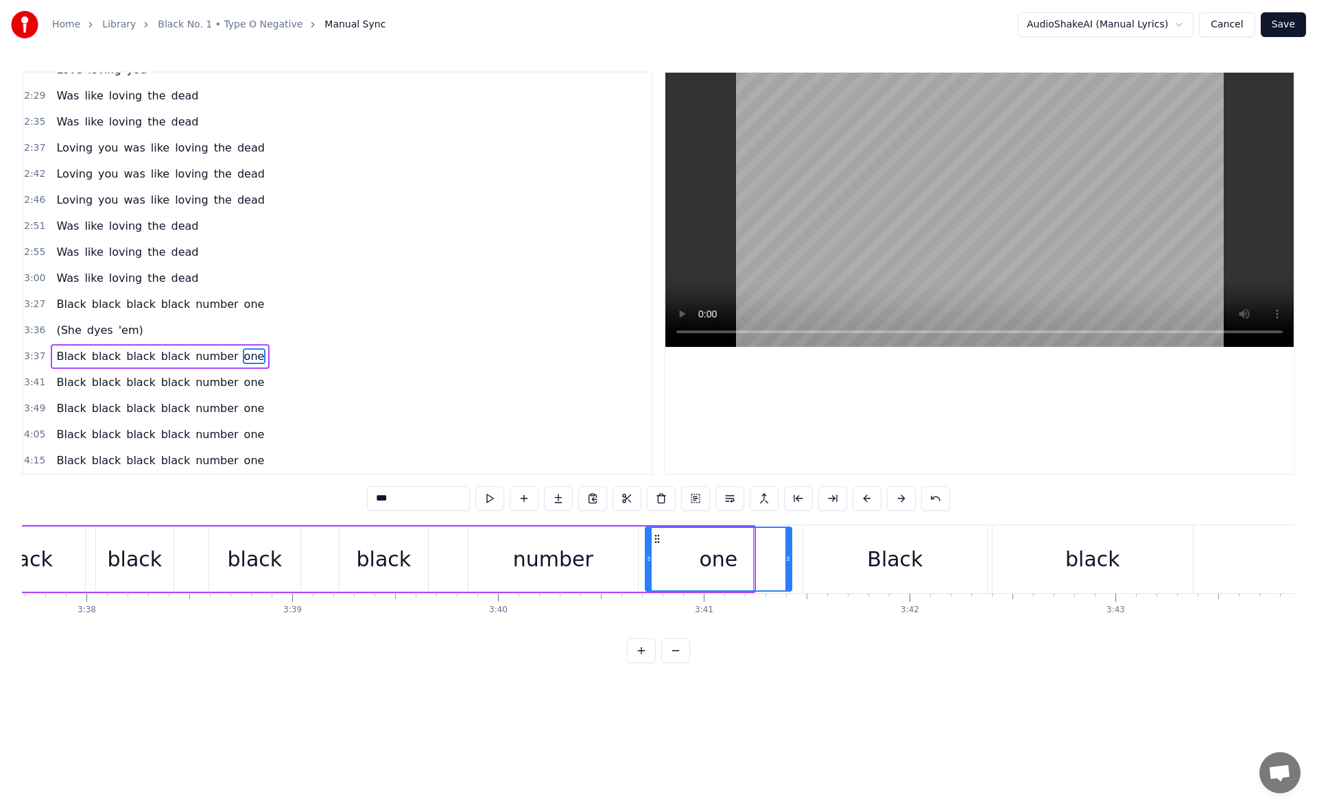
drag, startPoint x: 752, startPoint y: 562, endPoint x: 789, endPoint y: 565, distance: 37.9
click at [789, 565] on div at bounding box center [787, 559] width 5 height 62
click at [487, 498] on button at bounding box center [489, 498] width 29 height 25
click at [832, 549] on div "Black" at bounding box center [895, 559] width 184 height 68
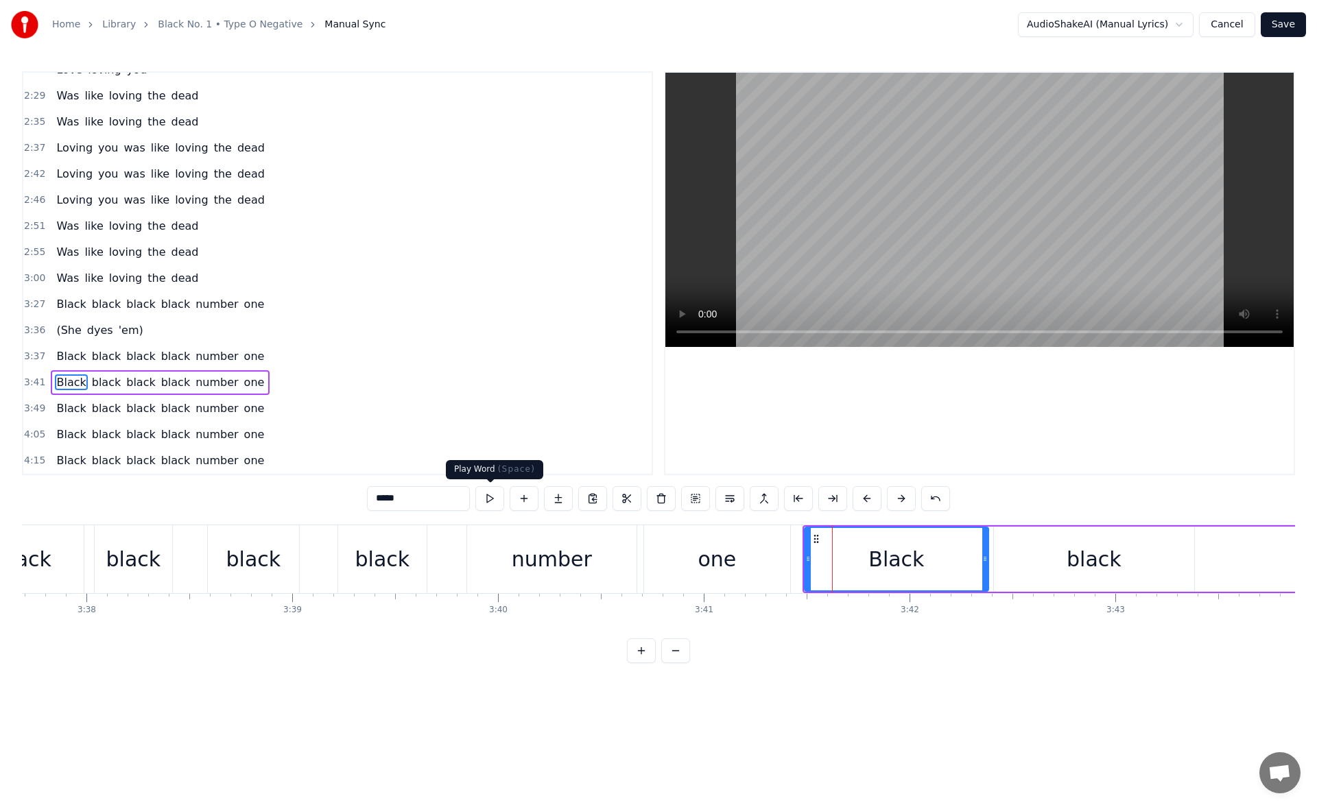
click at [488, 503] on button at bounding box center [489, 498] width 29 height 25
click at [1016, 547] on div "black" at bounding box center [1094, 559] width 200 height 65
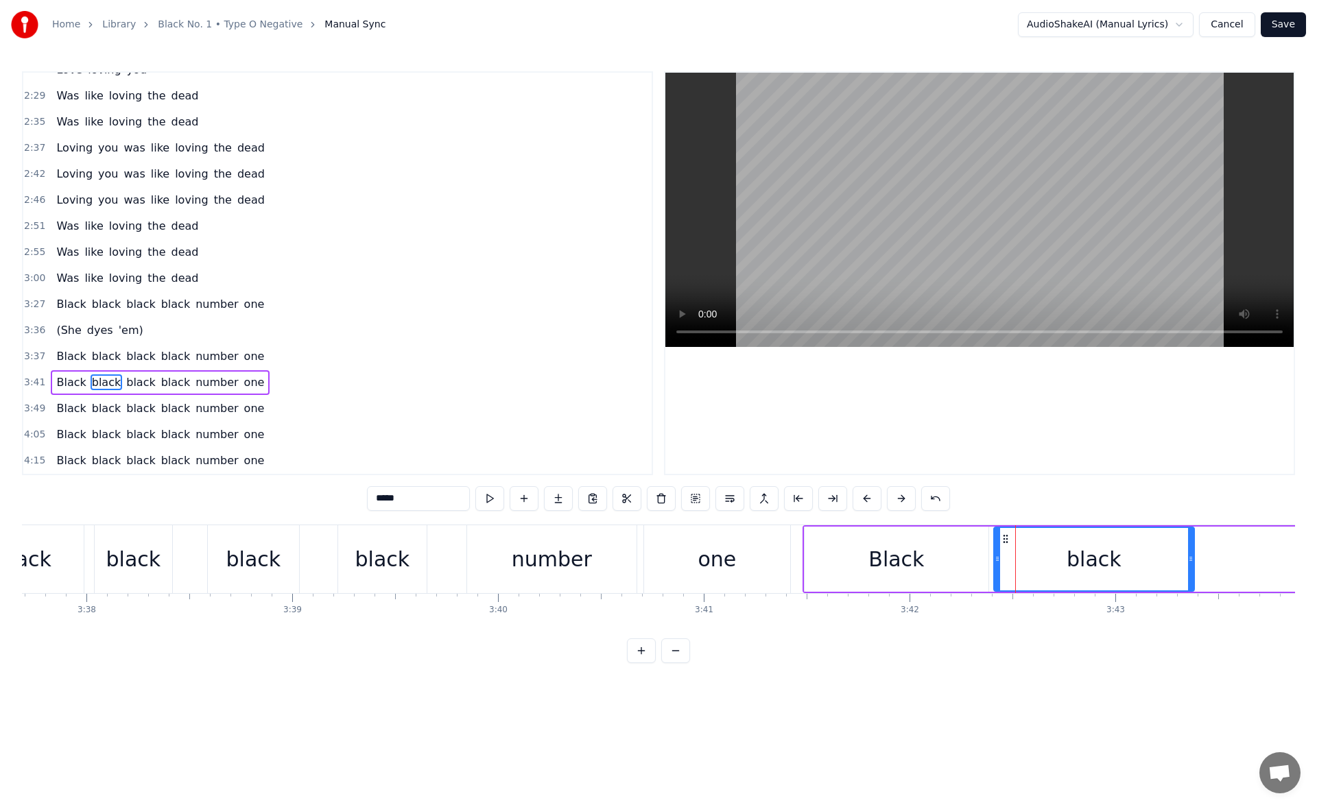
click at [490, 498] on button at bounding box center [489, 498] width 29 height 25
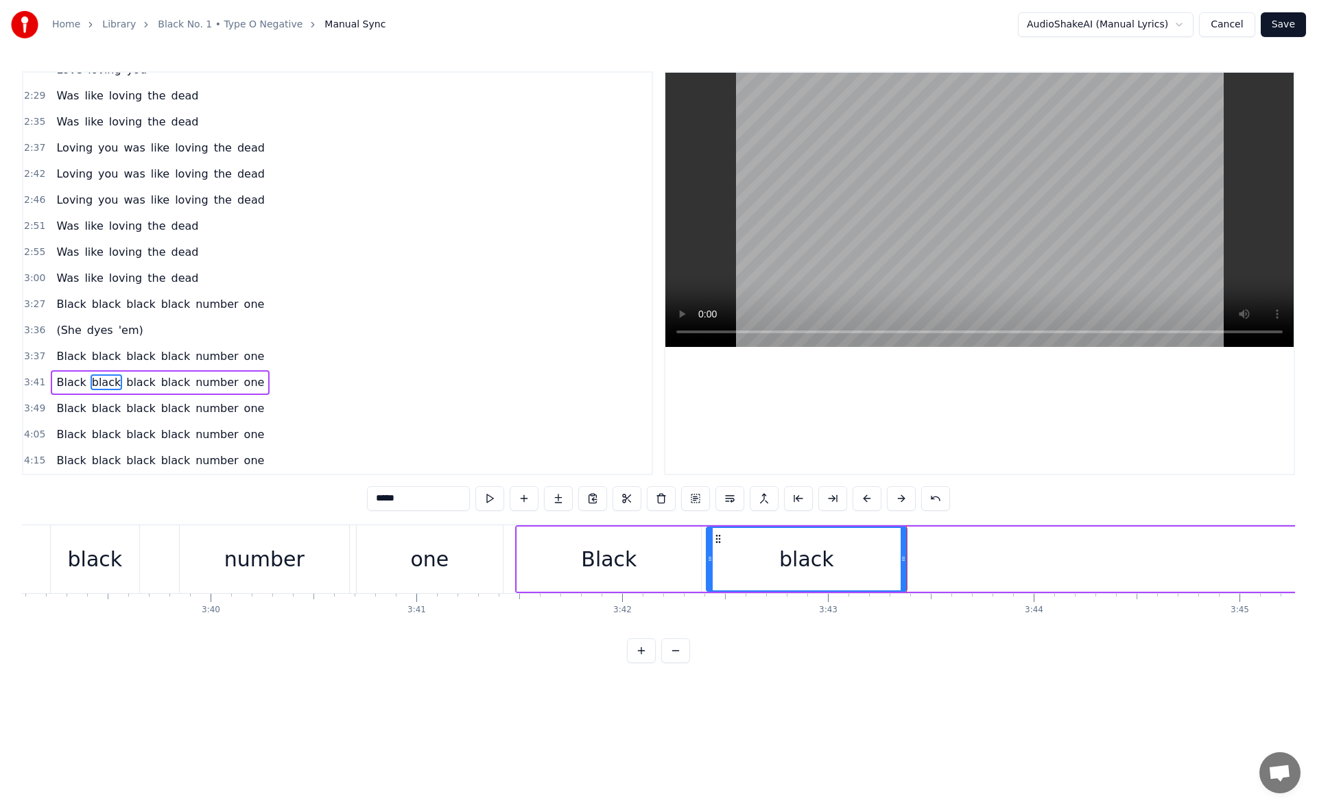
scroll to position [0, 45173]
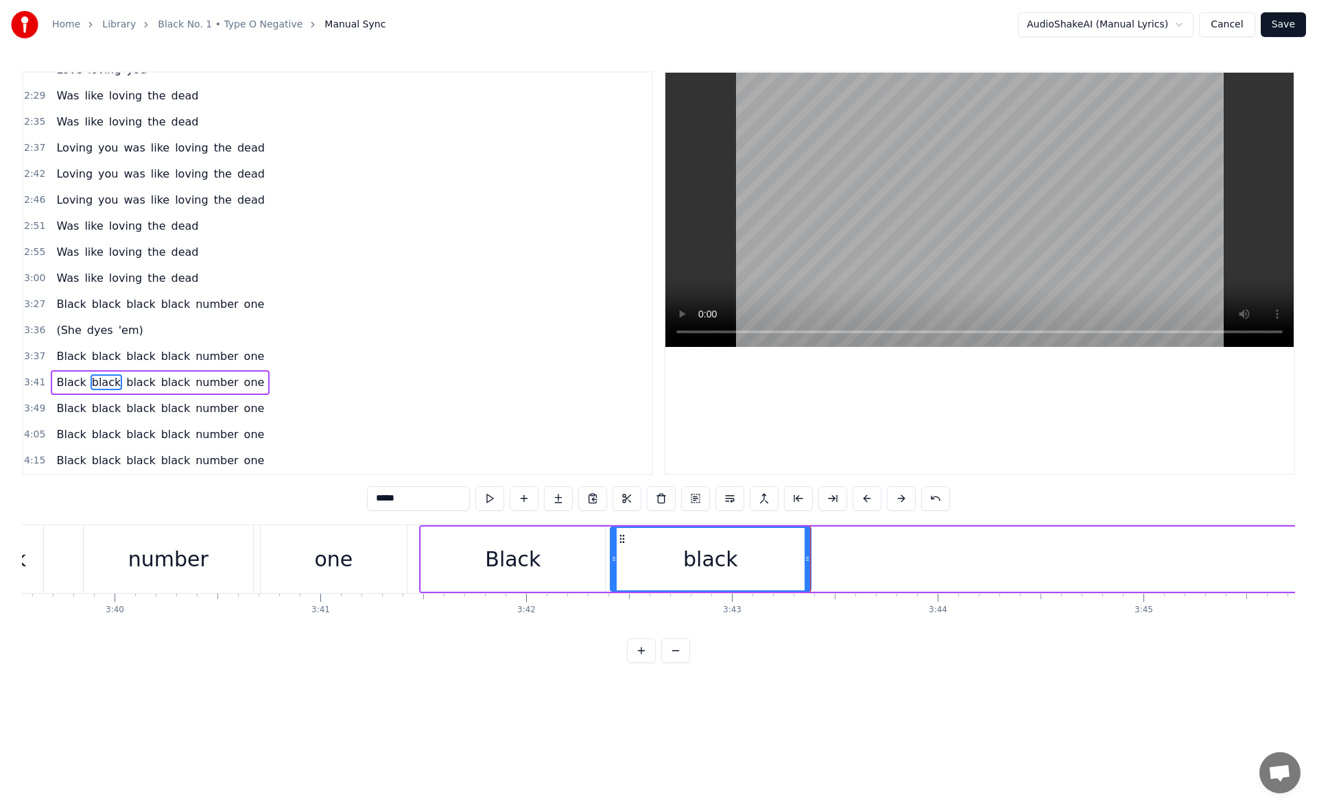
click at [117, 326] on span "'em)" at bounding box center [130, 330] width 27 height 16
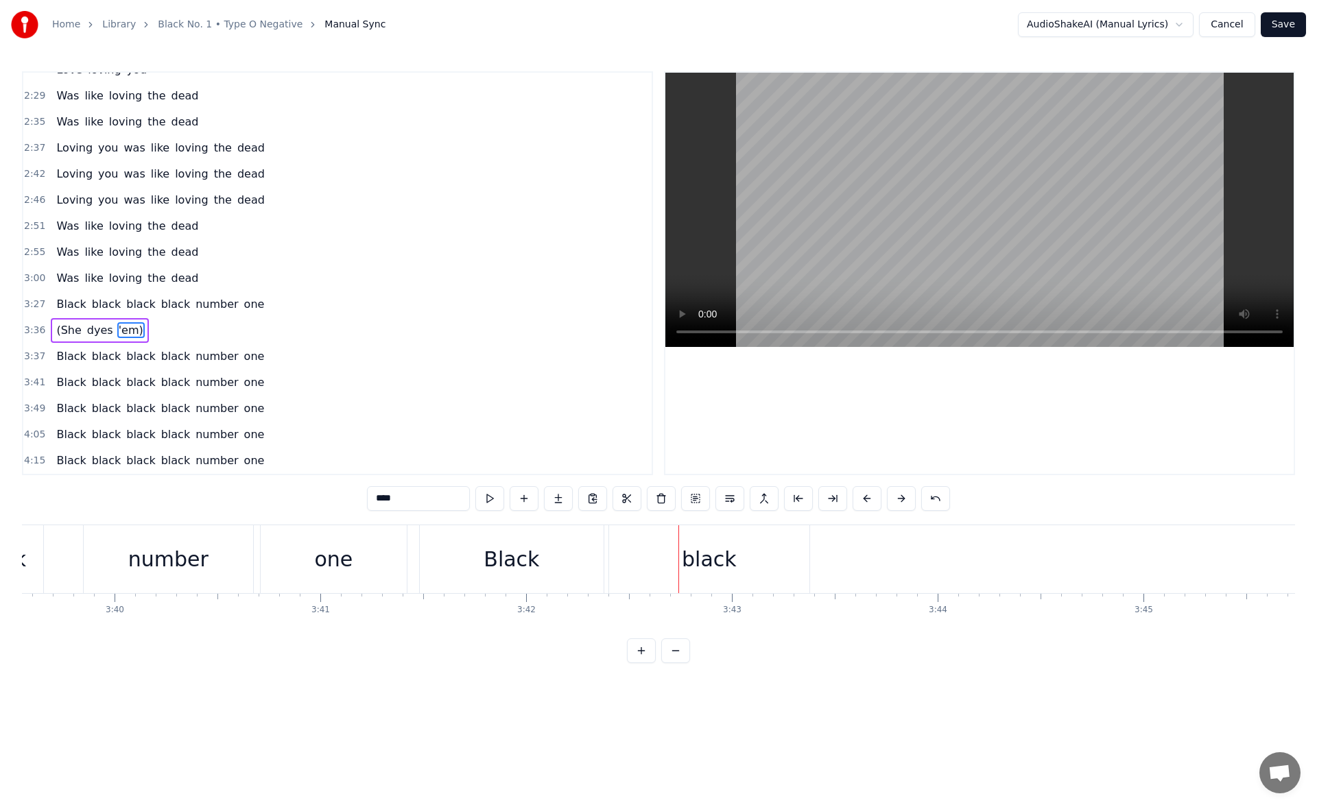
scroll to position [0, 45077]
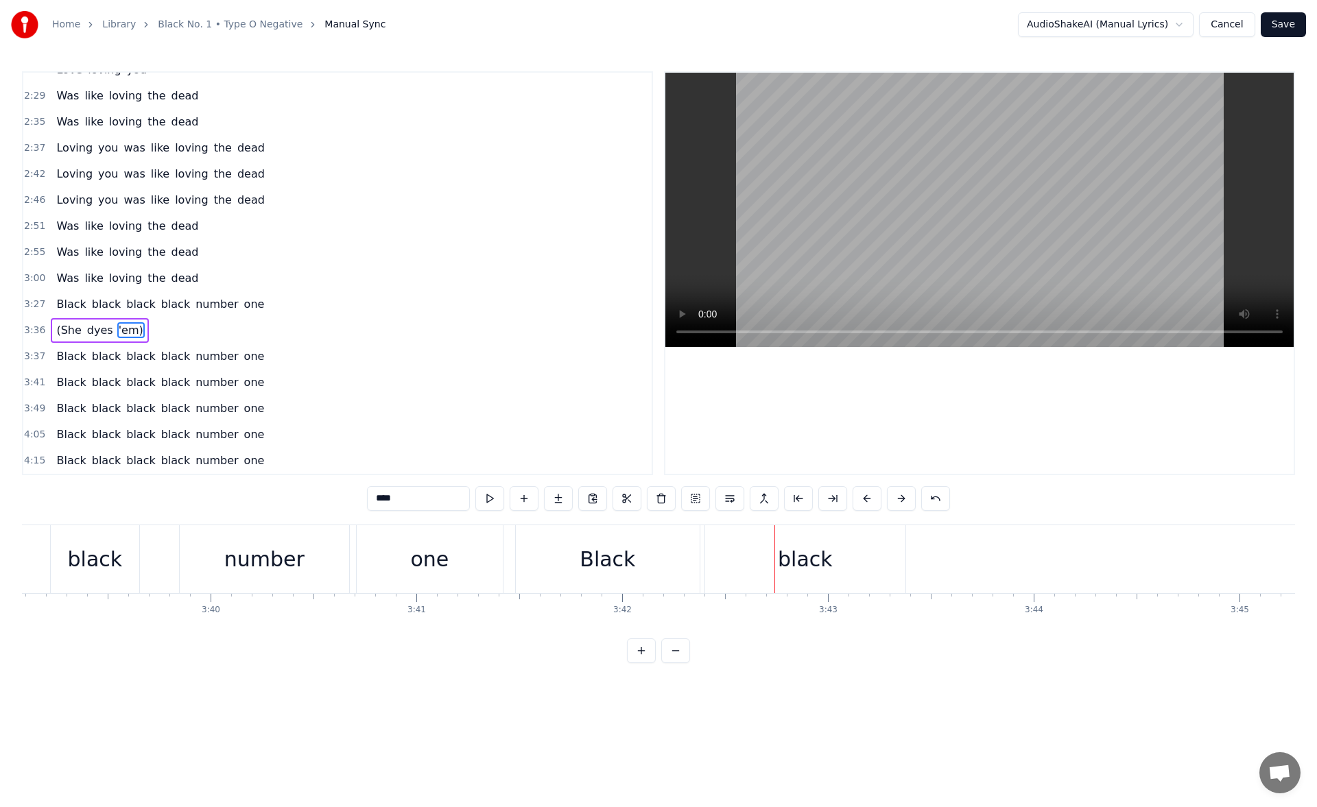
click at [433, 568] on div "one" at bounding box center [429, 559] width 38 height 31
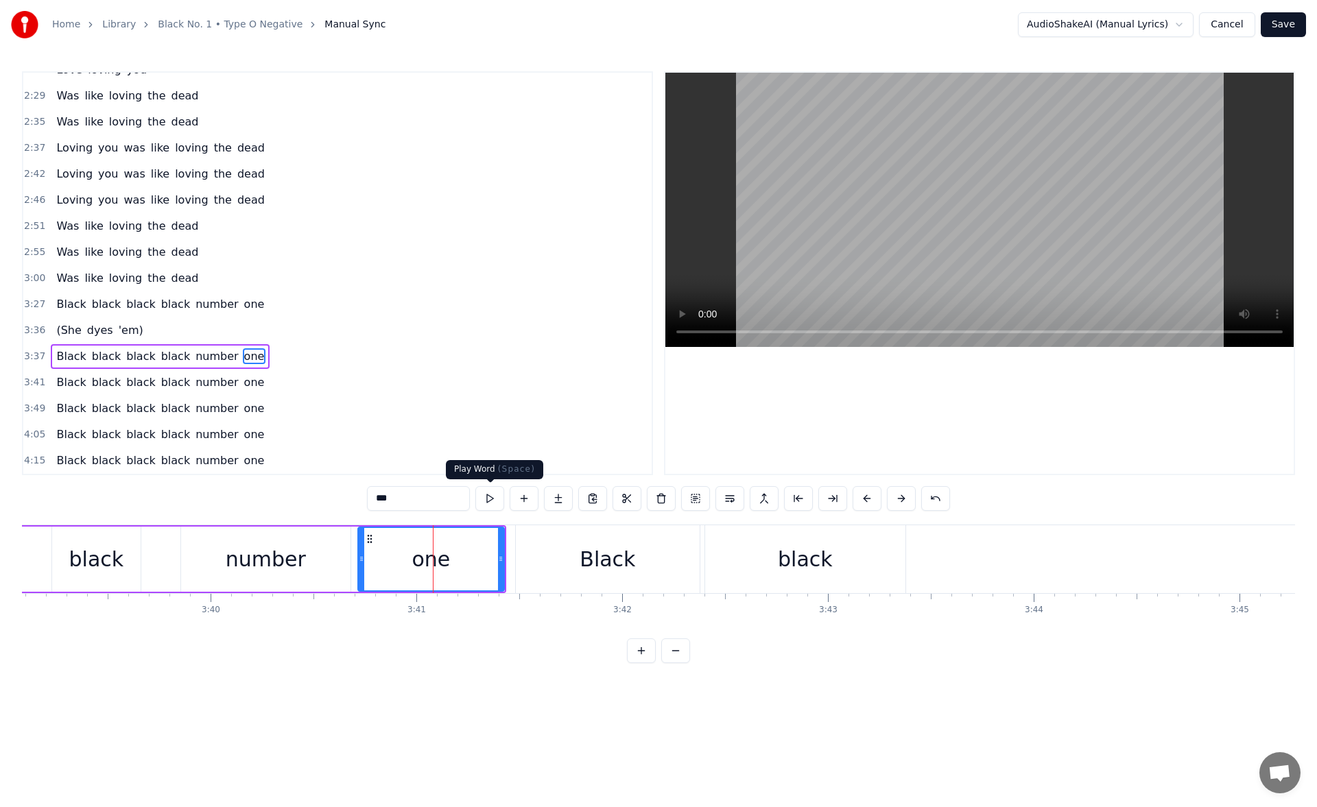
click at [487, 501] on button at bounding box center [489, 498] width 29 height 25
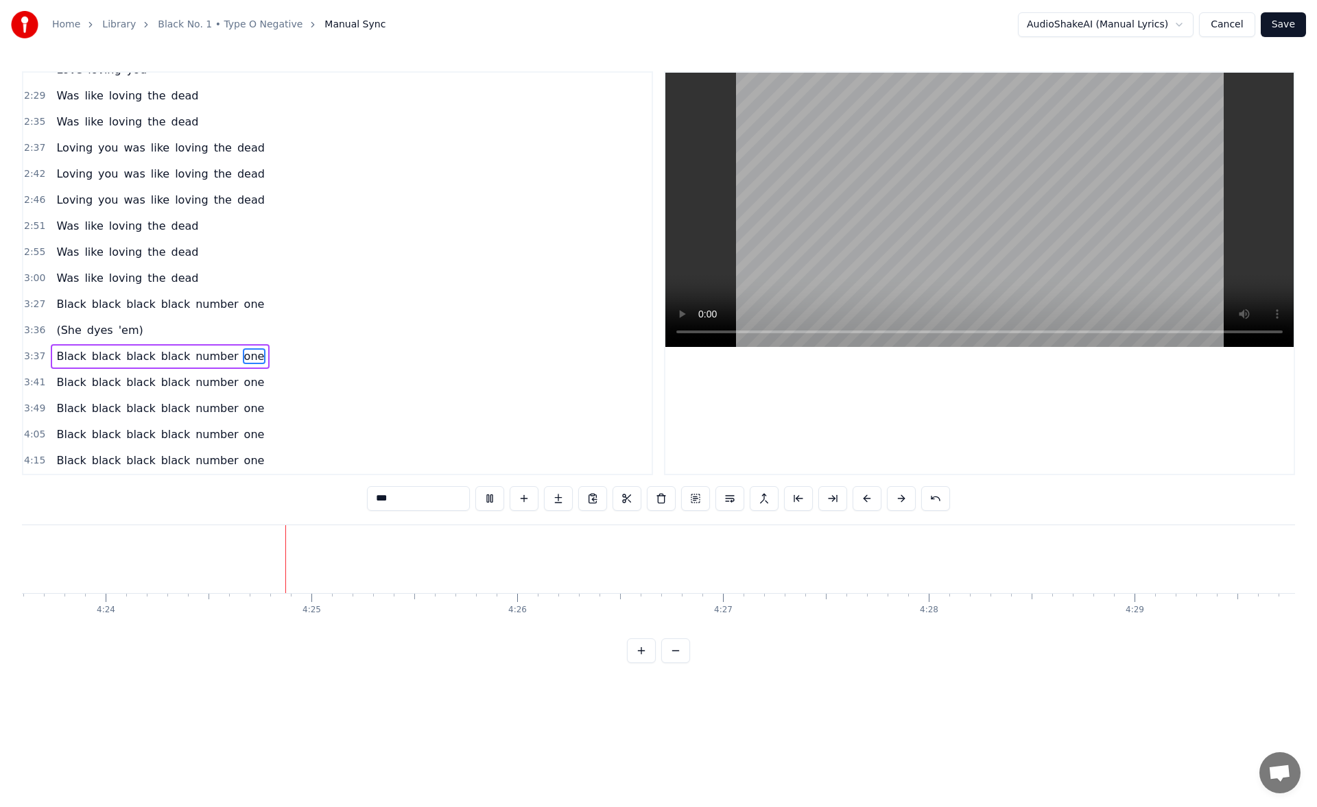
scroll to position [0, 54283]
click at [243, 459] on span "one" at bounding box center [254, 461] width 23 height 16
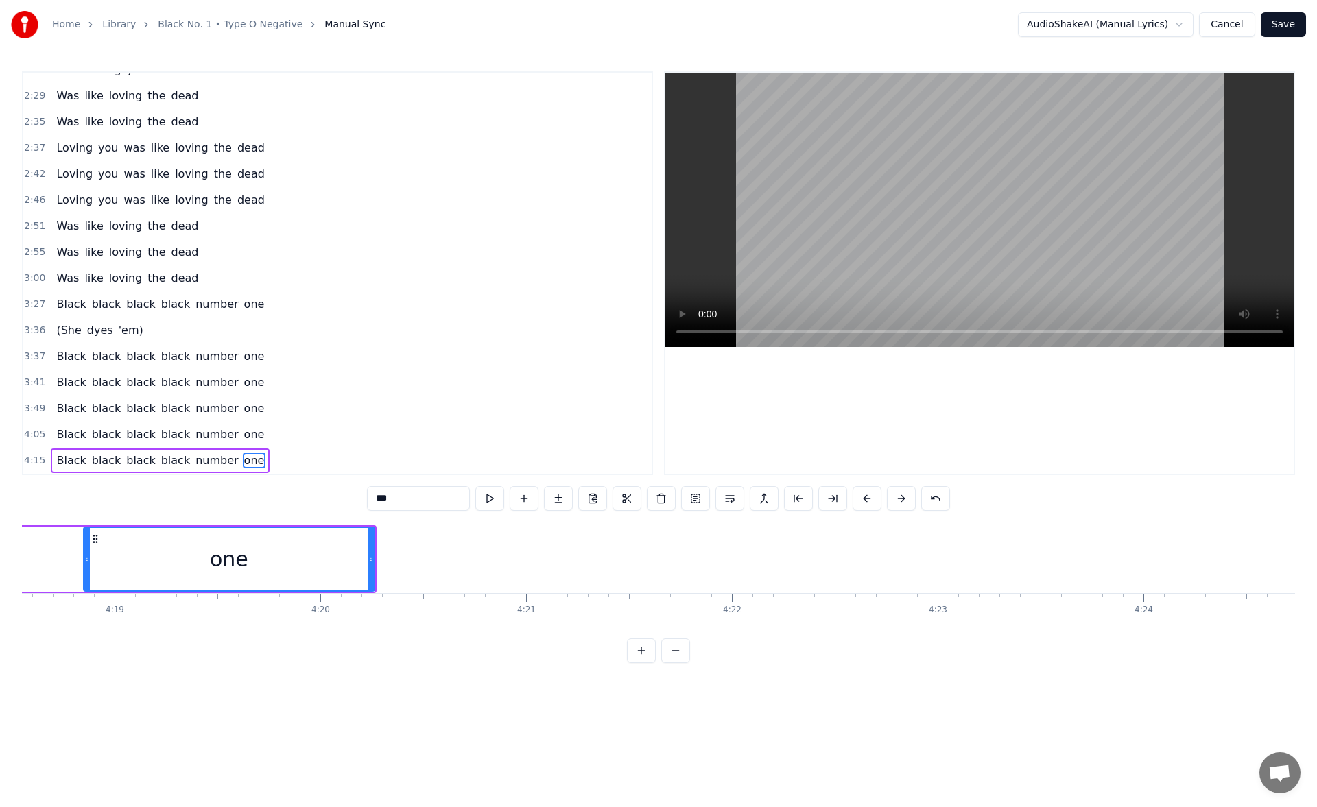
scroll to position [0, 53188]
click at [69, 461] on span "Black" at bounding box center [71, 461] width 32 height 16
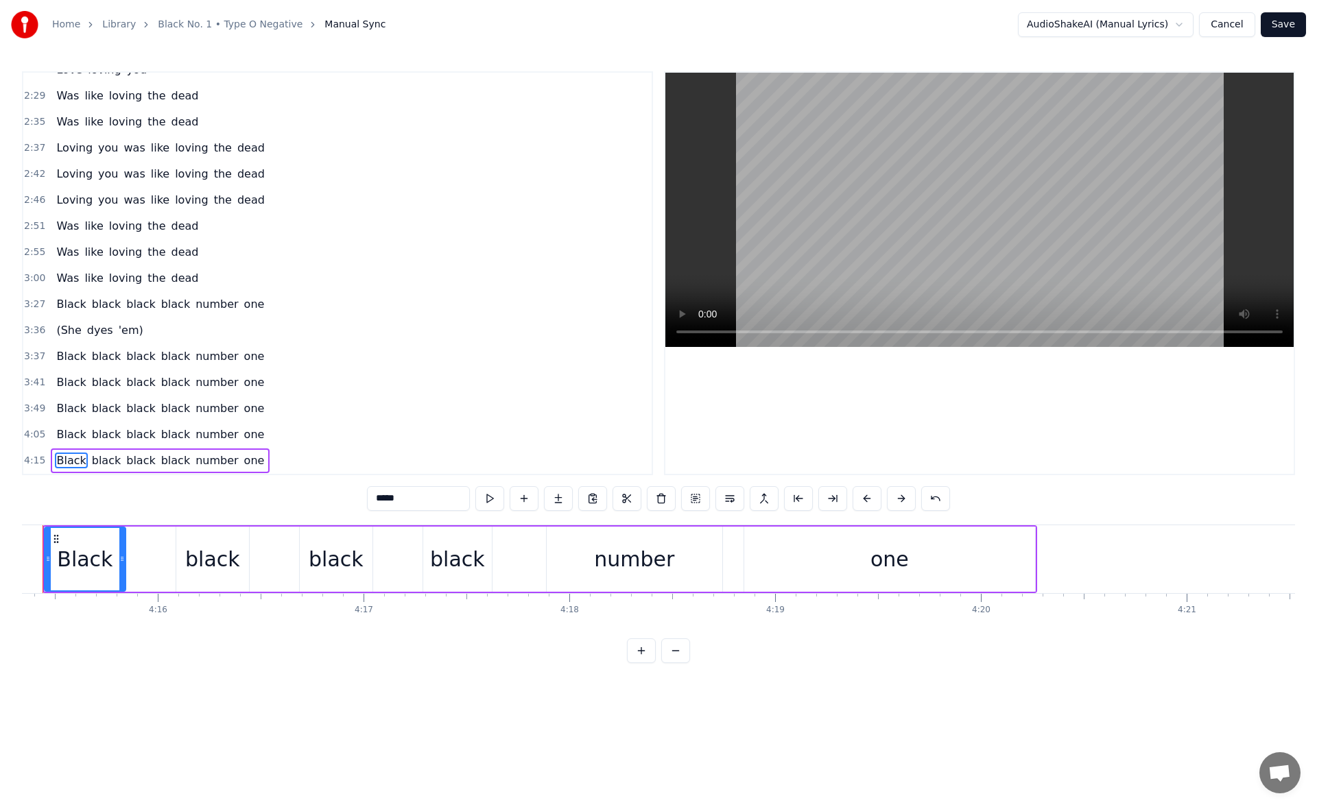
scroll to position [0, 52489]
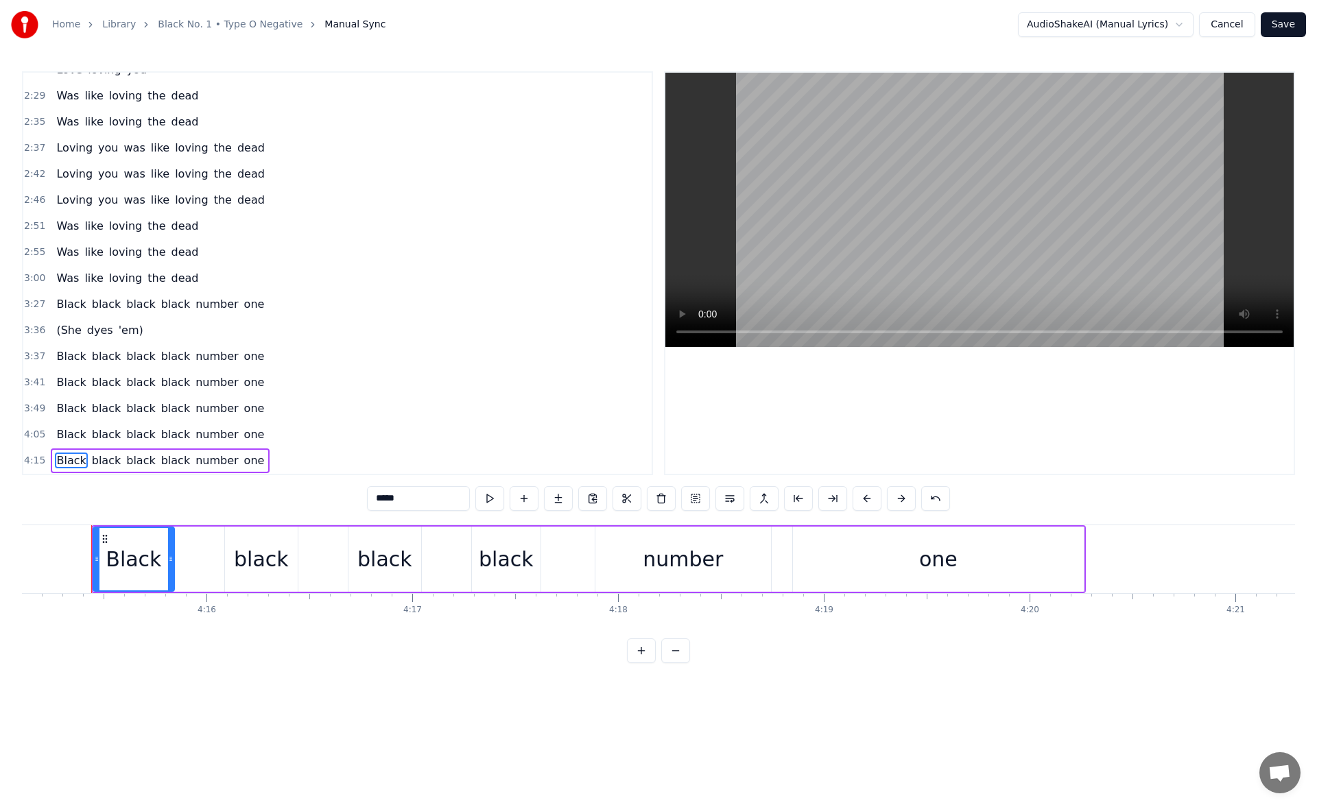
click at [62, 437] on span "Black" at bounding box center [71, 435] width 32 height 16
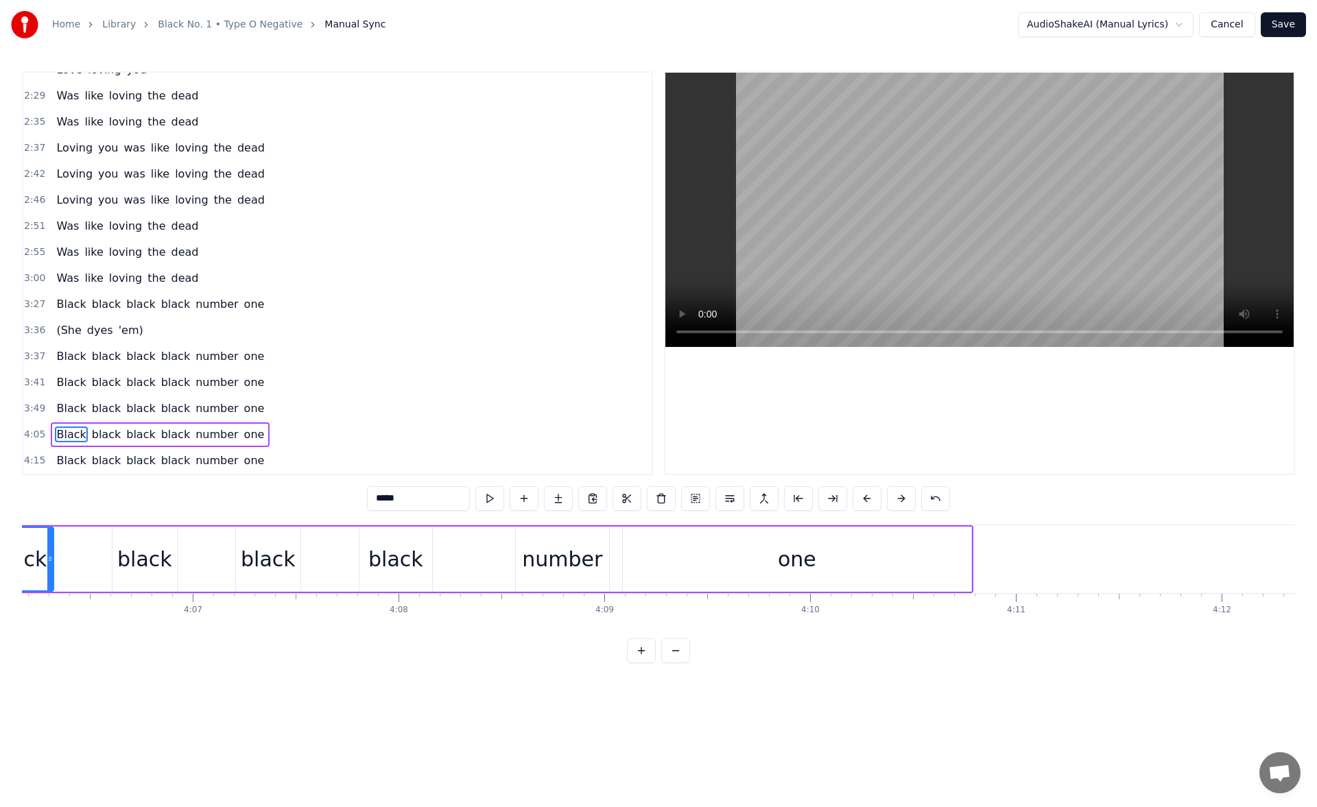
scroll to position [0, 50542]
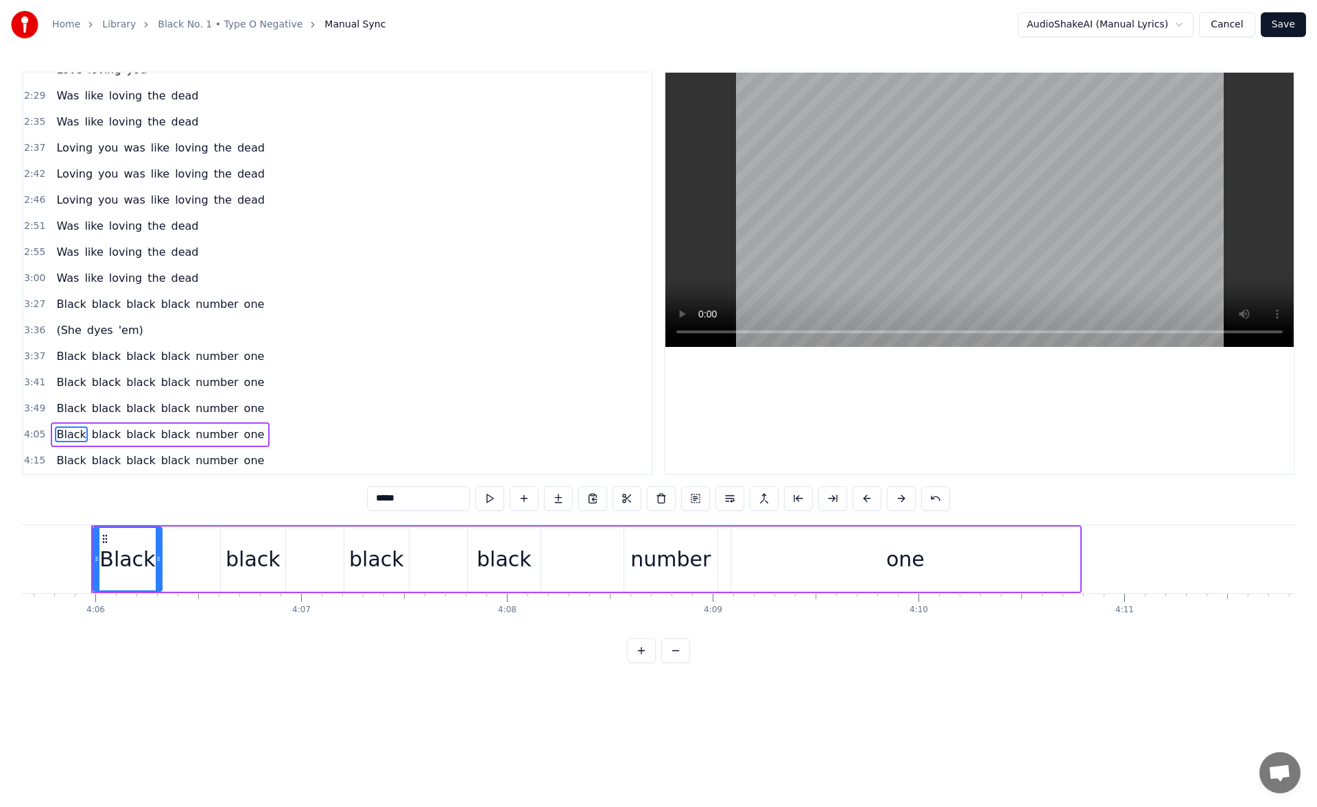
click at [63, 414] on span "Black" at bounding box center [71, 409] width 32 height 16
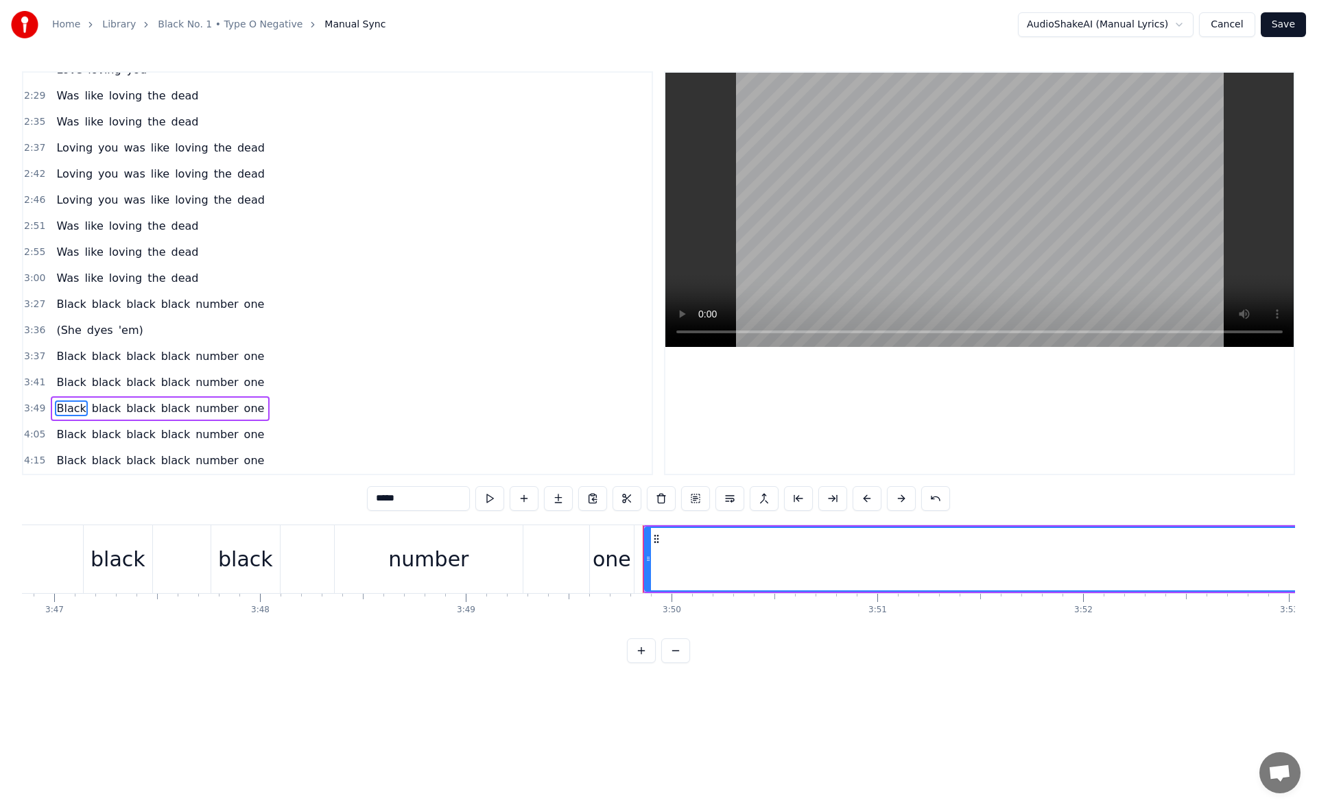
scroll to position [0, 46578]
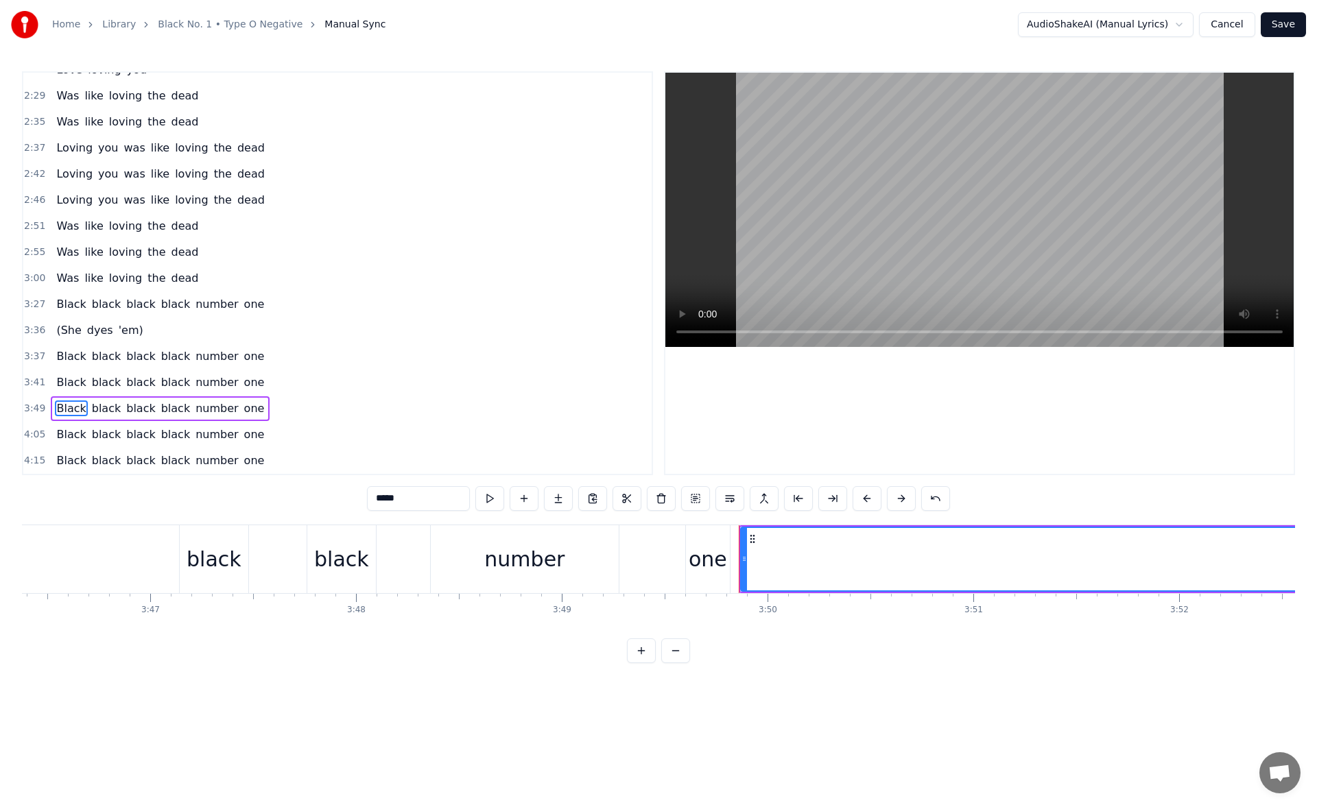
click at [219, 555] on div "black" at bounding box center [214, 559] width 55 height 31
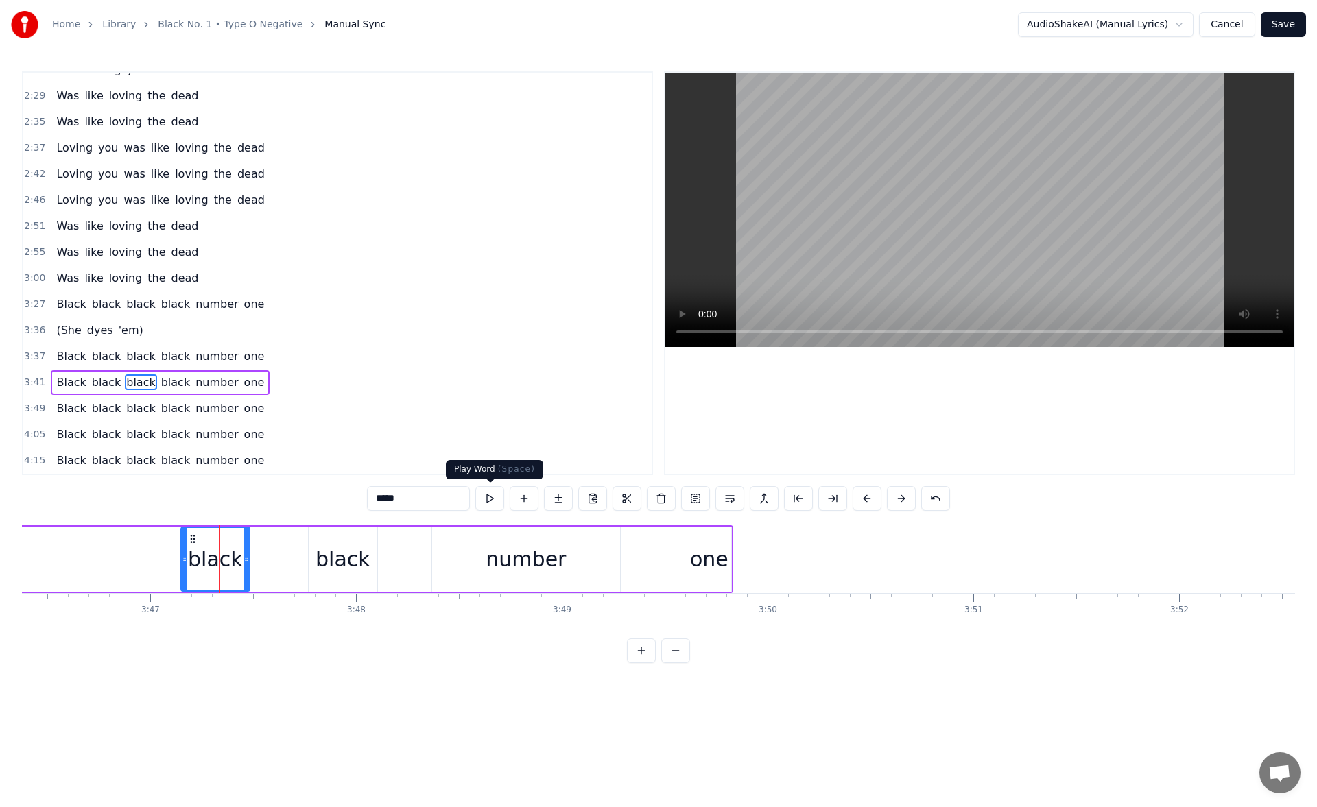
click at [496, 497] on button at bounding box center [489, 498] width 29 height 25
click at [354, 567] on div "black" at bounding box center [342, 559] width 55 height 31
click at [487, 502] on button at bounding box center [489, 498] width 29 height 25
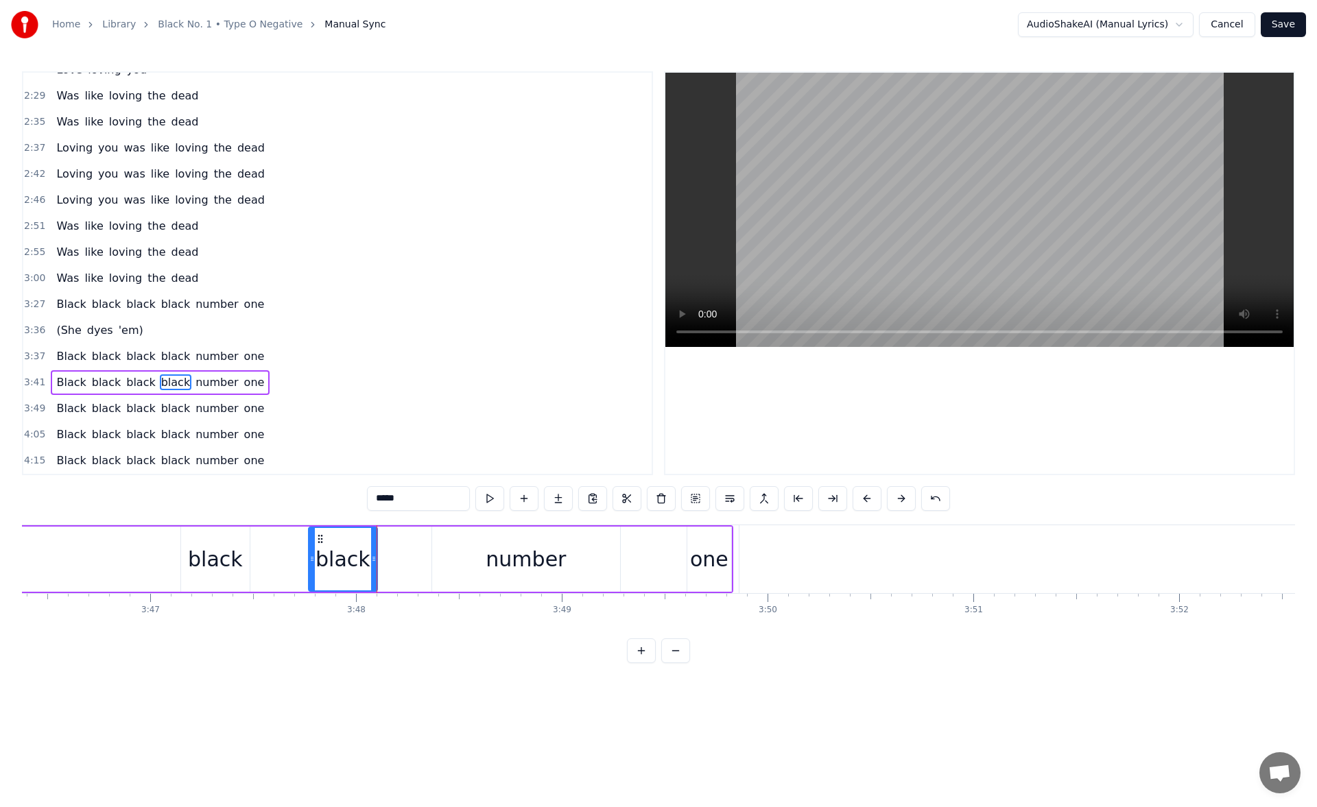
click at [484, 545] on div "number" at bounding box center [526, 559] width 188 height 65
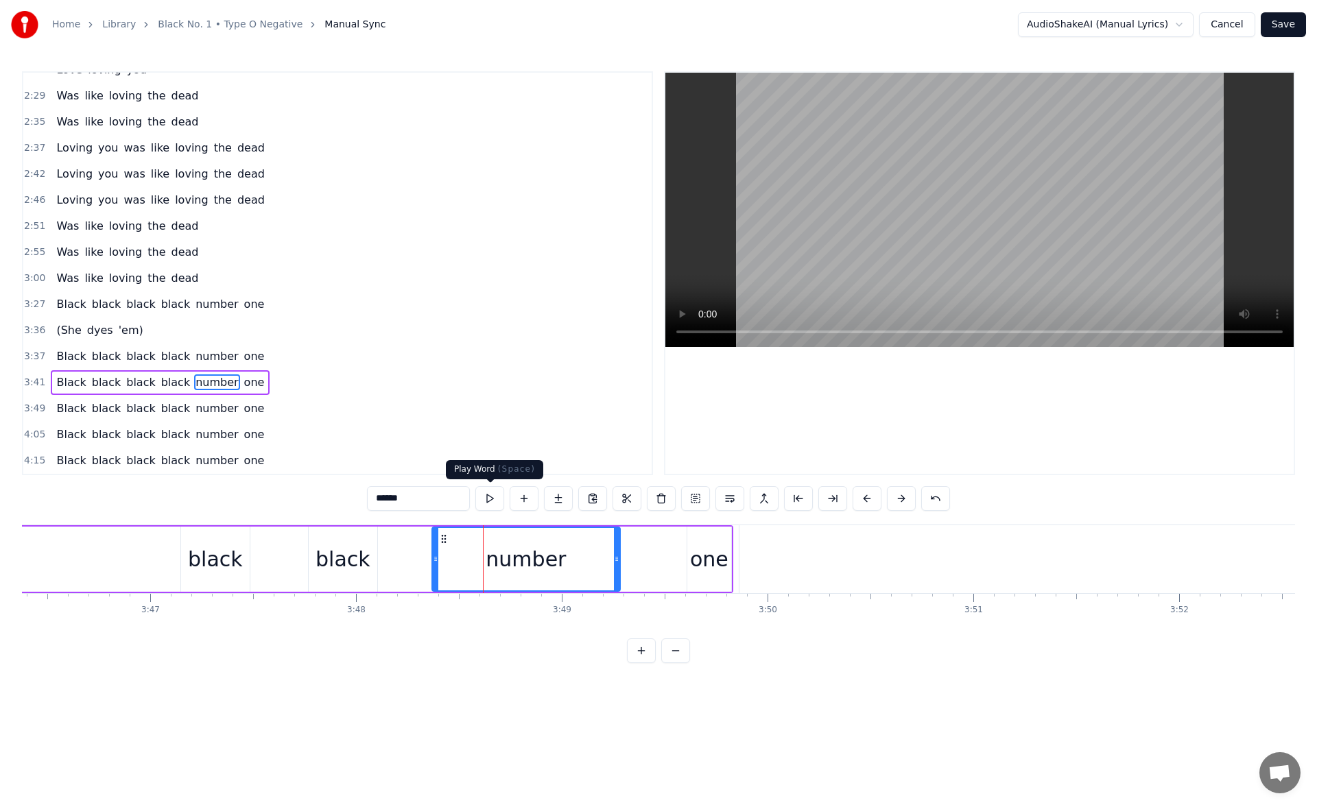
click at [492, 499] on button at bounding box center [489, 498] width 29 height 25
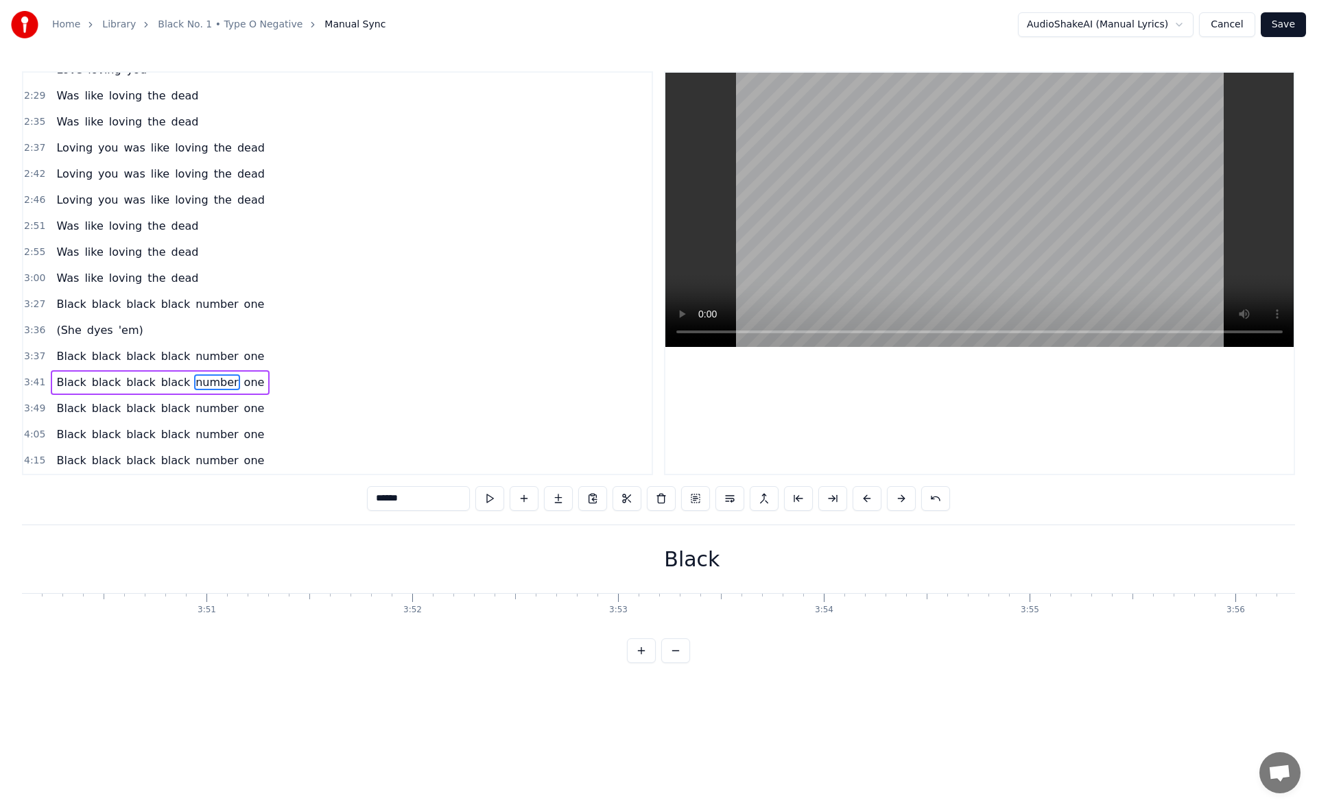
scroll to position [0, 47695]
click at [1139, 544] on div "black" at bounding box center [1154, 559] width 55 height 31
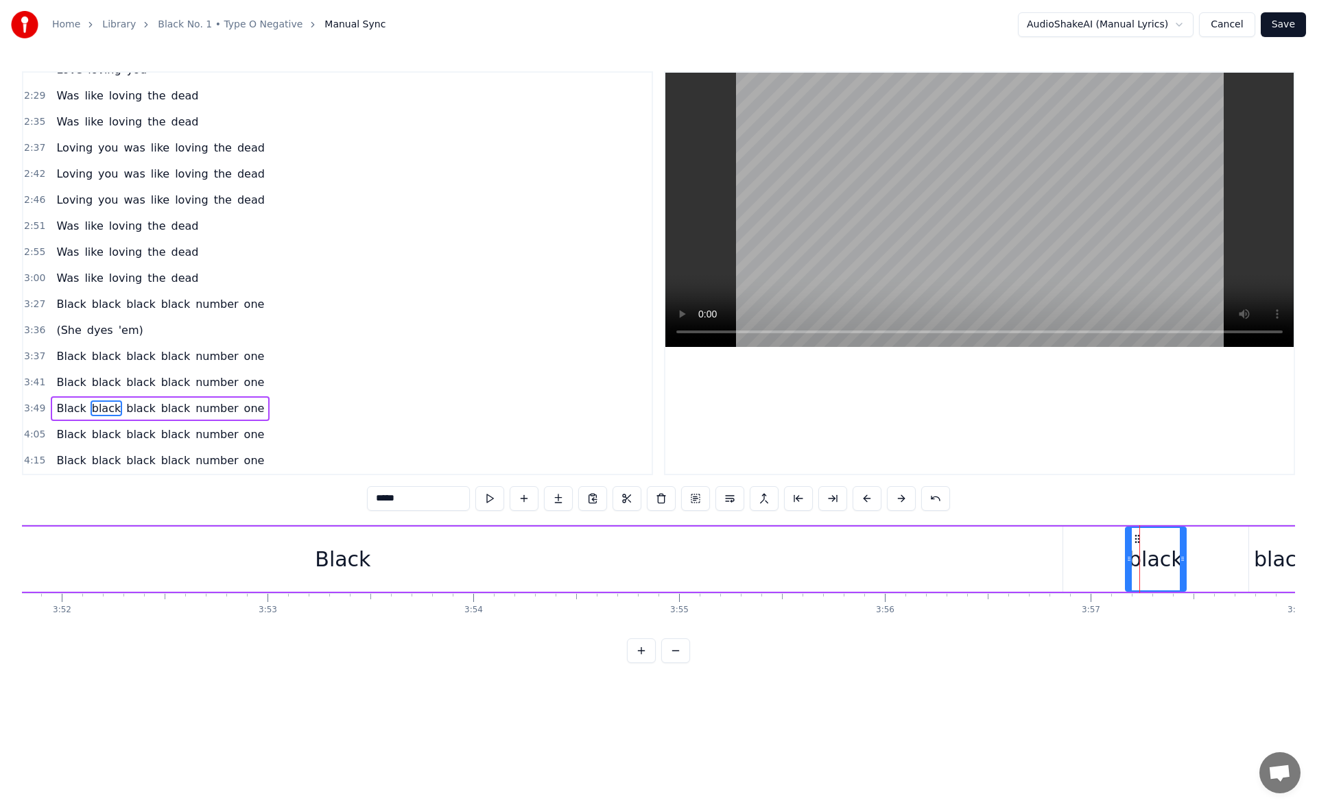
click at [69, 405] on span "Black" at bounding box center [71, 409] width 32 height 16
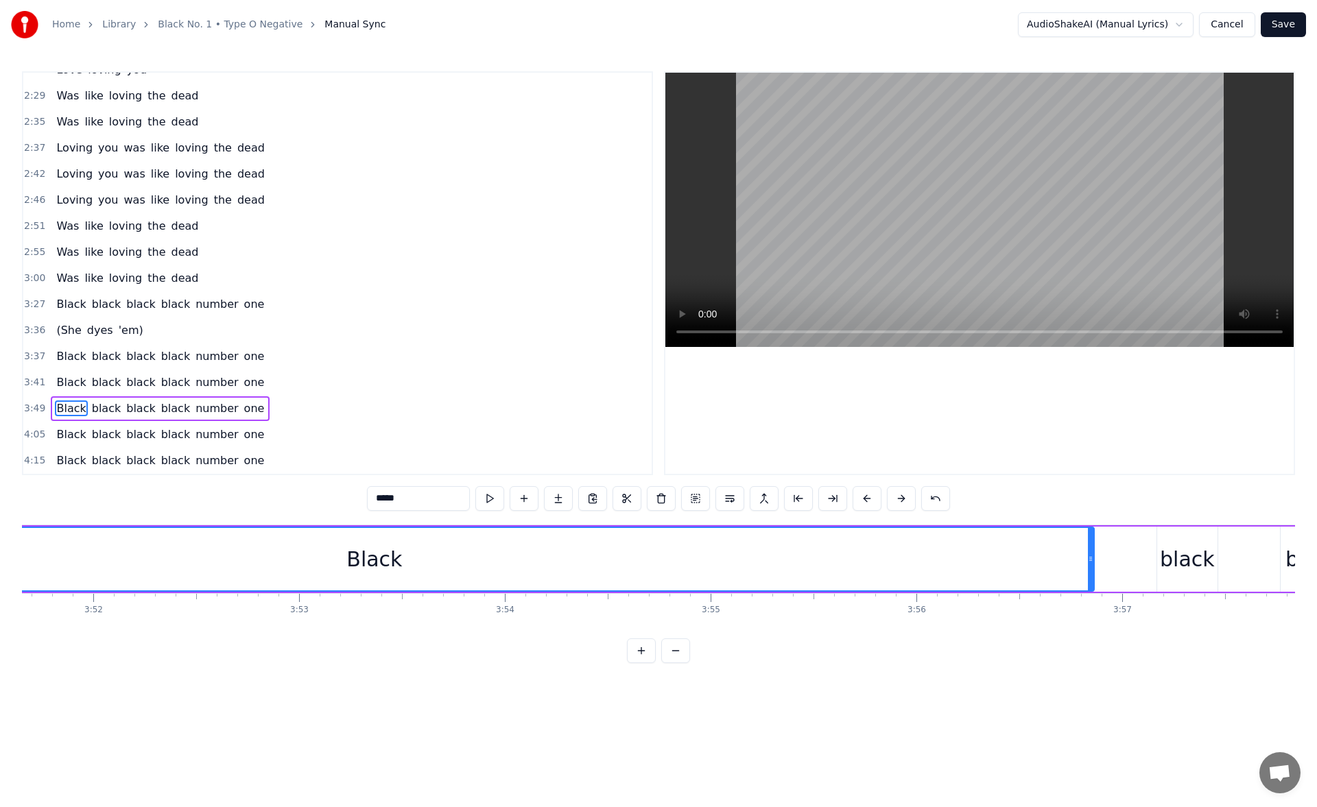
scroll to position [0, 47727]
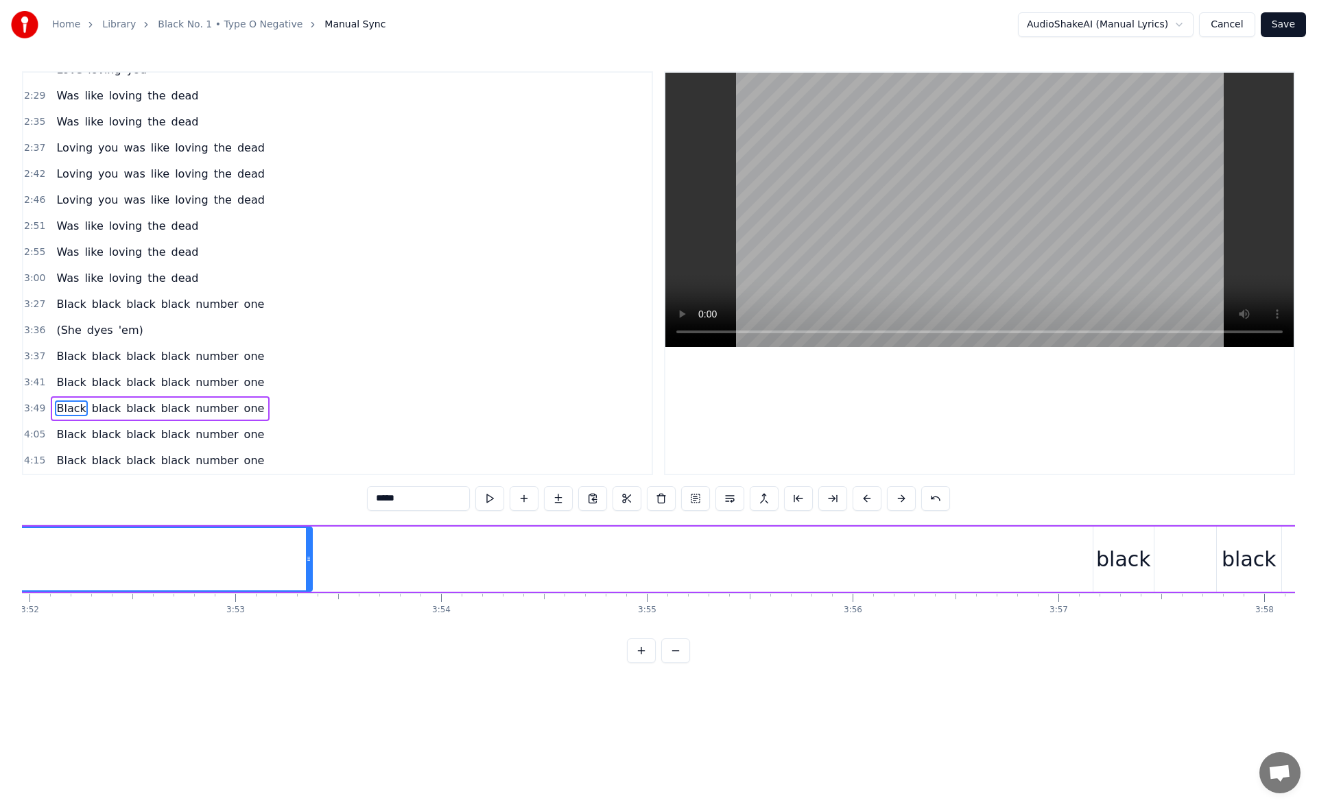
drag, startPoint x: 1028, startPoint y: 558, endPoint x: 310, endPoint y: 576, distance: 718.3
click at [310, 576] on div at bounding box center [308, 559] width 5 height 62
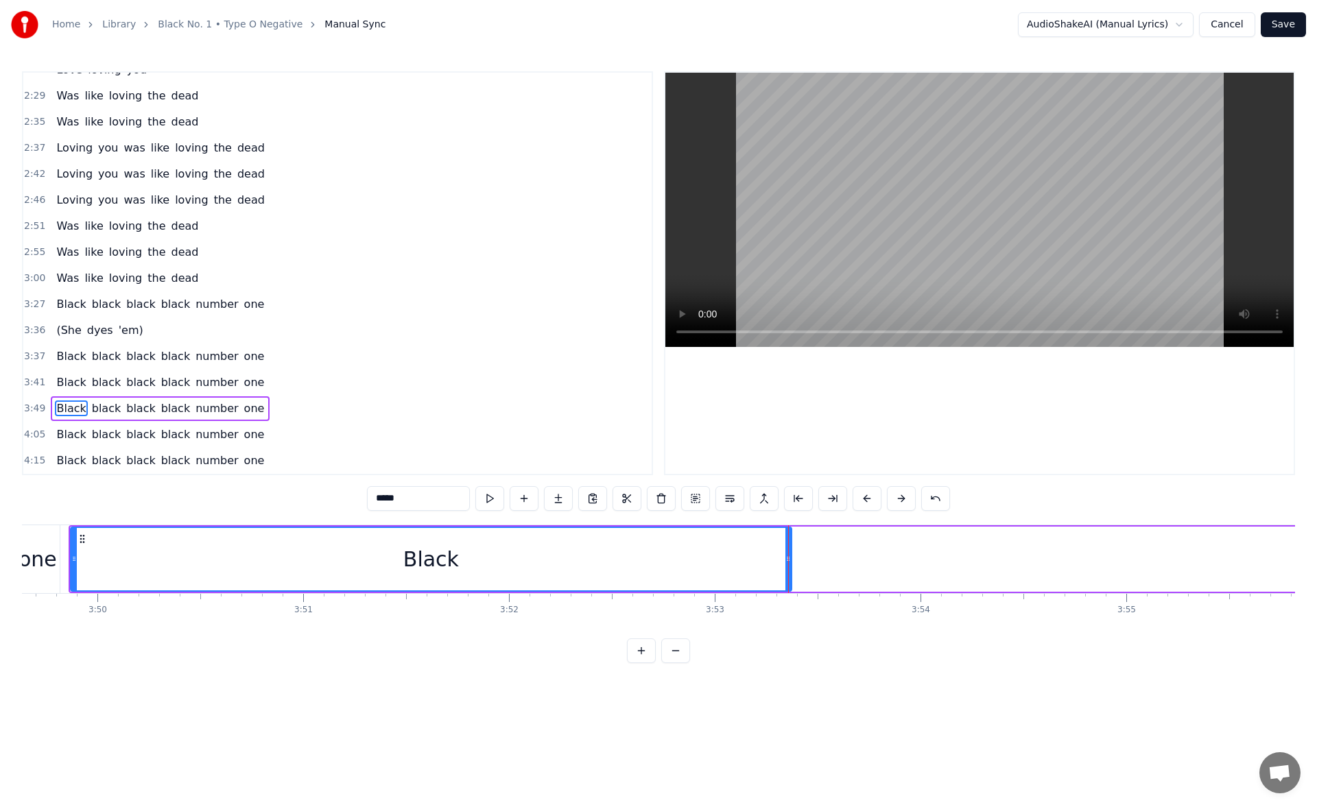
scroll to position [0, 47249]
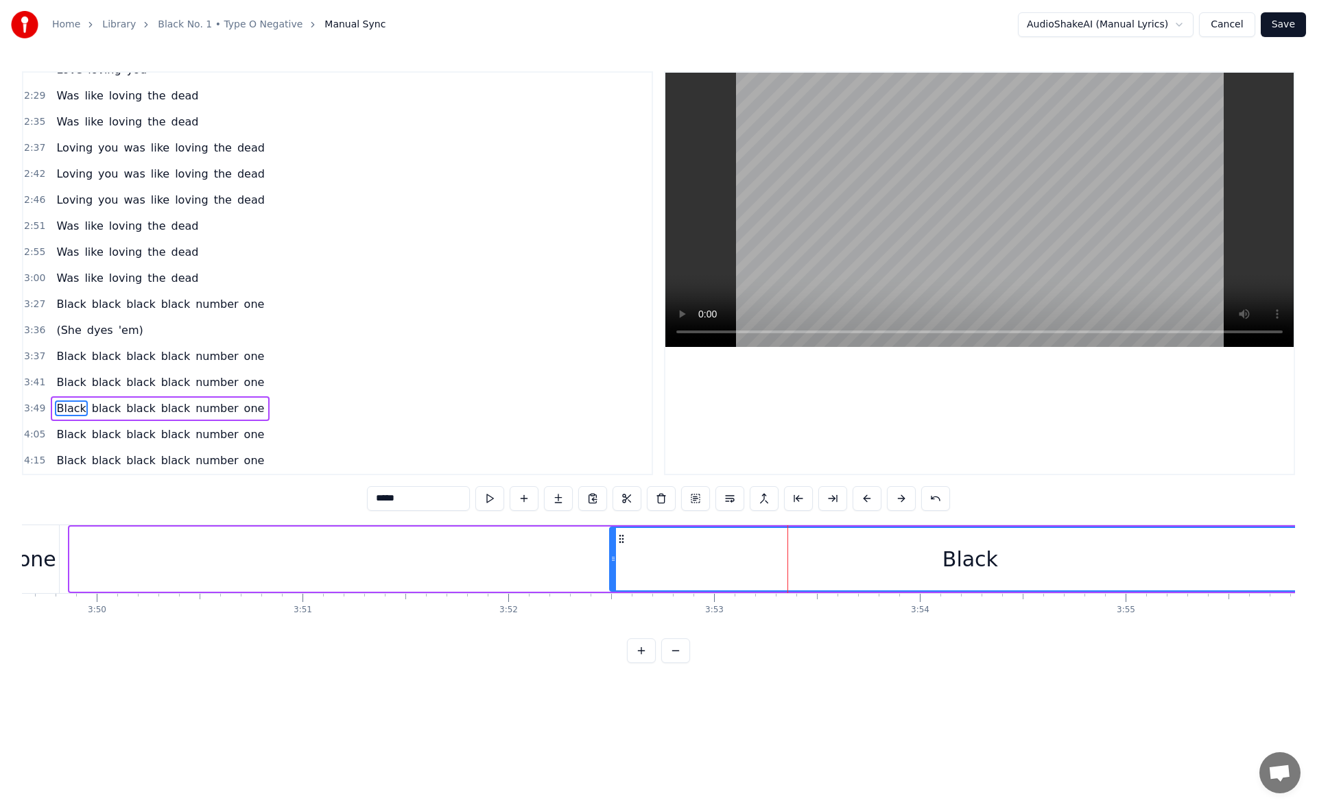
drag, startPoint x: 80, startPoint y: 539, endPoint x: 620, endPoint y: 530, distance: 540.5
click at [620, 530] on div "Black" at bounding box center [969, 559] width 719 height 62
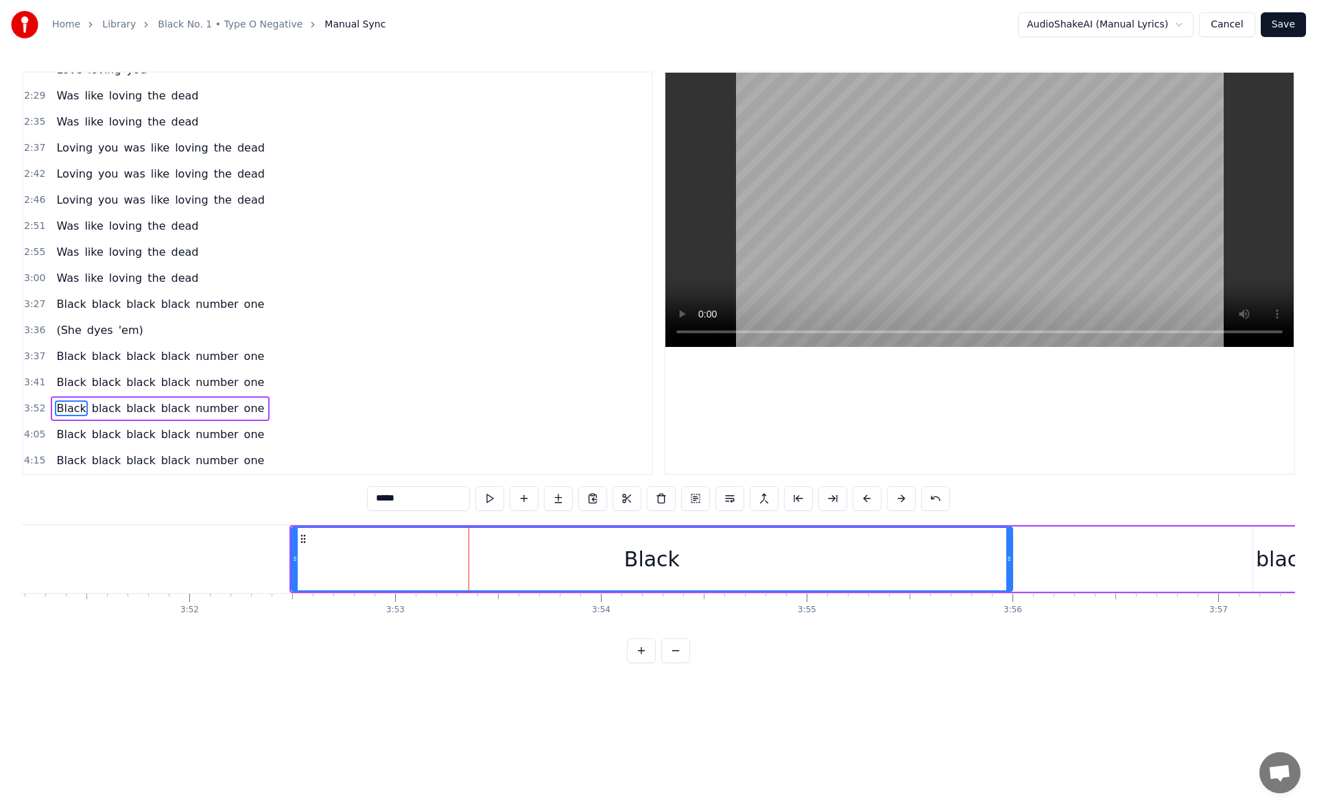
scroll to position [0, 47599]
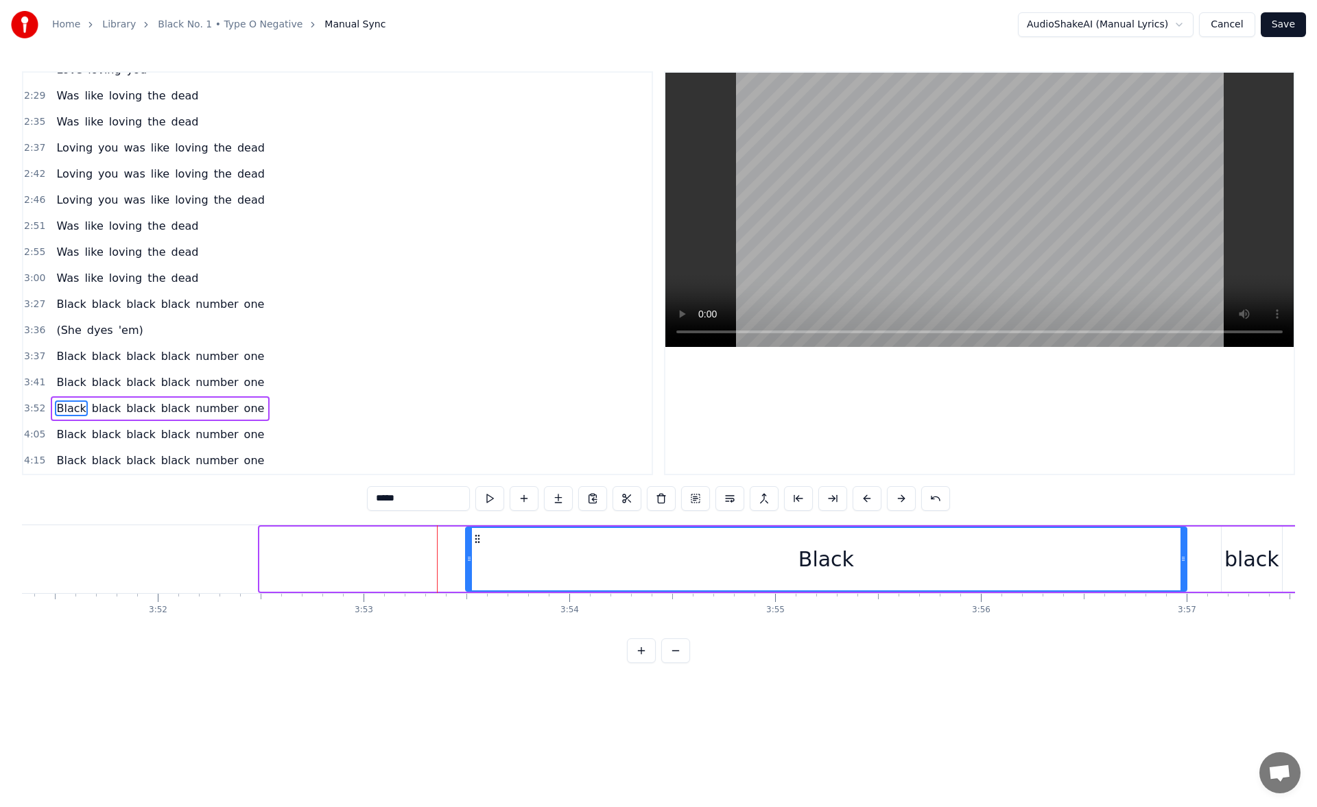
drag, startPoint x: 272, startPoint y: 539, endPoint x: 477, endPoint y: 543, distance: 205.8
click at [477, 543] on icon at bounding box center [477, 539] width 11 height 11
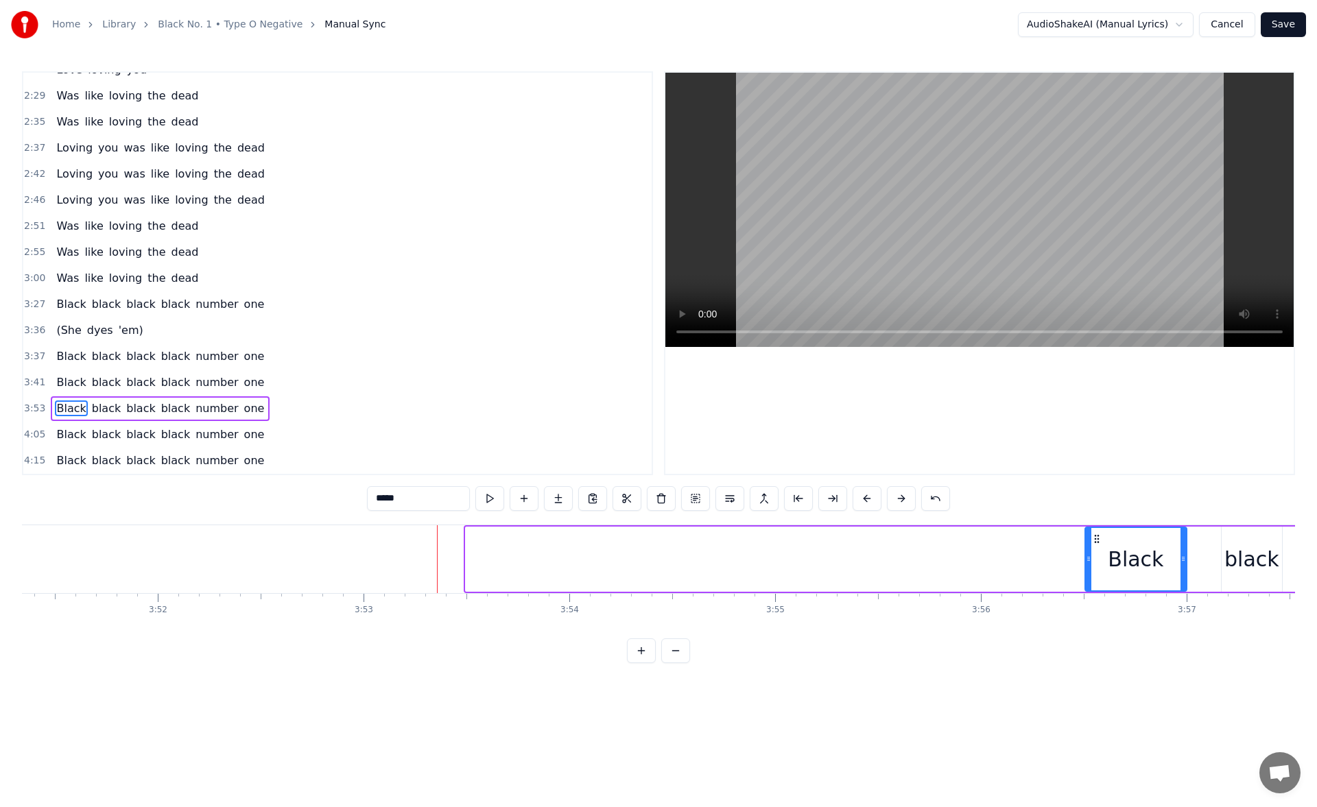
drag, startPoint x: 470, startPoint y: 562, endPoint x: 1091, endPoint y: 571, distance: 620.8
click at [1091, 571] on div at bounding box center [1088, 559] width 5 height 62
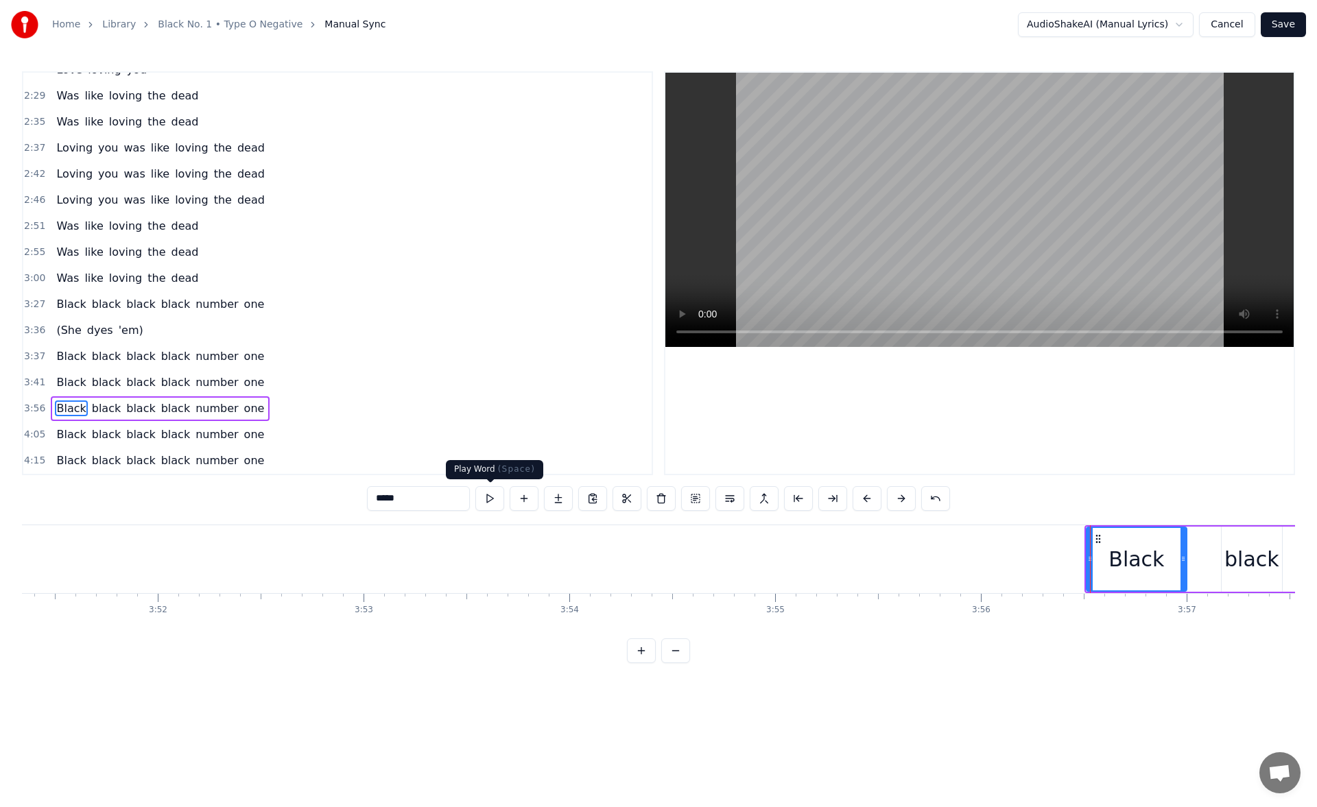
click at [488, 503] on button at bounding box center [489, 498] width 29 height 25
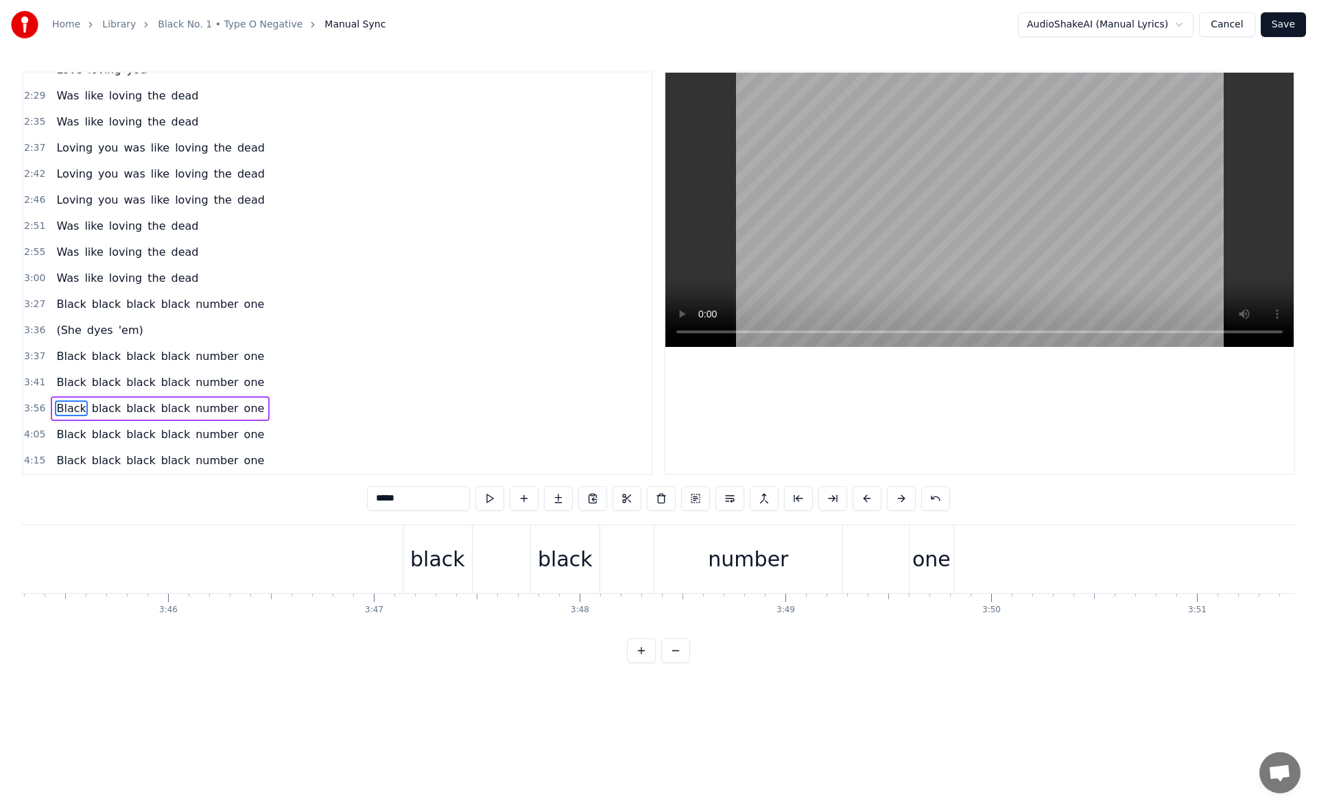
scroll to position [0, 46291]
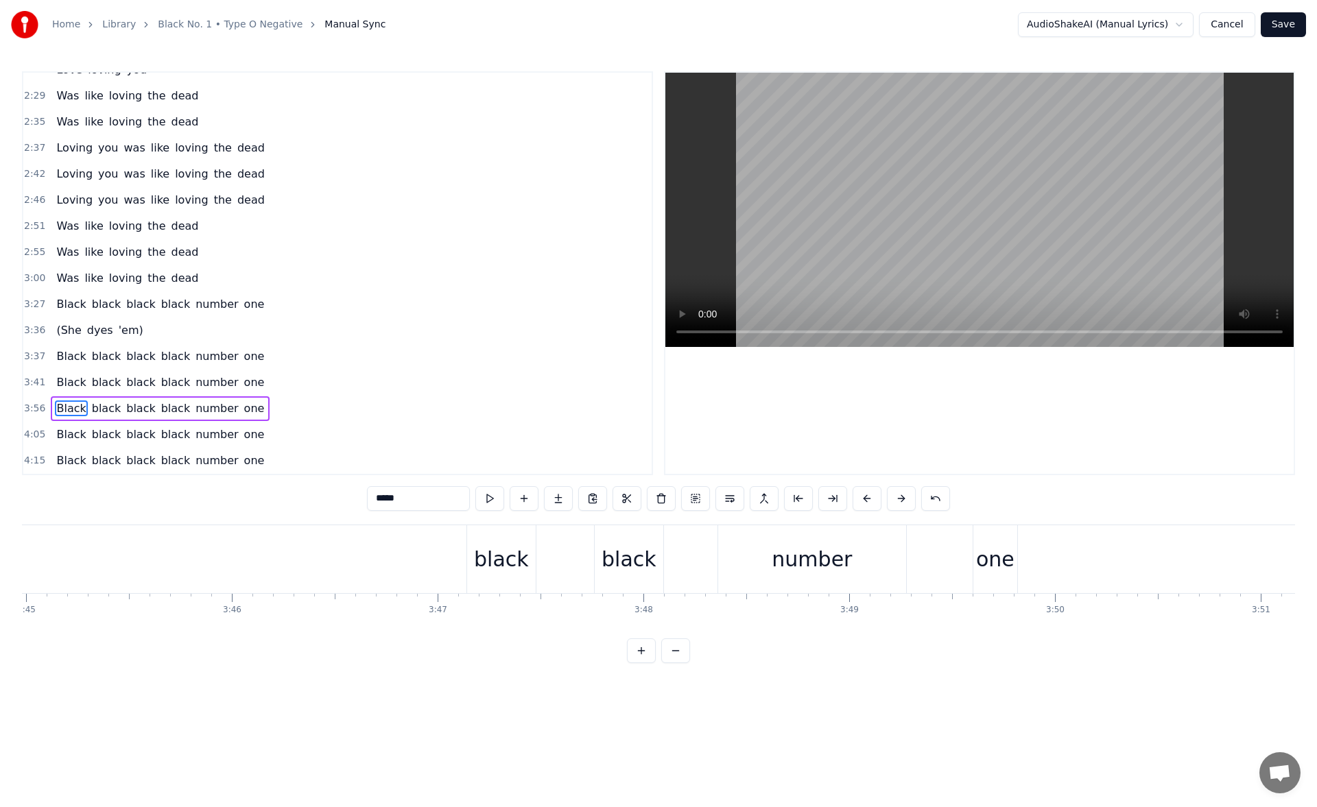
click at [508, 539] on div "black" at bounding box center [501, 559] width 69 height 68
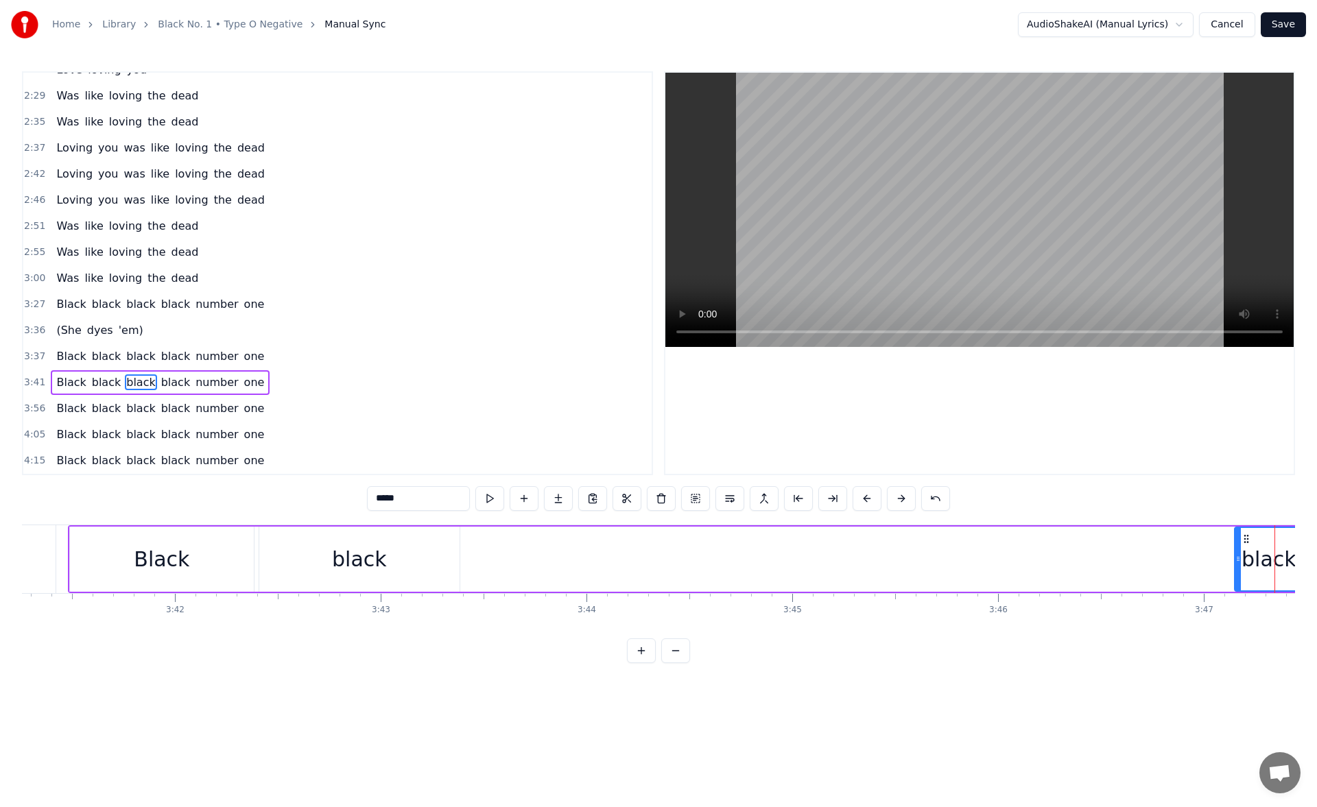
scroll to position [0, 45428]
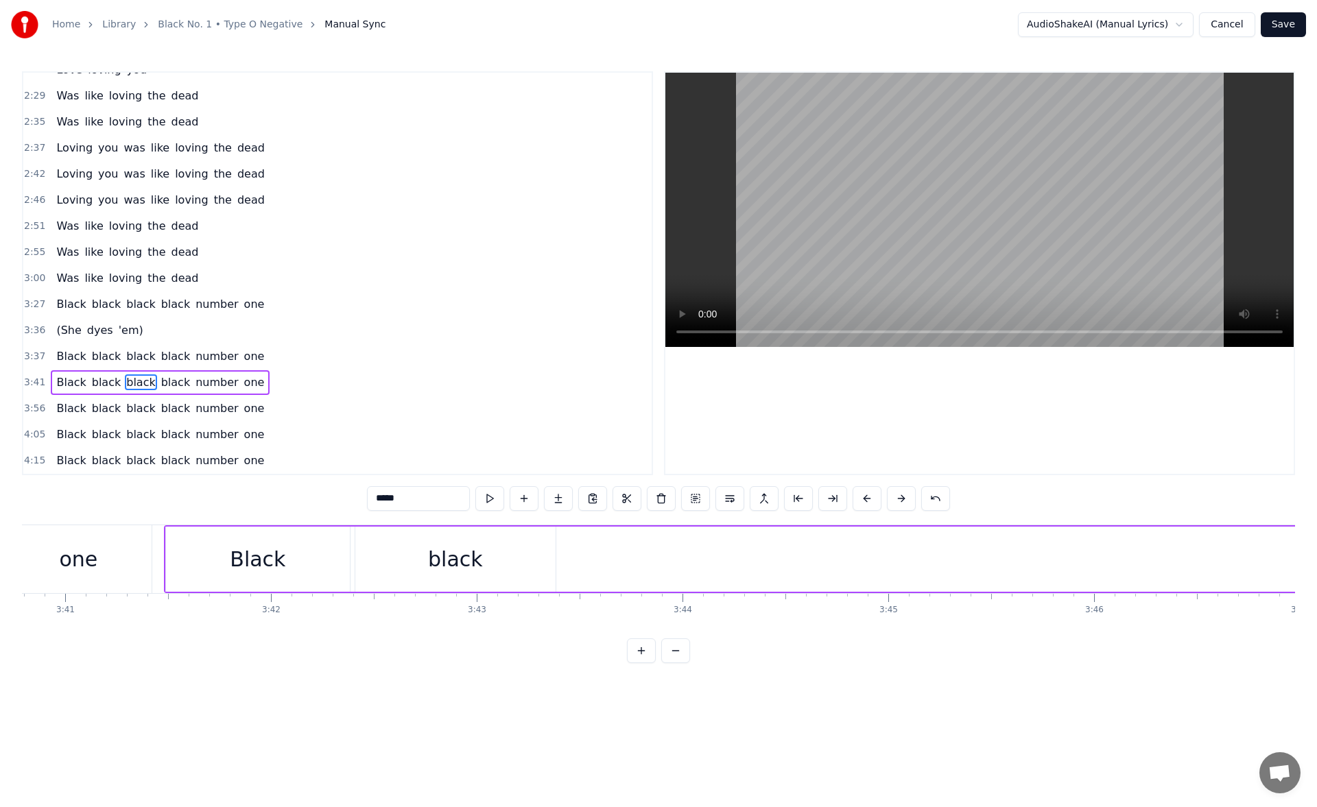
click at [296, 555] on div "Black" at bounding box center [258, 559] width 184 height 65
click at [487, 565] on div "black" at bounding box center [455, 559] width 200 height 65
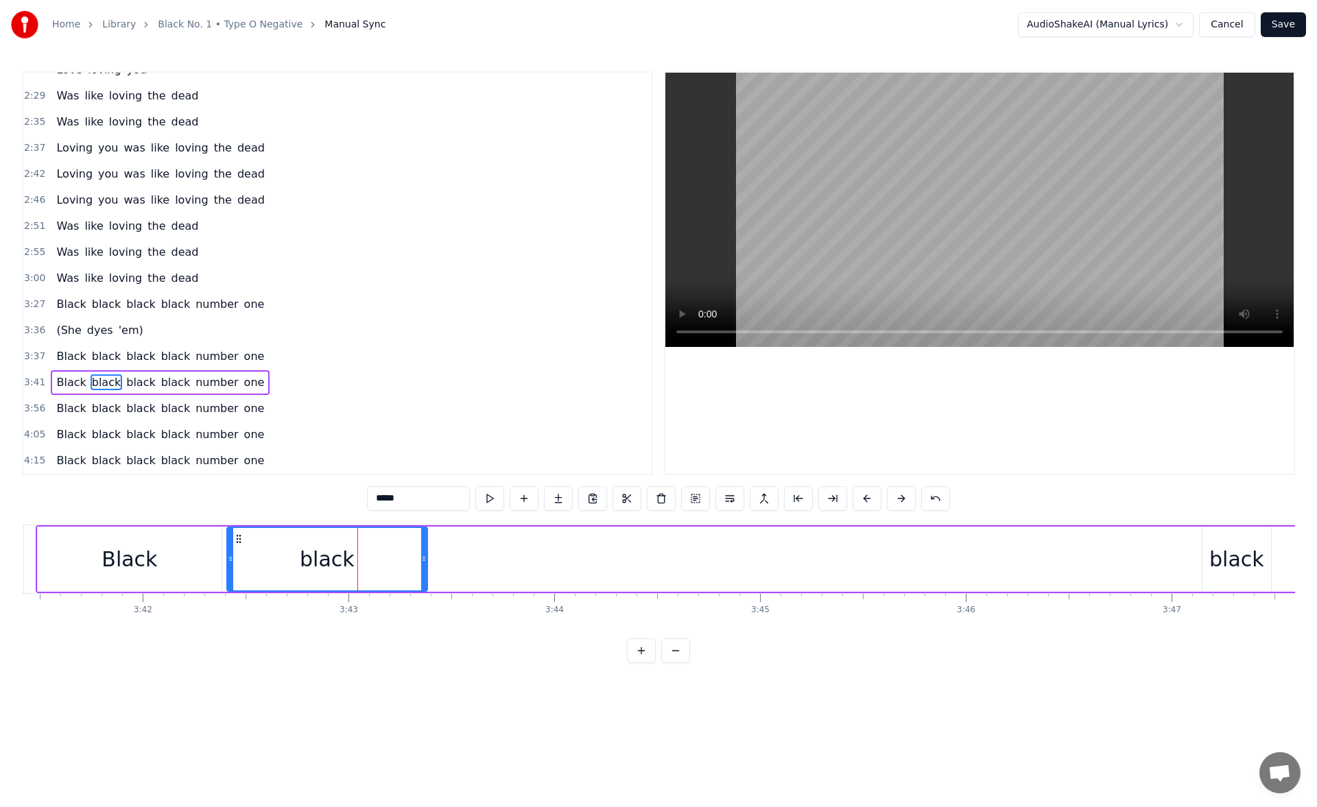
scroll to position [0, 45588]
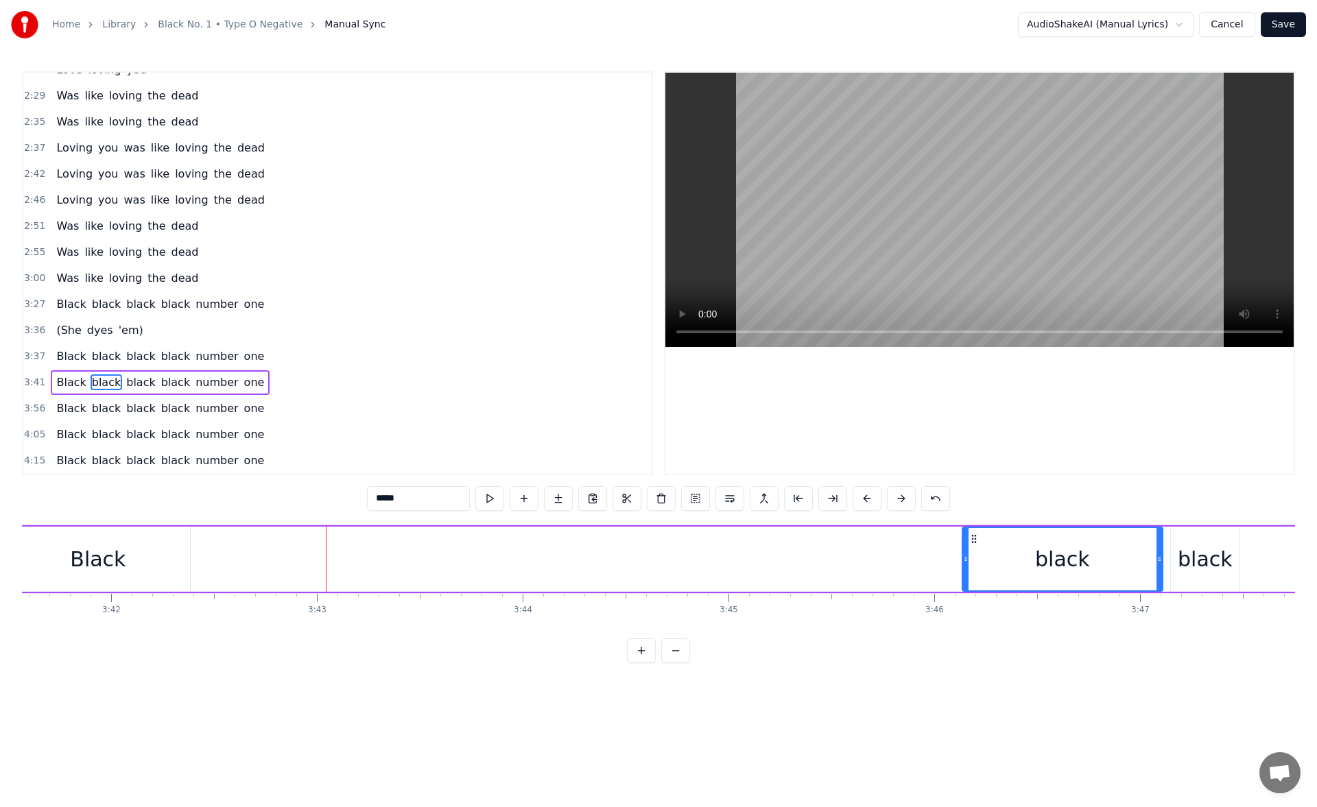
drag, startPoint x: 223, startPoint y: 536, endPoint x: 973, endPoint y: 543, distance: 750.3
click at [973, 543] on icon at bounding box center [973, 539] width 11 height 11
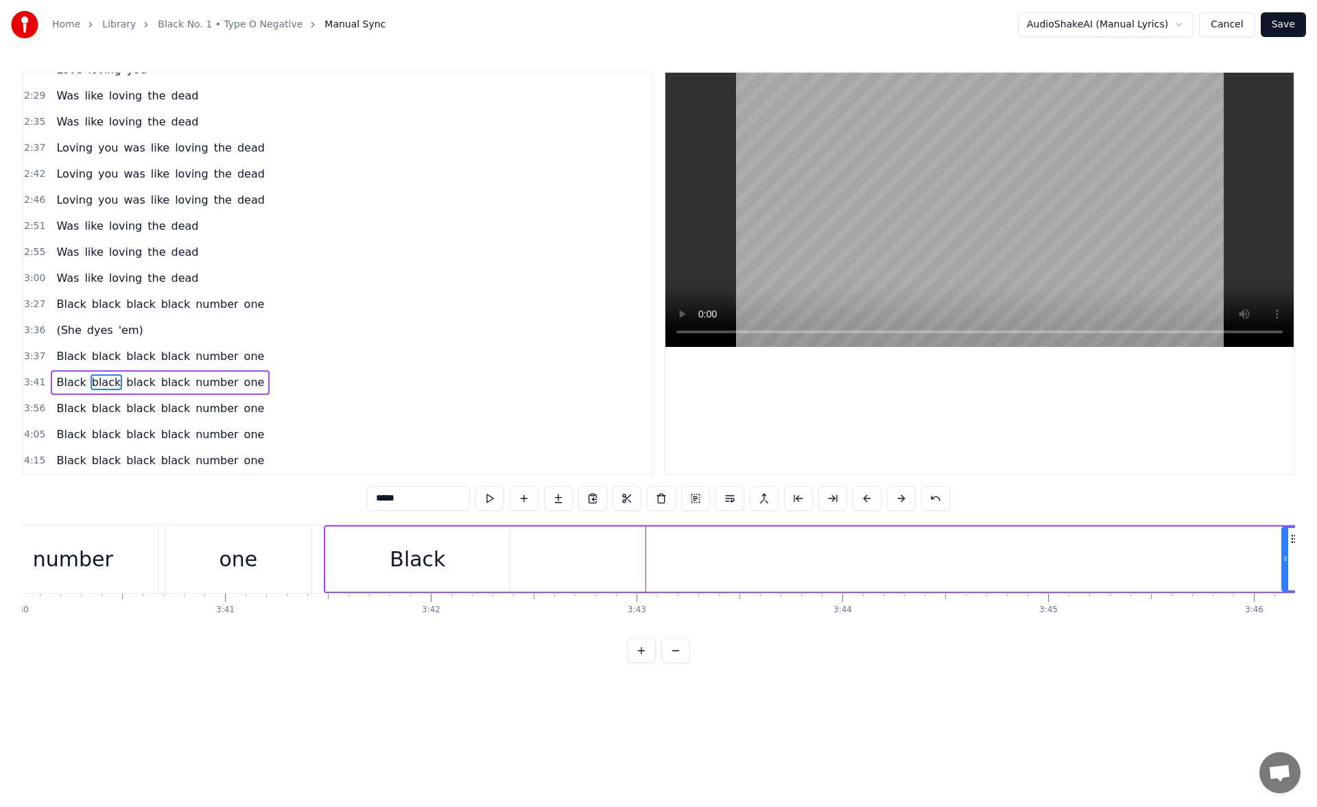
scroll to position [0, 45206]
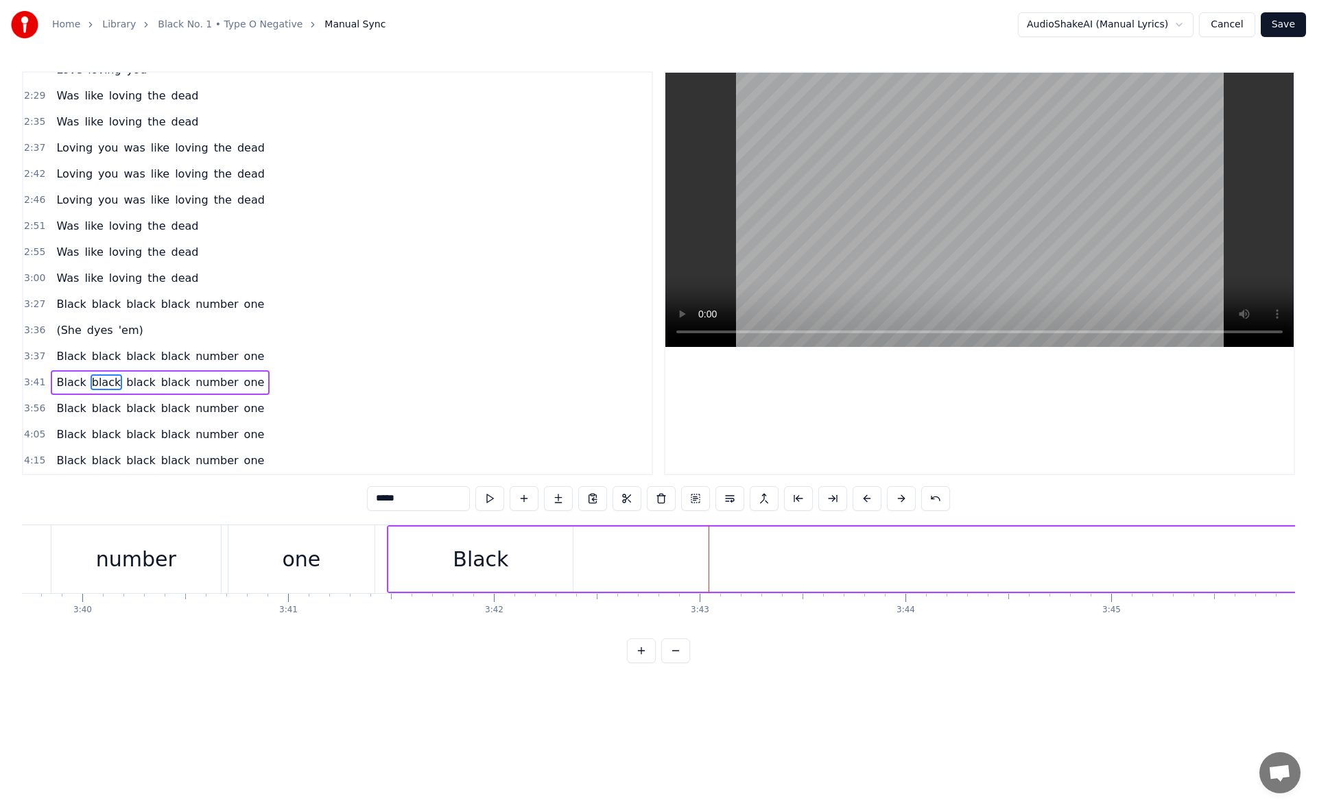
click at [533, 552] on div "Black" at bounding box center [481, 559] width 184 height 65
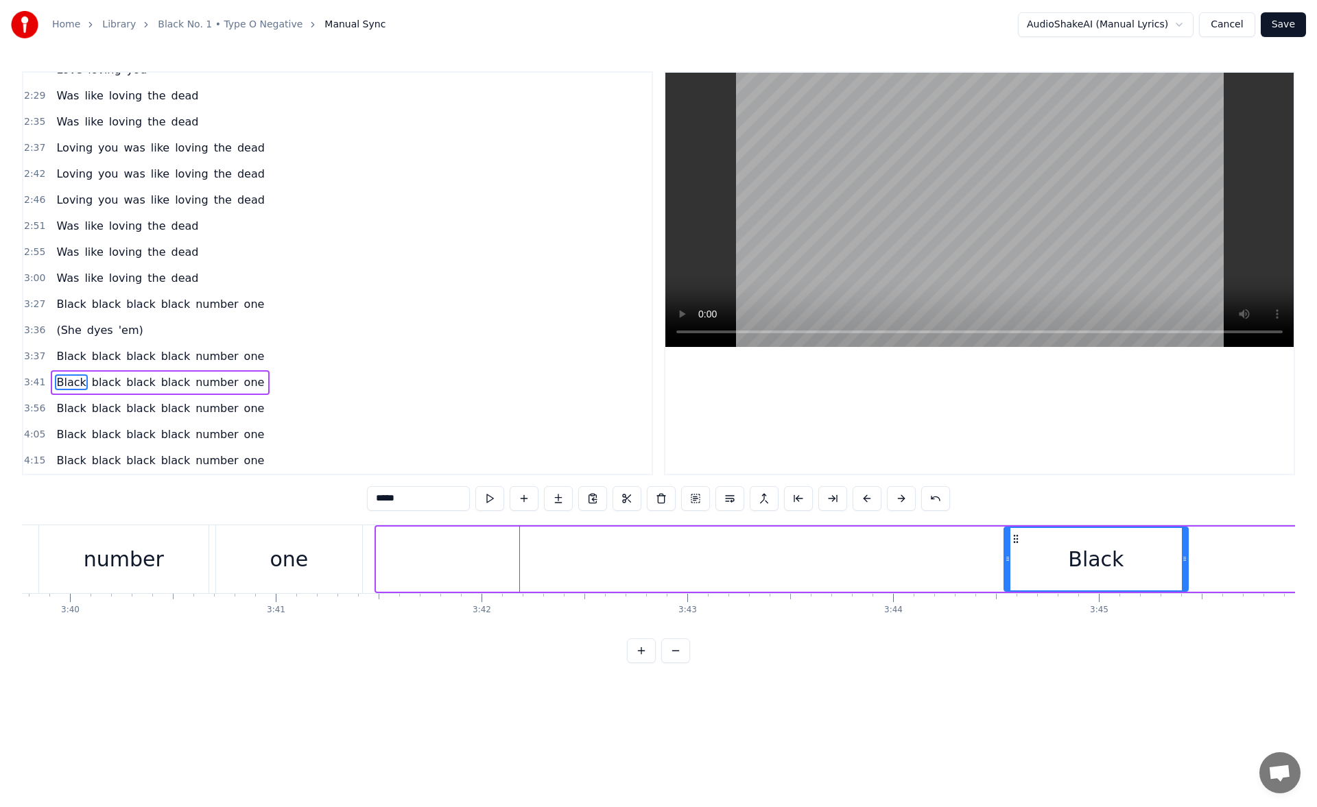
drag, startPoint x: 400, startPoint y: 539, endPoint x: 1117, endPoint y: 535, distance: 717.4
click at [1021, 535] on icon at bounding box center [1015, 539] width 11 height 11
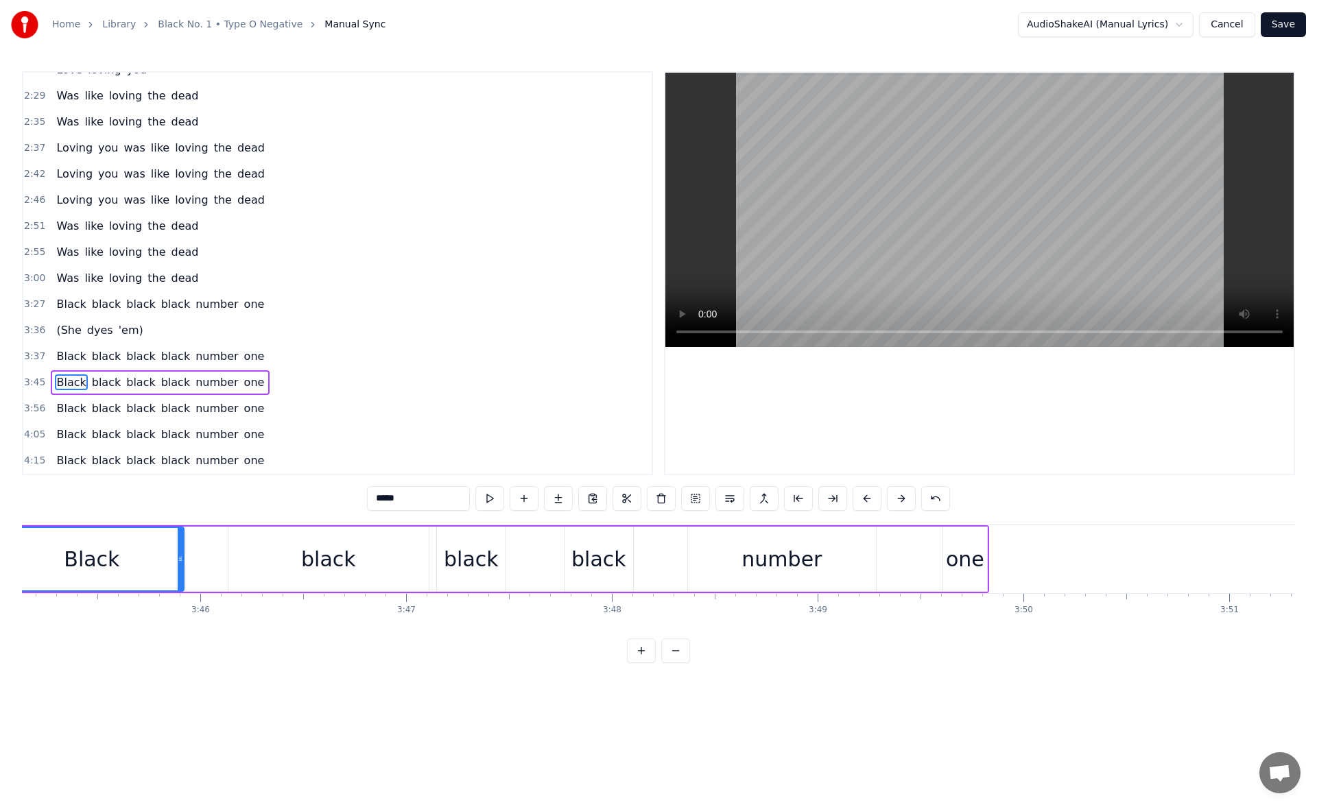
scroll to position [0, 46259]
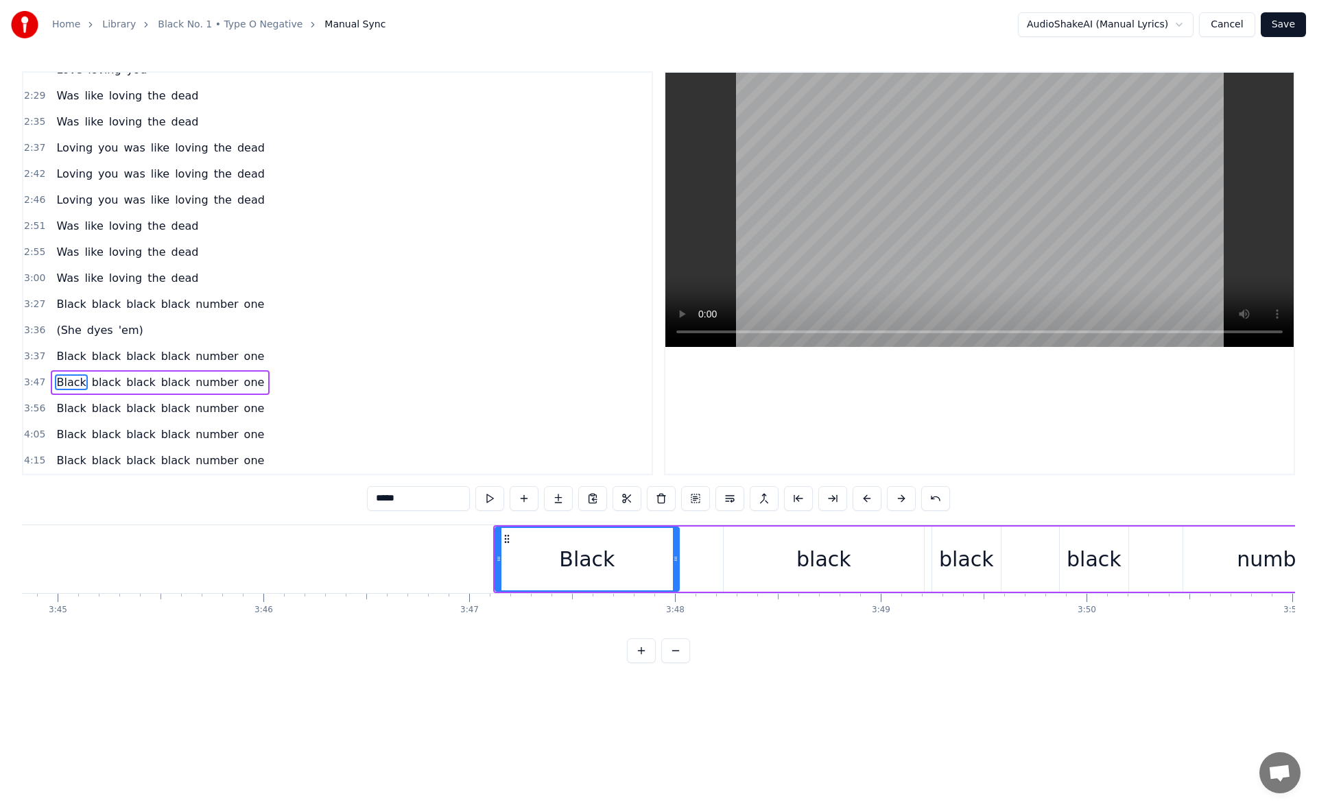
click at [530, 560] on div "Black" at bounding box center [587, 559] width 182 height 62
click at [489, 496] on button at bounding box center [489, 498] width 29 height 25
drag, startPoint x: 676, startPoint y: 564, endPoint x: 589, endPoint y: 562, distance: 87.1
click at [589, 562] on div at bounding box center [588, 559] width 5 height 62
click at [781, 556] on div "black" at bounding box center [824, 559] width 200 height 65
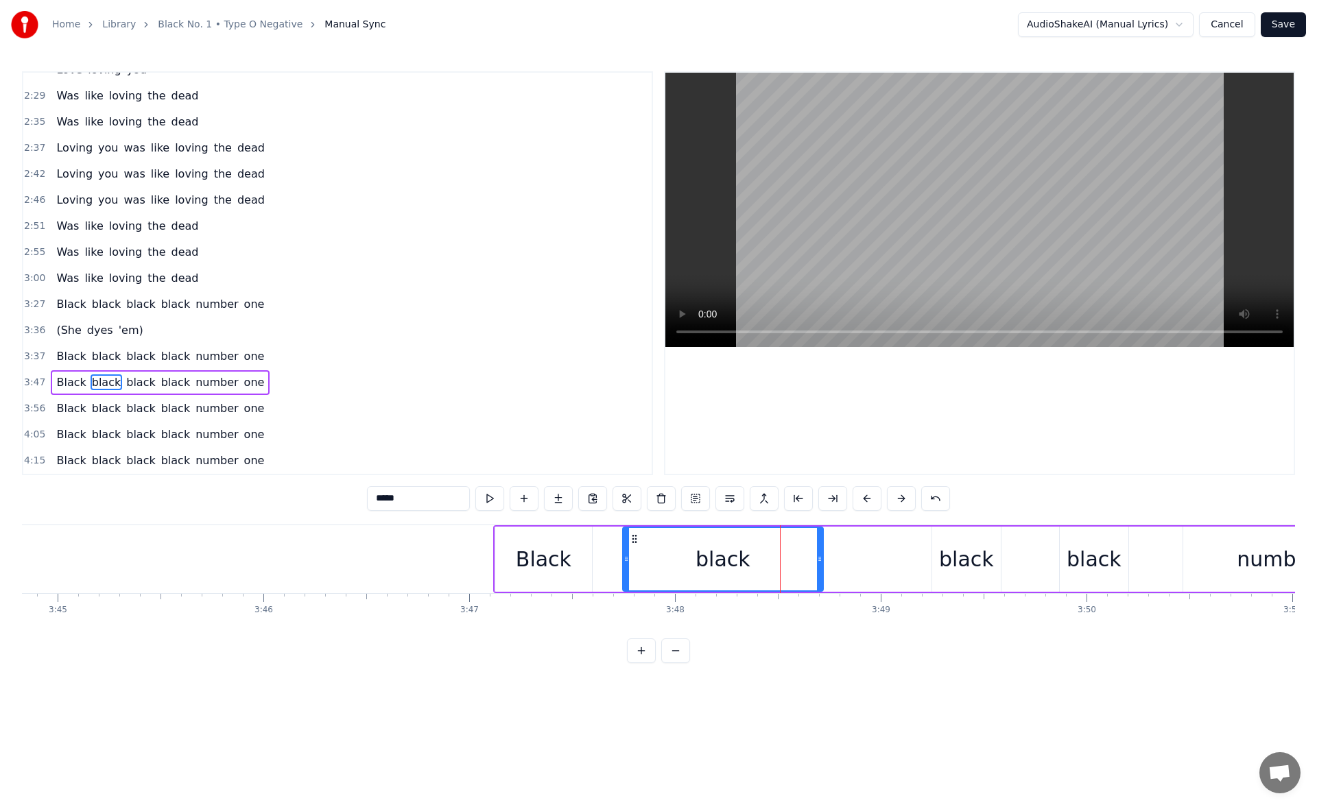
drag, startPoint x: 735, startPoint y: 538, endPoint x: 636, endPoint y: 552, distance: 99.8
click at [636, 552] on div "black" at bounding box center [722, 559] width 199 height 62
drag, startPoint x: 822, startPoint y: 558, endPoint x: 702, endPoint y: 567, distance: 119.6
click at [702, 567] on div at bounding box center [702, 559] width 5 height 62
click at [484, 493] on button at bounding box center [489, 498] width 29 height 25
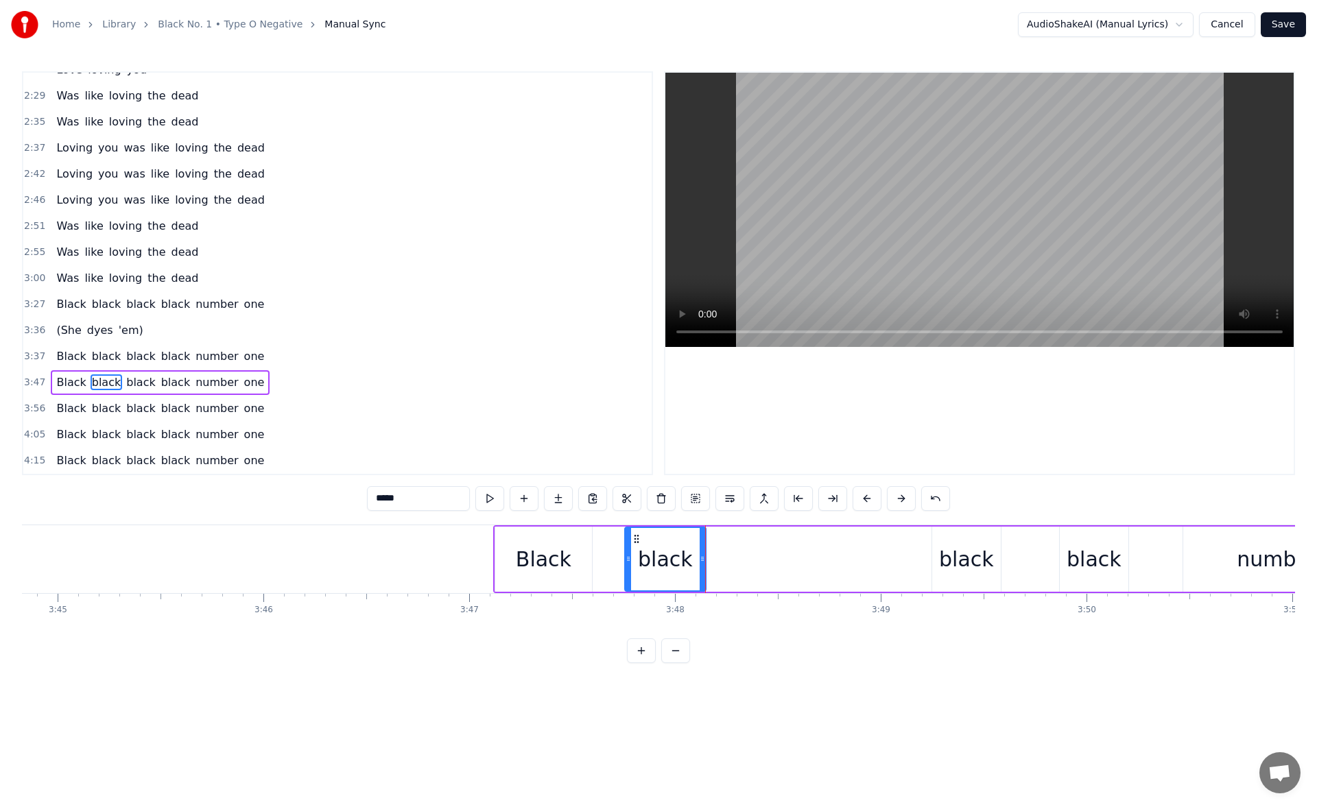
click at [960, 564] on div "black" at bounding box center [966, 559] width 55 height 31
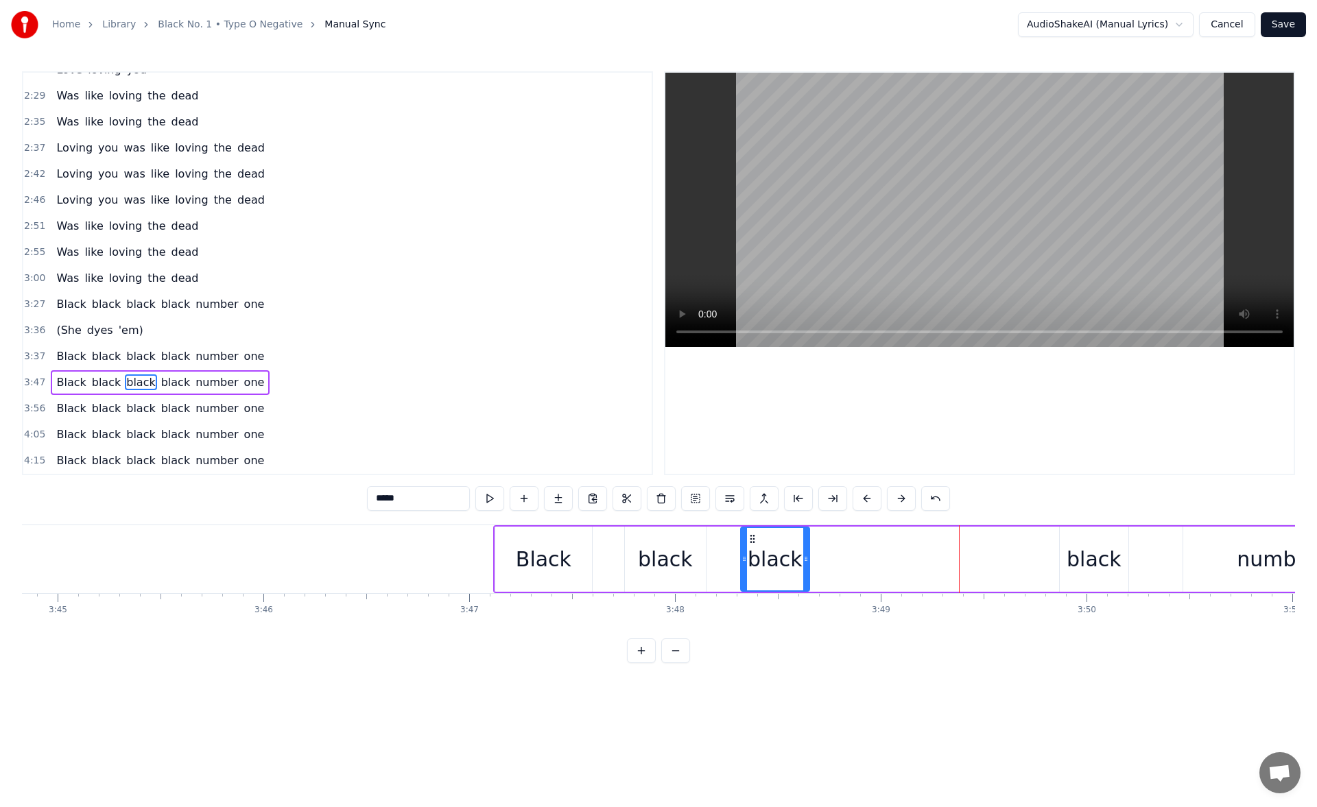
drag, startPoint x: 942, startPoint y: 538, endPoint x: 750, endPoint y: 573, distance: 194.4
click at [750, 573] on div "black" at bounding box center [774, 559] width 67 height 62
drag, startPoint x: 806, startPoint y: 562, endPoint x: 823, endPoint y: 559, distance: 17.4
click at [811, 559] on icon at bounding box center [807, 558] width 5 height 11
click at [487, 496] on button at bounding box center [489, 498] width 29 height 25
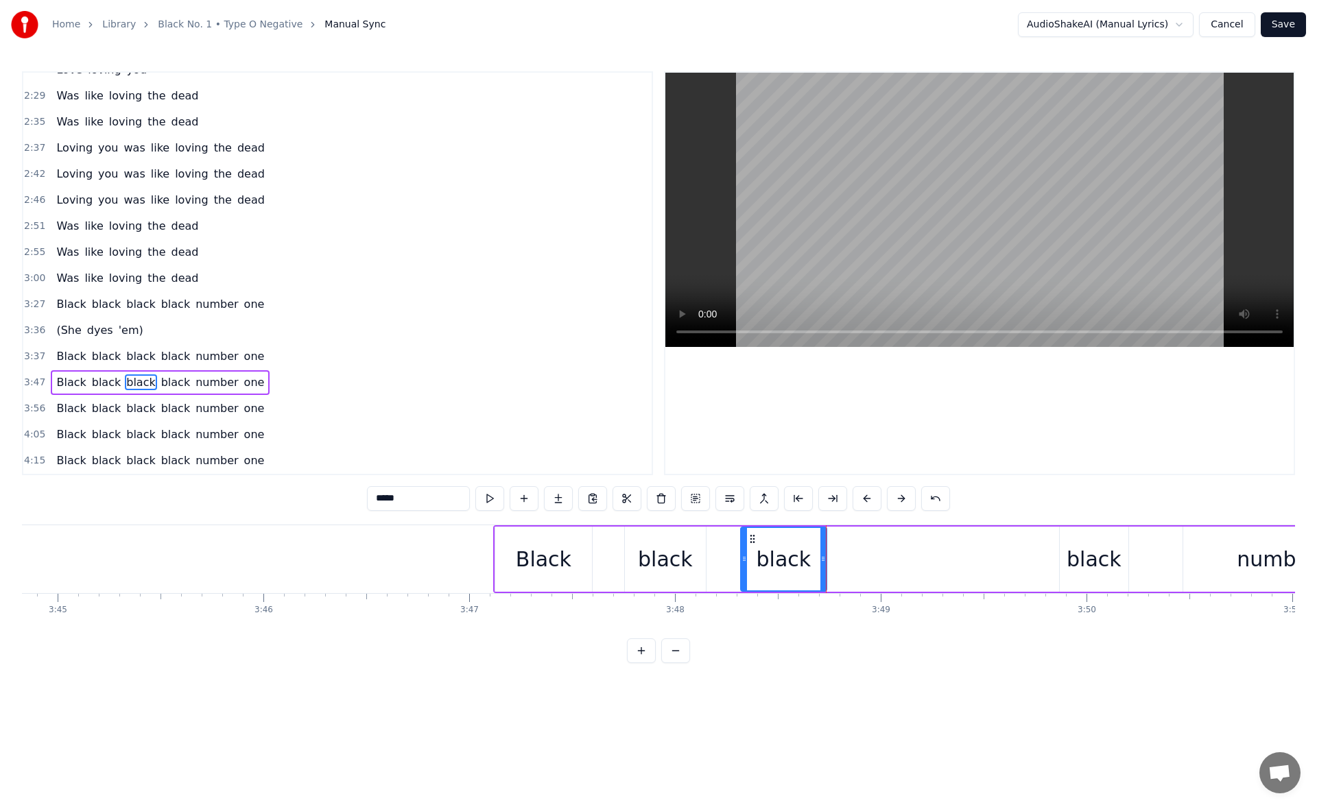
click at [1082, 558] on div "black" at bounding box center [1093, 559] width 55 height 31
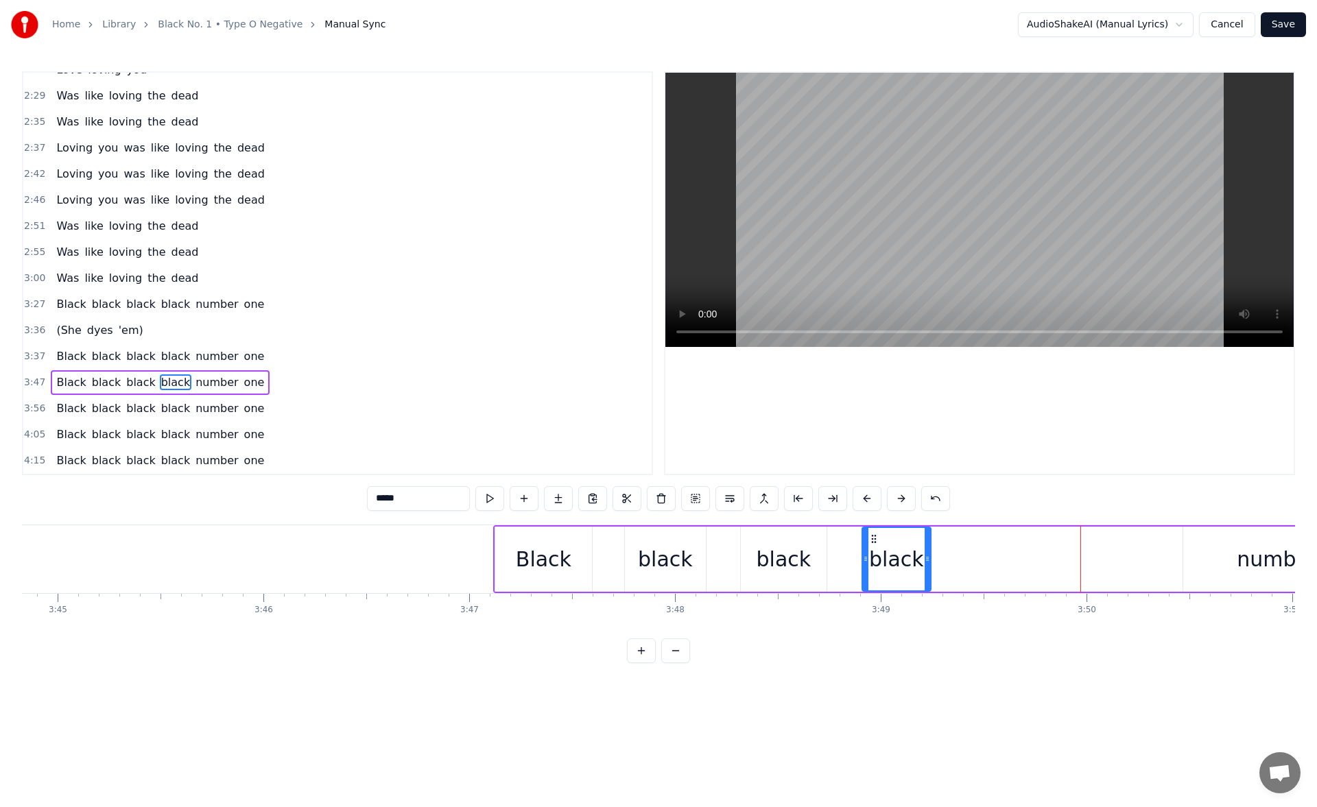
drag, startPoint x: 1070, startPoint y: 534, endPoint x: 872, endPoint y: 560, distance: 199.2
click at [872, 560] on div "black" at bounding box center [896, 559] width 67 height 62
click at [493, 498] on button at bounding box center [489, 498] width 29 height 25
drag, startPoint x: 925, startPoint y: 560, endPoint x: 934, endPoint y: 560, distance: 9.6
click at [930, 560] on icon at bounding box center [927, 558] width 5 height 11
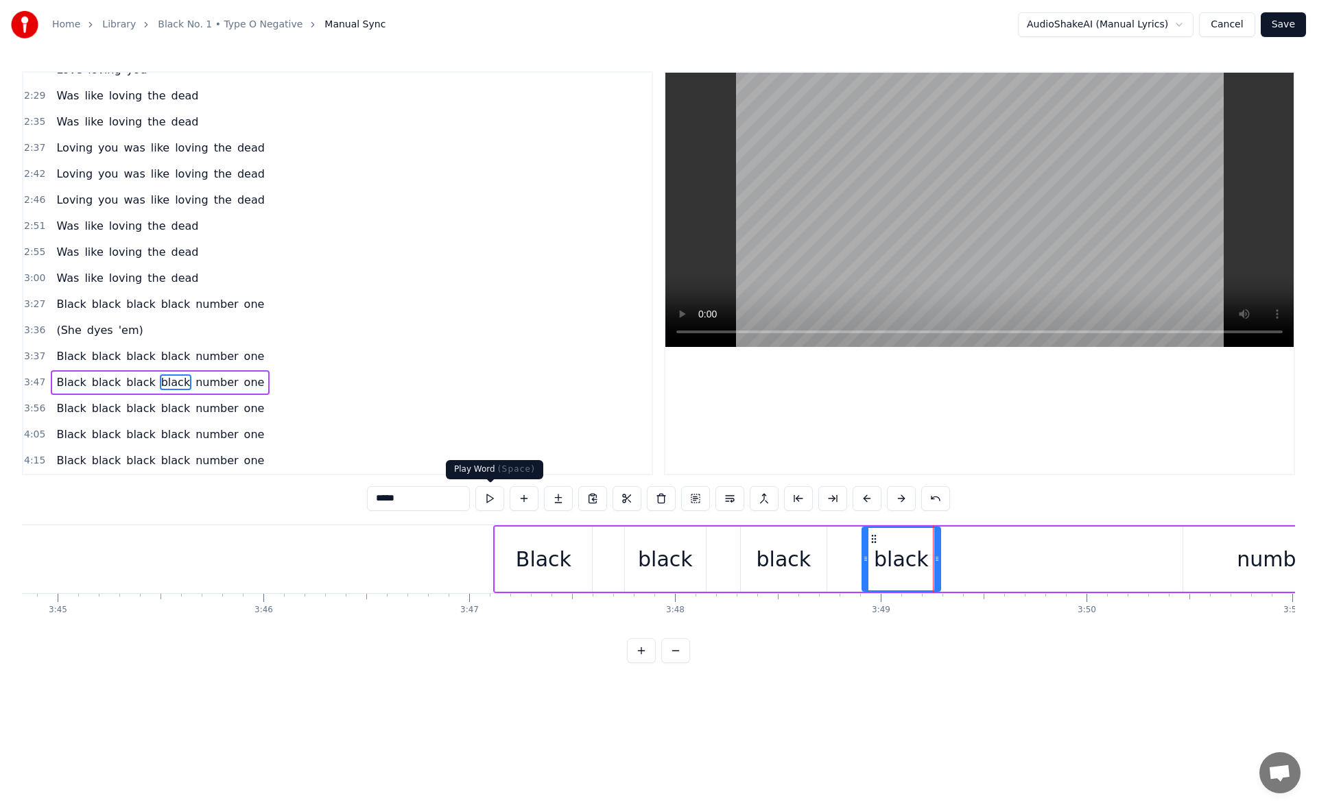
click at [489, 497] on button at bounding box center [489, 498] width 29 height 25
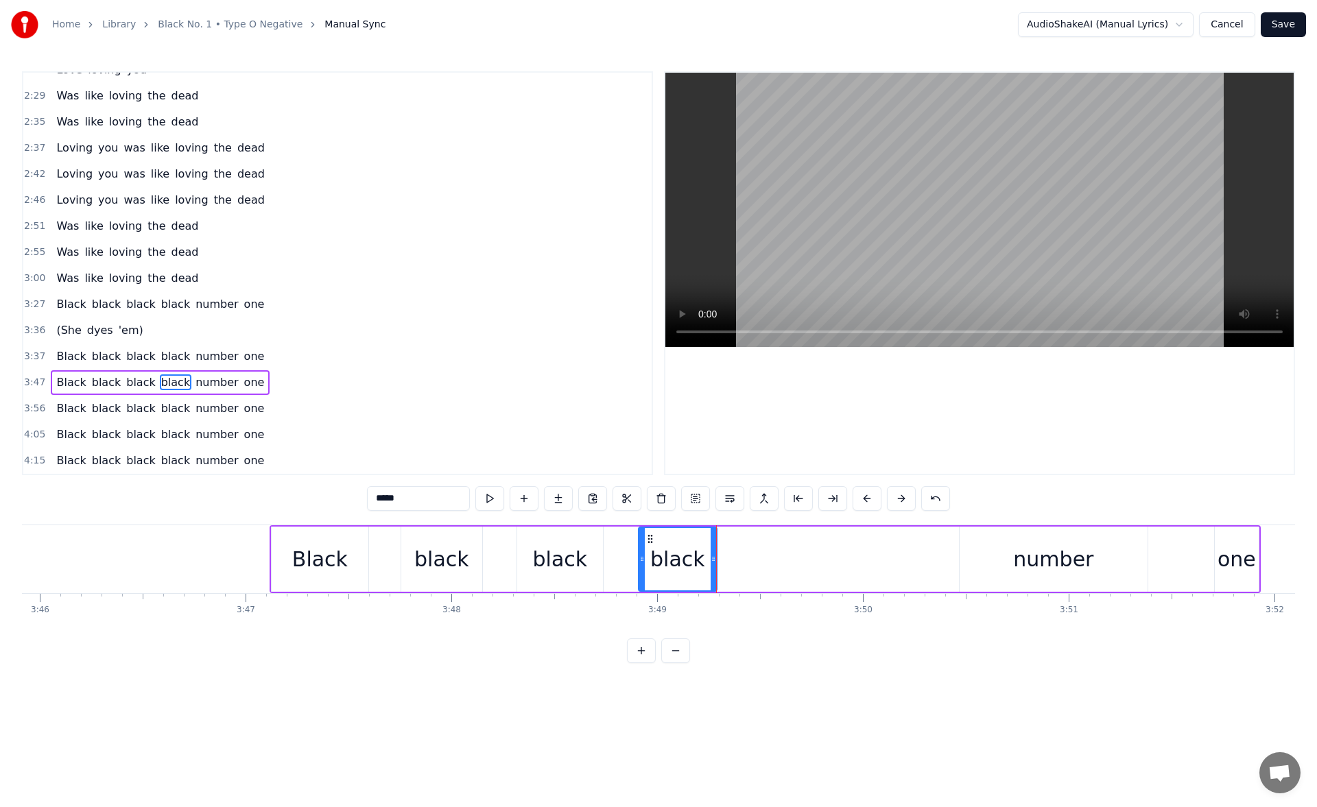
scroll to position [0, 46514]
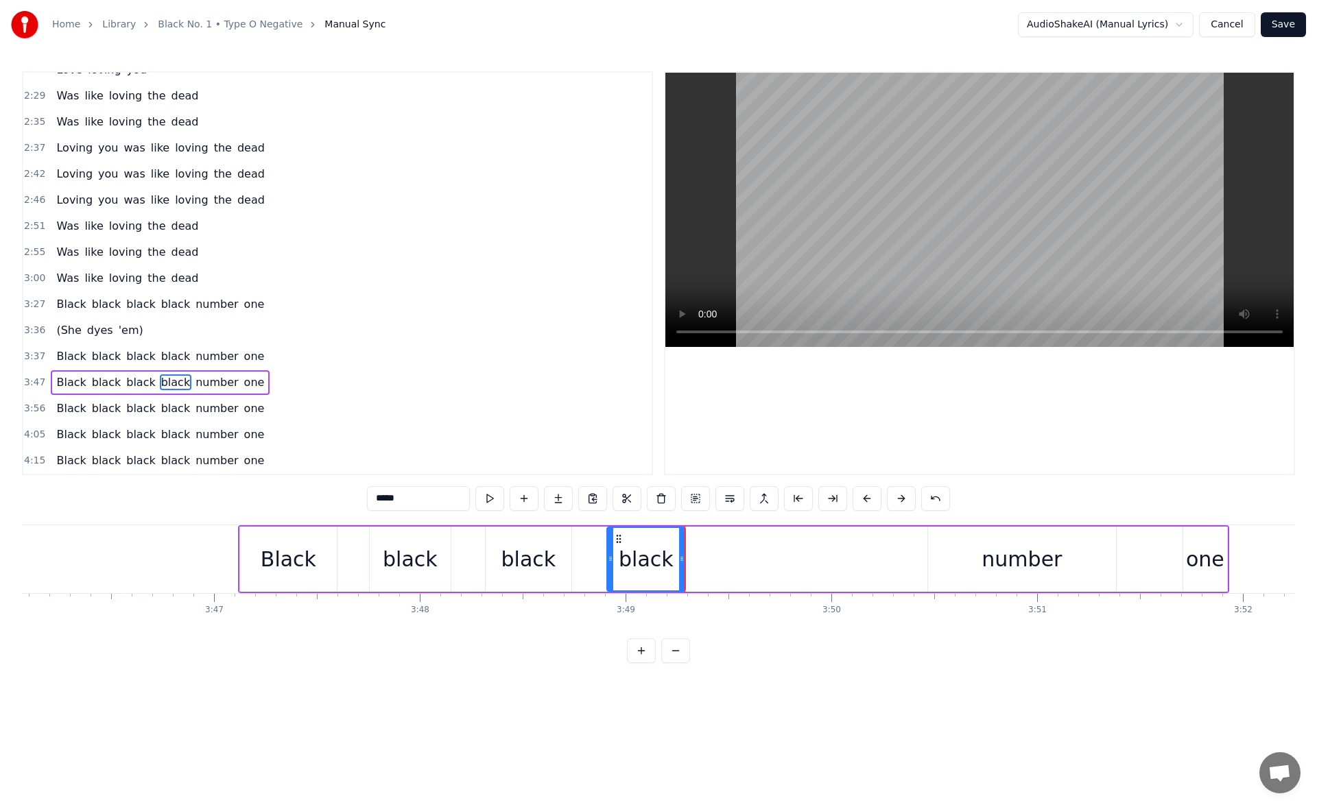
click at [996, 582] on div "number" at bounding box center [1022, 559] width 188 height 65
type input "******"
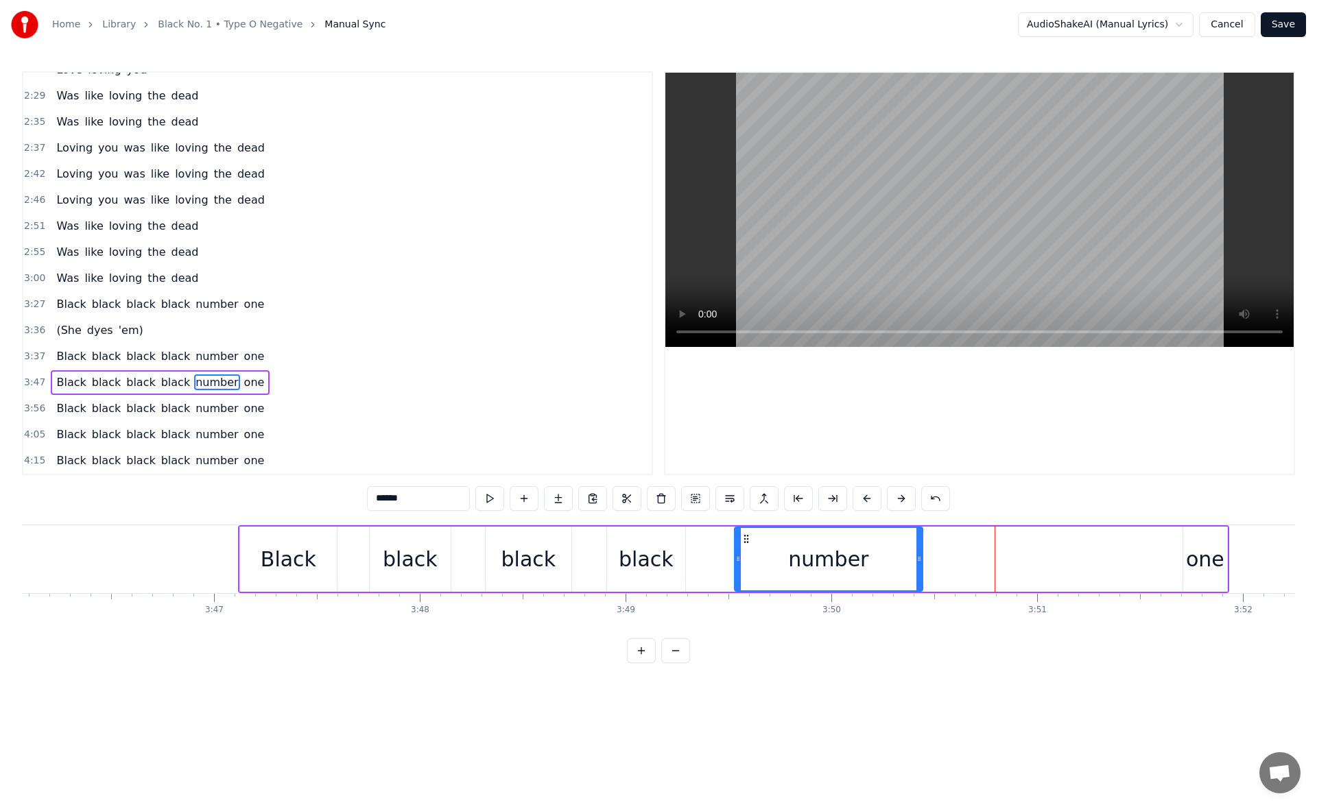
drag, startPoint x: 940, startPoint y: 538, endPoint x: 747, endPoint y: 554, distance: 194.1
click at [747, 554] on div "number" at bounding box center [828, 559] width 187 height 62
click at [489, 499] on button at bounding box center [489, 498] width 29 height 25
click at [1012, 543] on div "Black black black black number one" at bounding box center [733, 559] width 991 height 68
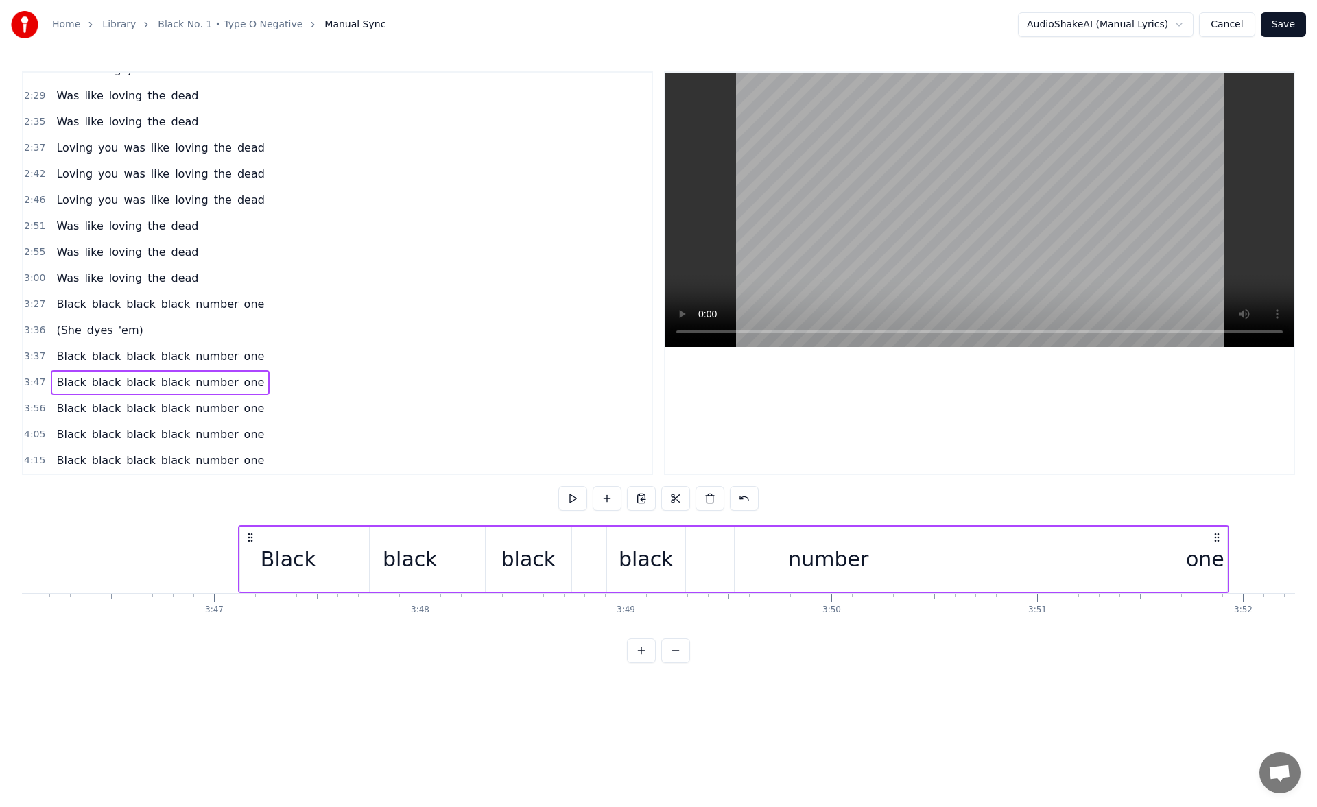
click at [1193, 551] on div "one" at bounding box center [1205, 559] width 38 height 31
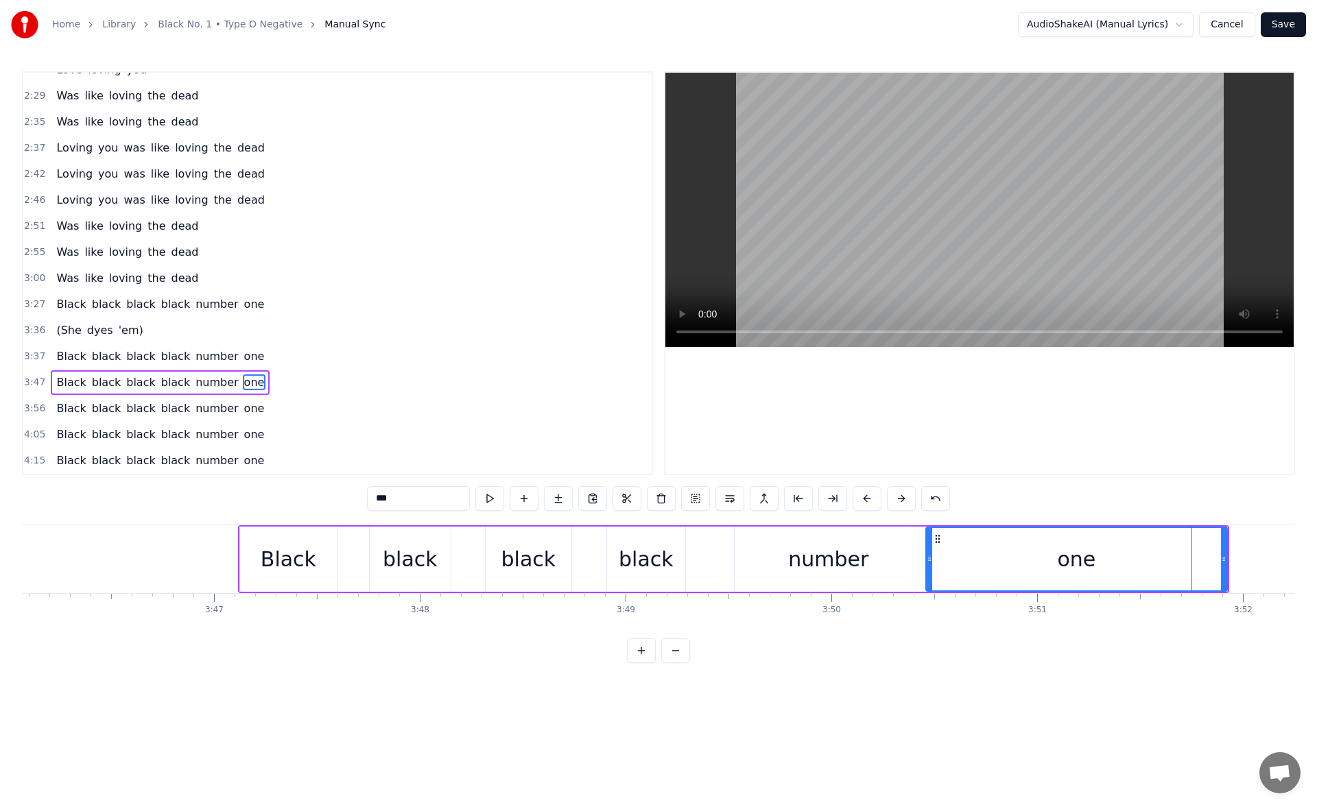
drag, startPoint x: 1189, startPoint y: 557, endPoint x: 931, endPoint y: 585, distance: 258.7
click at [931, 585] on div at bounding box center [929, 559] width 5 height 62
click at [495, 500] on button at bounding box center [489, 498] width 29 height 25
drag, startPoint x: 1225, startPoint y: 562, endPoint x: 1251, endPoint y: 560, distance: 26.1
click at [1239, 560] on icon at bounding box center [1236, 558] width 5 height 11
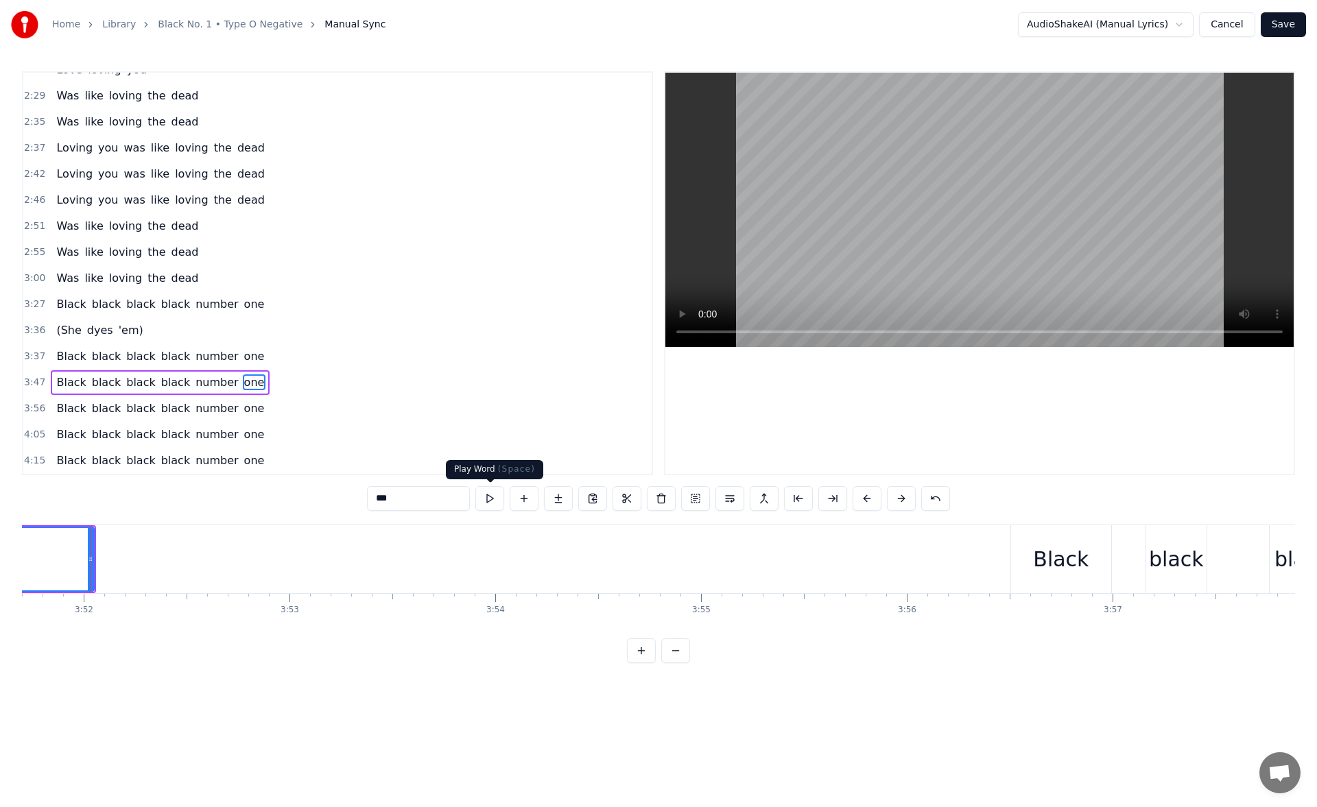
click at [497, 497] on button at bounding box center [489, 498] width 29 height 25
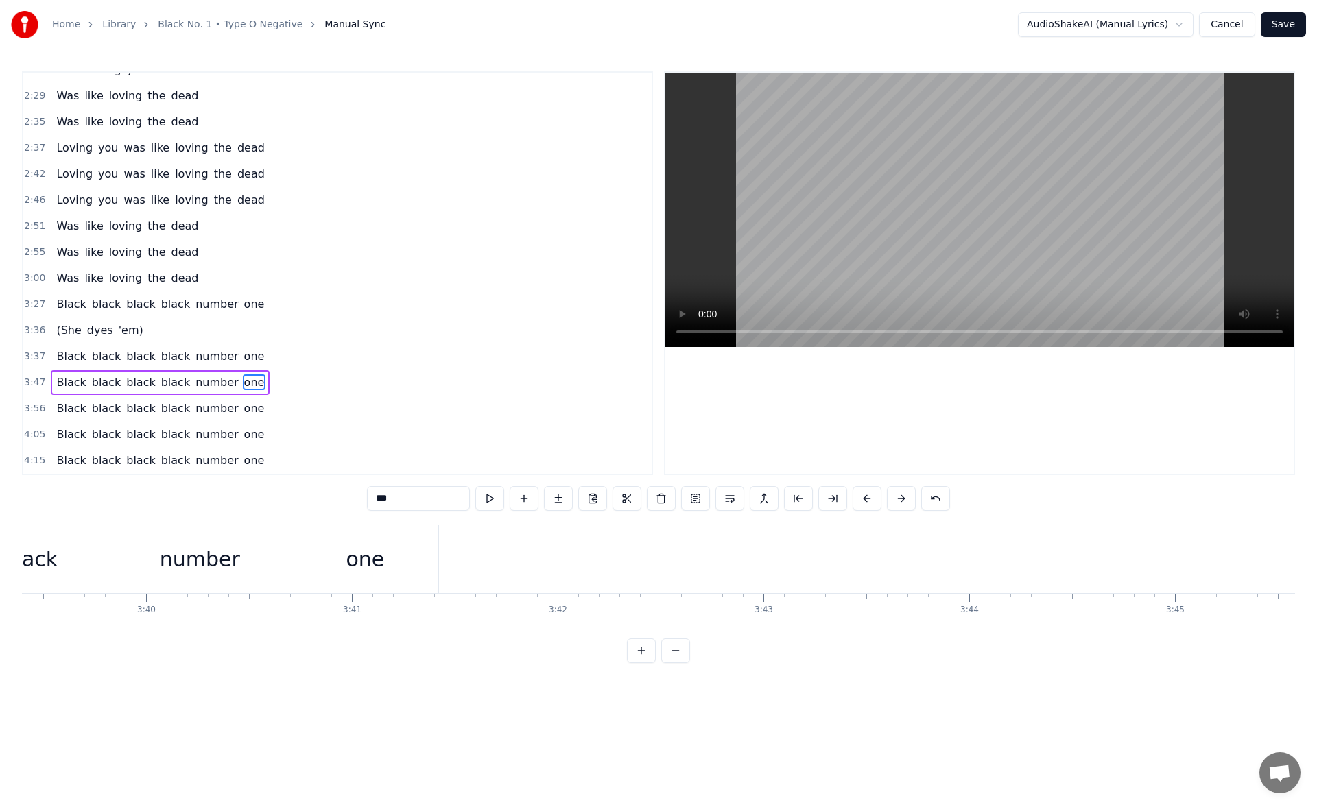
scroll to position [0, 45014]
click at [343, 565] on div "number" at bounding box center [328, 559] width 80 height 31
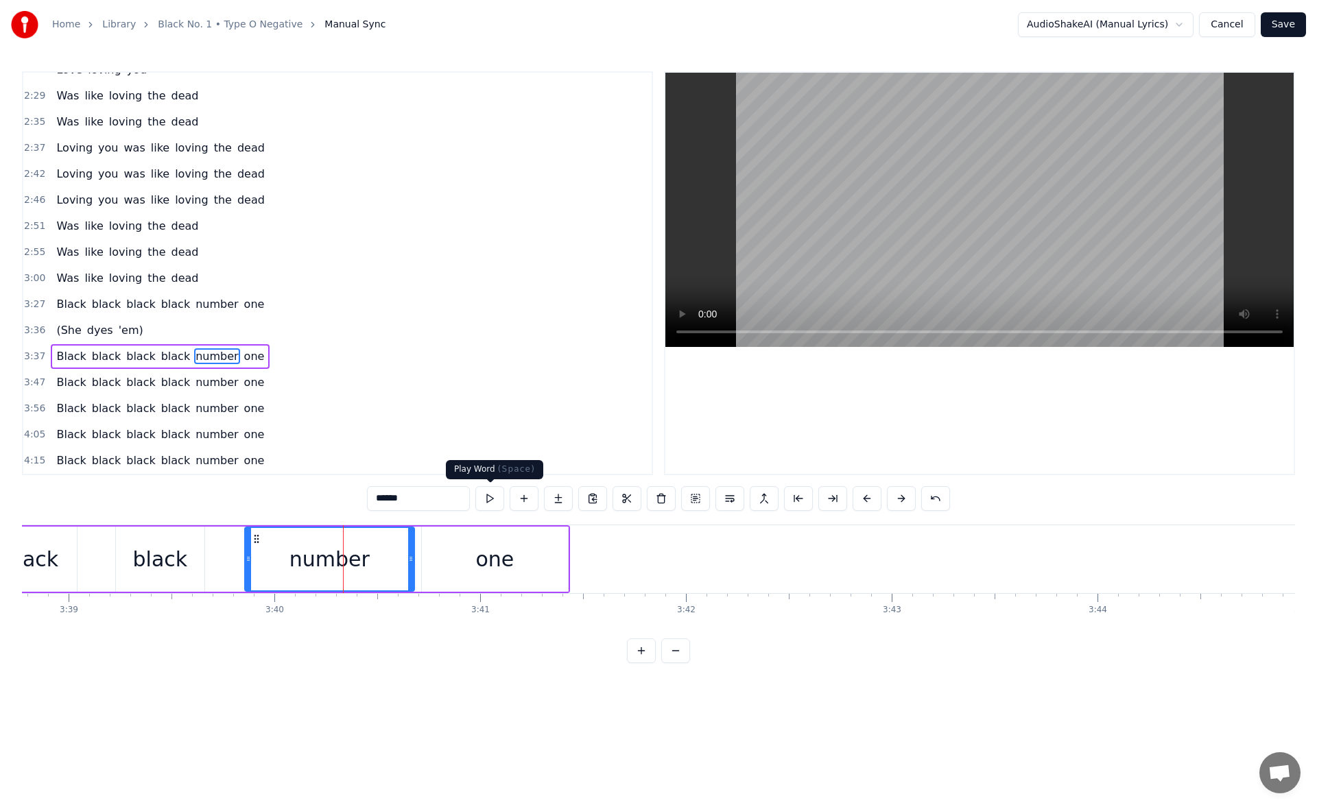
click at [488, 499] on button at bounding box center [489, 498] width 29 height 25
click at [480, 556] on div "one" at bounding box center [494, 559] width 38 height 31
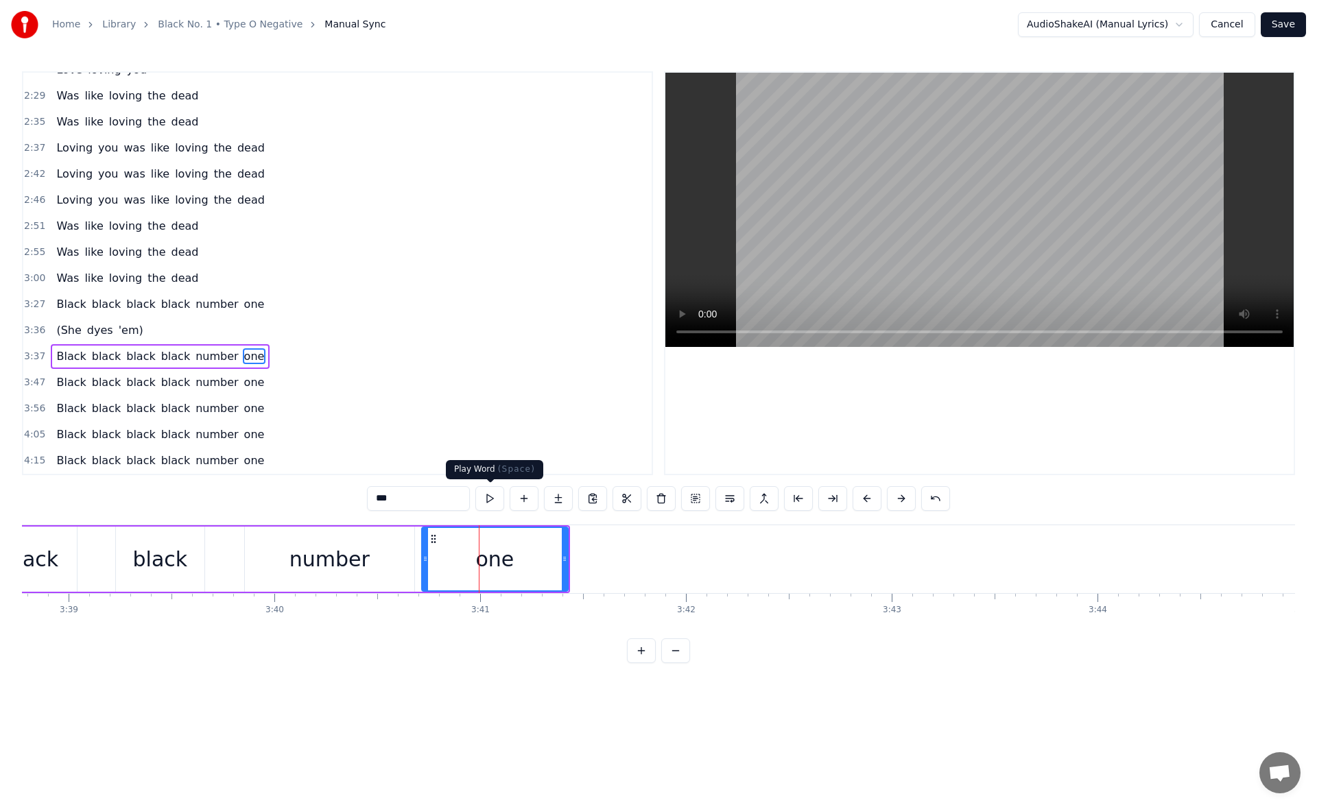
click at [492, 497] on button at bounding box center [489, 498] width 29 height 25
drag, startPoint x: 565, startPoint y: 556, endPoint x: 773, endPoint y: 558, distance: 207.8
click at [700, 558] on icon at bounding box center [696, 558] width 5 height 11
click at [494, 497] on button at bounding box center [489, 498] width 29 height 25
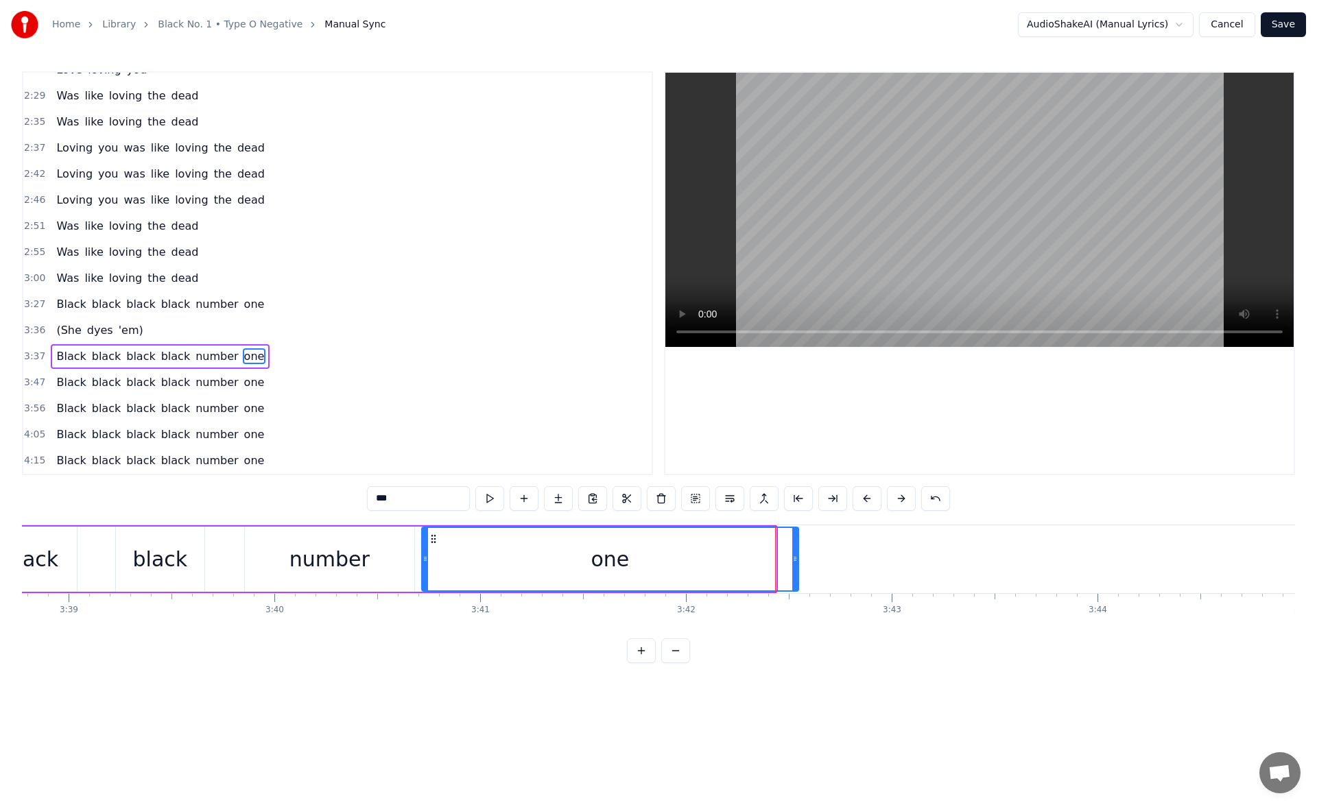
drag, startPoint x: 774, startPoint y: 560, endPoint x: 876, endPoint y: 560, distance: 102.2
click at [798, 560] on icon at bounding box center [794, 558] width 5 height 11
click at [497, 497] on button at bounding box center [489, 498] width 29 height 25
drag, startPoint x: 875, startPoint y: 558, endPoint x: 864, endPoint y: 559, distance: 11.1
click at [872, 559] on icon at bounding box center [874, 558] width 5 height 11
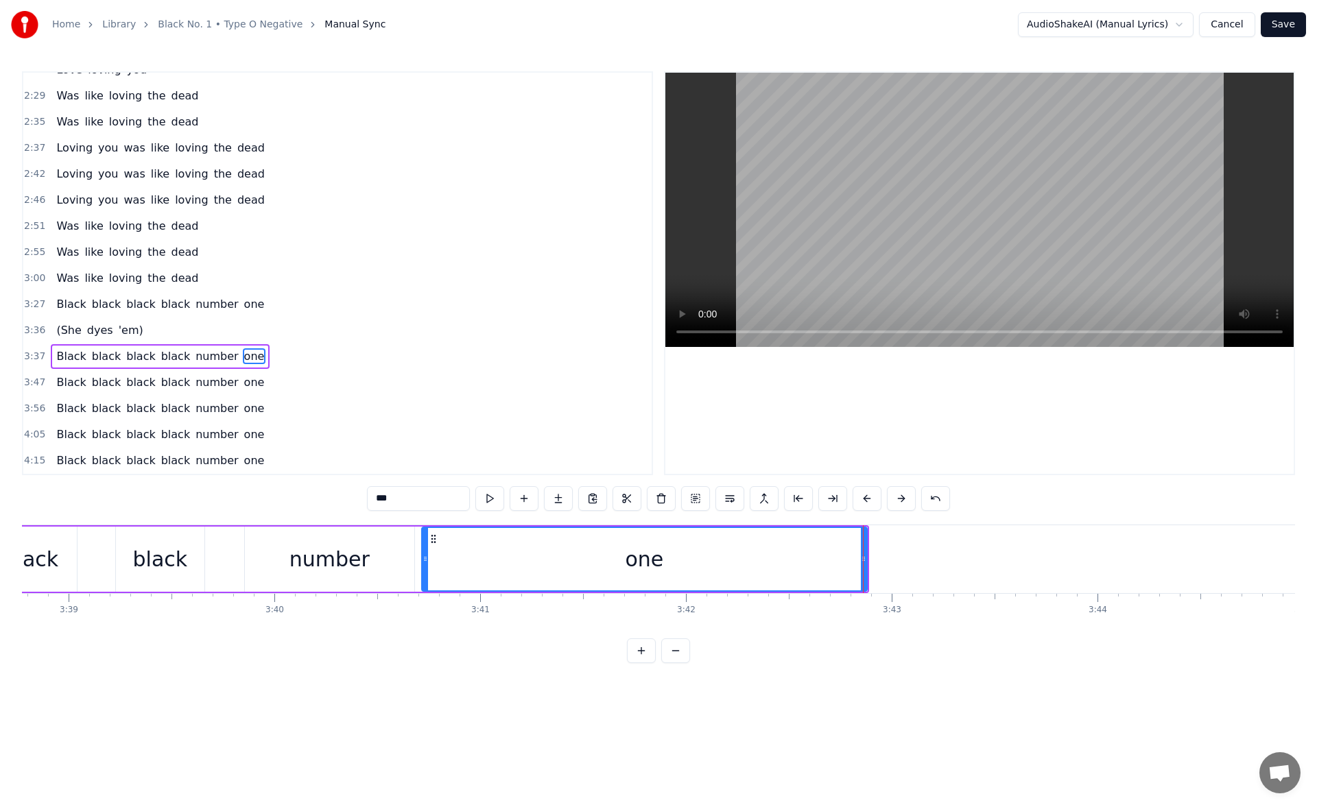
click at [96, 309] on span "black" at bounding box center [107, 304] width 32 height 16
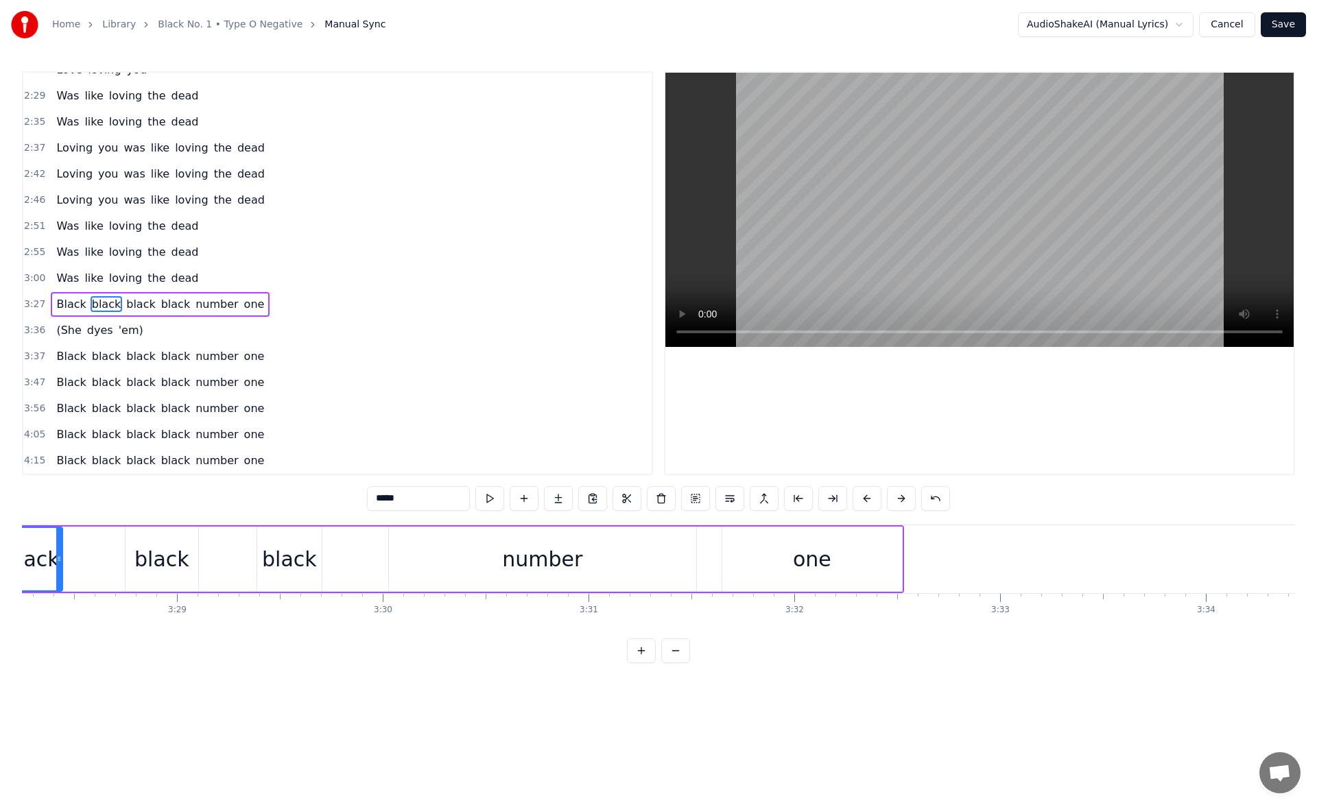
scroll to position [0, 42756]
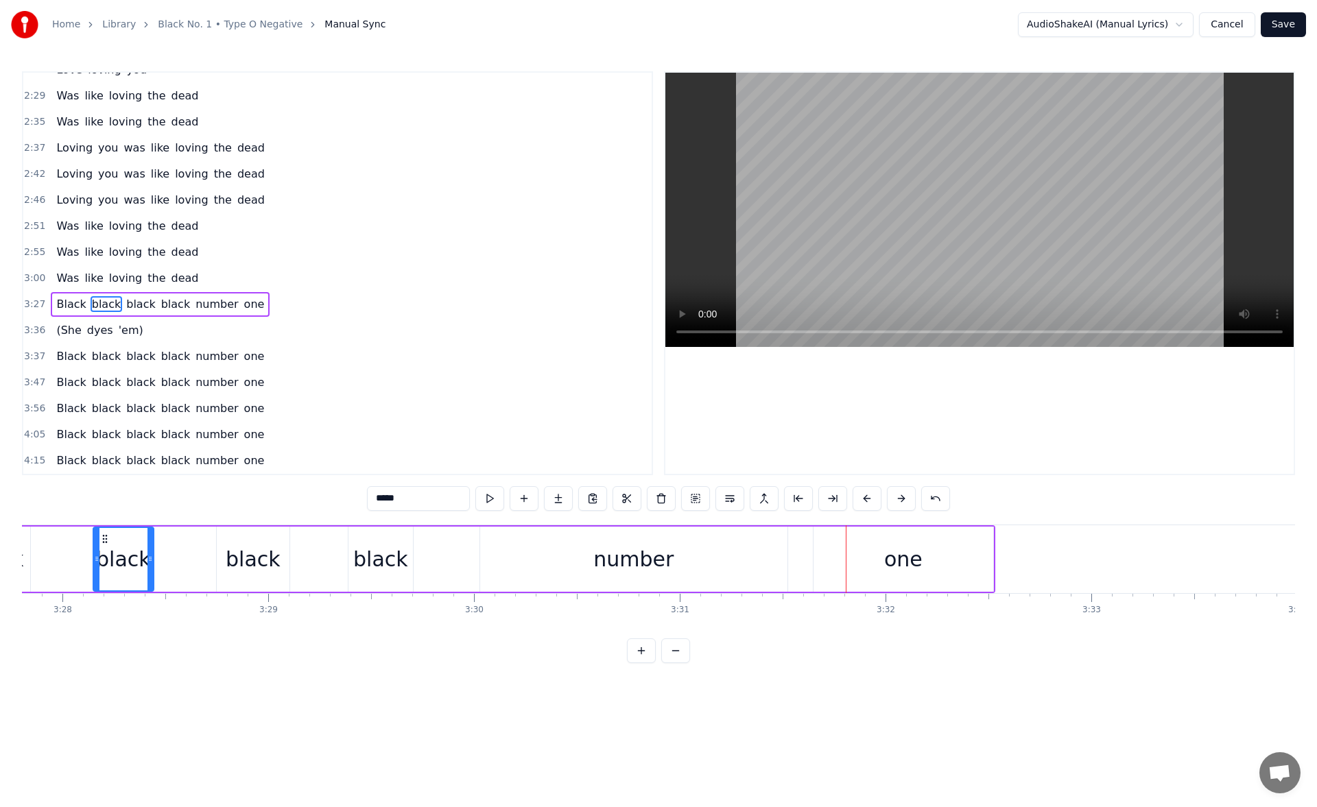
click at [666, 560] on div "number" at bounding box center [633, 559] width 80 height 31
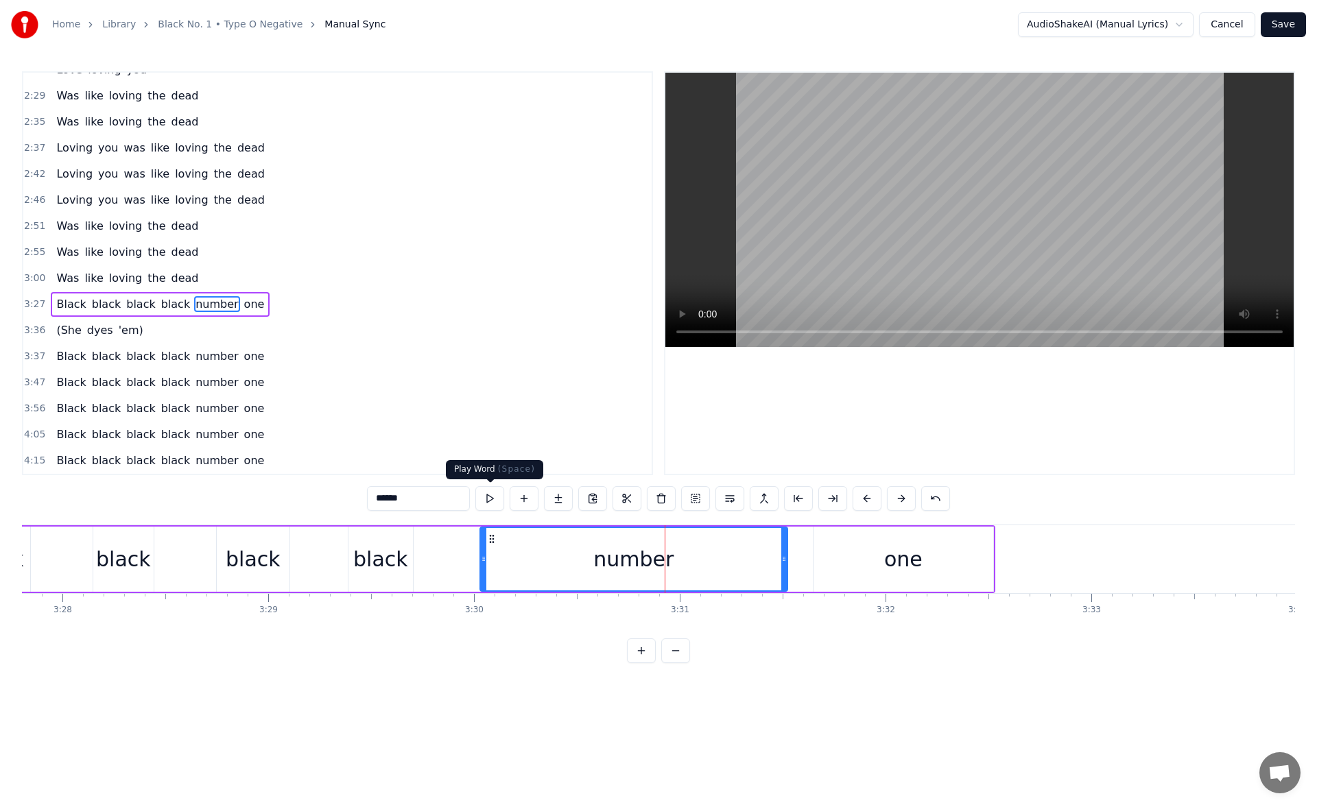
click at [496, 492] on button at bounding box center [489, 498] width 29 height 25
drag, startPoint x: 783, startPoint y: 560, endPoint x: 689, endPoint y: 571, distance: 94.6
click at [689, 571] on div at bounding box center [689, 559] width 5 height 62
click at [490, 499] on button at bounding box center [489, 498] width 29 height 25
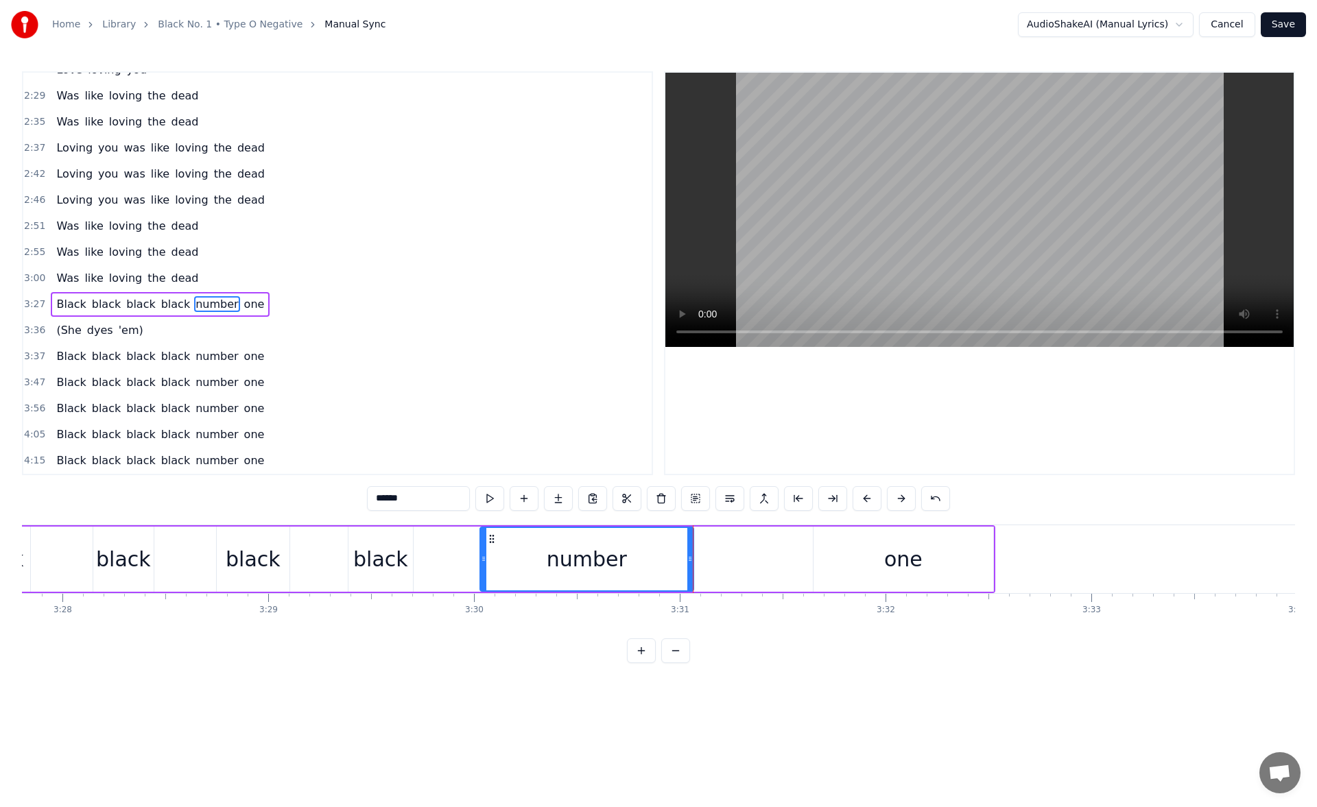
click at [846, 567] on div "one" at bounding box center [903, 559] width 180 height 65
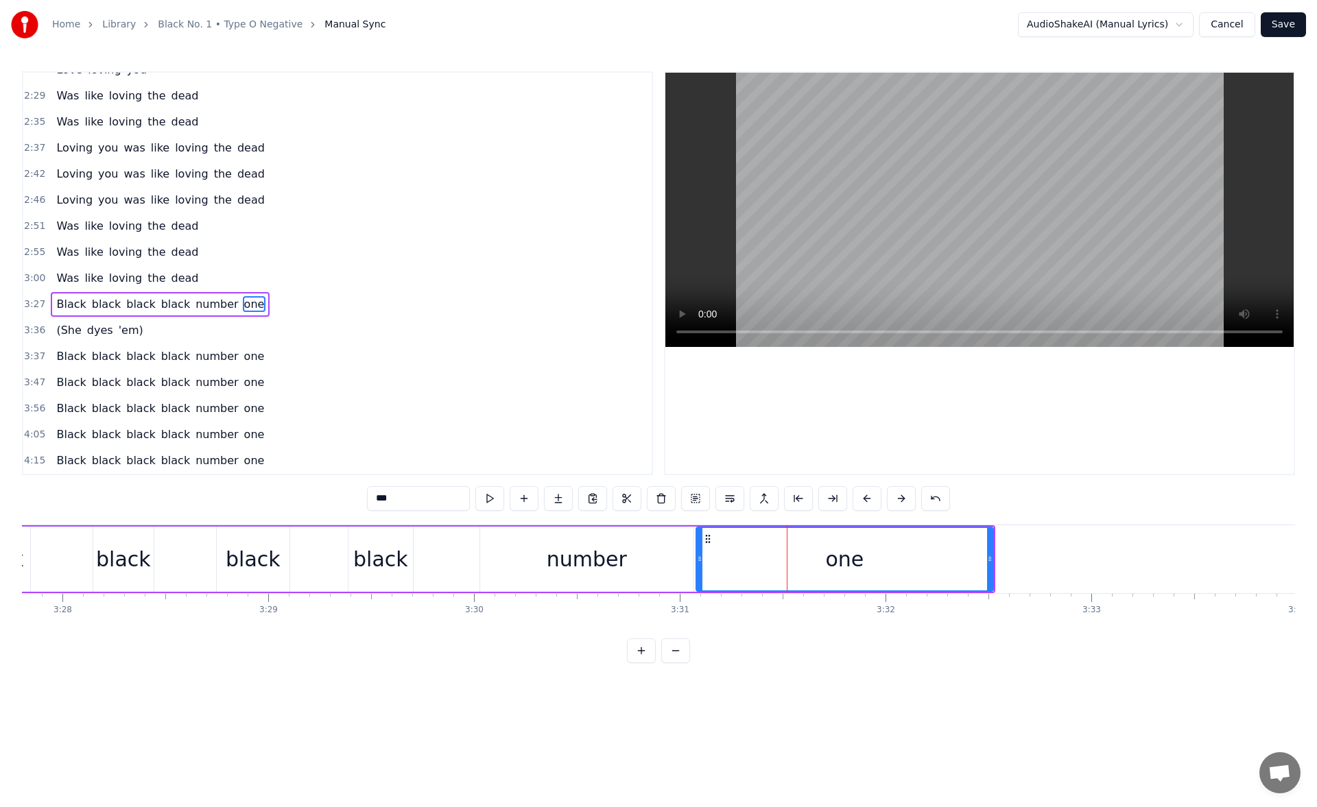
drag, startPoint x: 818, startPoint y: 563, endPoint x: 700, endPoint y: 567, distance: 117.3
click at [700, 567] on div at bounding box center [699, 559] width 5 height 62
click at [479, 494] on button at bounding box center [489, 498] width 29 height 25
click at [390, 547] on div "black" at bounding box center [380, 559] width 55 height 31
type input "*****"
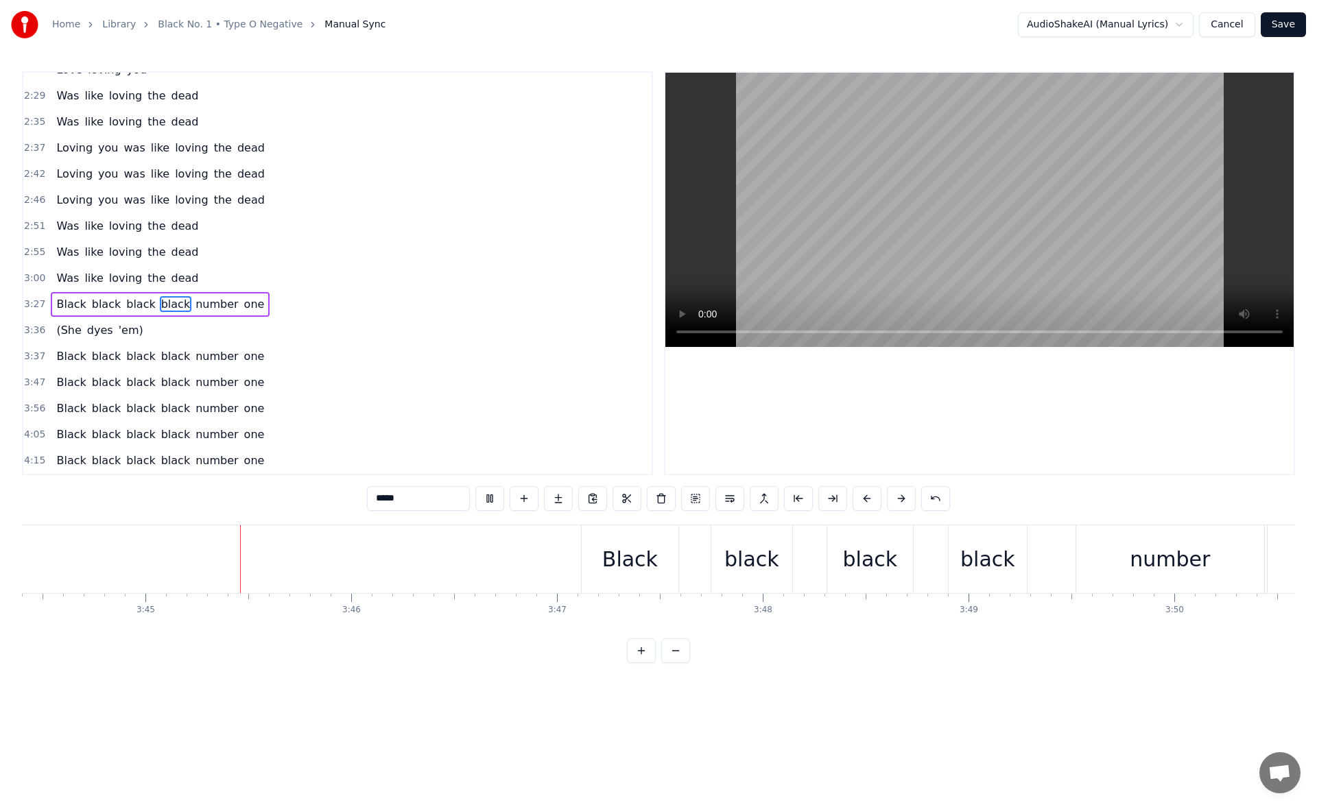
scroll to position [0, 46219]
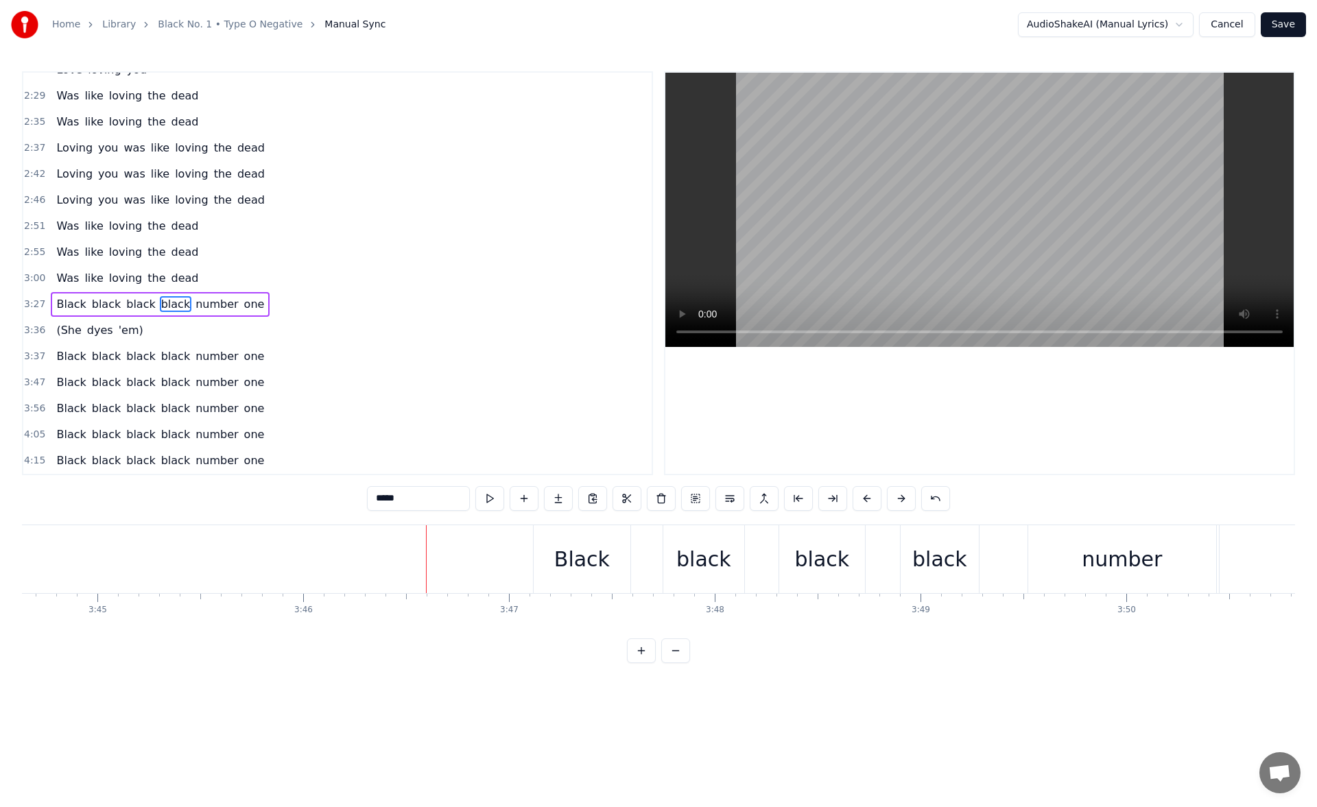
click at [1289, 27] on button "Save" at bounding box center [1283, 24] width 45 height 25
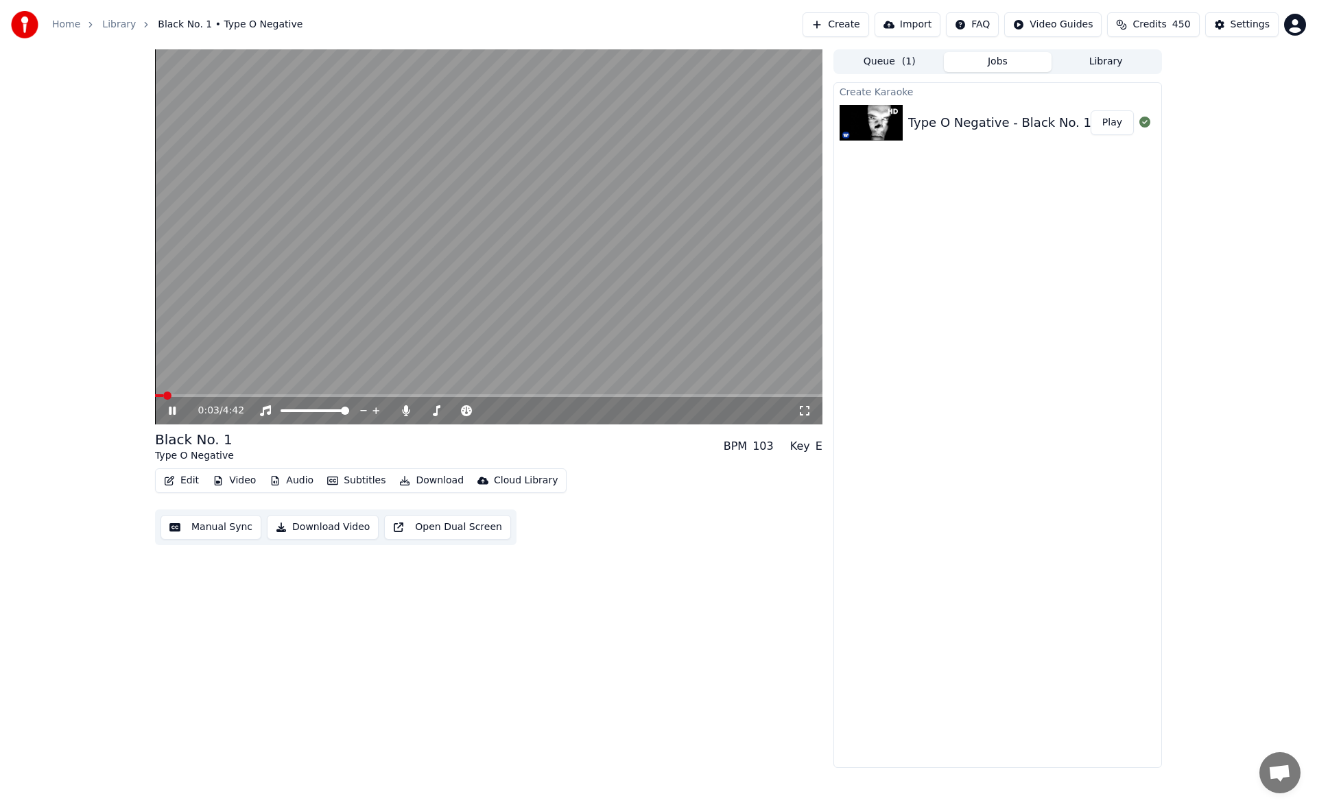
click at [167, 407] on icon at bounding box center [182, 410] width 32 height 11
